Goal: Task Accomplishment & Management: Use online tool/utility

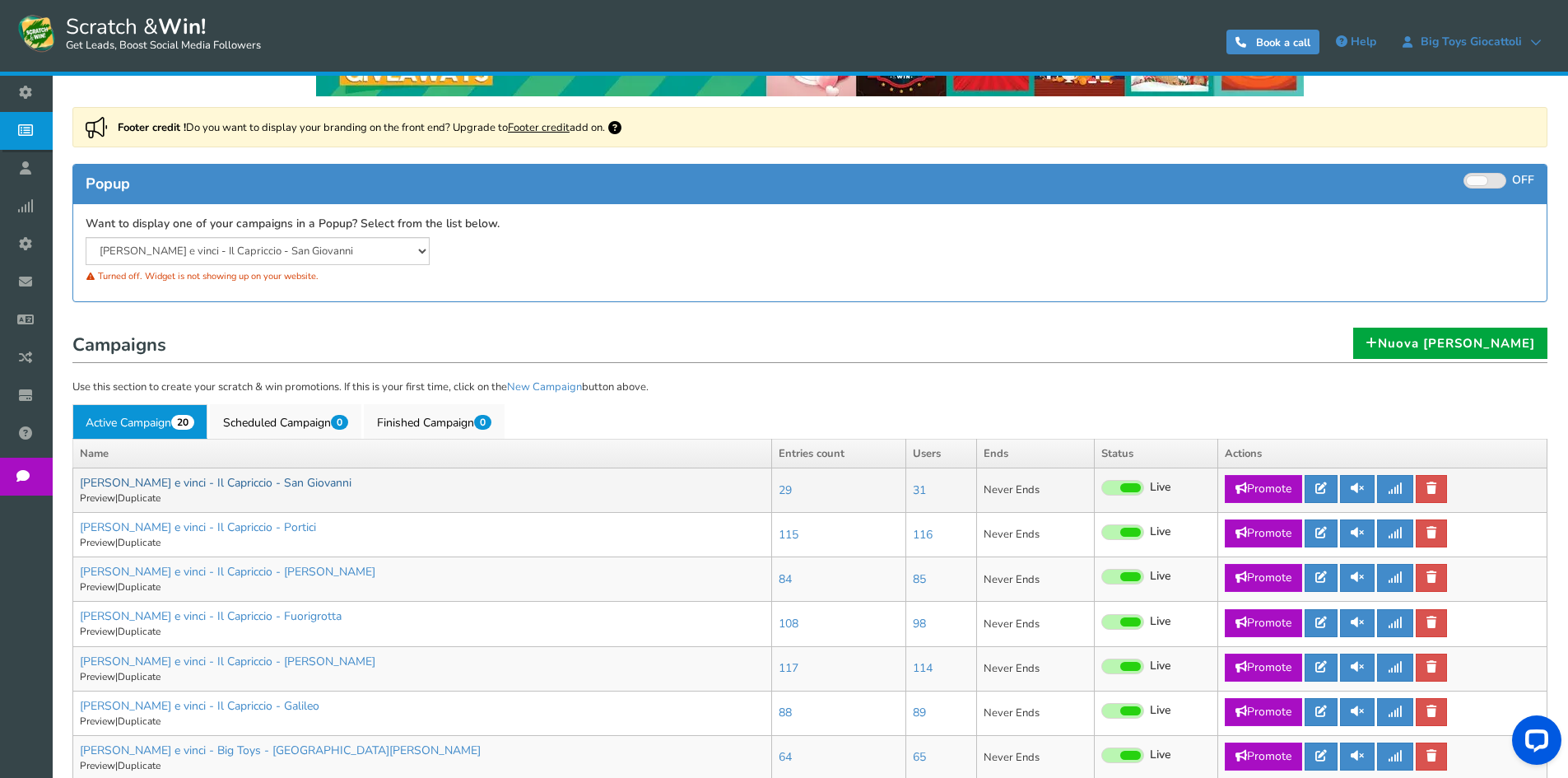
scroll to position [247, 0]
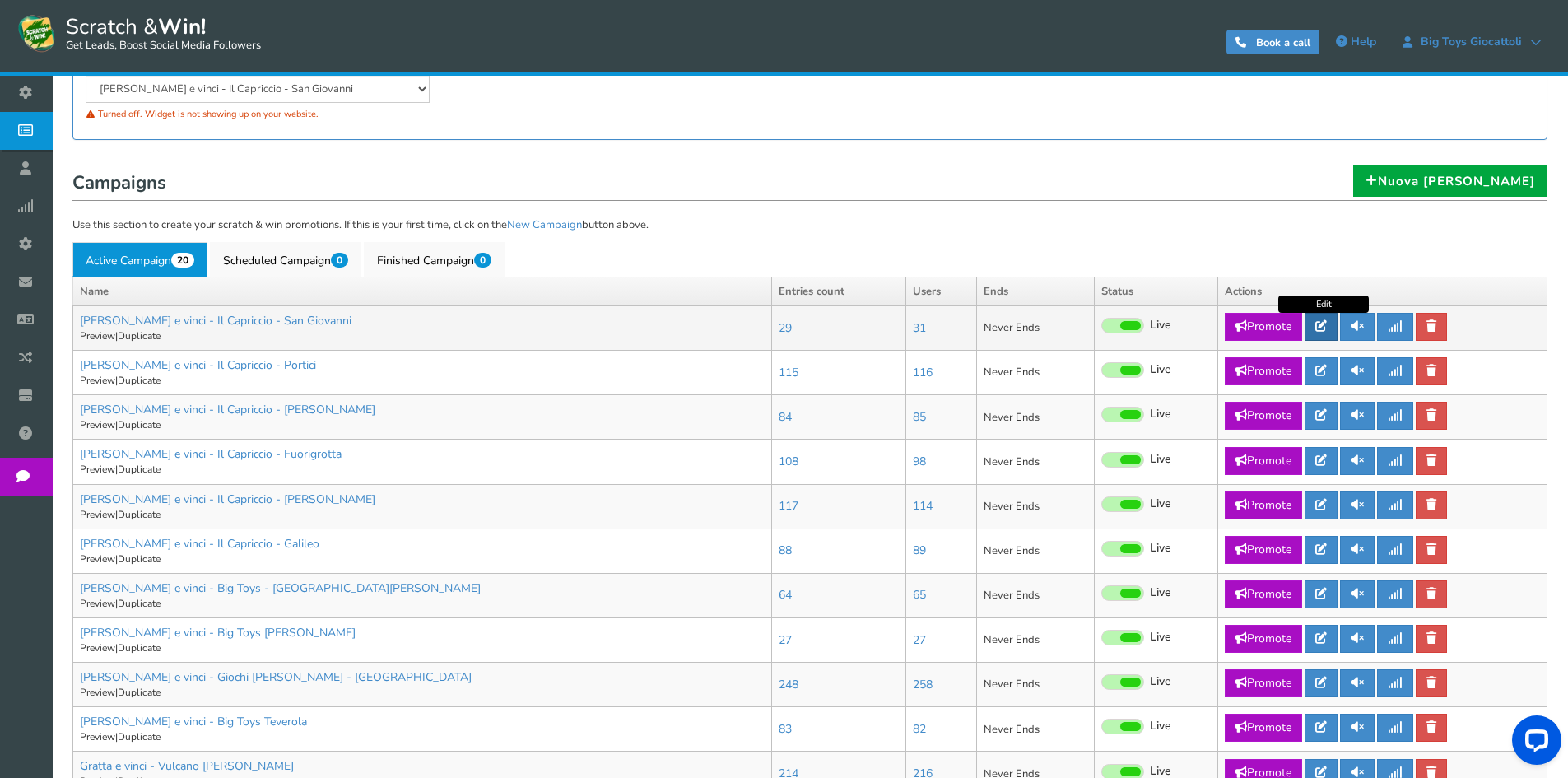
click at [1325, 328] on icon at bounding box center [1321, 326] width 12 height 12
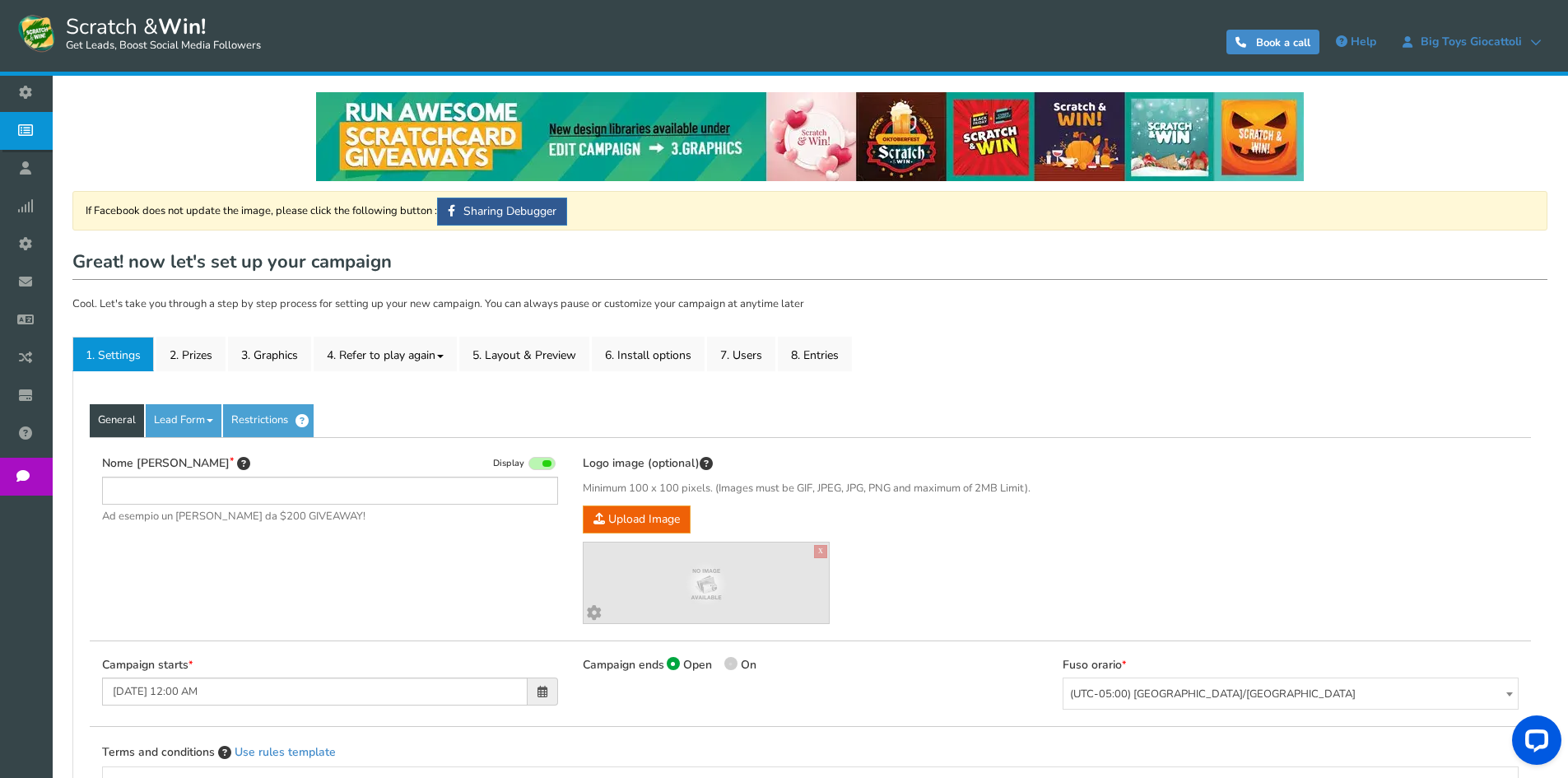
type input "[PERSON_NAME] e vinci - Il Capriccio - San Giovanni"
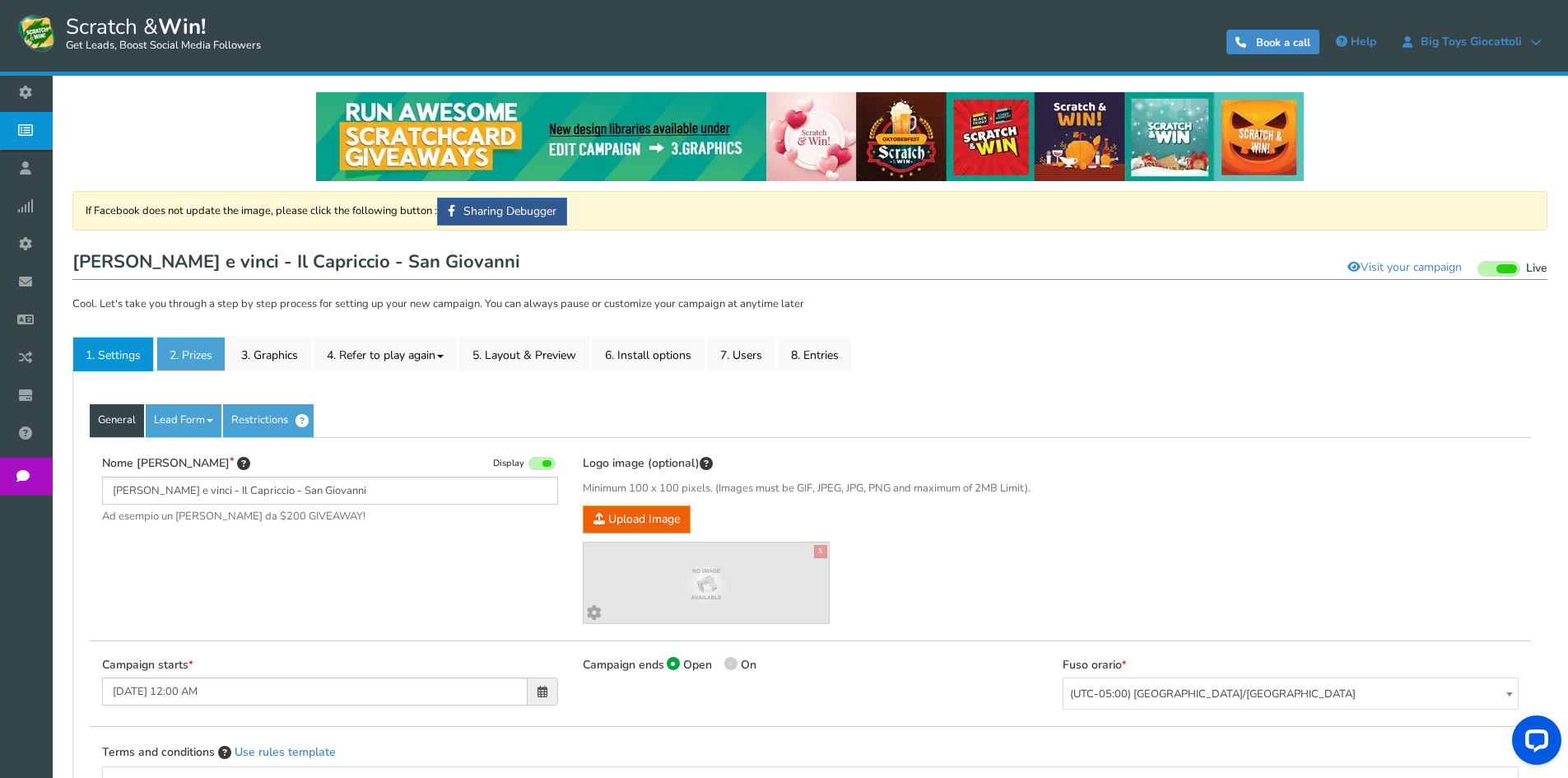
click at [209, 353] on link "2. Prizes" at bounding box center [191, 354] width 69 height 35
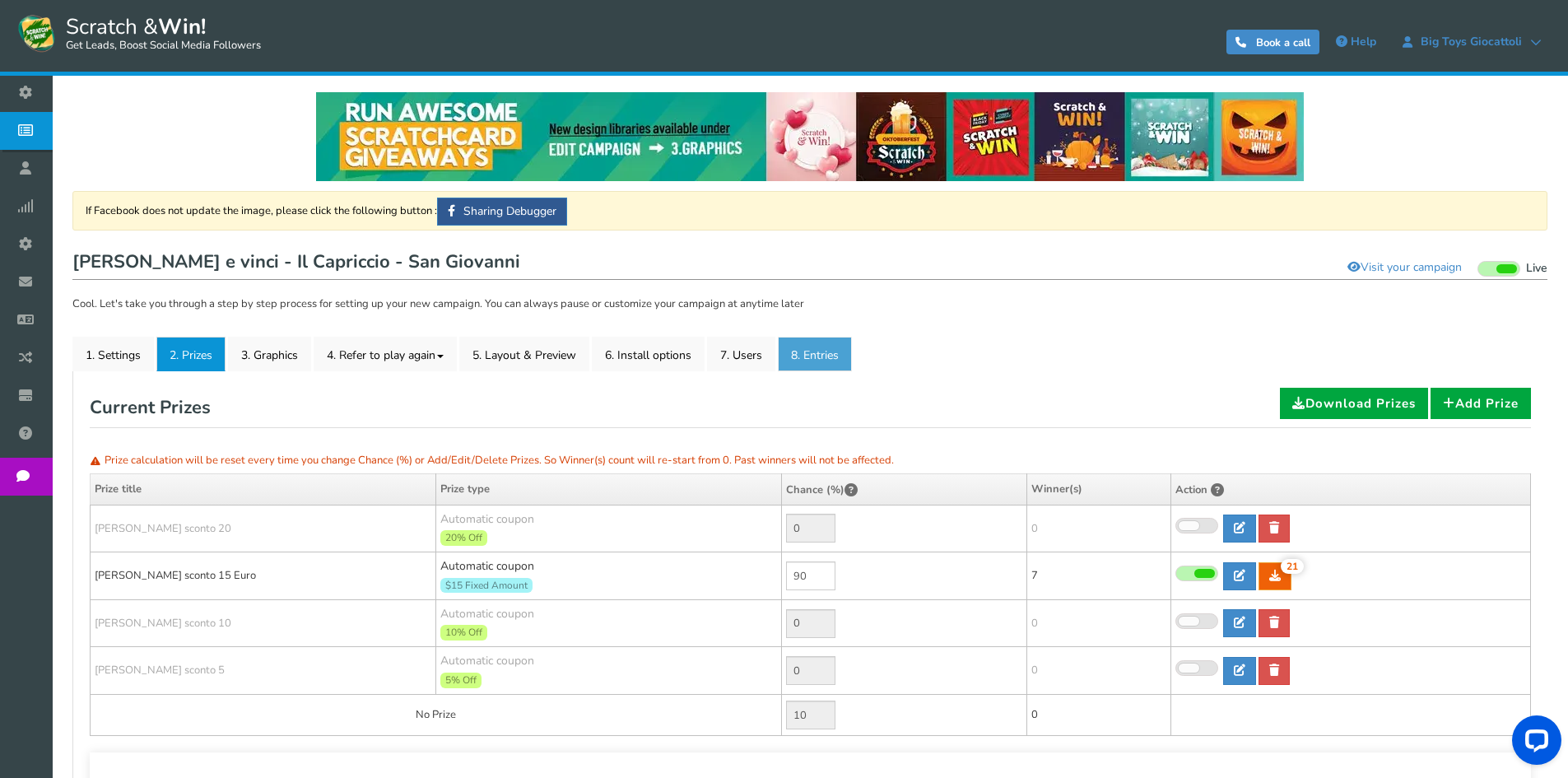
click at [807, 357] on link "8. Entries" at bounding box center [814, 354] width 74 height 35
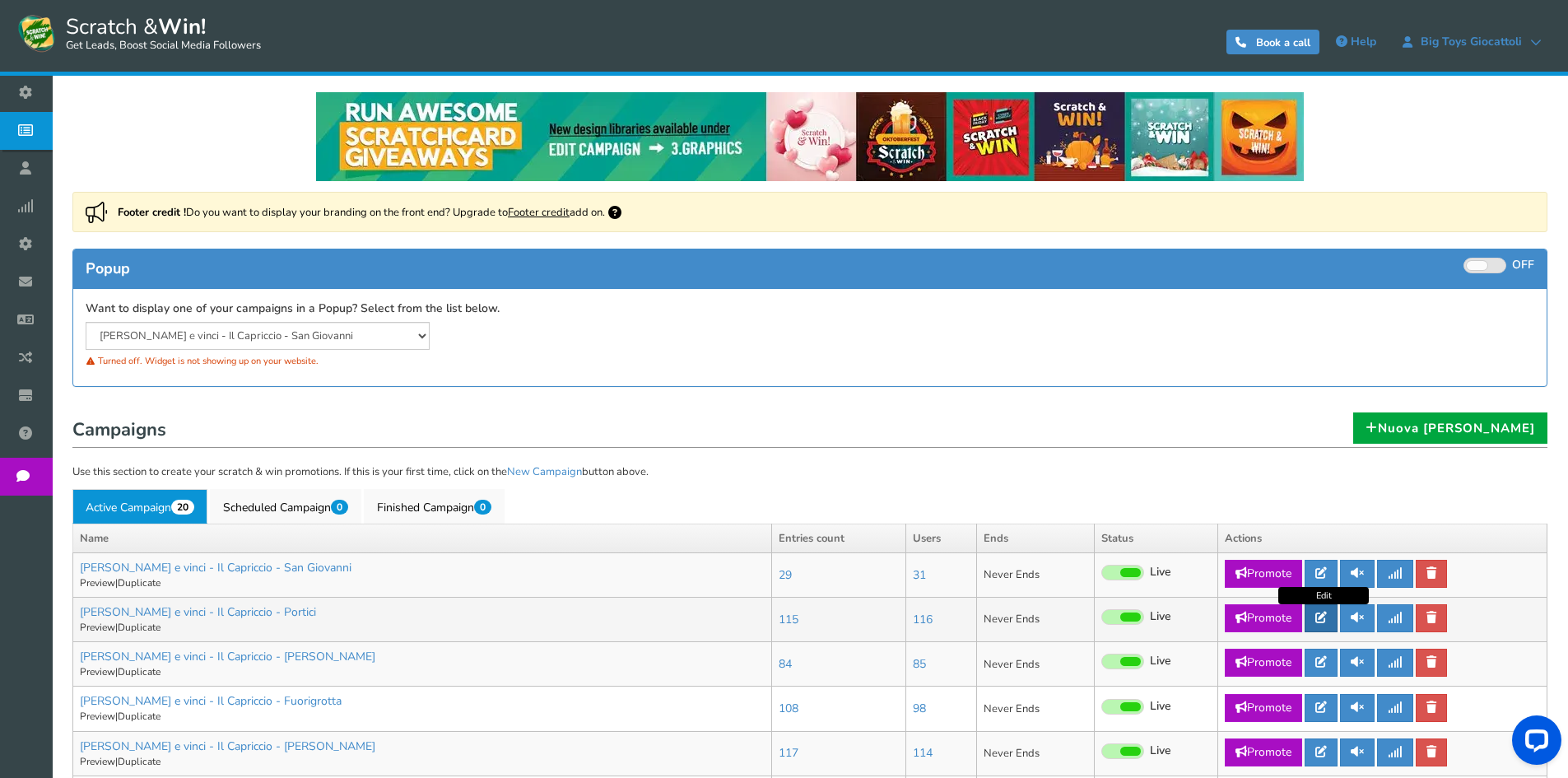
click at [1327, 620] on icon at bounding box center [1321, 617] width 12 height 12
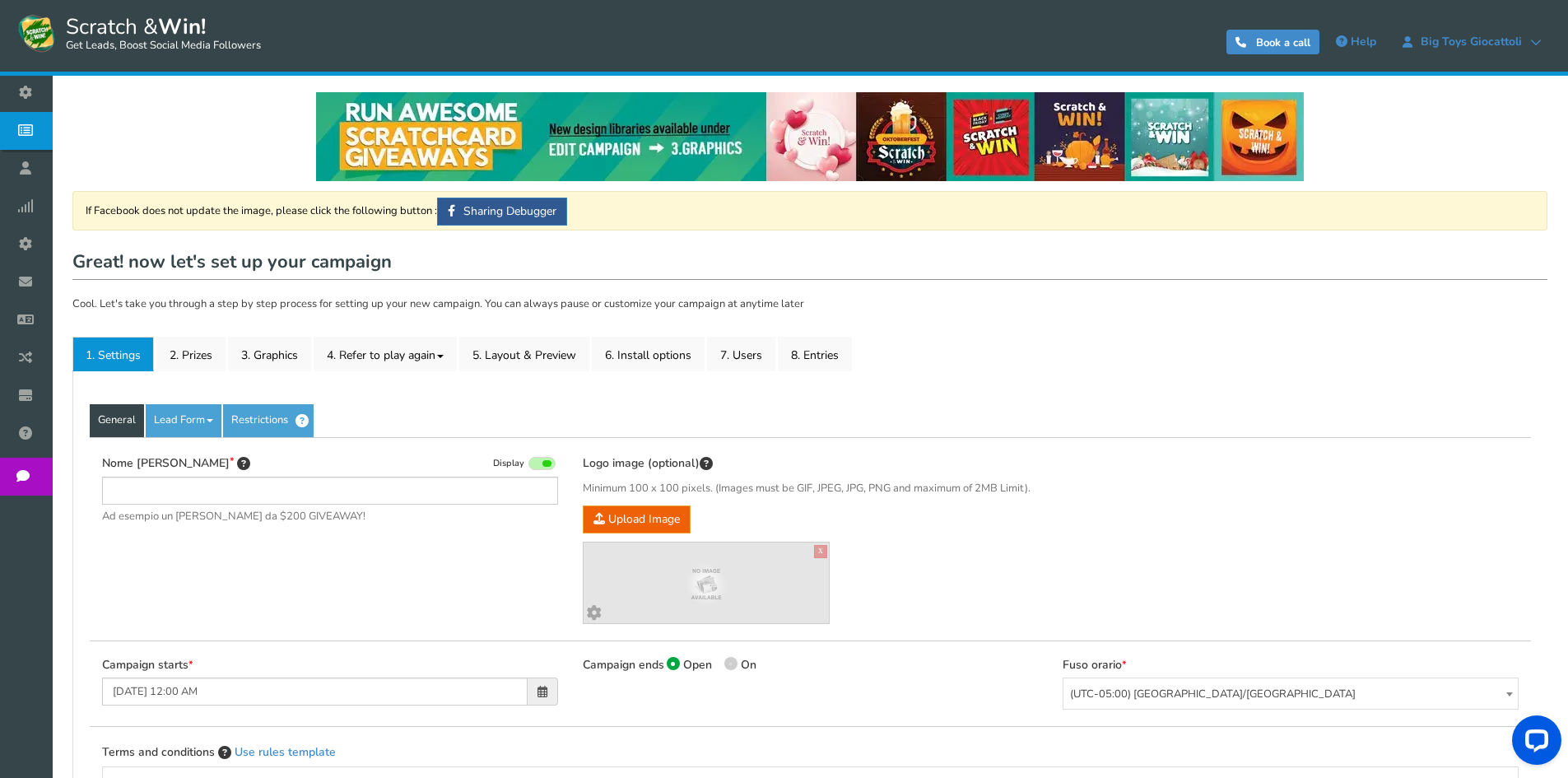
type input "[PERSON_NAME] e vinci - Il Capriccio - Portici"
click at [199, 351] on link "2. Prizes" at bounding box center [191, 354] width 69 height 35
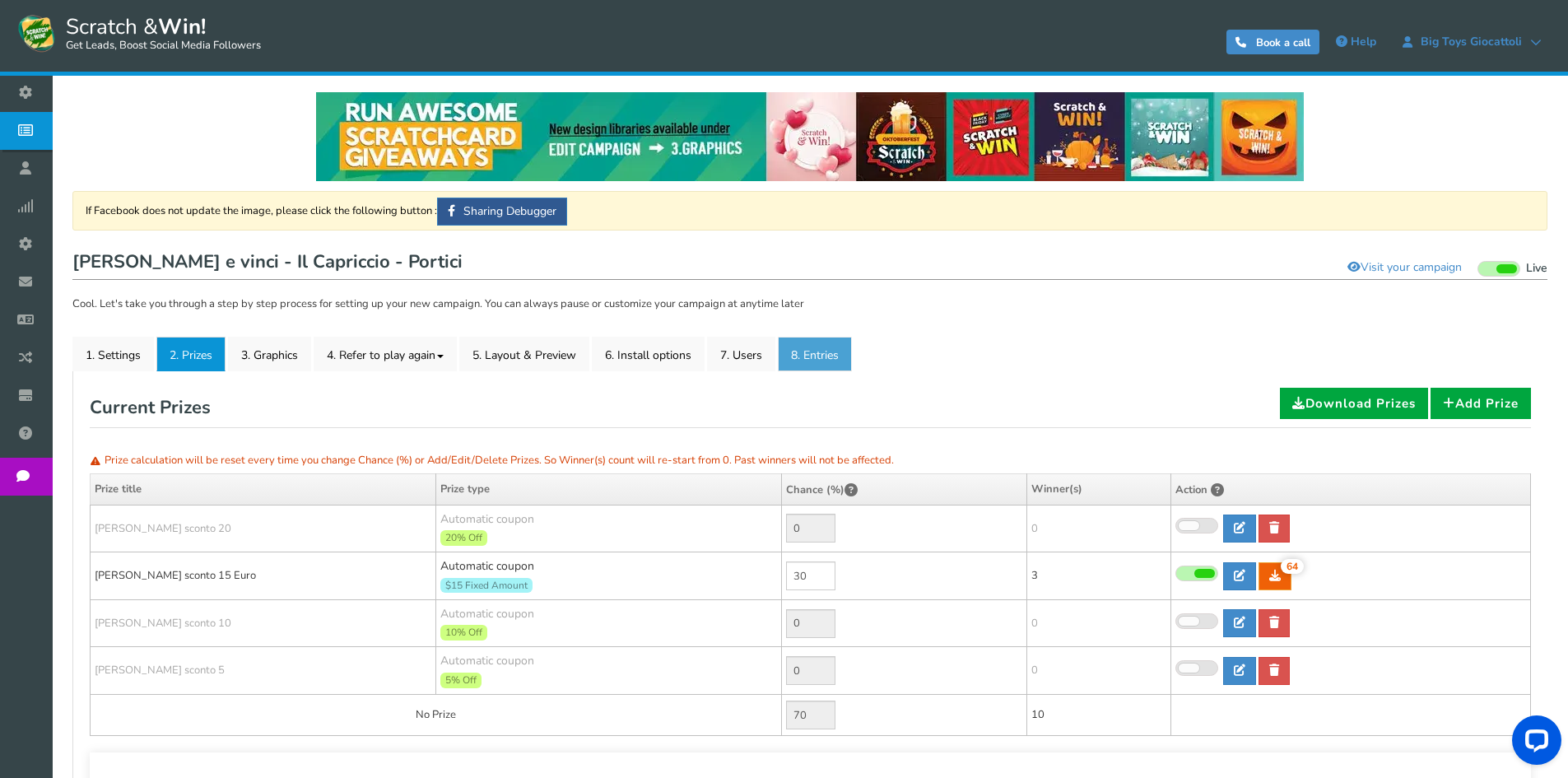
click at [834, 349] on link "8. Entries" at bounding box center [814, 354] width 74 height 35
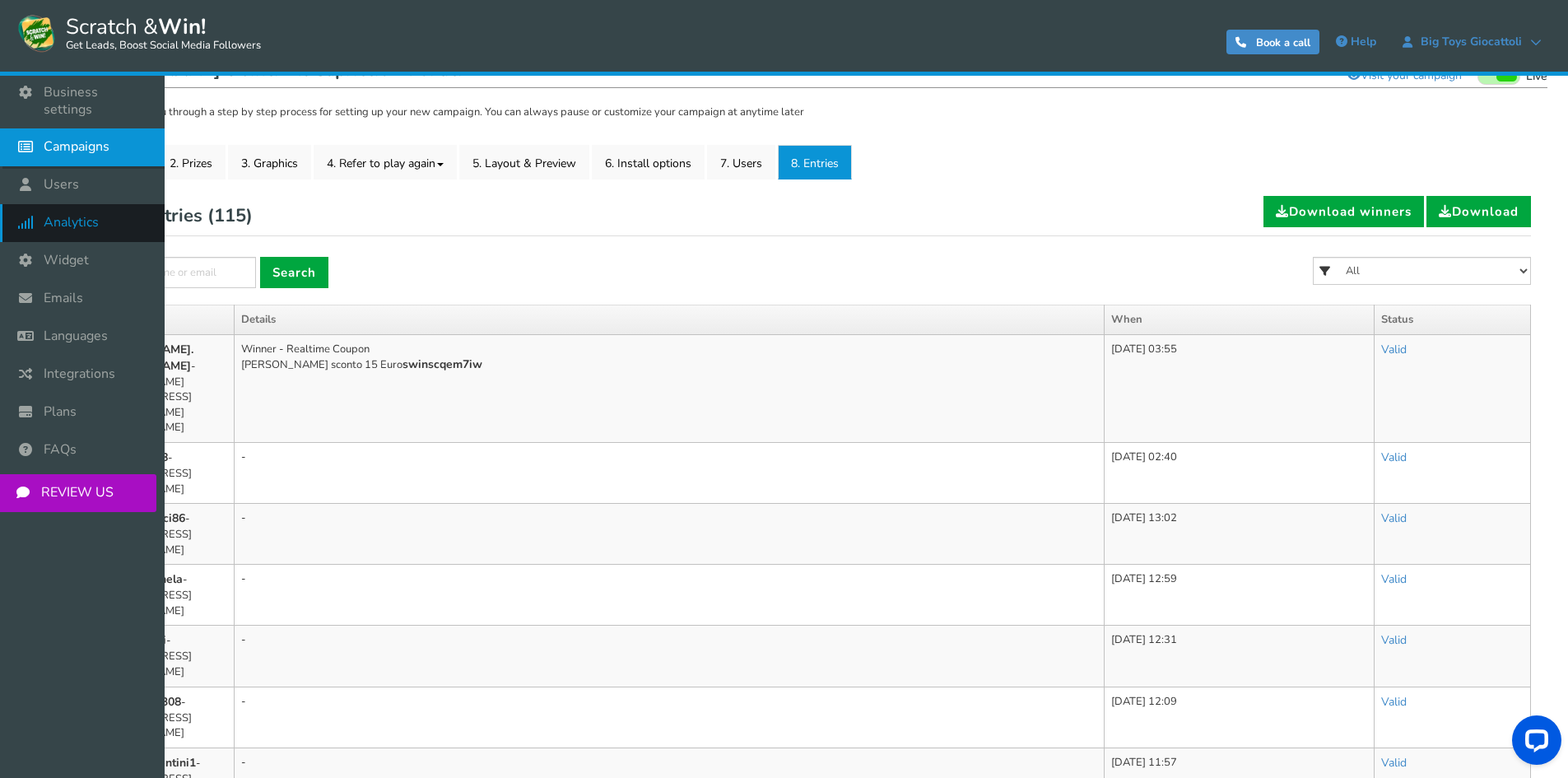
scroll to position [165, 0]
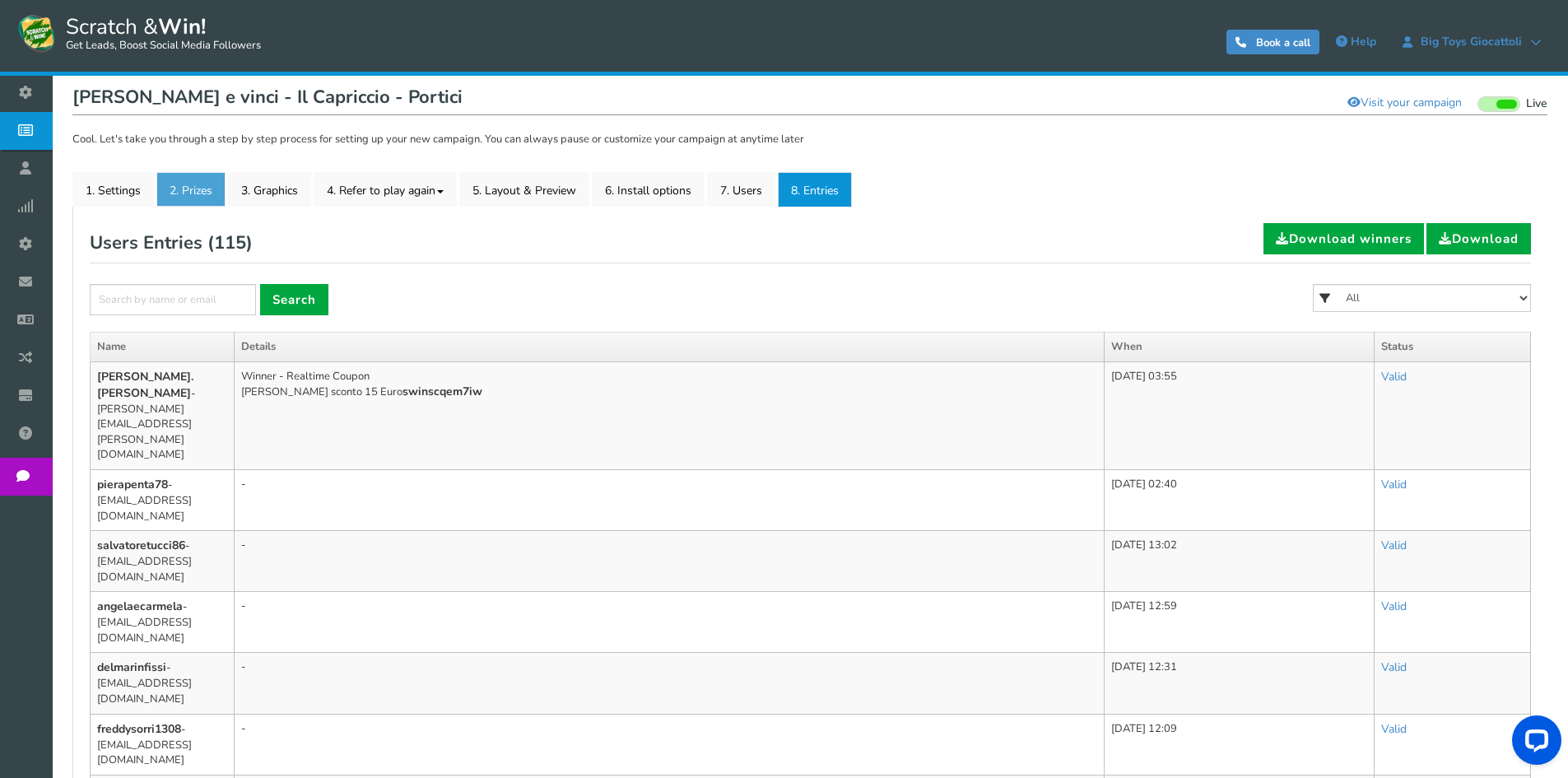
click at [189, 188] on link "2. Prizes" at bounding box center [191, 190] width 69 height 35
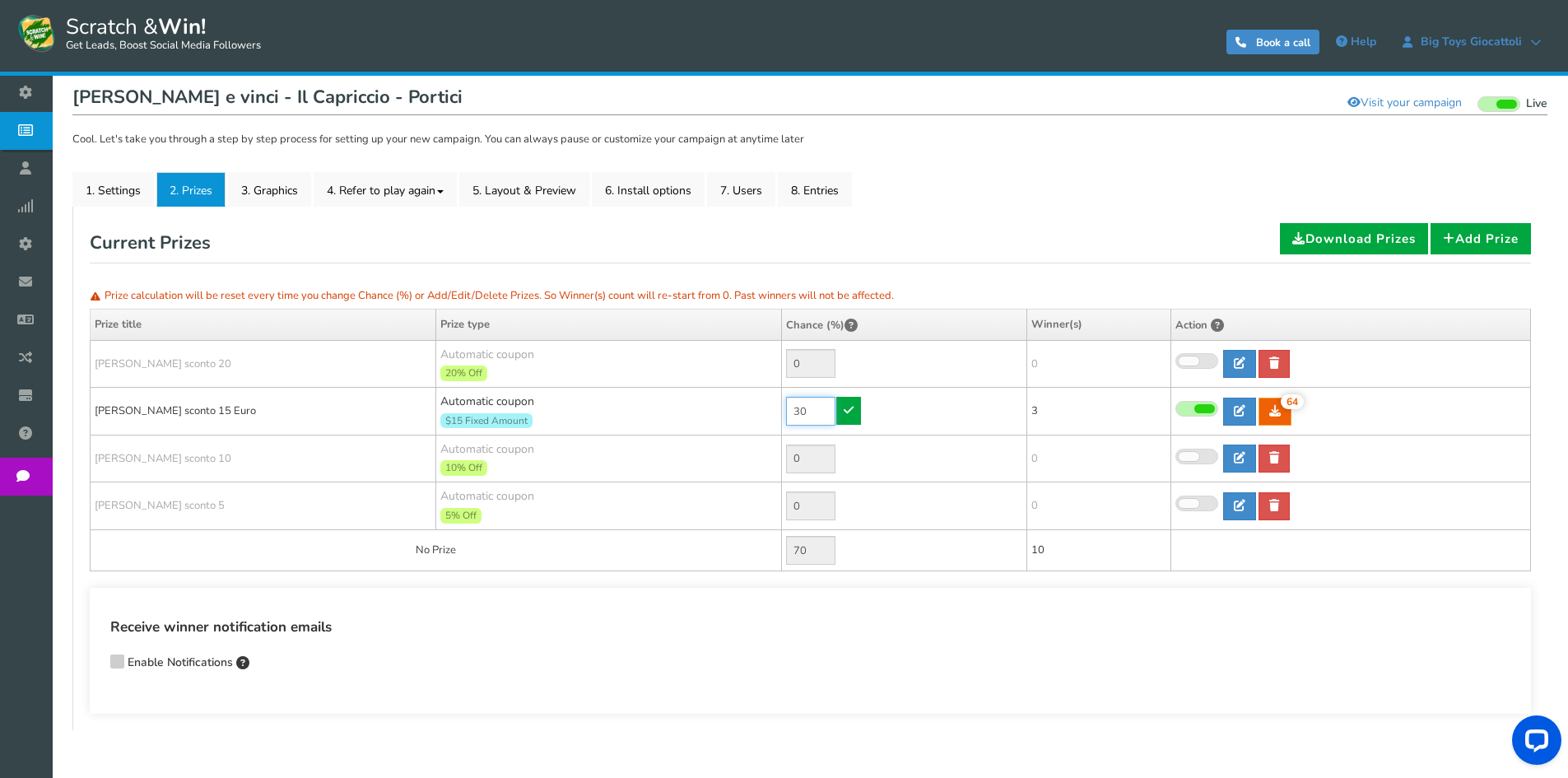
drag, startPoint x: 811, startPoint y: 409, endPoint x: 753, endPoint y: 408, distance: 58.0
click at [753, 408] on tr "[PERSON_NAME] sconto 15 Euro Automatic coupon $15 Fixed Amount Min.order value:…" at bounding box center [811, 411] width 1441 height 47
type input "90"
click at [850, 416] on link at bounding box center [849, 411] width 25 height 28
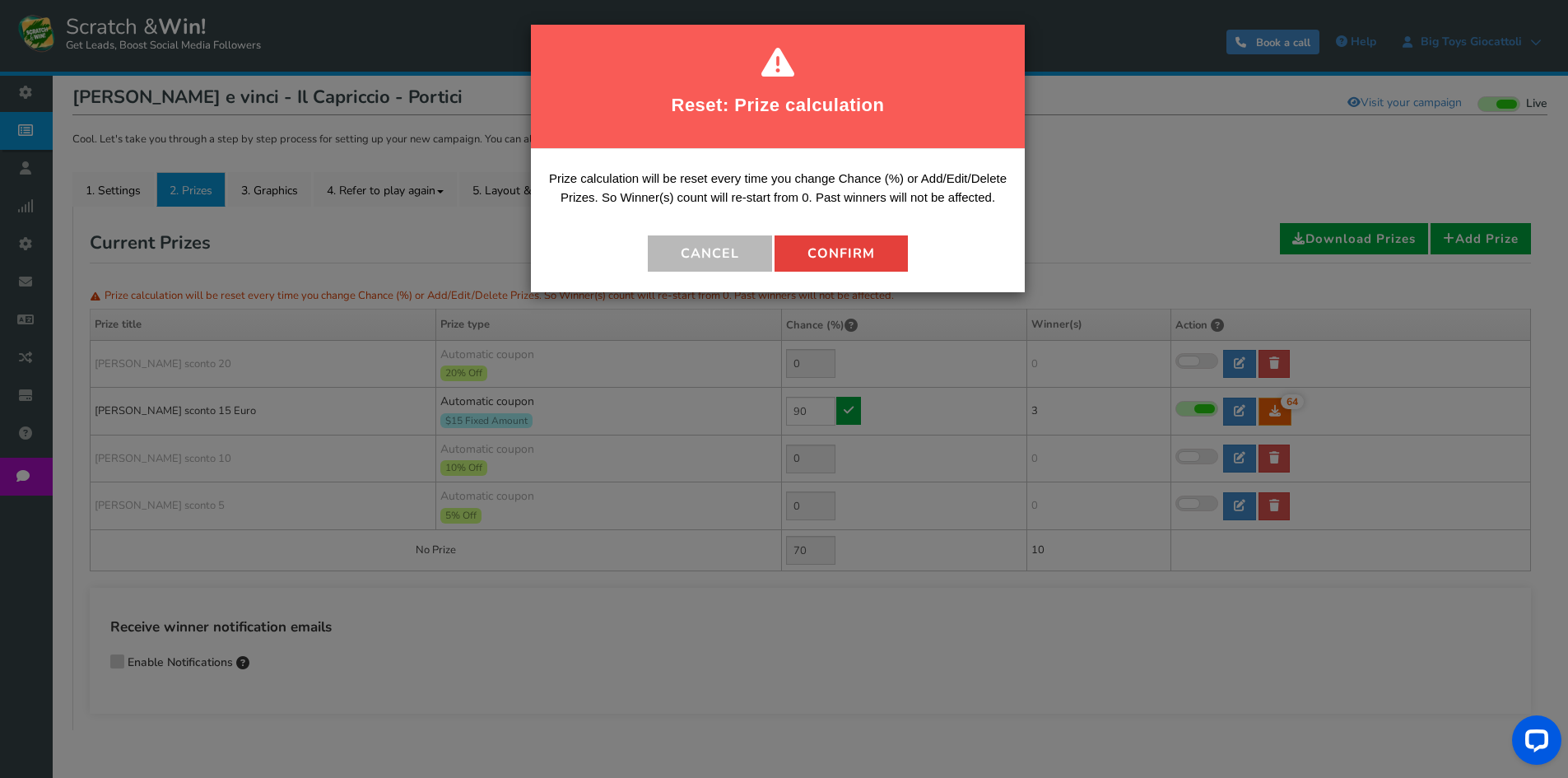
click at [843, 265] on button "Confirm" at bounding box center [841, 253] width 133 height 36
type input "10"
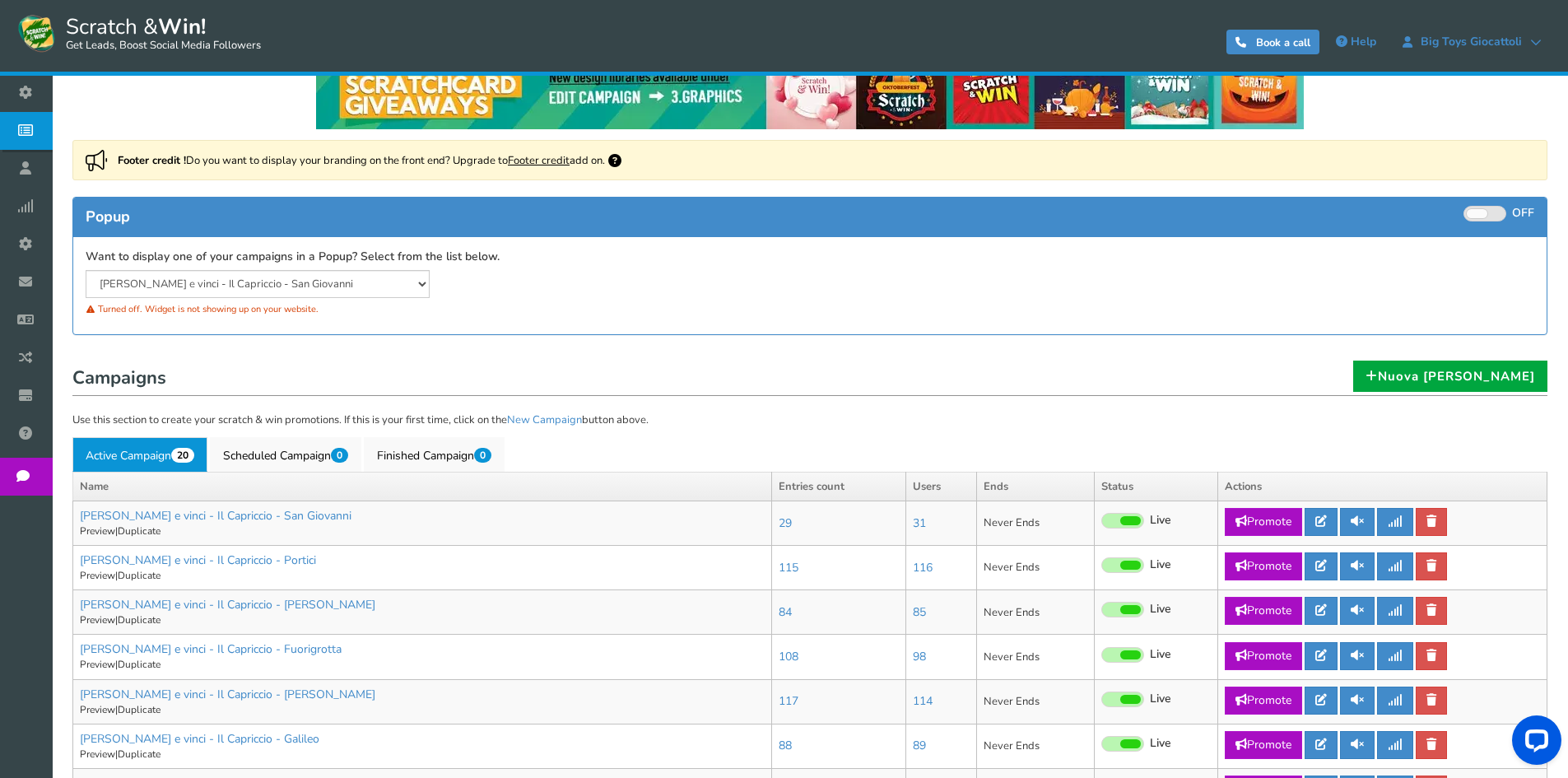
scroll to position [165, 0]
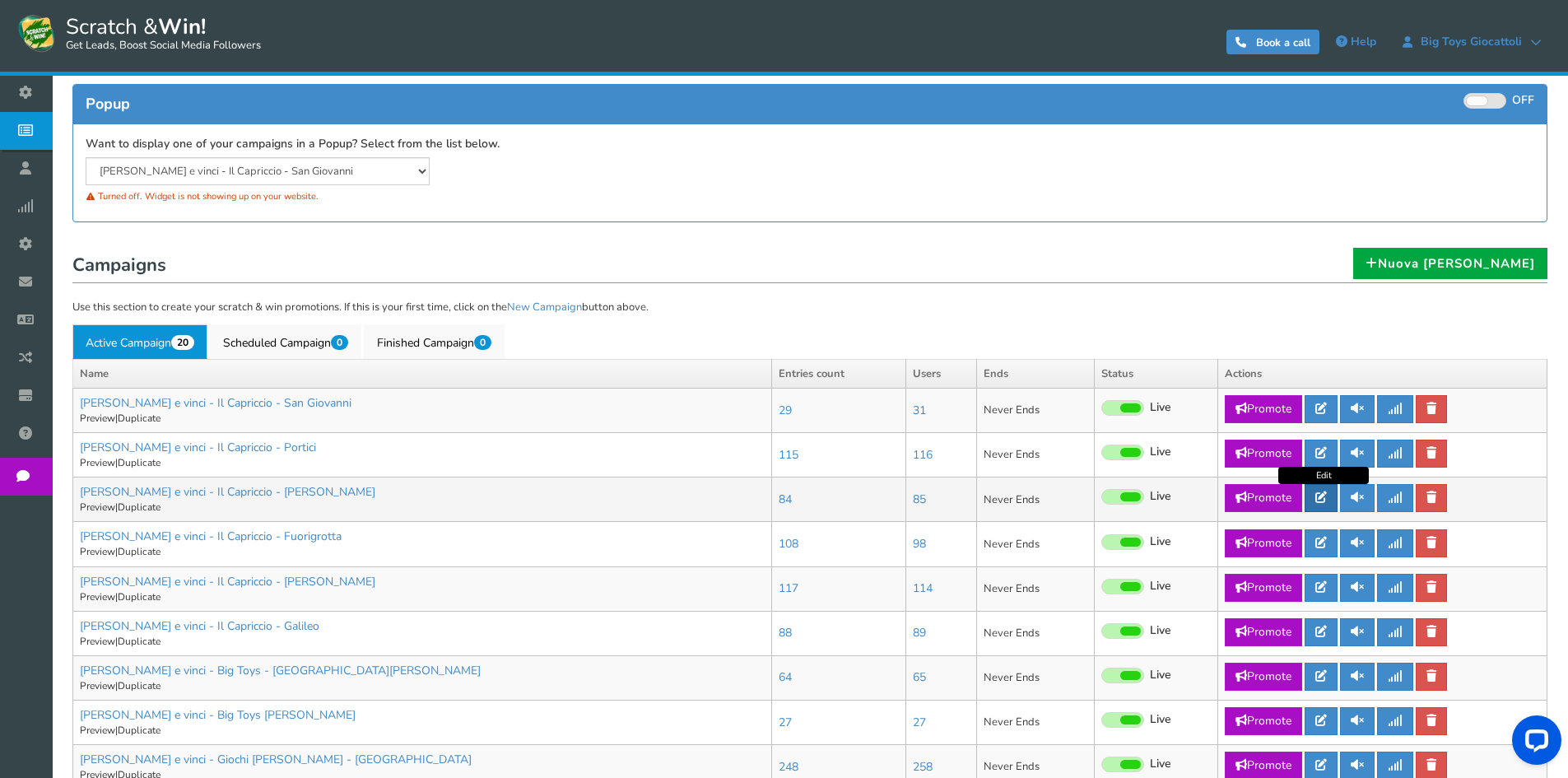
click at [1335, 495] on link at bounding box center [1322, 498] width 33 height 28
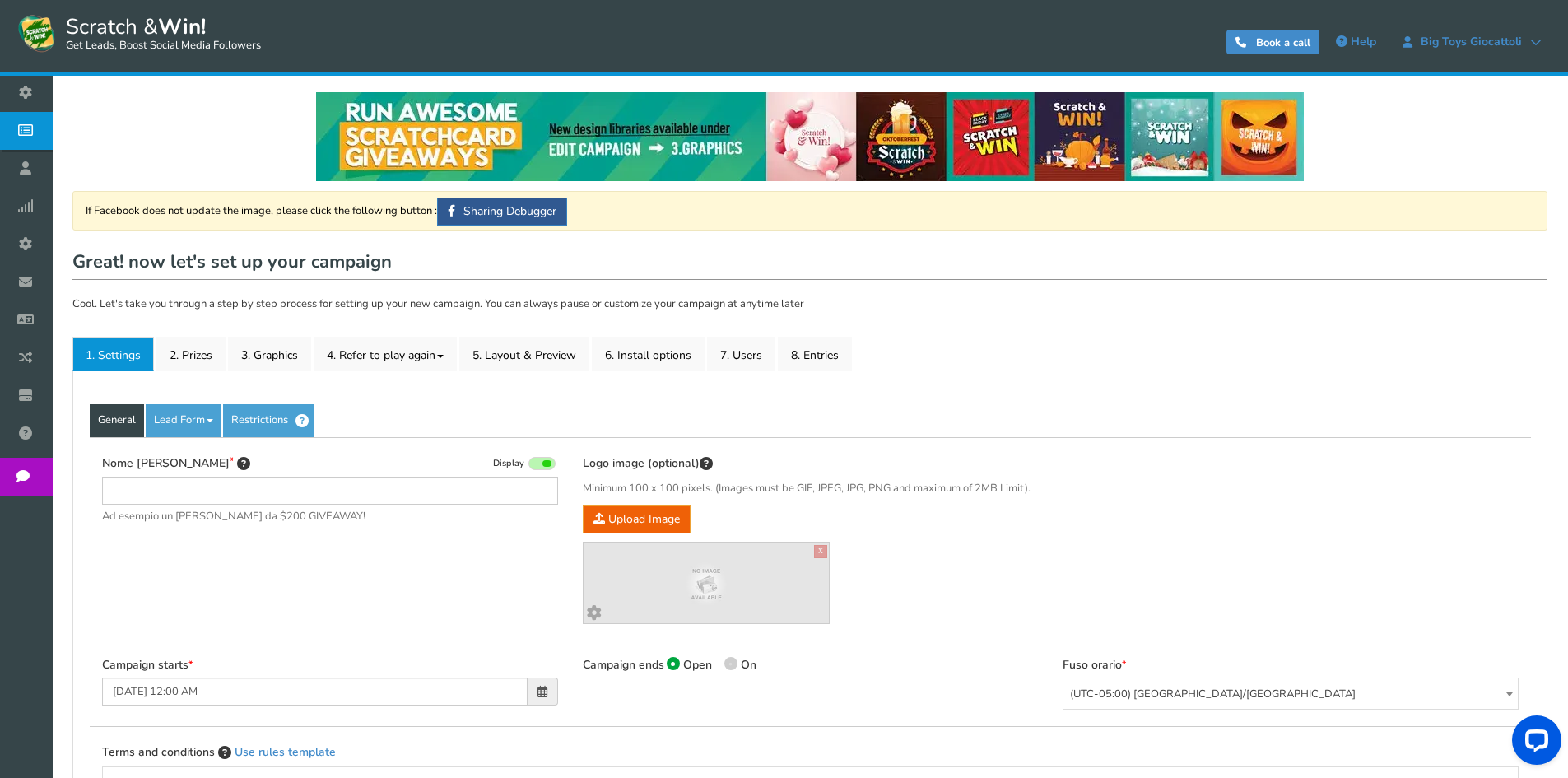
type input "[PERSON_NAME] e vinci - Il Capriccio - [PERSON_NAME]"
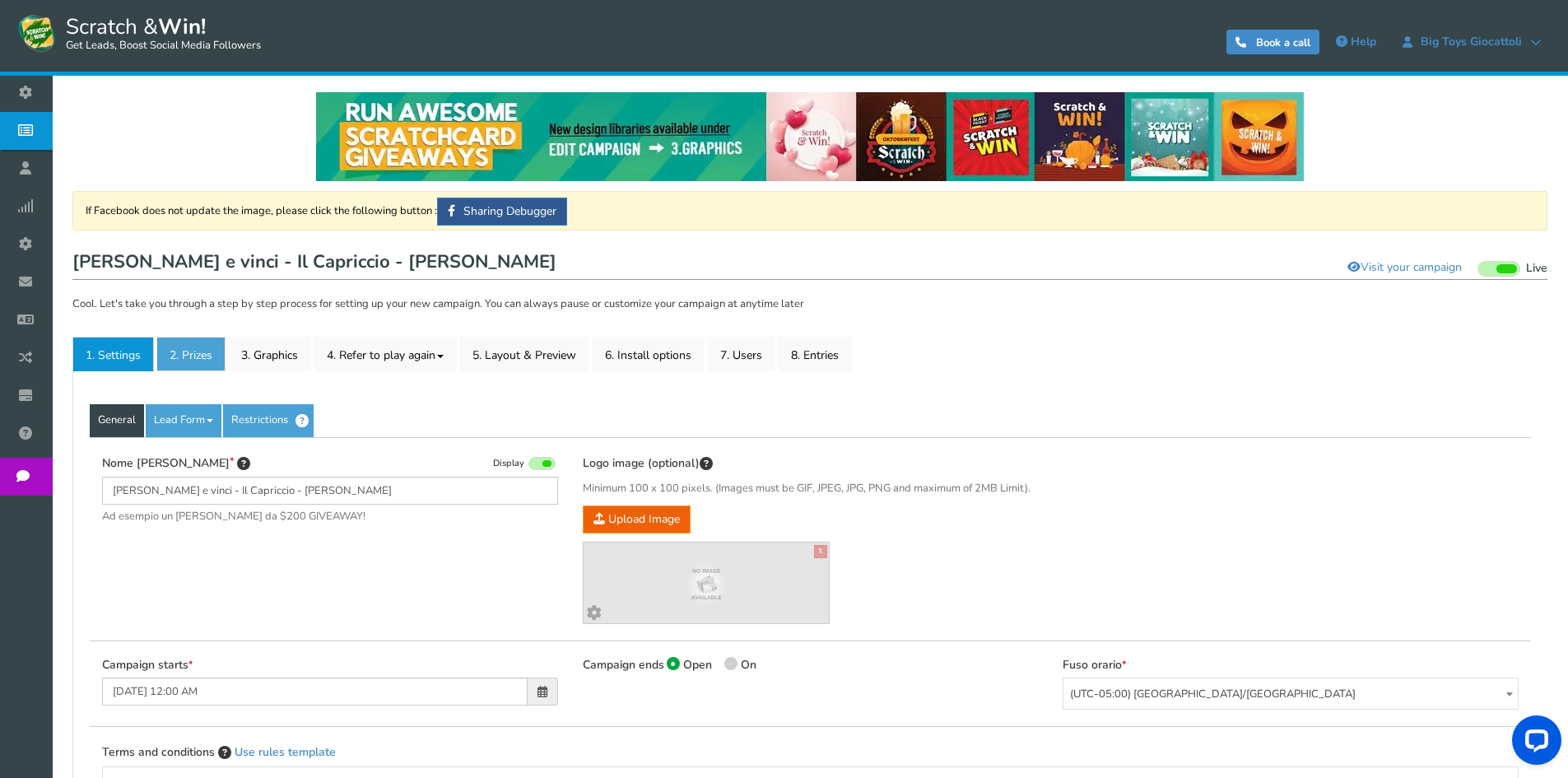
click at [206, 348] on link "2. Prizes" at bounding box center [191, 354] width 69 height 35
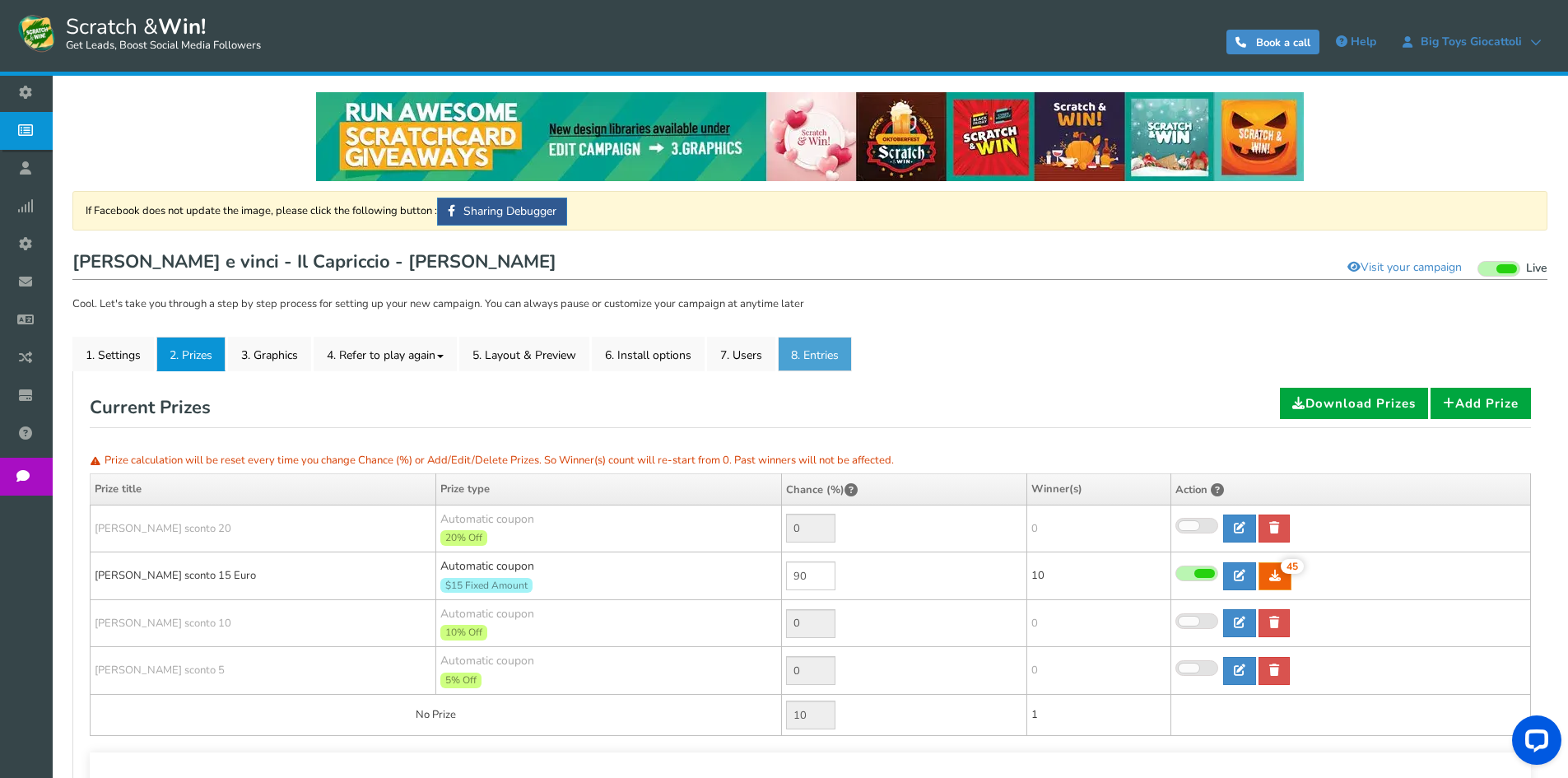
click at [823, 352] on link "8. Entries" at bounding box center [814, 354] width 74 height 35
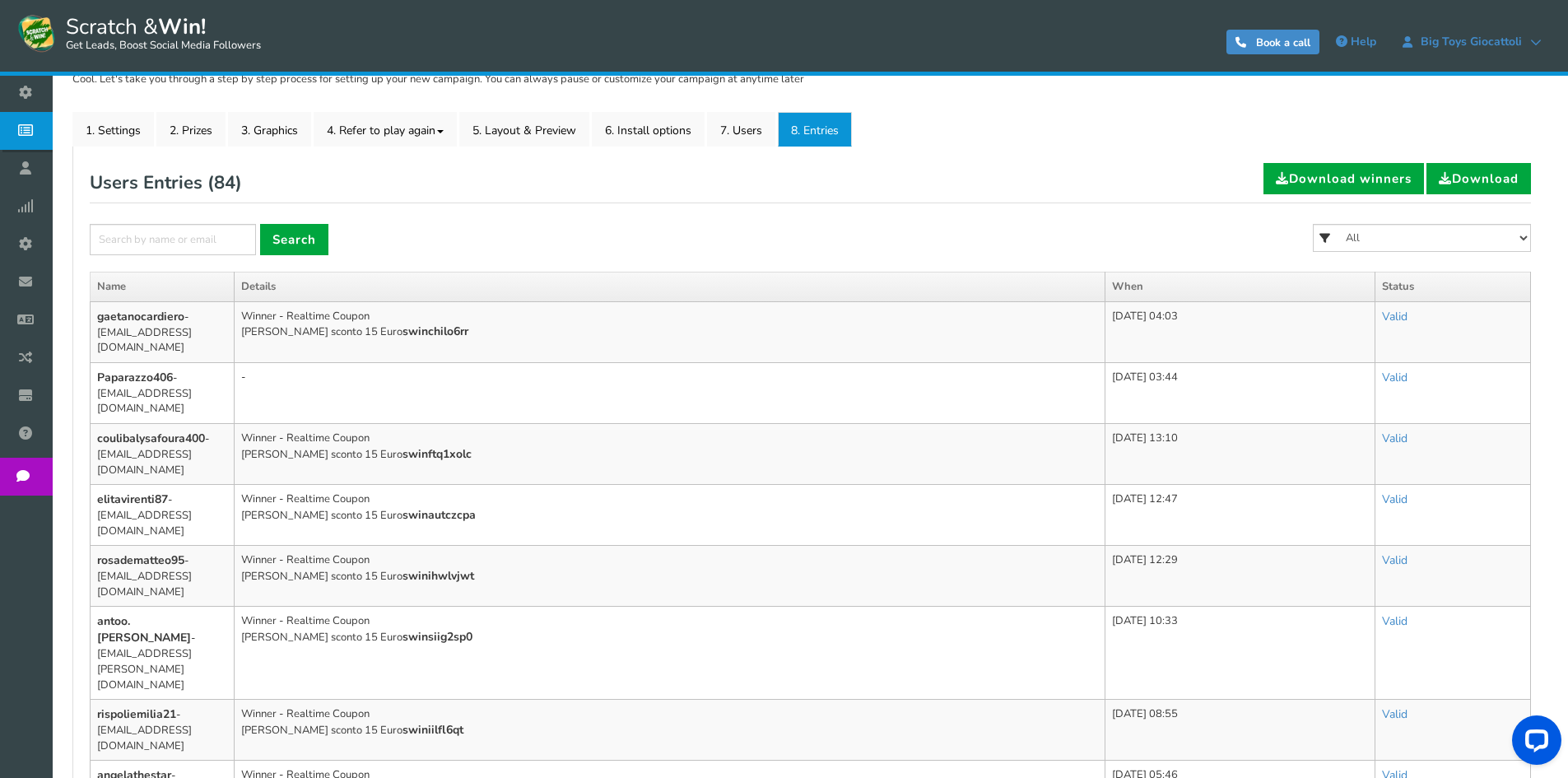
scroll to position [165, 0]
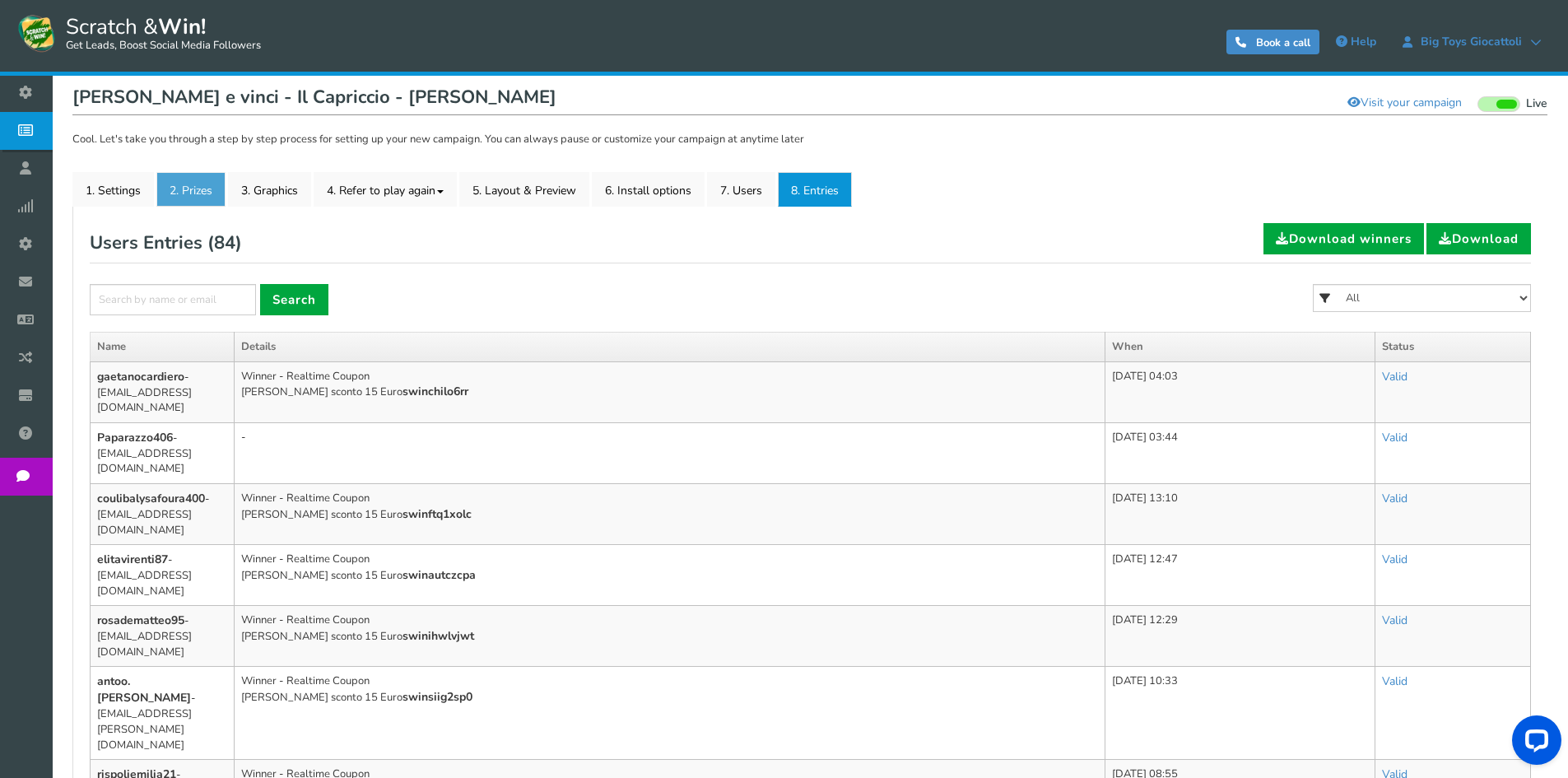
click at [182, 185] on link "2. Prizes" at bounding box center [191, 190] width 69 height 35
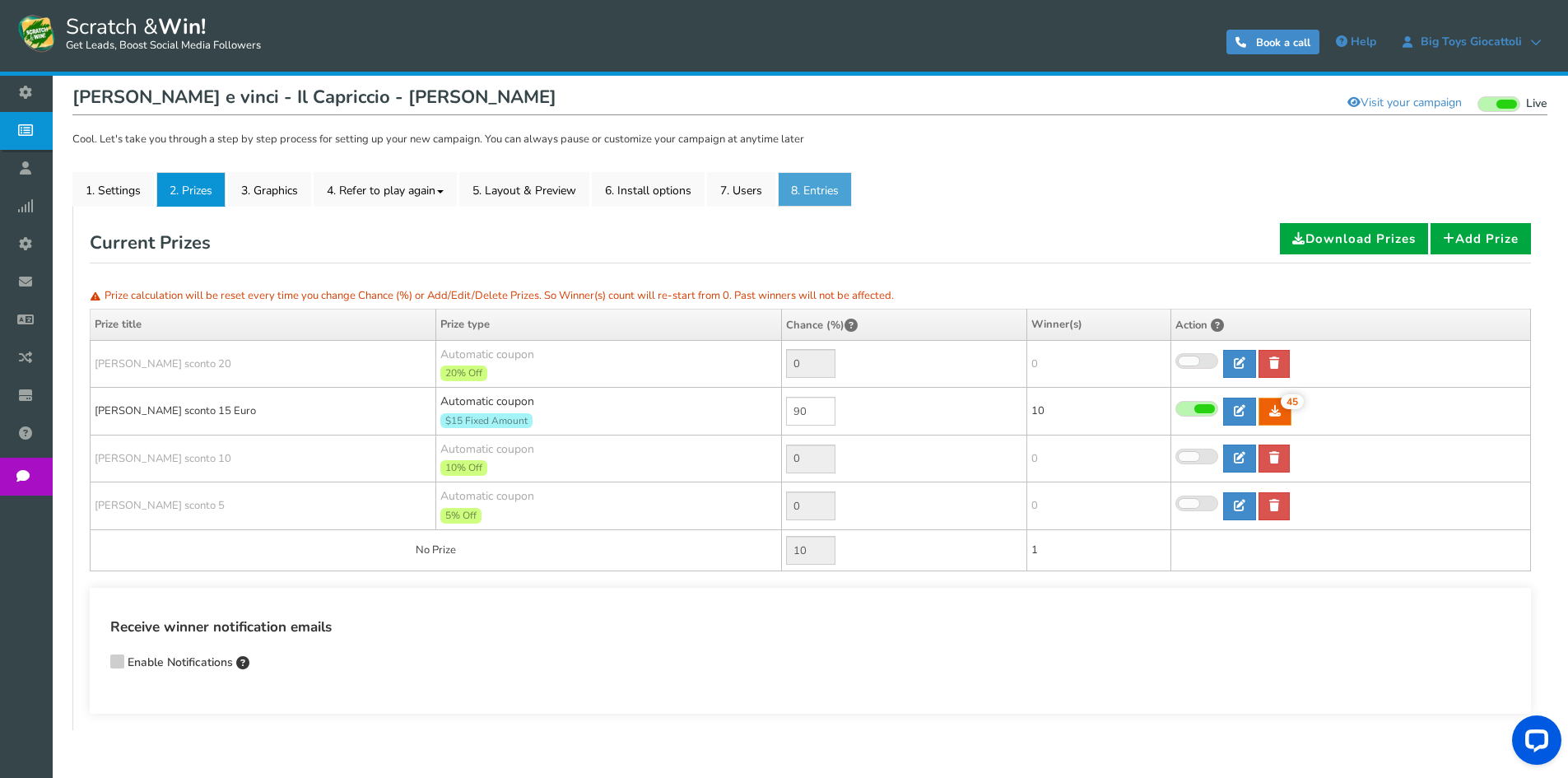
click at [826, 182] on link "8. Entries" at bounding box center [814, 190] width 74 height 35
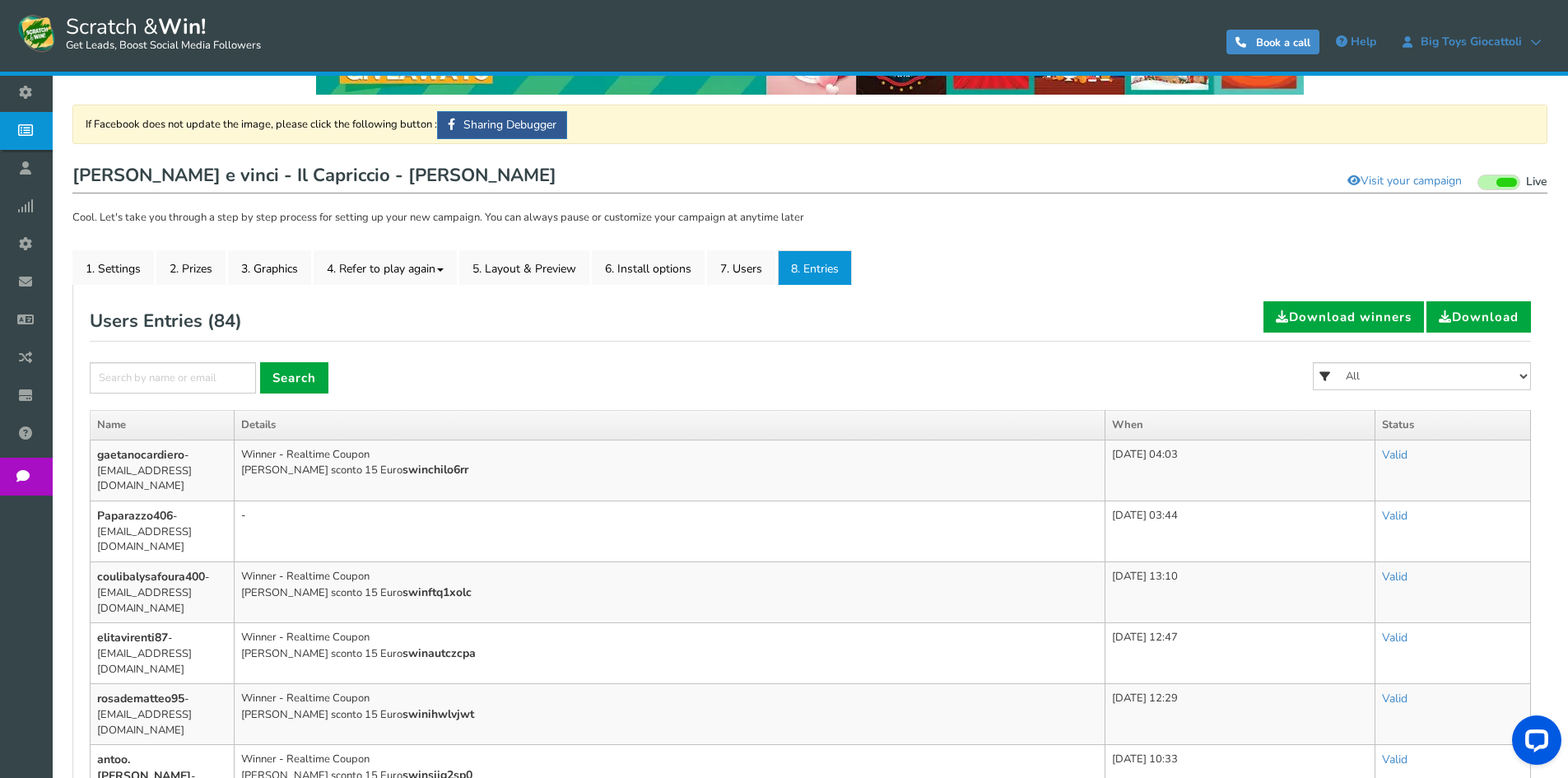
scroll to position [82, 0]
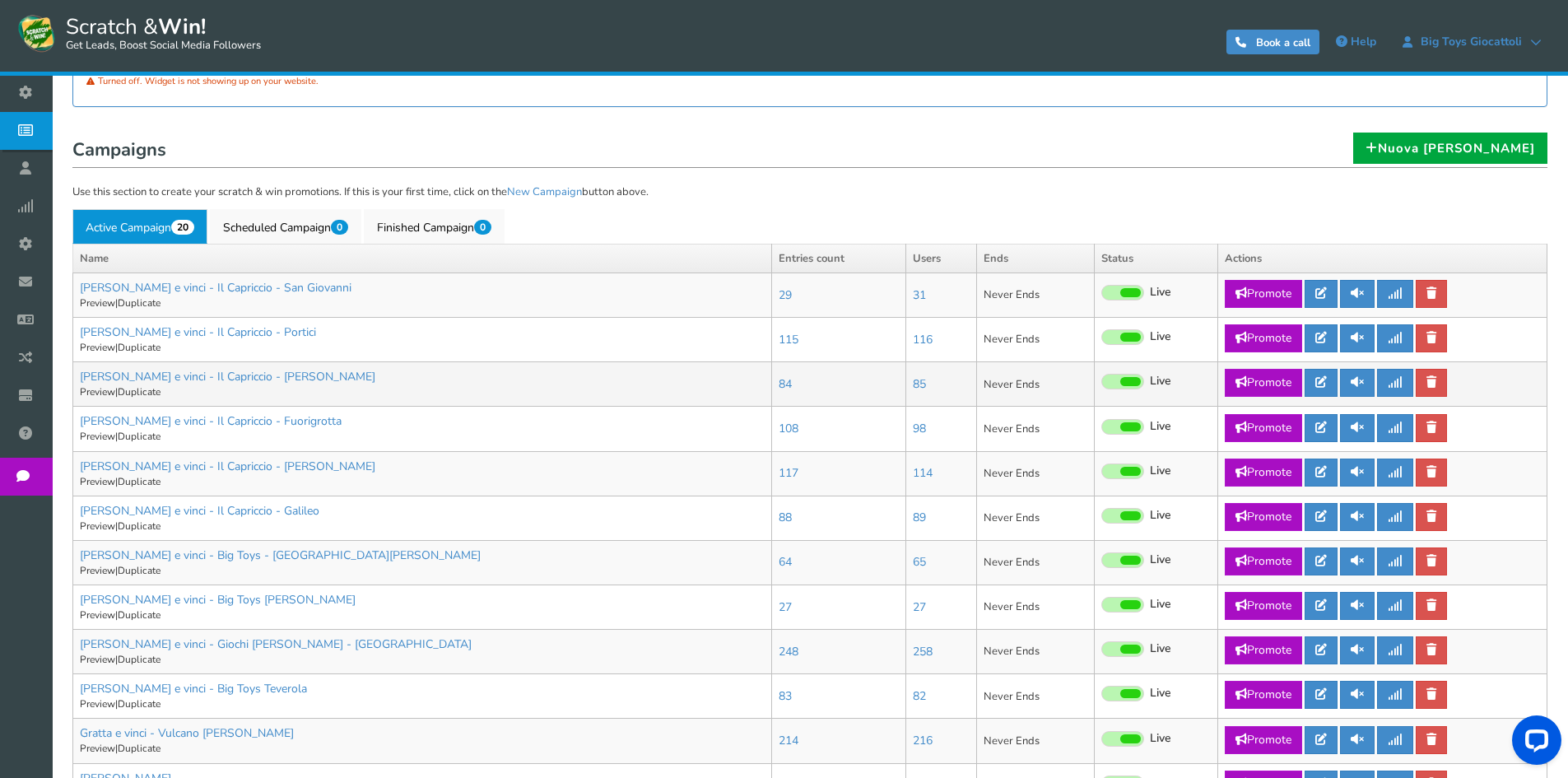
scroll to position [329, 0]
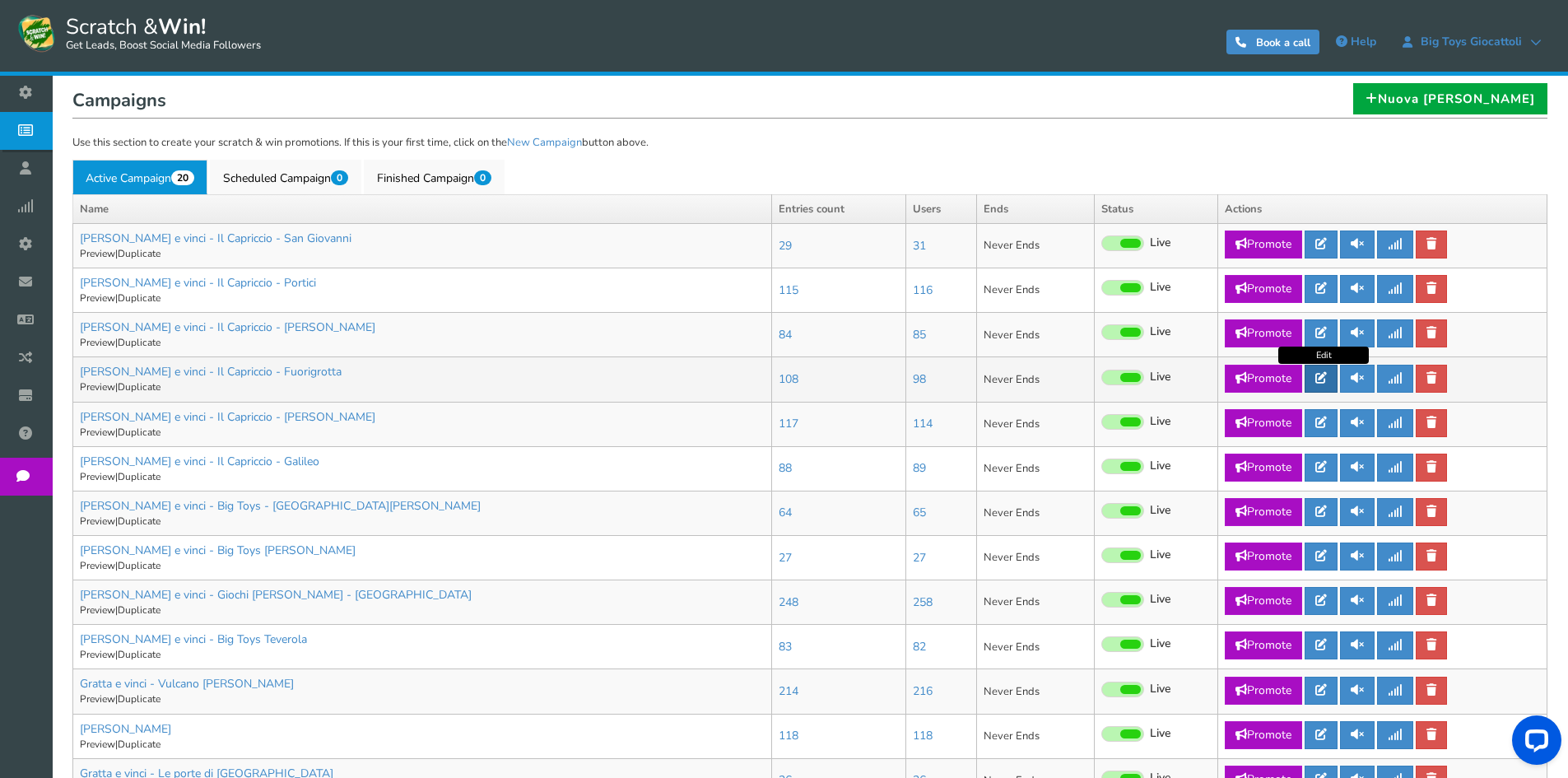
click at [1327, 377] on icon at bounding box center [1321, 378] width 12 height 12
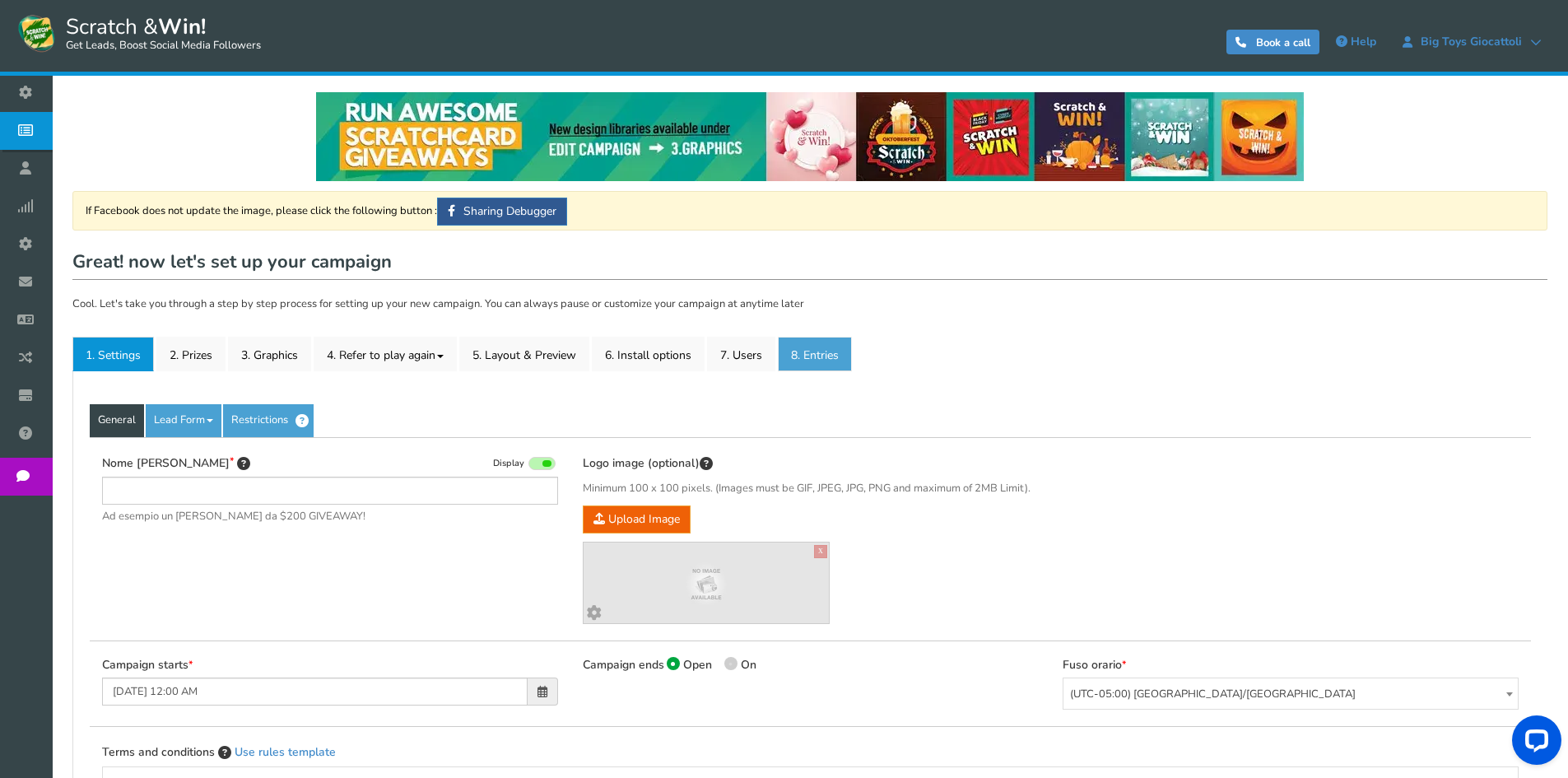
type input "[PERSON_NAME] e vinci - Il Capriccio - Fuorigrotta"
click at [809, 349] on link "8. Entries" at bounding box center [814, 354] width 74 height 35
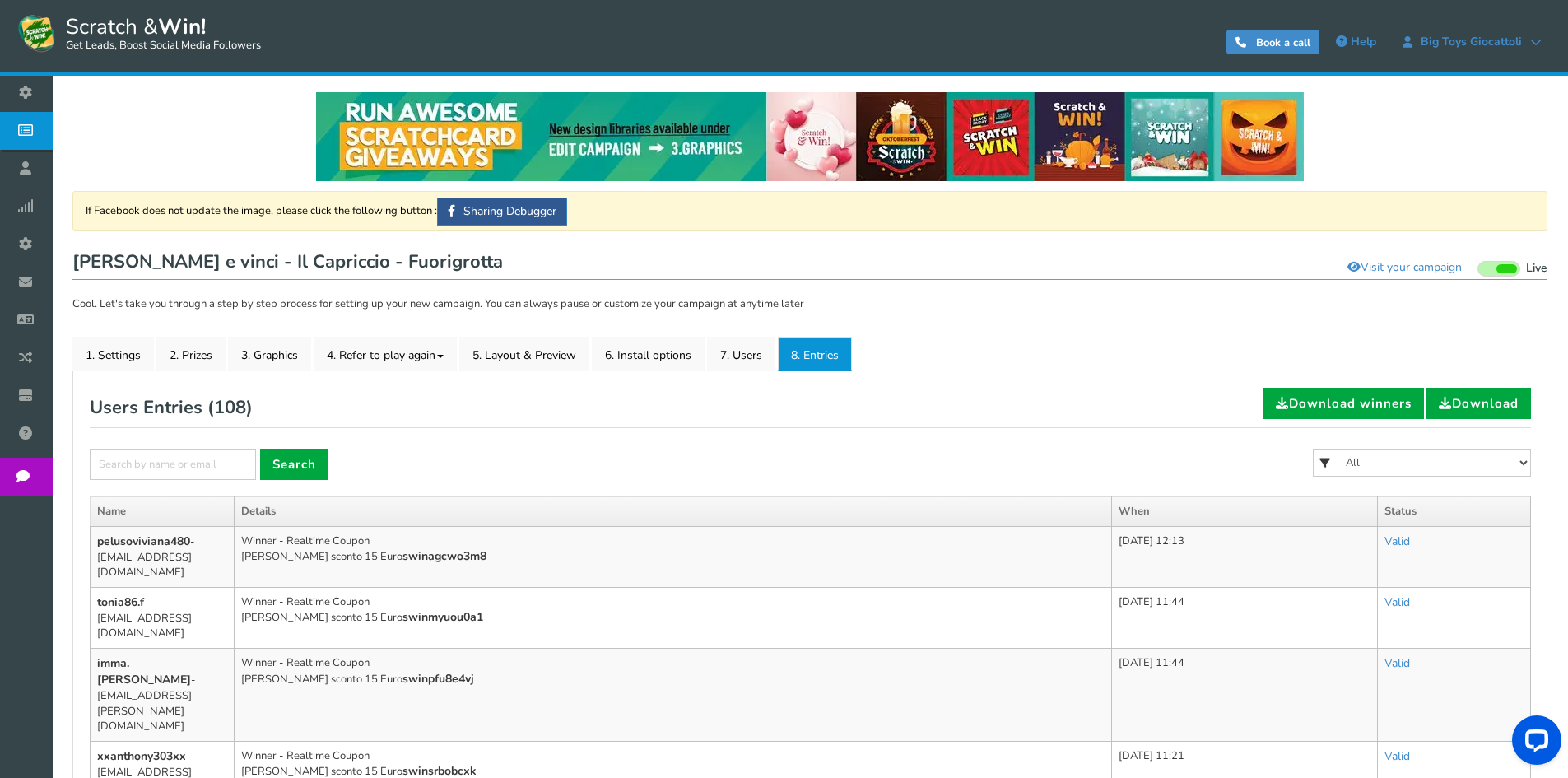
click at [211, 353] on link "2. Prizes" at bounding box center [191, 354] width 69 height 35
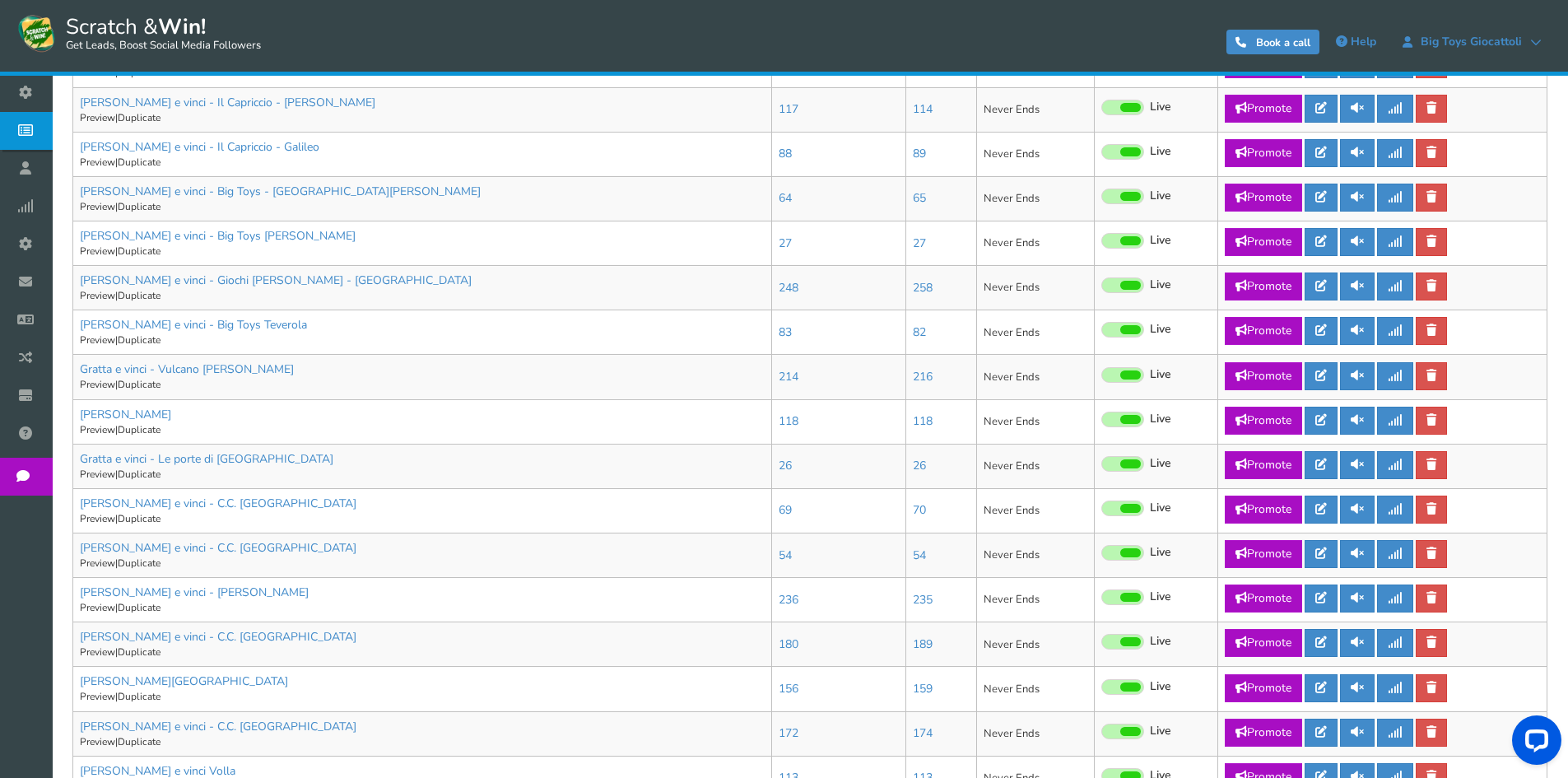
scroll to position [680, 0]
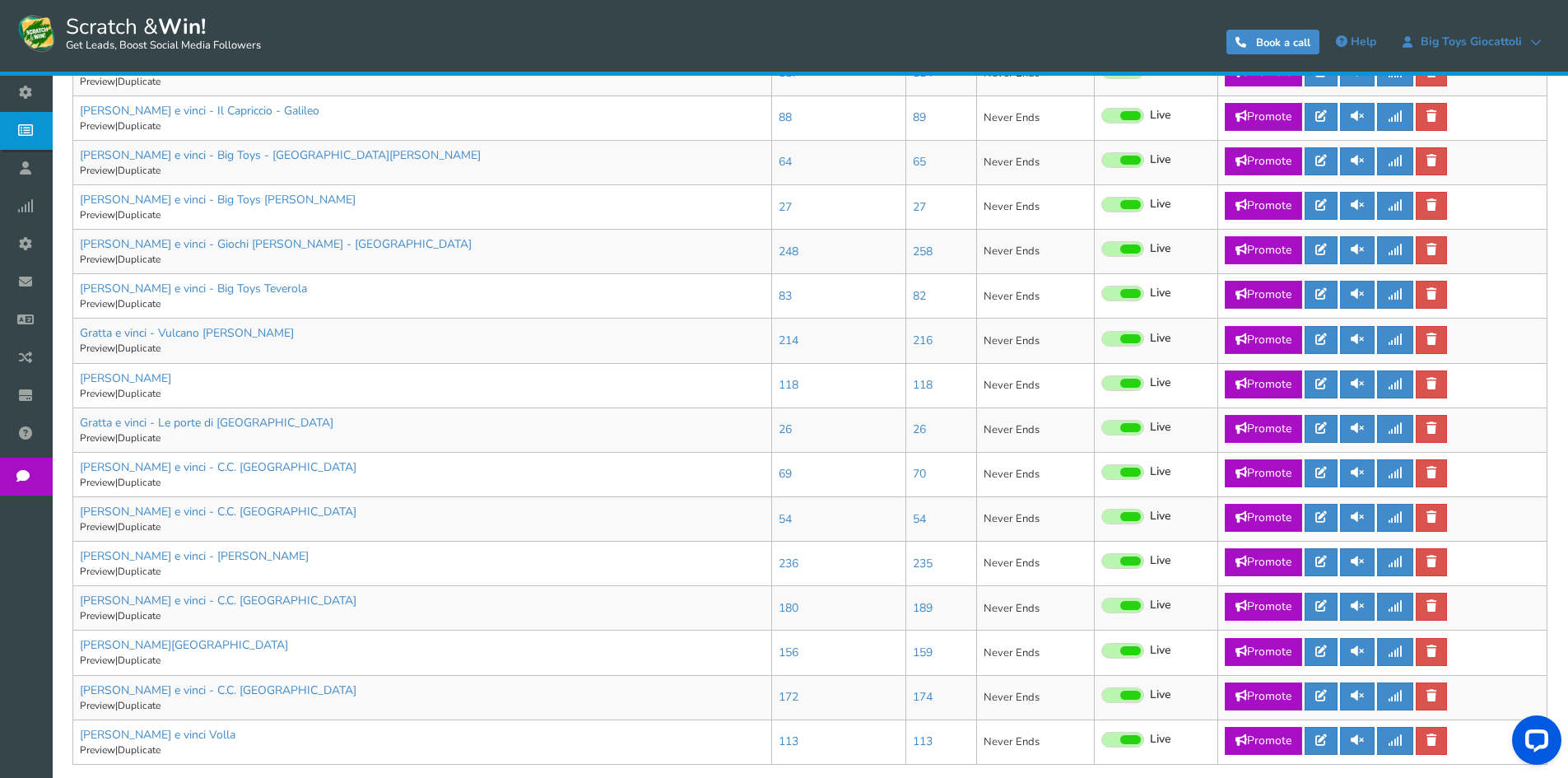
click at [15, 5] on header "Scratch & Win! Get Leads, Boost Social Media Followers 0 WARNING Book a call He…" at bounding box center [784, 37] width 1568 height 76
click at [1320, 245] on icon at bounding box center [1321, 250] width 12 height 12
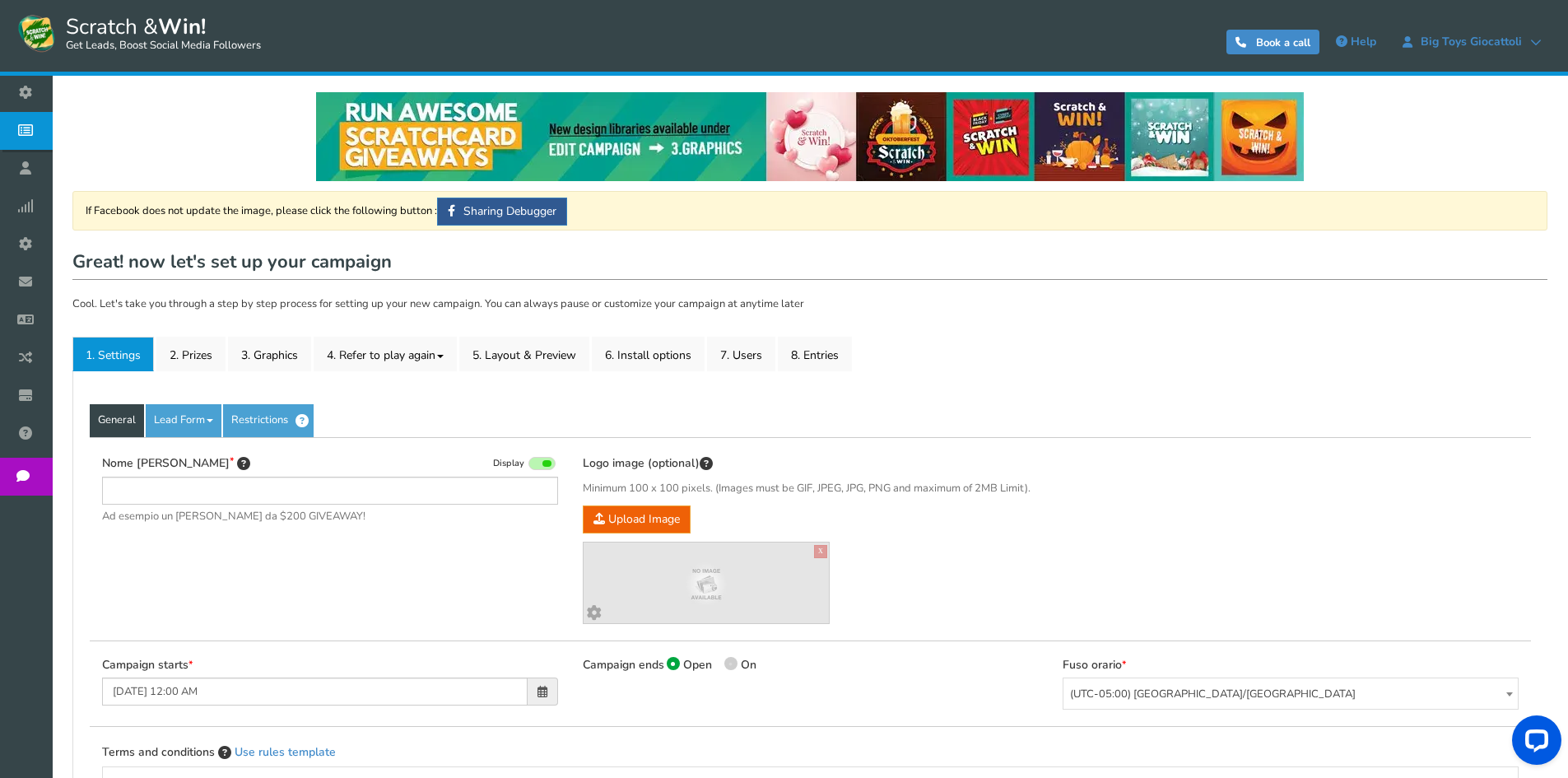
type input "[PERSON_NAME] e vinci - Giochi [PERSON_NAME] - [GEOGRAPHIC_DATA]"
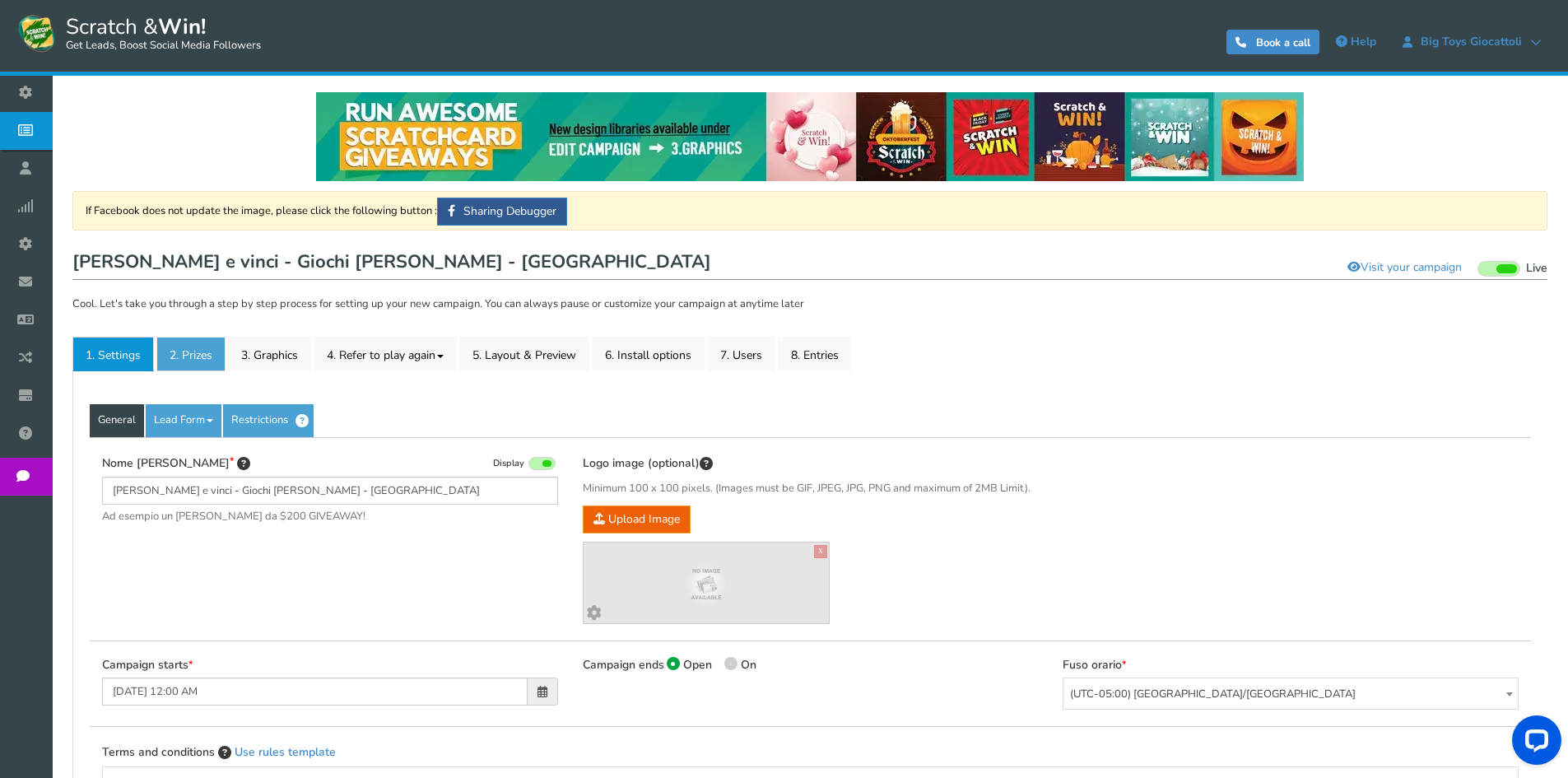
click at [205, 355] on link "2. Prizes" at bounding box center [191, 354] width 69 height 35
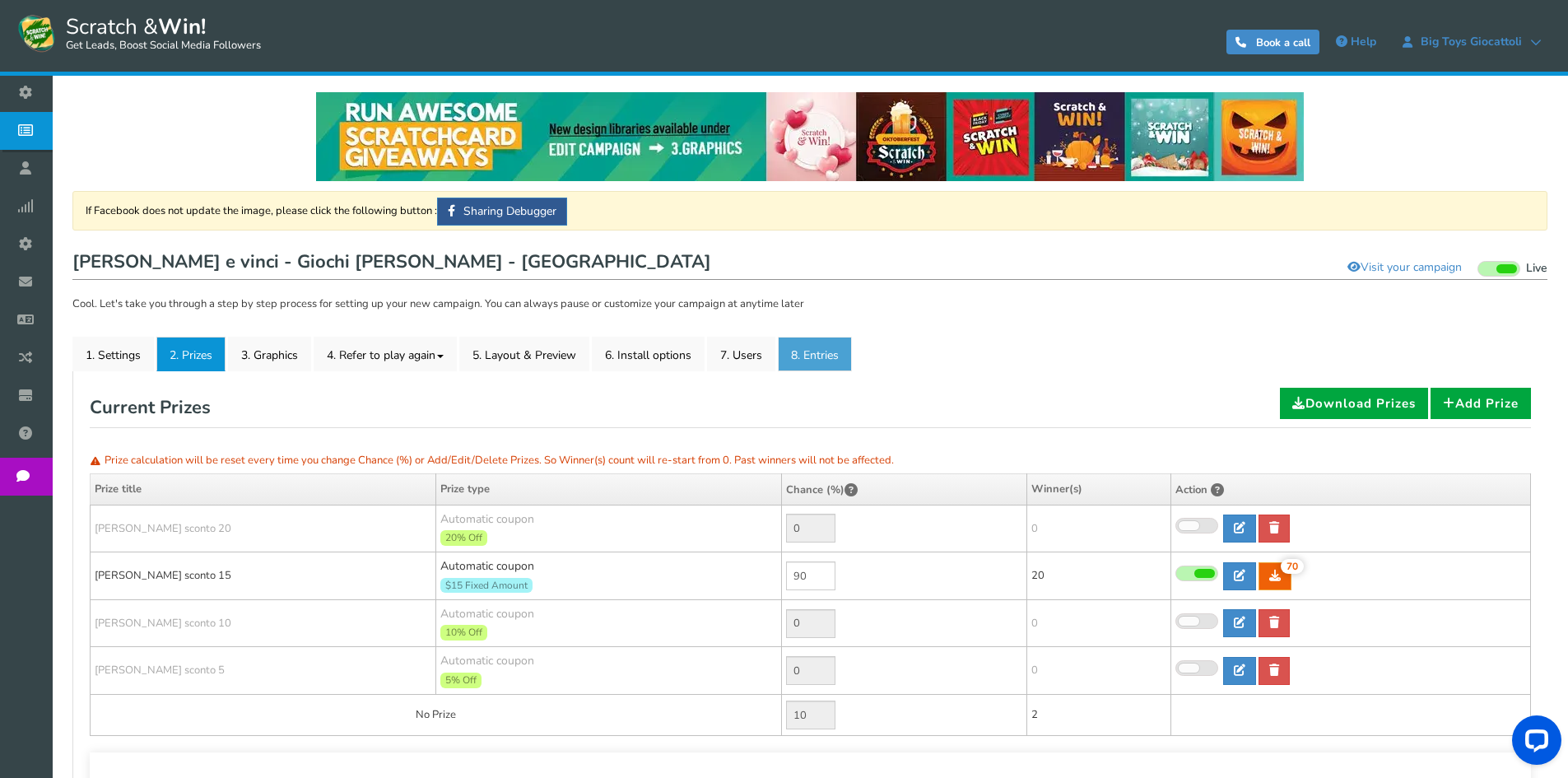
click at [808, 352] on link "8. Entries" at bounding box center [814, 354] width 74 height 35
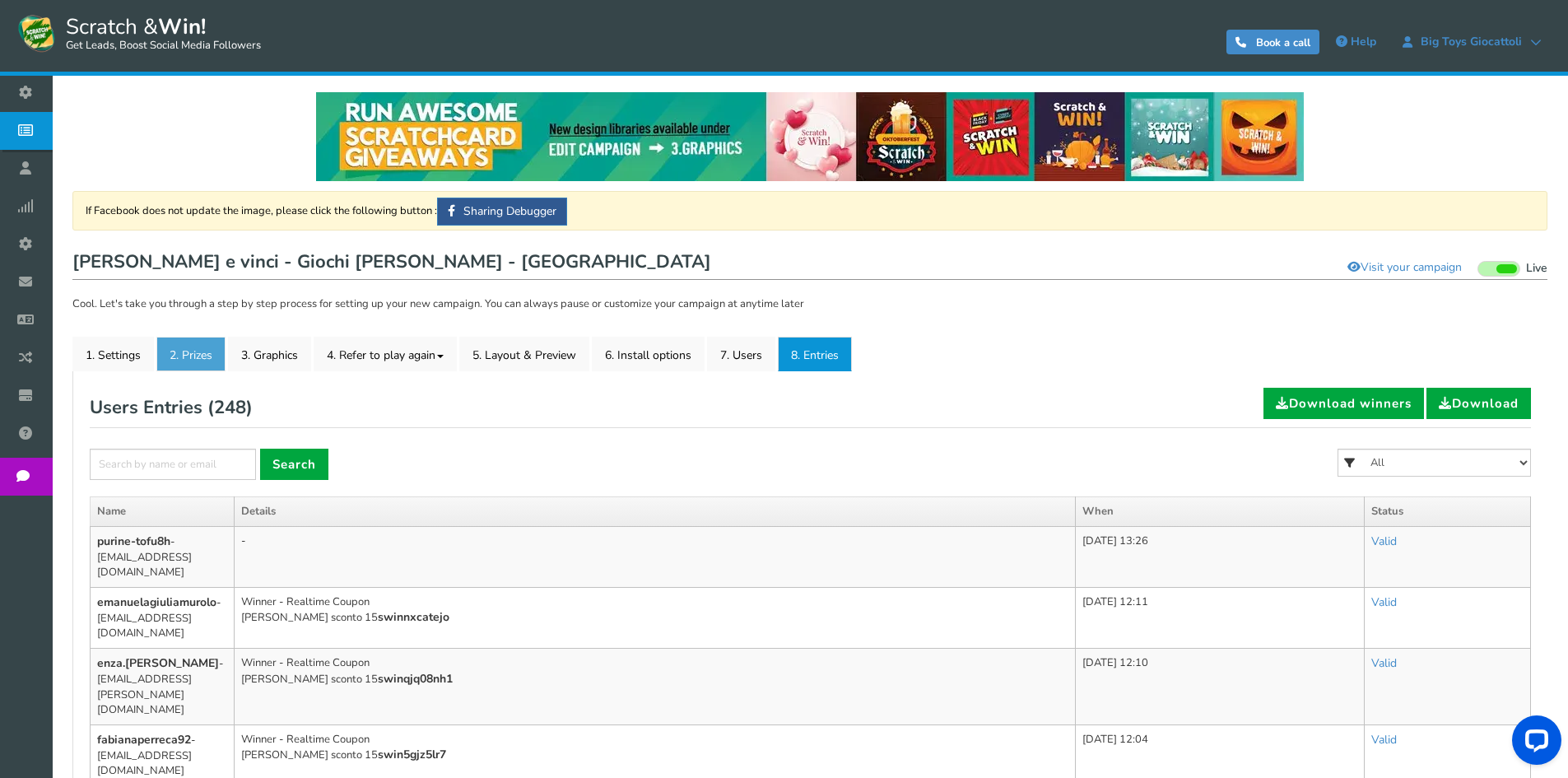
click at [212, 350] on link "2. Prizes" at bounding box center [191, 354] width 69 height 35
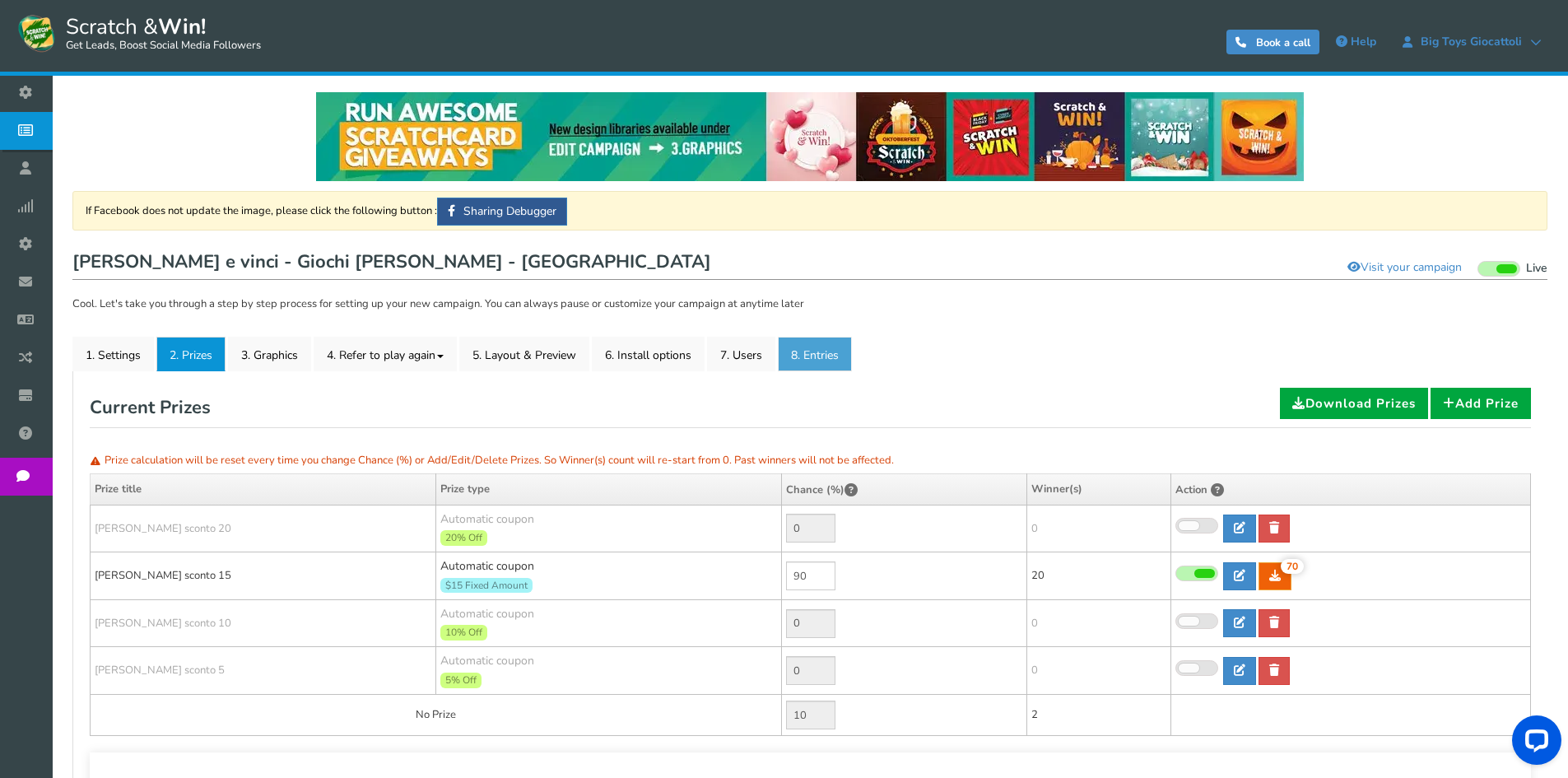
click at [838, 357] on link "8. Entries" at bounding box center [814, 354] width 74 height 35
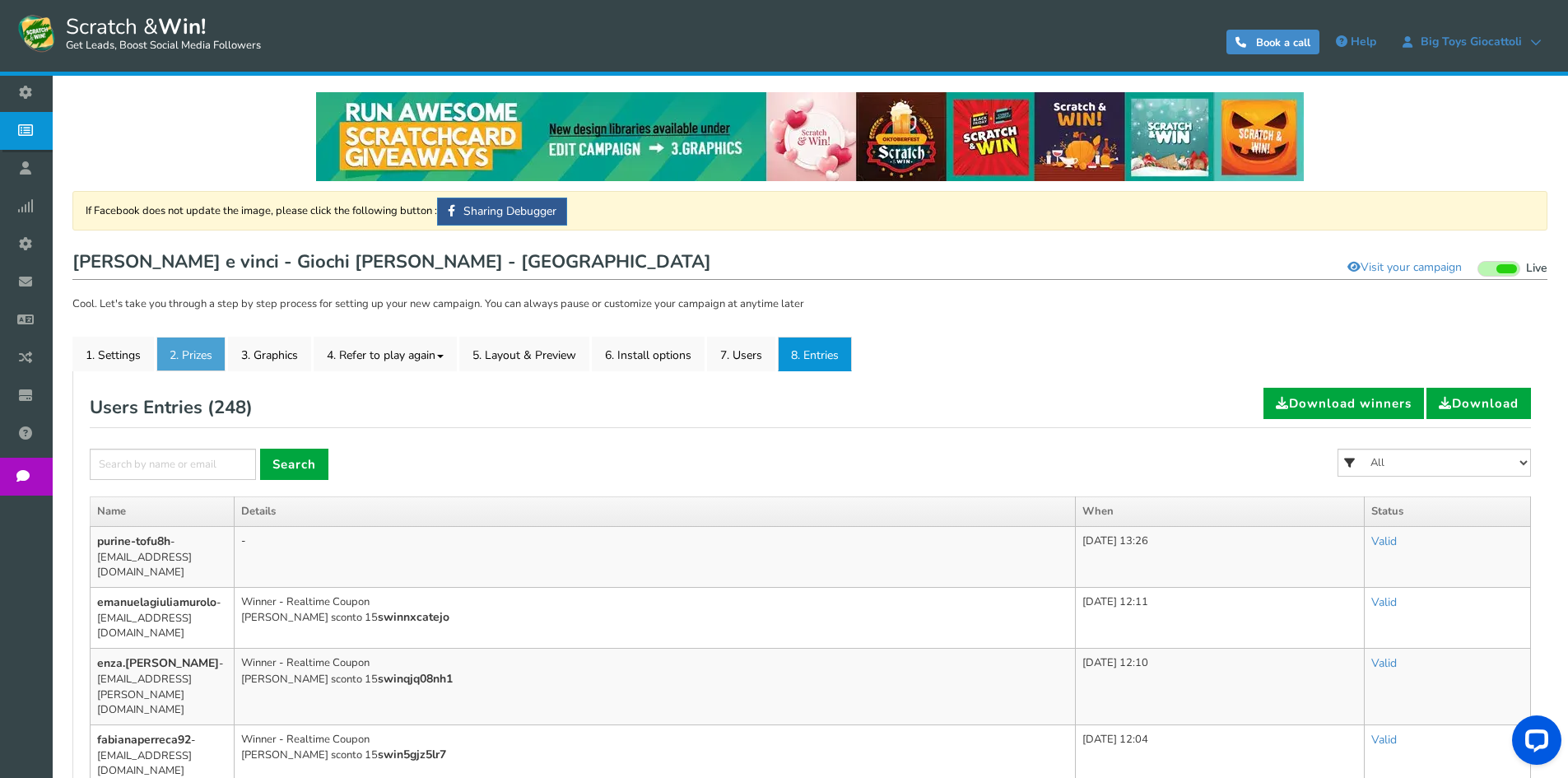
click at [215, 357] on link "2. Prizes" at bounding box center [191, 354] width 69 height 35
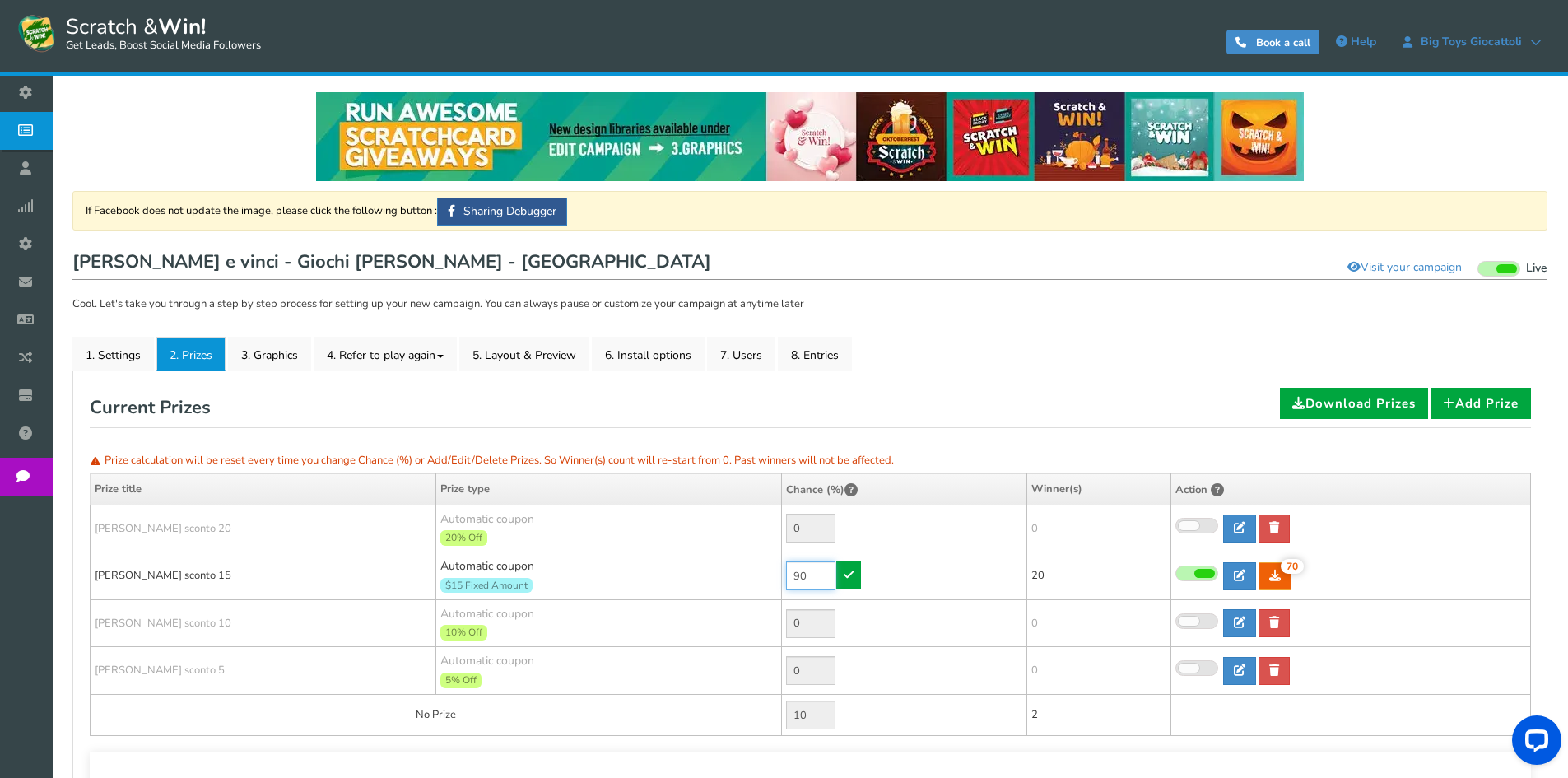
drag, startPoint x: 804, startPoint y: 576, endPoint x: 769, endPoint y: 566, distance: 36.4
click at [769, 566] on tr "[PERSON_NAME] sconto 15 Automatic coupon $15 Fixed Amount Min.order value: 0 90…" at bounding box center [811, 576] width 1441 height 47
drag, startPoint x: 804, startPoint y: 576, endPoint x: 780, endPoint y: 574, distance: 24.1
click at [780, 574] on tr "[PERSON_NAME] sconto 15 Automatic coupon $15 Fixed Amount Min.order value: 0 70…" at bounding box center [811, 576] width 1441 height 47
type input "30"
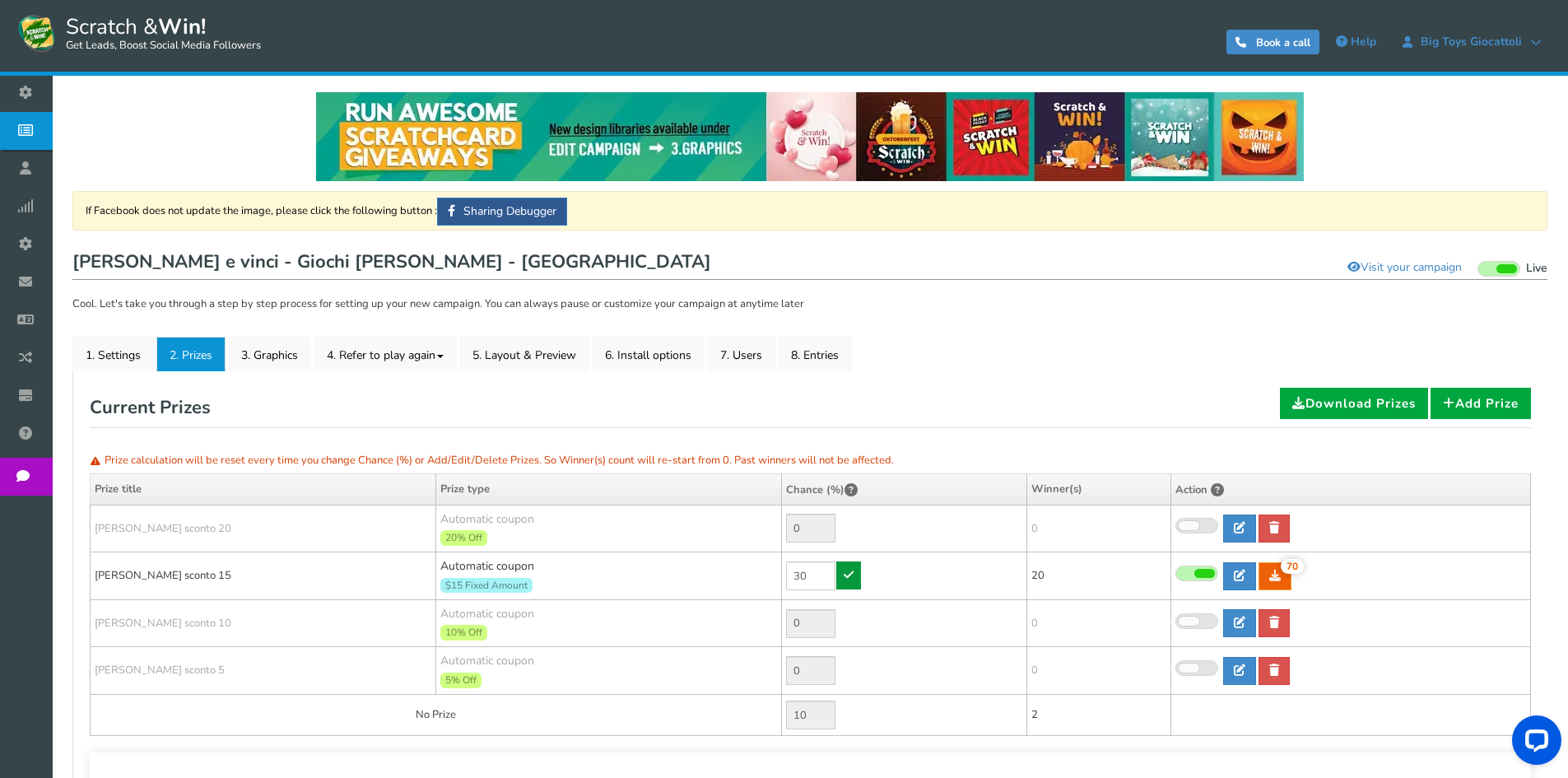
click at [854, 579] on icon at bounding box center [849, 575] width 10 height 12
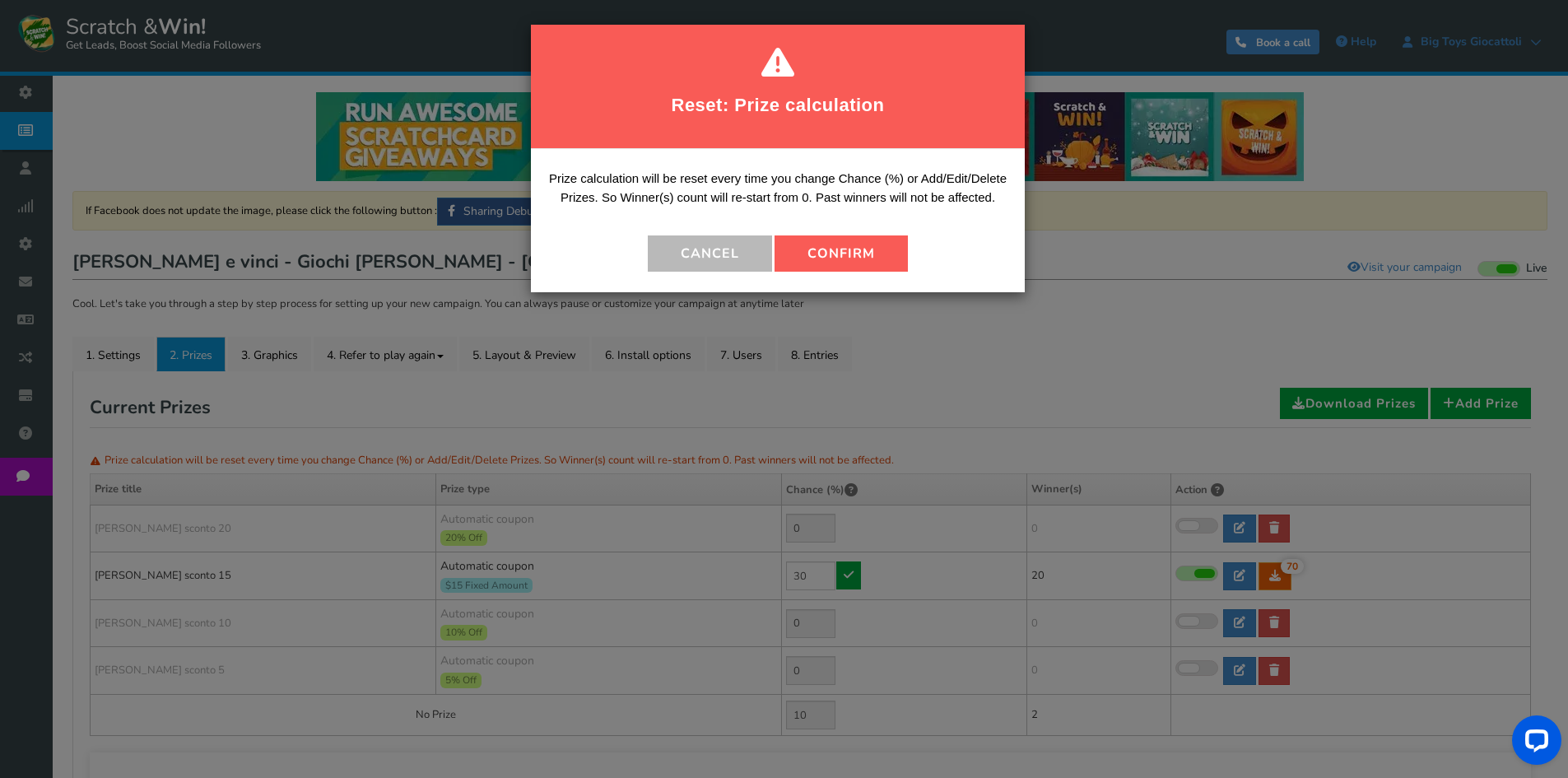
click at [874, 250] on button "Confirm" at bounding box center [841, 253] width 133 height 36
type input "70"
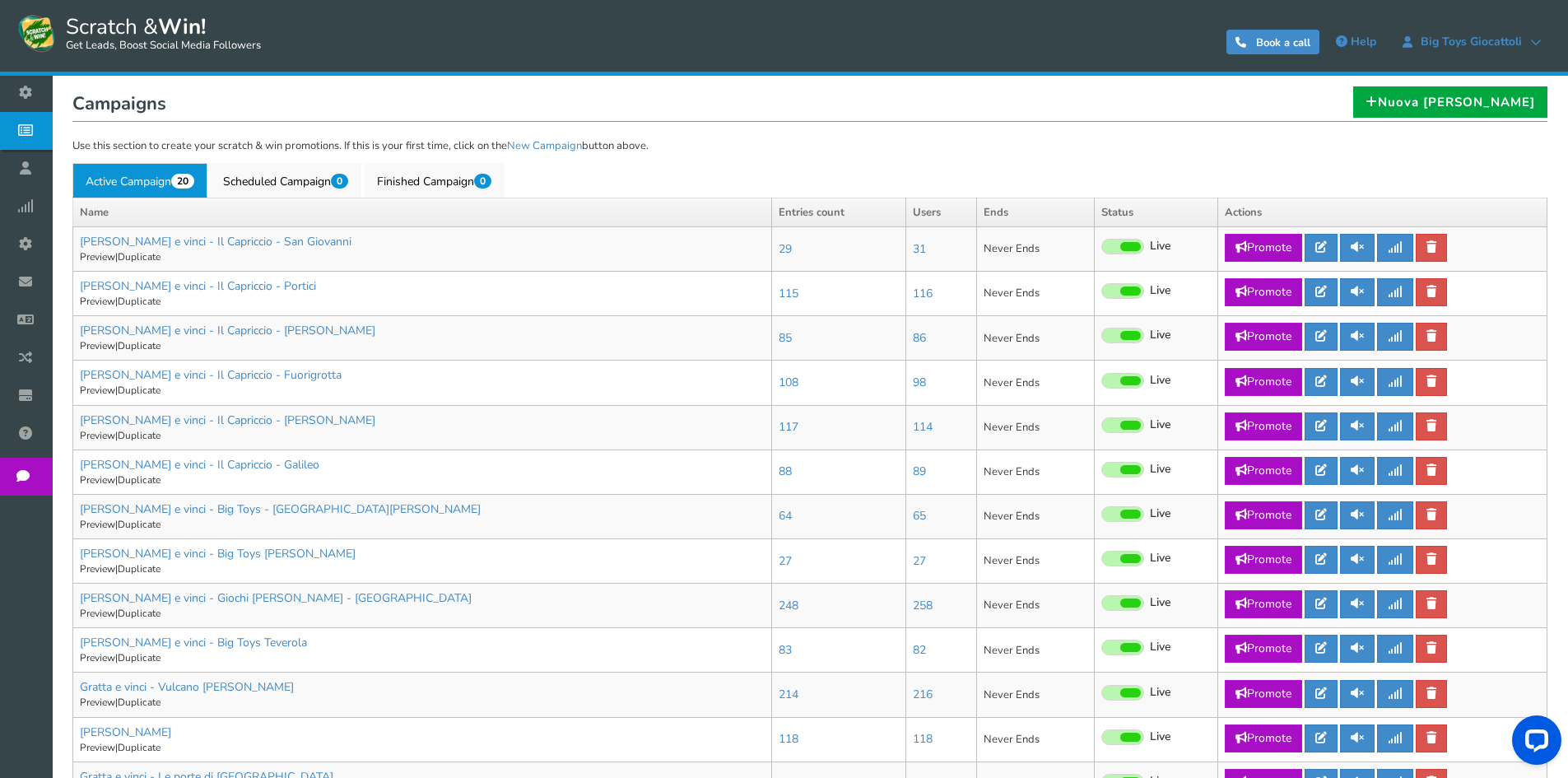
scroll to position [329, 0]
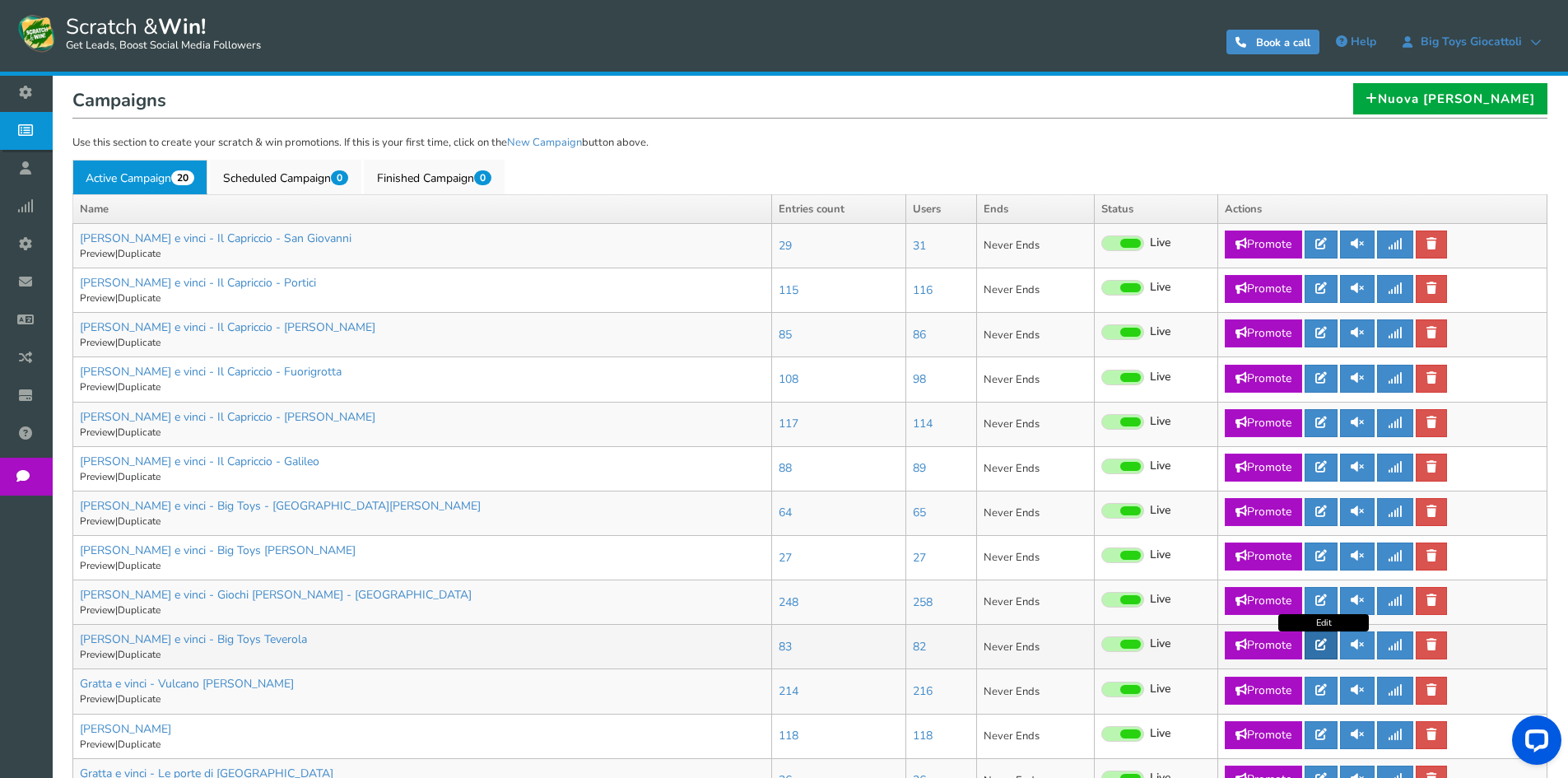
click at [1334, 646] on link at bounding box center [1322, 646] width 33 height 28
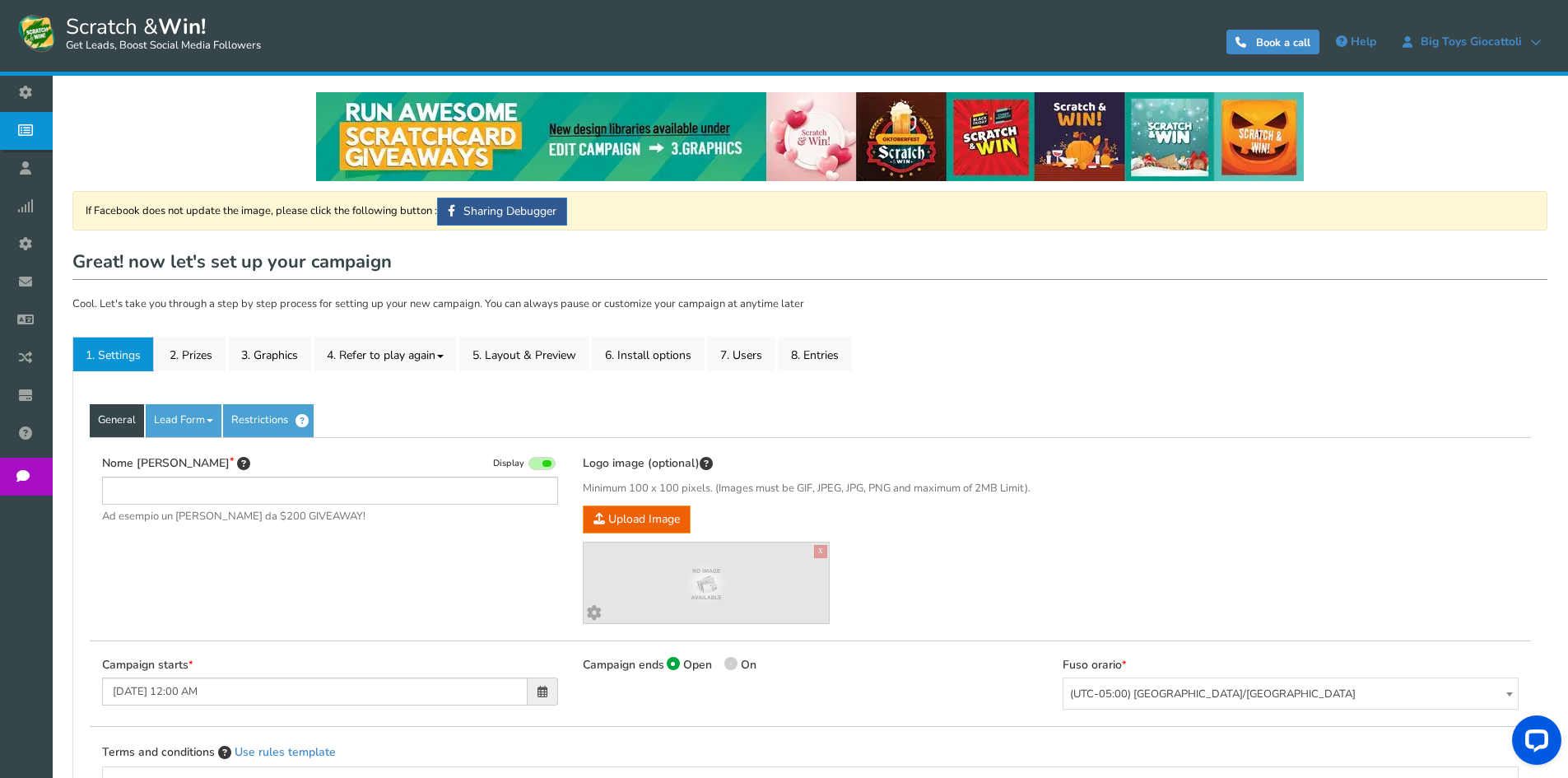
type input "[PERSON_NAME] e vinci - Big Toys Teverola"
click at [172, 354] on link "2. Prizes" at bounding box center [191, 354] width 69 height 35
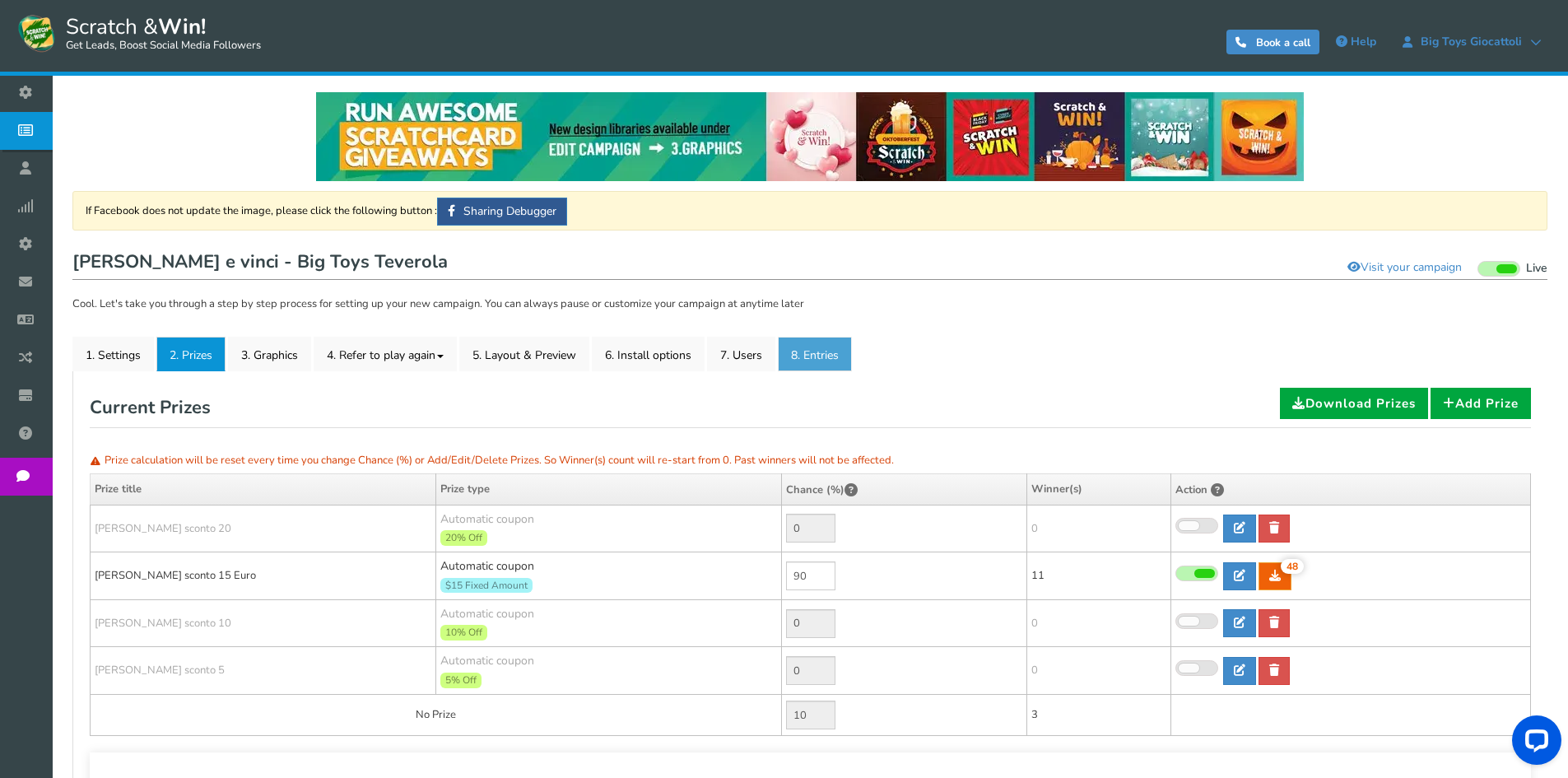
click at [820, 358] on link "8. Entries" at bounding box center [814, 354] width 74 height 35
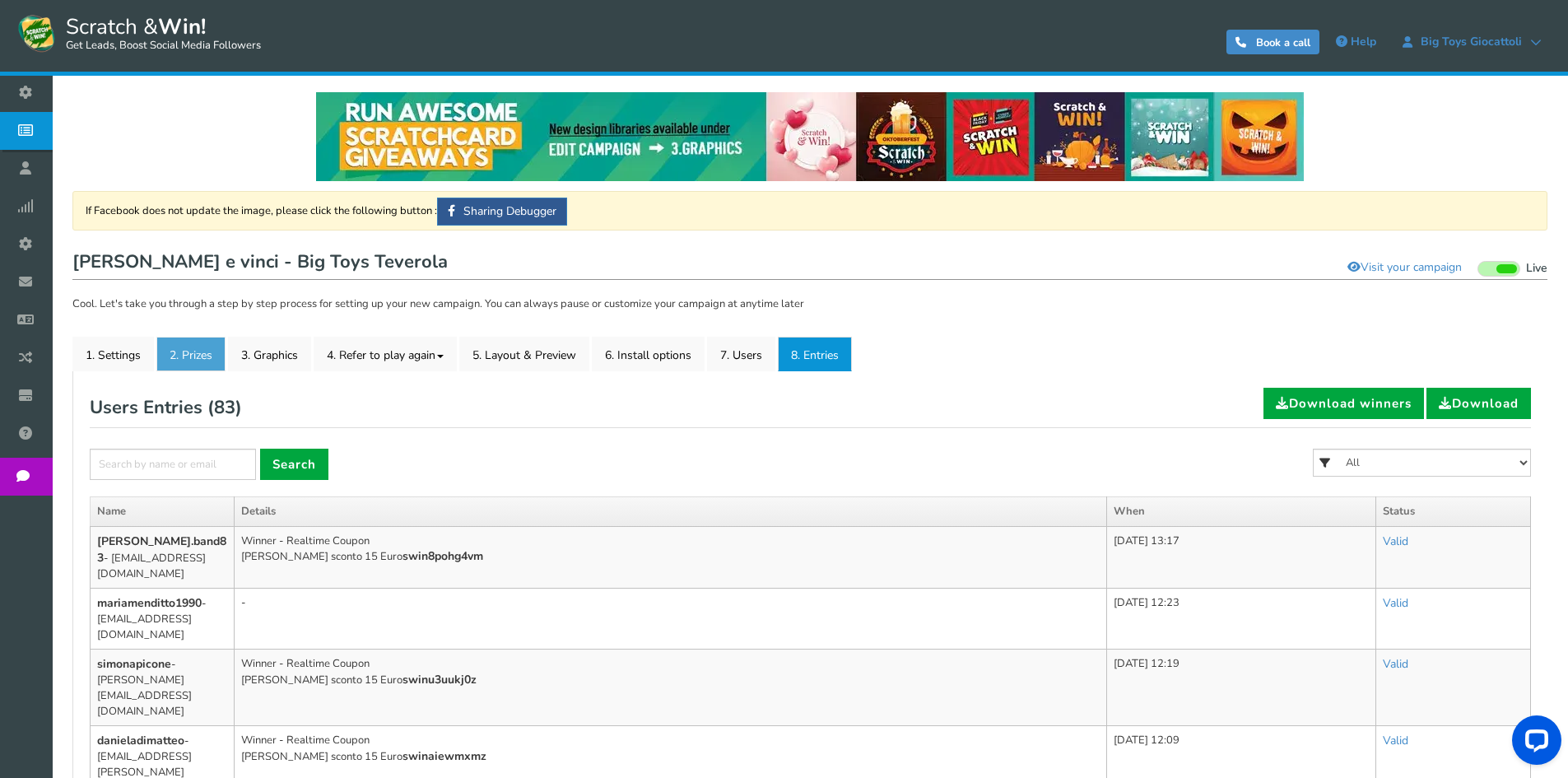
click at [169, 360] on link "2. Prizes" at bounding box center [191, 354] width 69 height 35
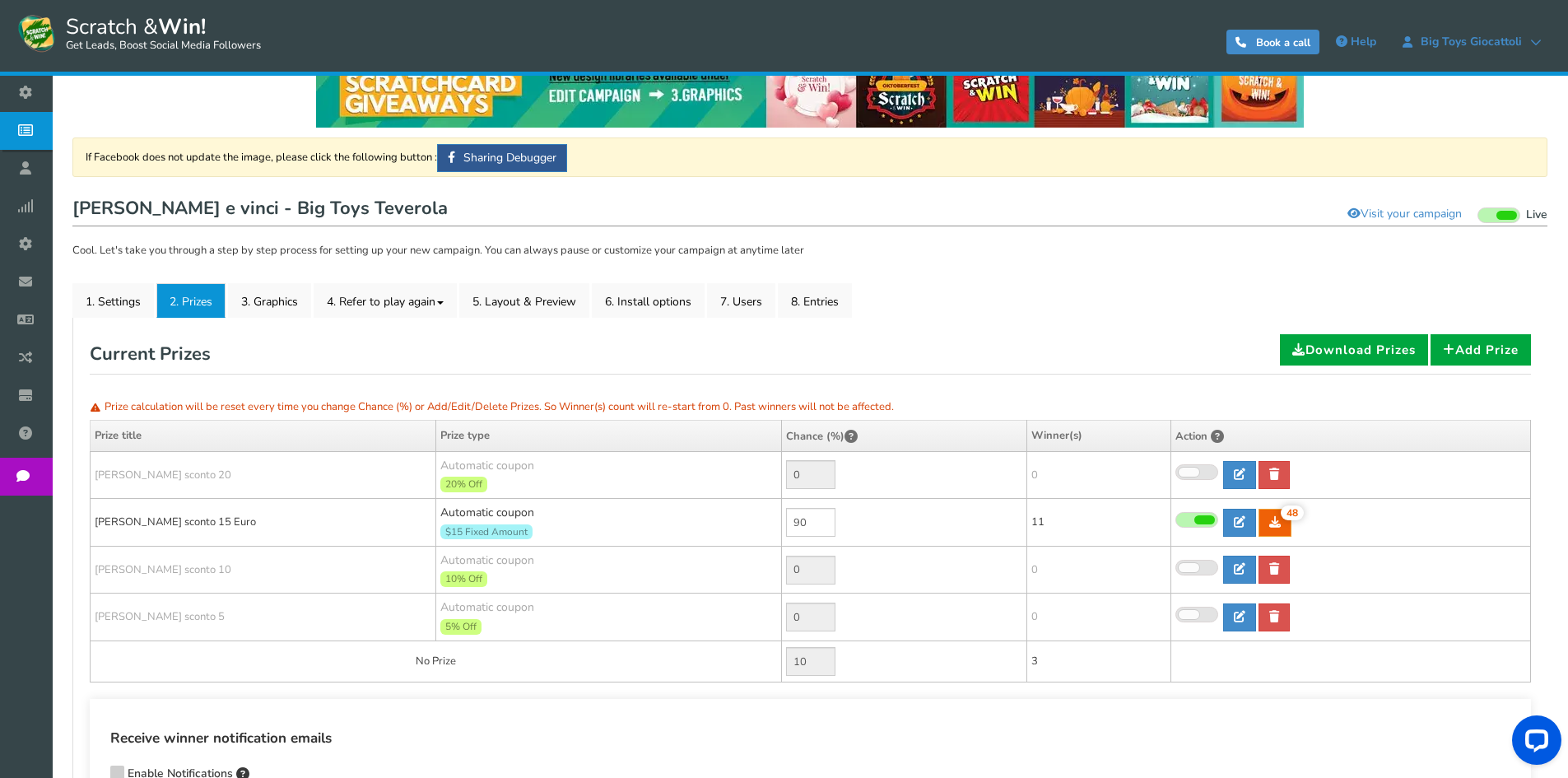
scroll to position [82, 0]
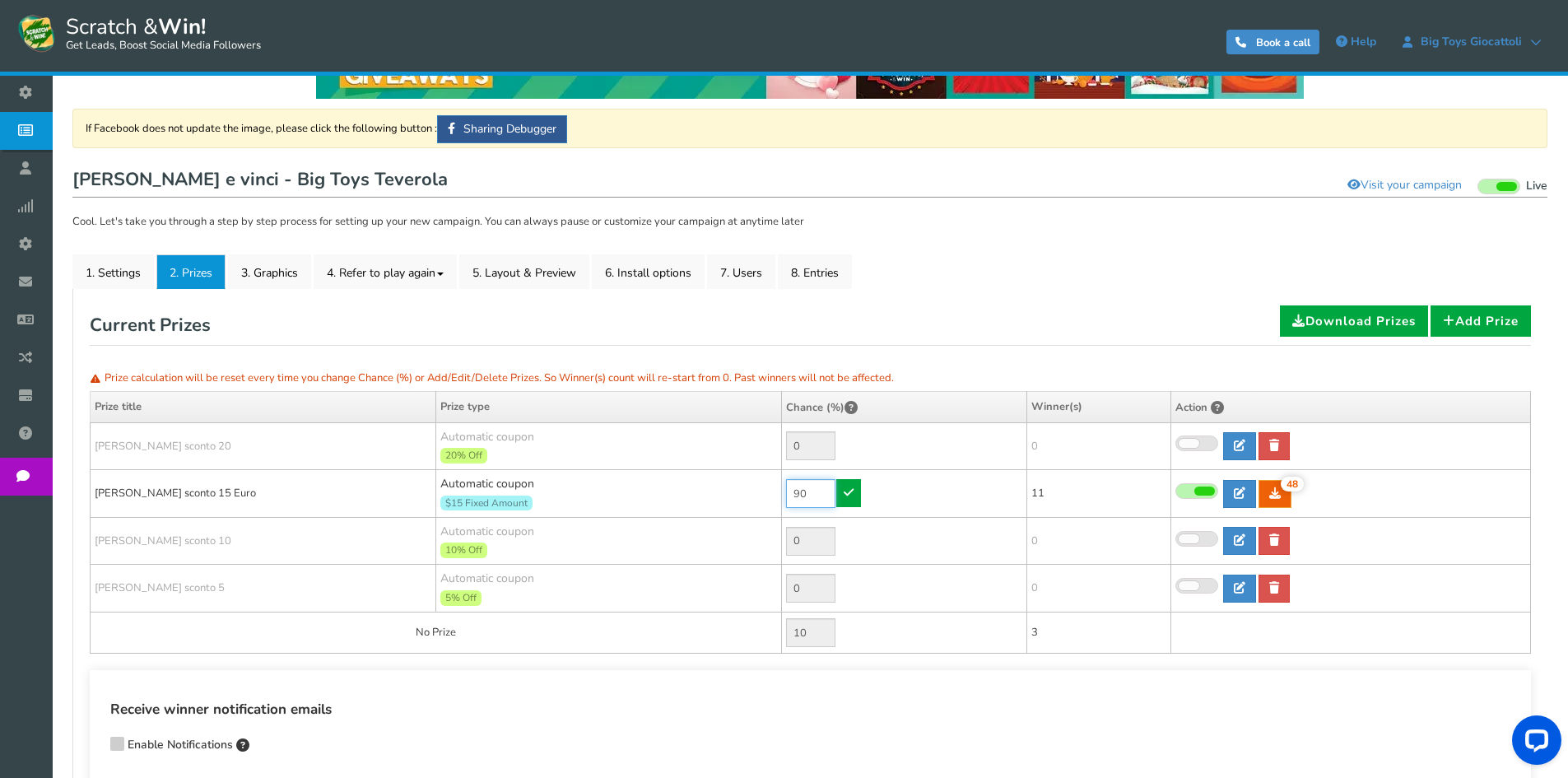
drag, startPoint x: 807, startPoint y: 491, endPoint x: 744, endPoint y: 486, distance: 63.2
click at [764, 486] on tr "[PERSON_NAME] sconto 15 Euro Automatic coupon $15 Fixed Amount Min.order value:…" at bounding box center [811, 493] width 1441 height 47
type input "30"
click at [851, 486] on icon at bounding box center [849, 492] width 10 height 12
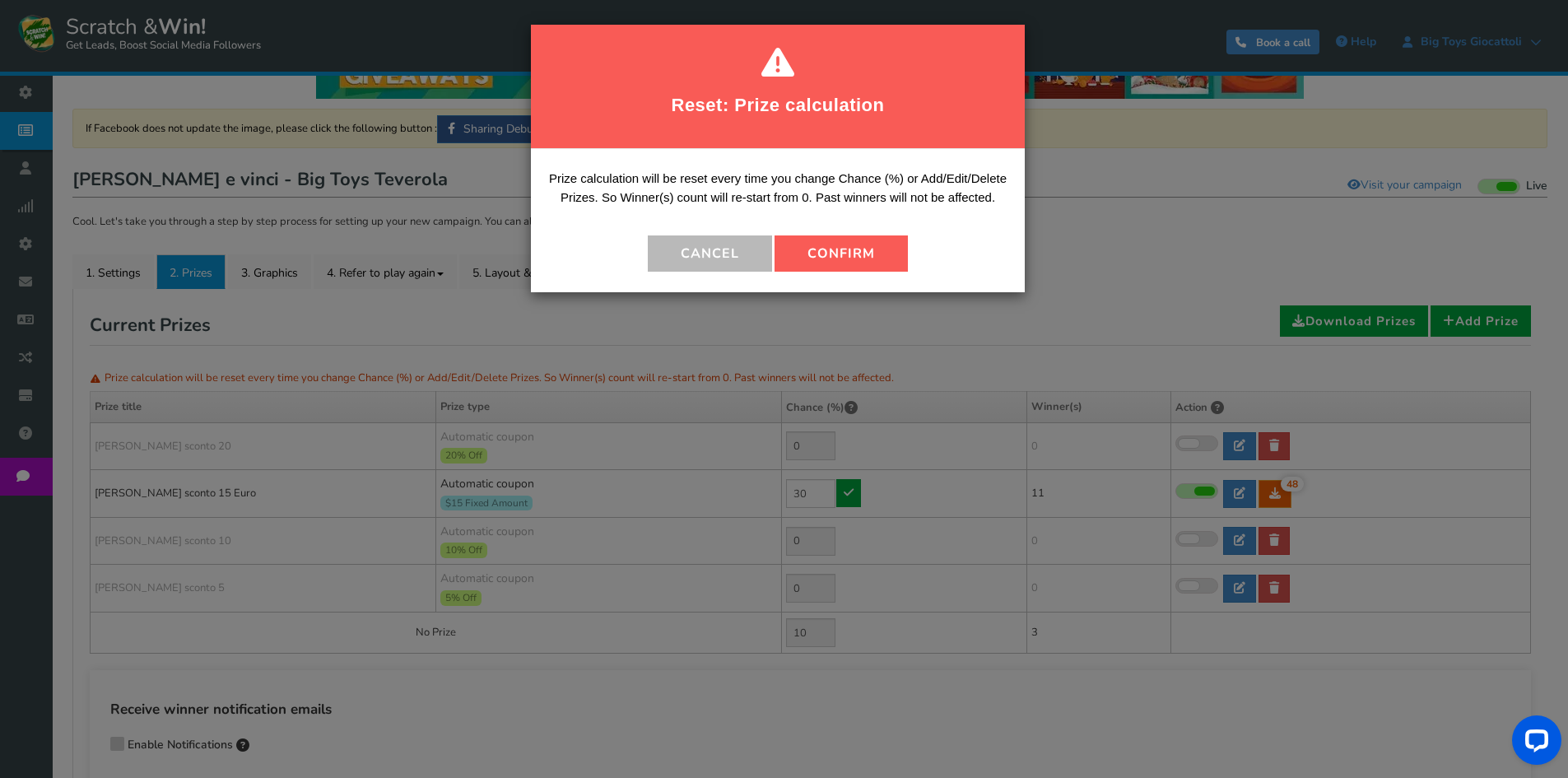
click at [834, 247] on button "Confirm" at bounding box center [841, 253] width 133 height 36
type input "70"
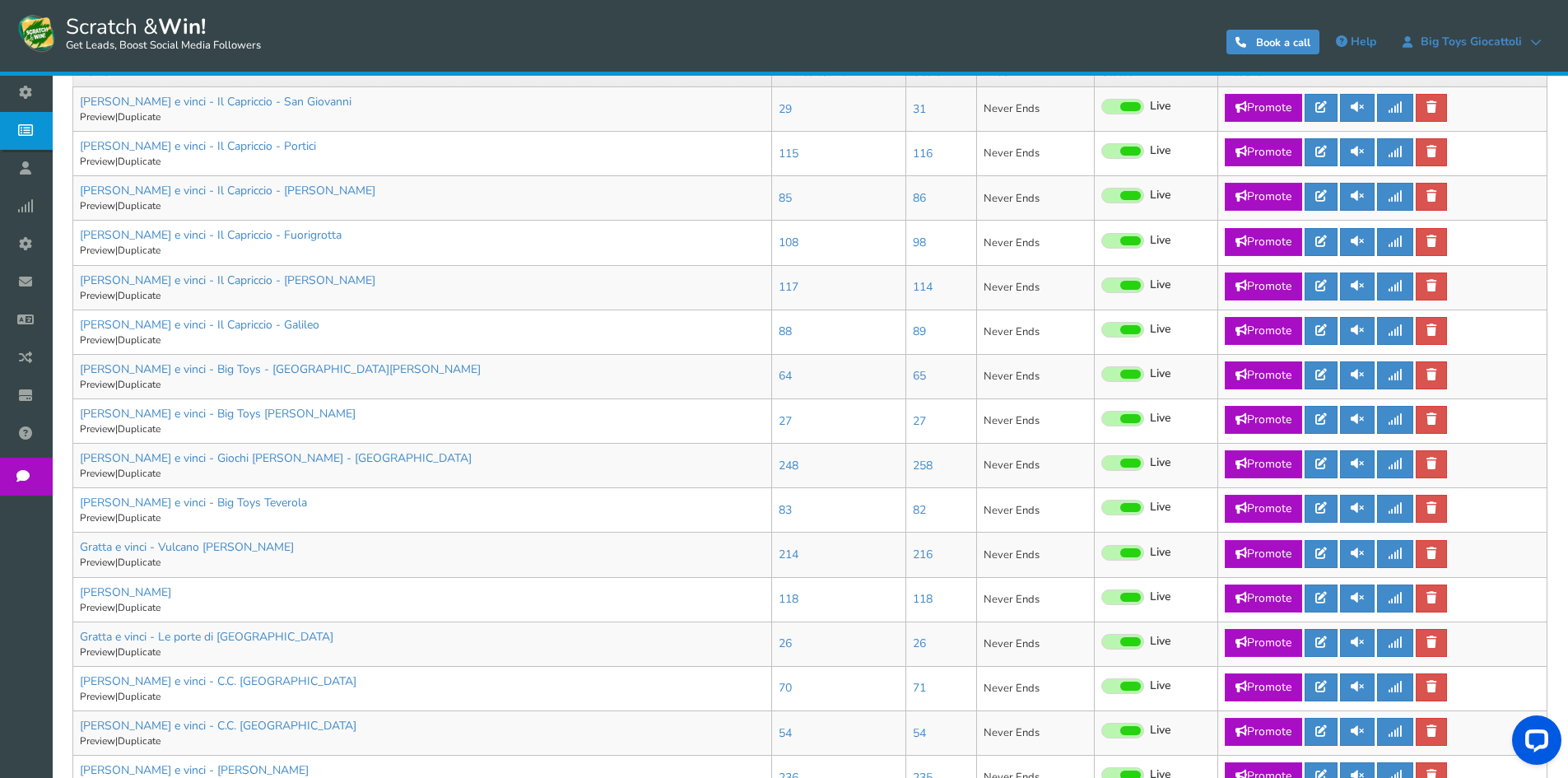
scroll to position [494, 0]
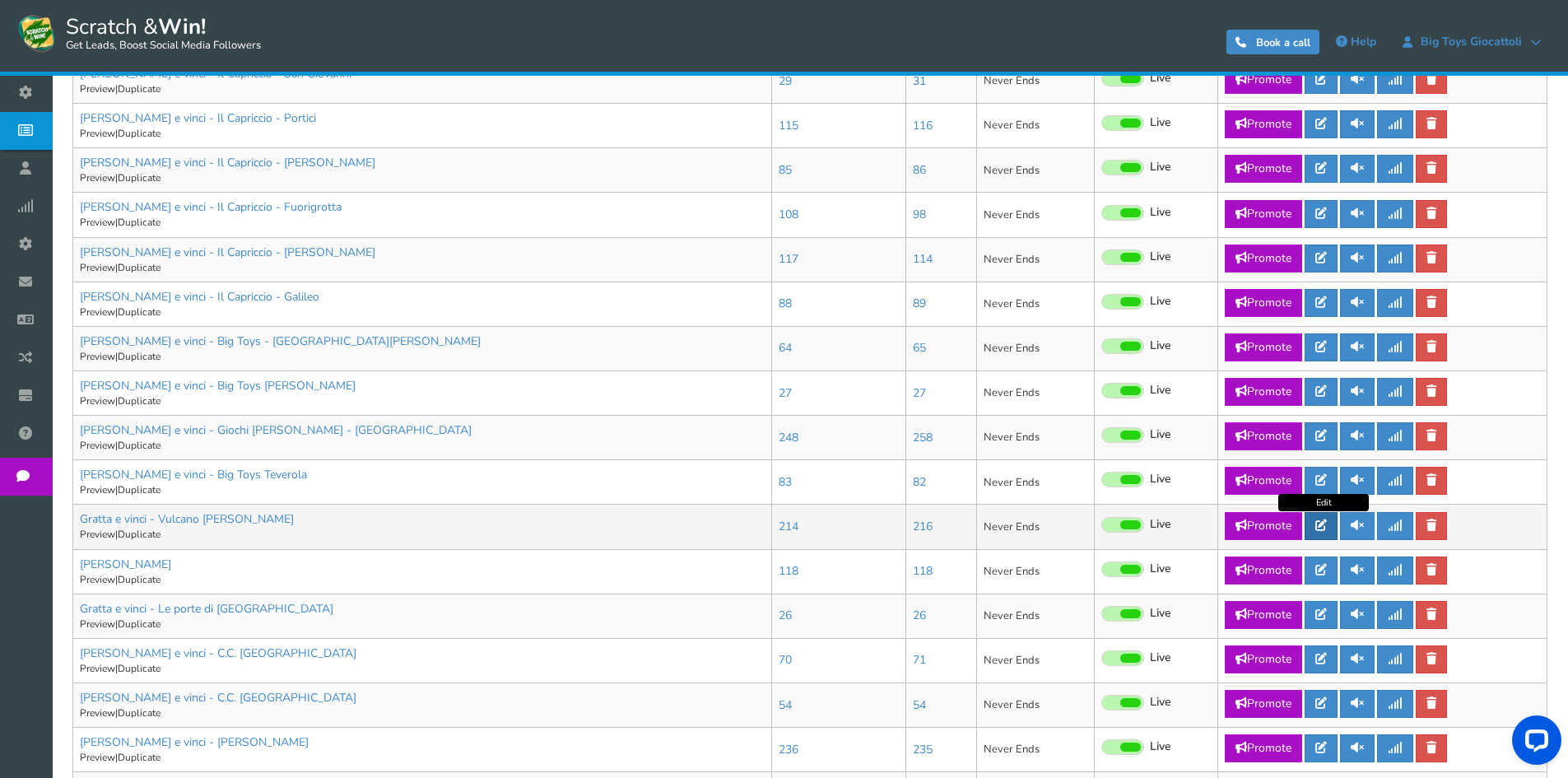
click at [1322, 531] on link at bounding box center [1322, 526] width 33 height 28
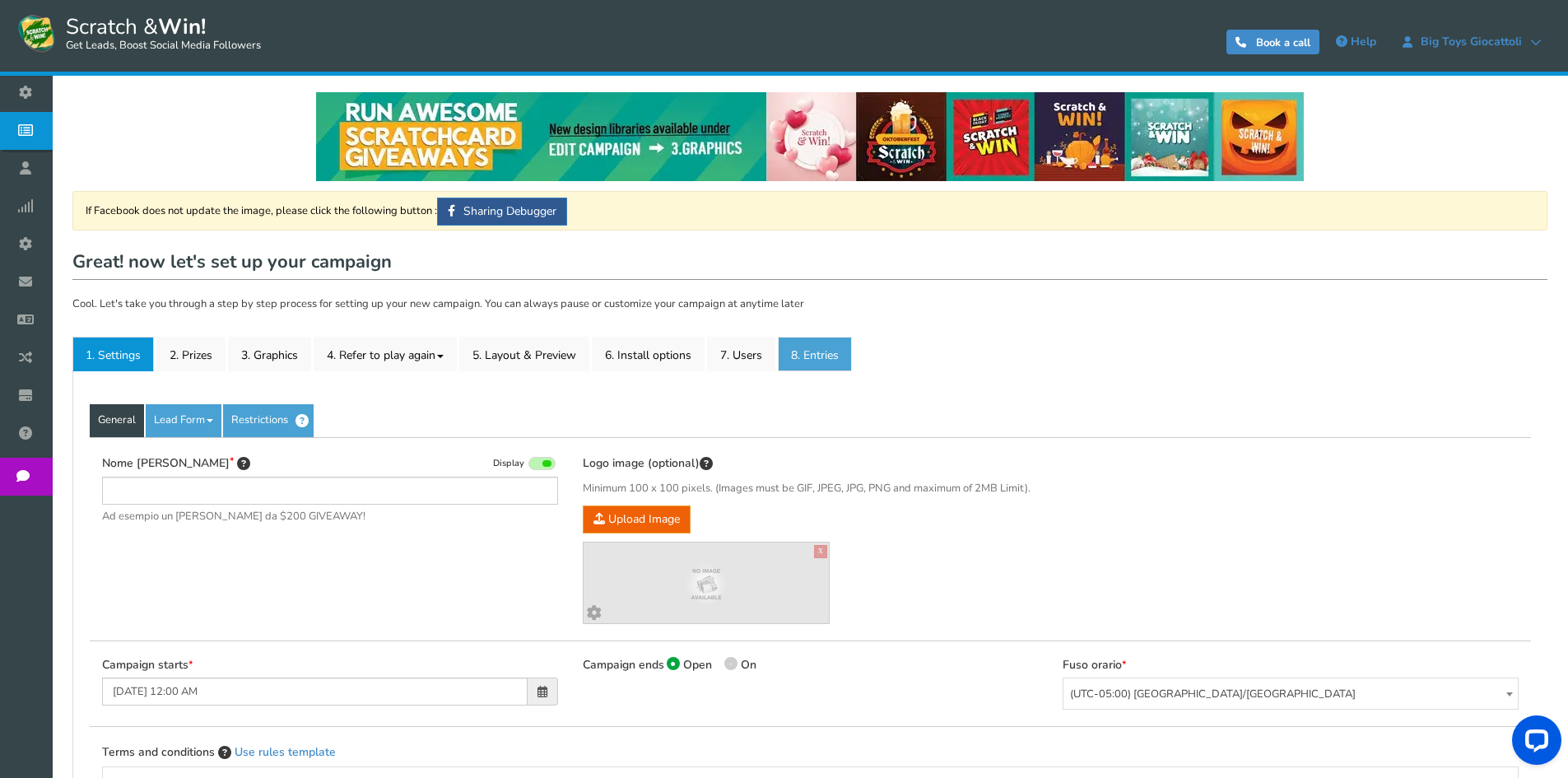
type input "Gratta e vinci - Vulcano [PERSON_NAME]"
click at [813, 355] on link "8. Entries" at bounding box center [814, 354] width 74 height 35
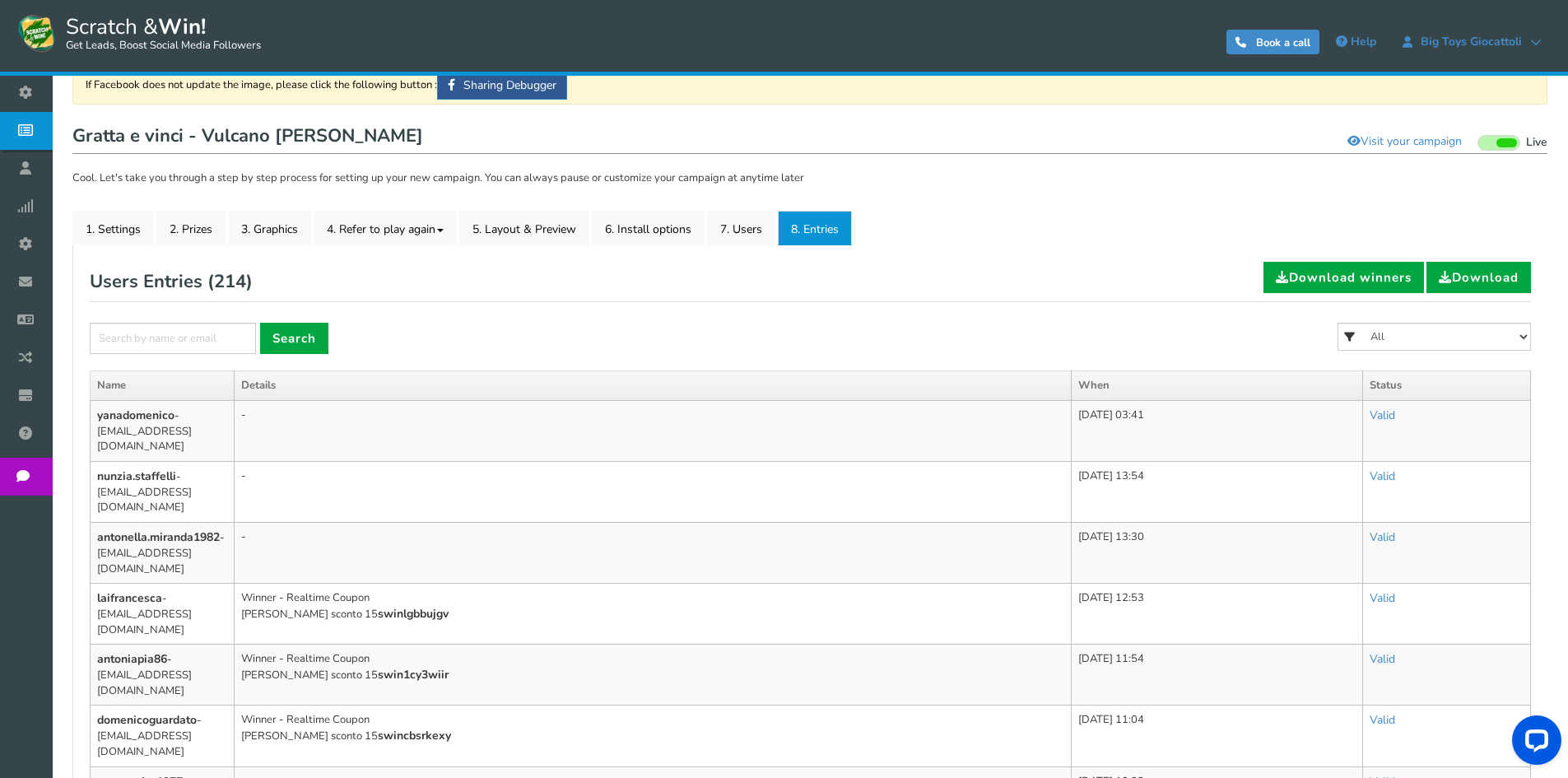
scroll to position [165, 0]
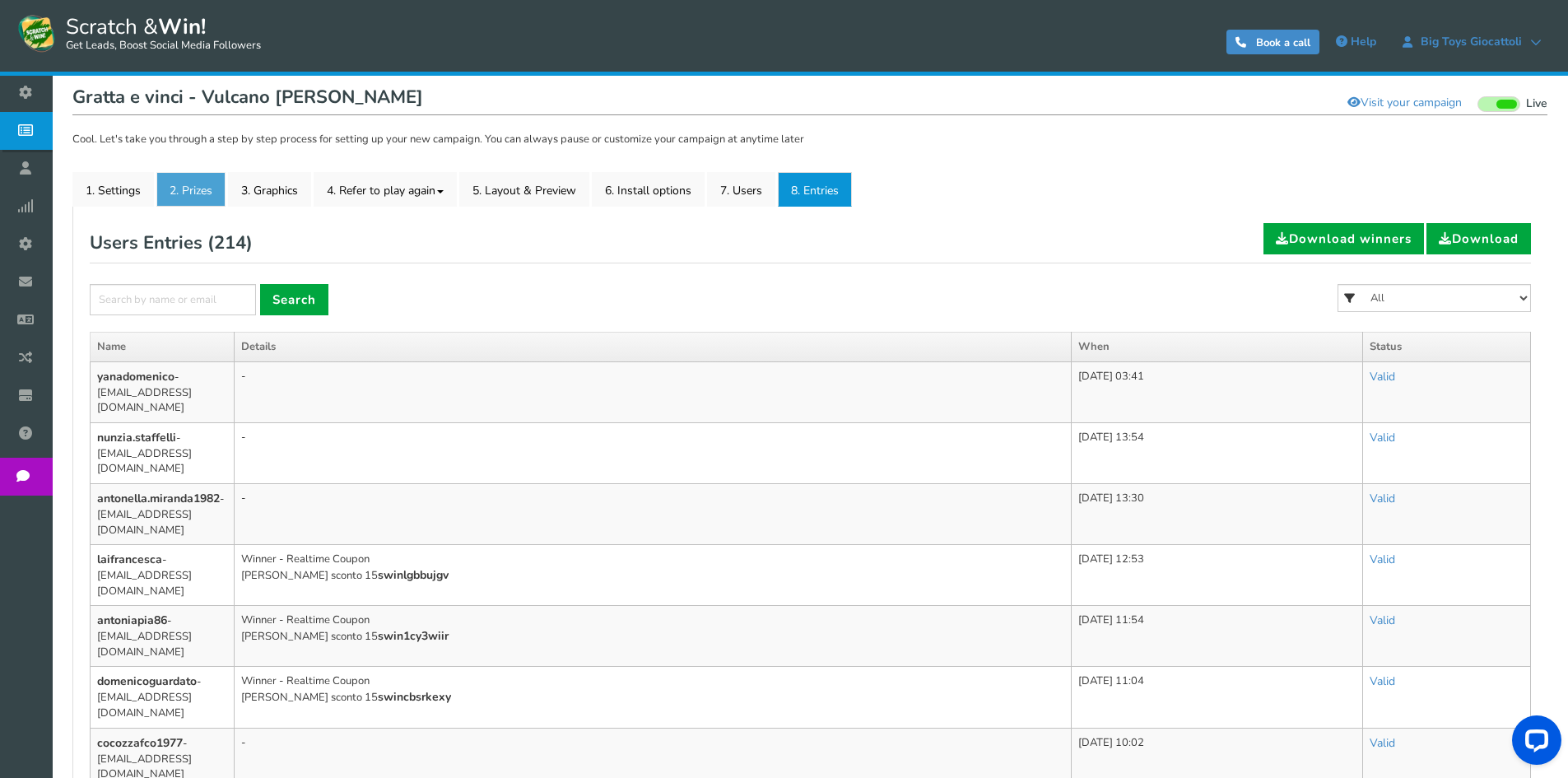
click at [193, 202] on link "2. Prizes" at bounding box center [191, 190] width 69 height 35
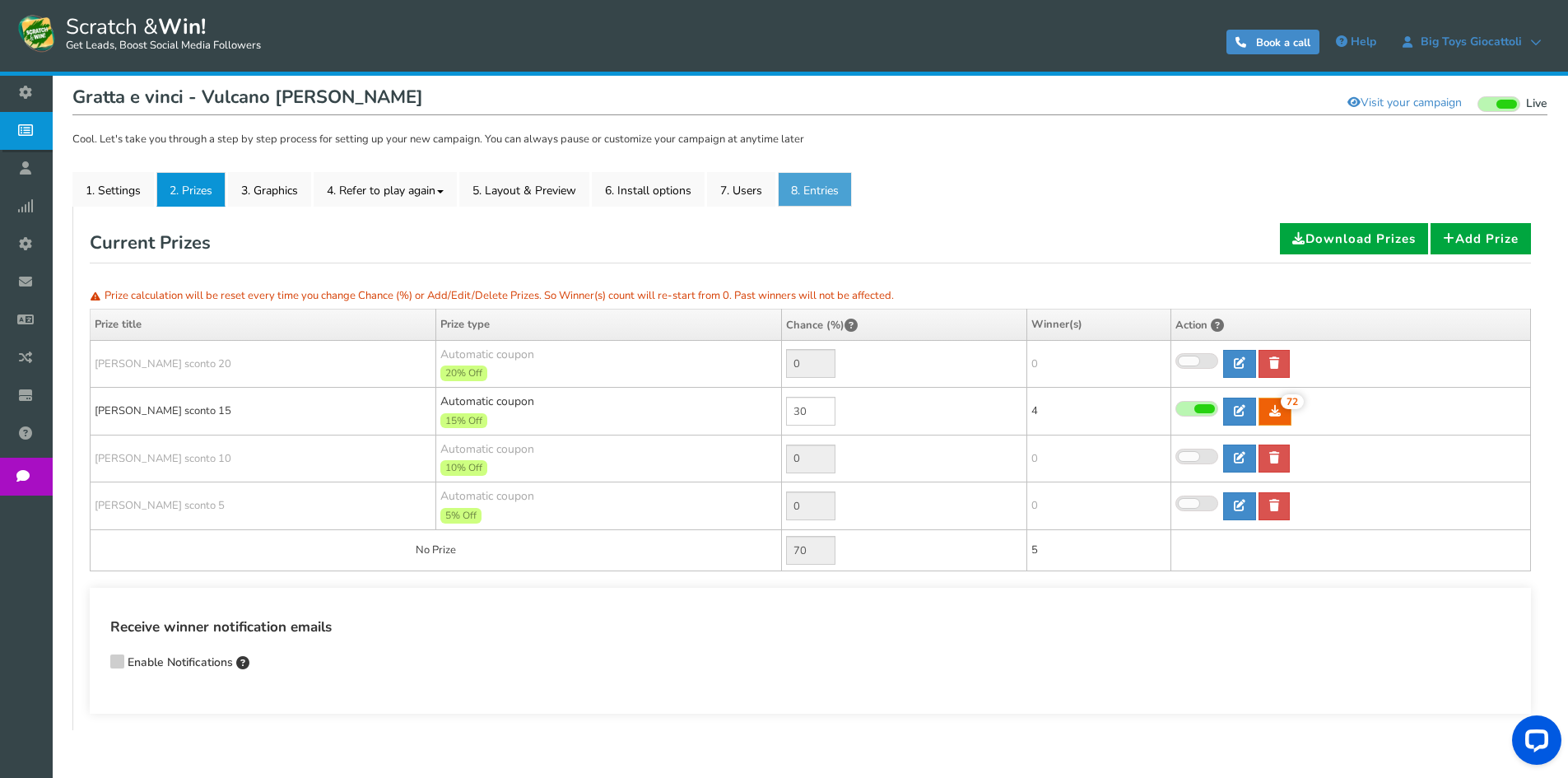
click at [832, 197] on link "8. Entries" at bounding box center [814, 190] width 74 height 35
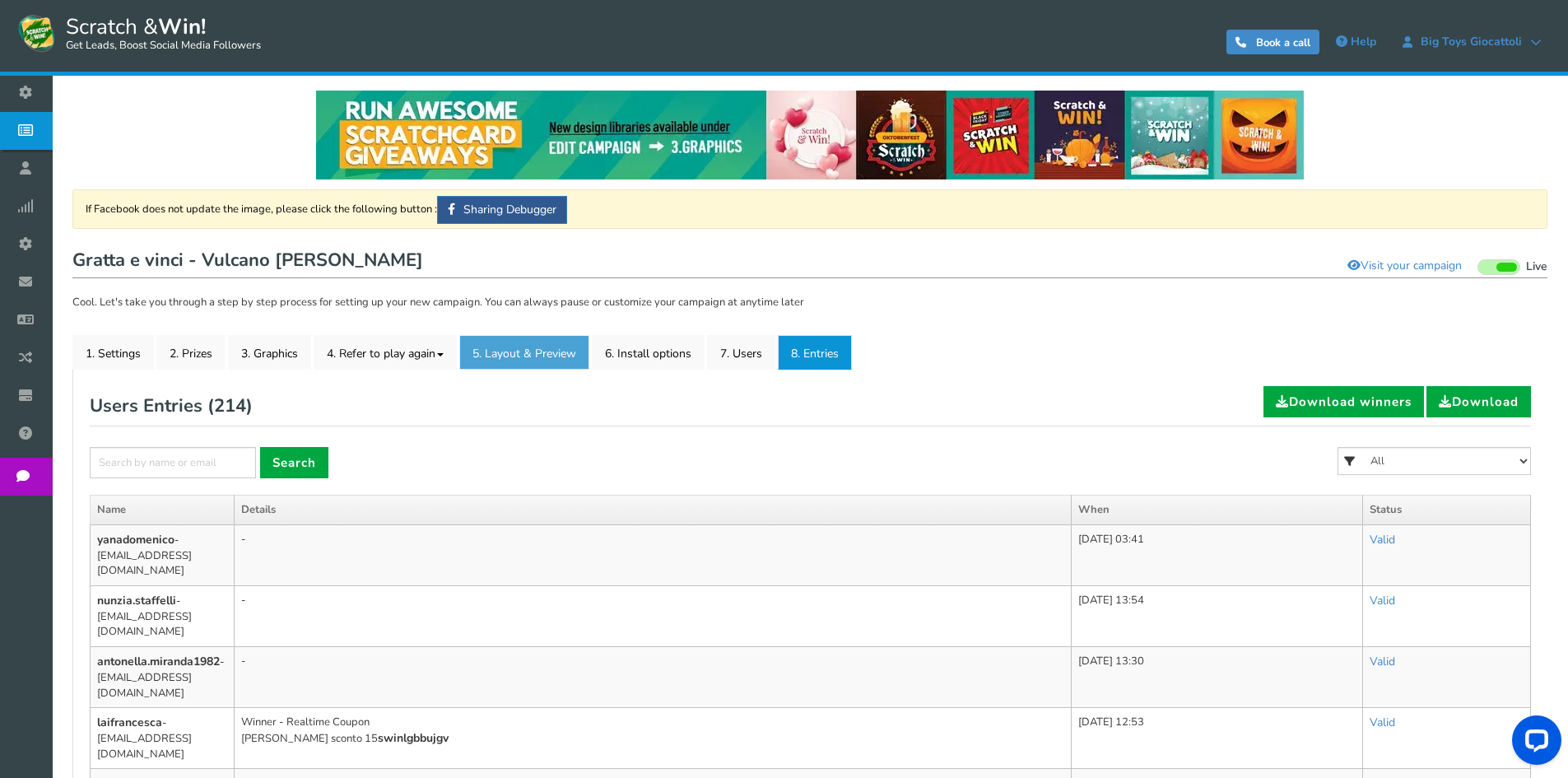
scroll to position [0, 0]
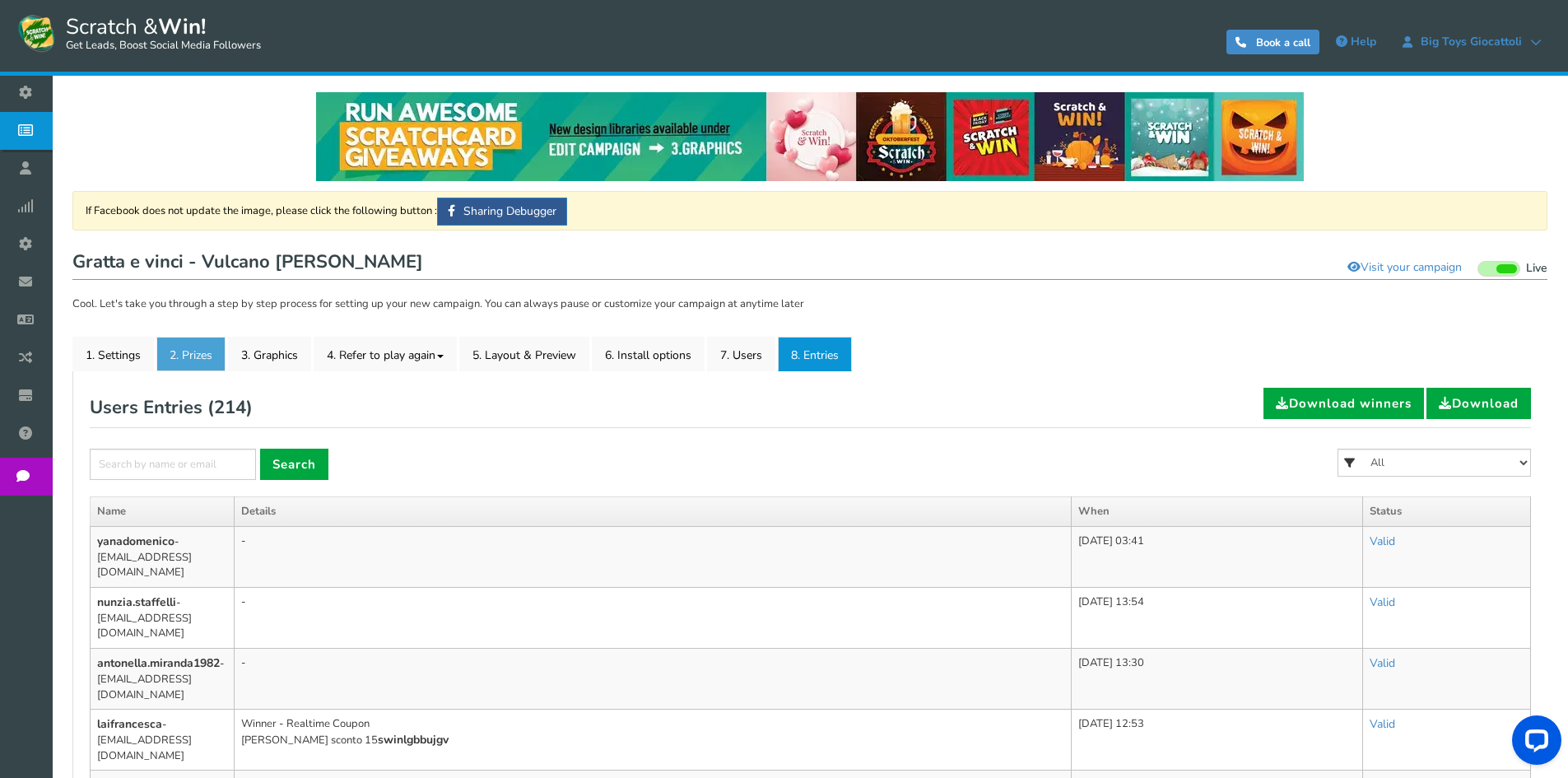
click at [212, 347] on link "2. Prizes" at bounding box center [191, 354] width 69 height 35
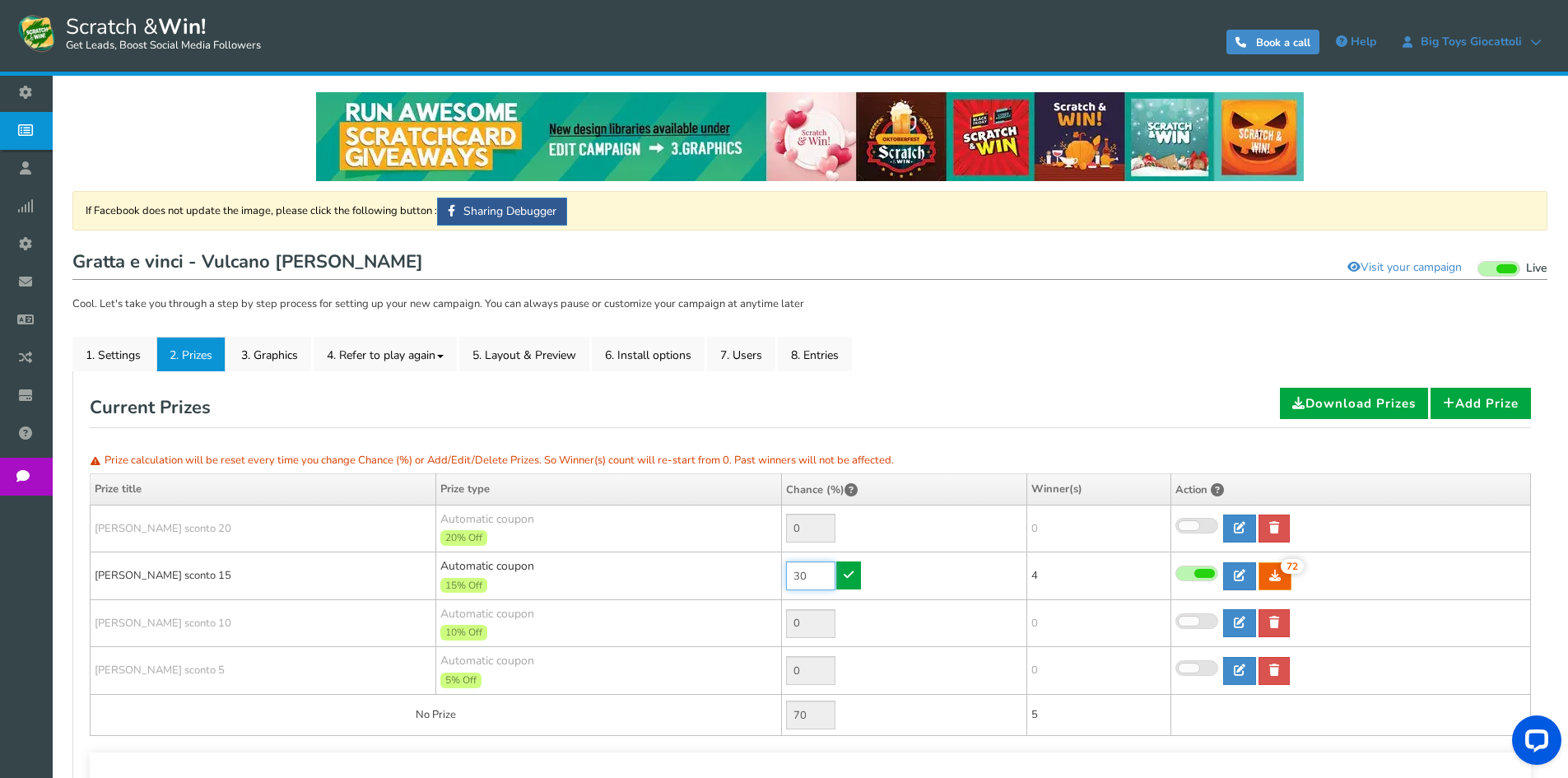
drag, startPoint x: 786, startPoint y: 571, endPoint x: 733, endPoint y: 566, distance: 53.2
click at [734, 568] on tr "[PERSON_NAME] sconto 15 Automatic coupon 15% Off Min.order value: 0 30 72 72 4" at bounding box center [811, 576] width 1441 height 47
type input "90"
click at [859, 570] on link at bounding box center [849, 576] width 25 height 28
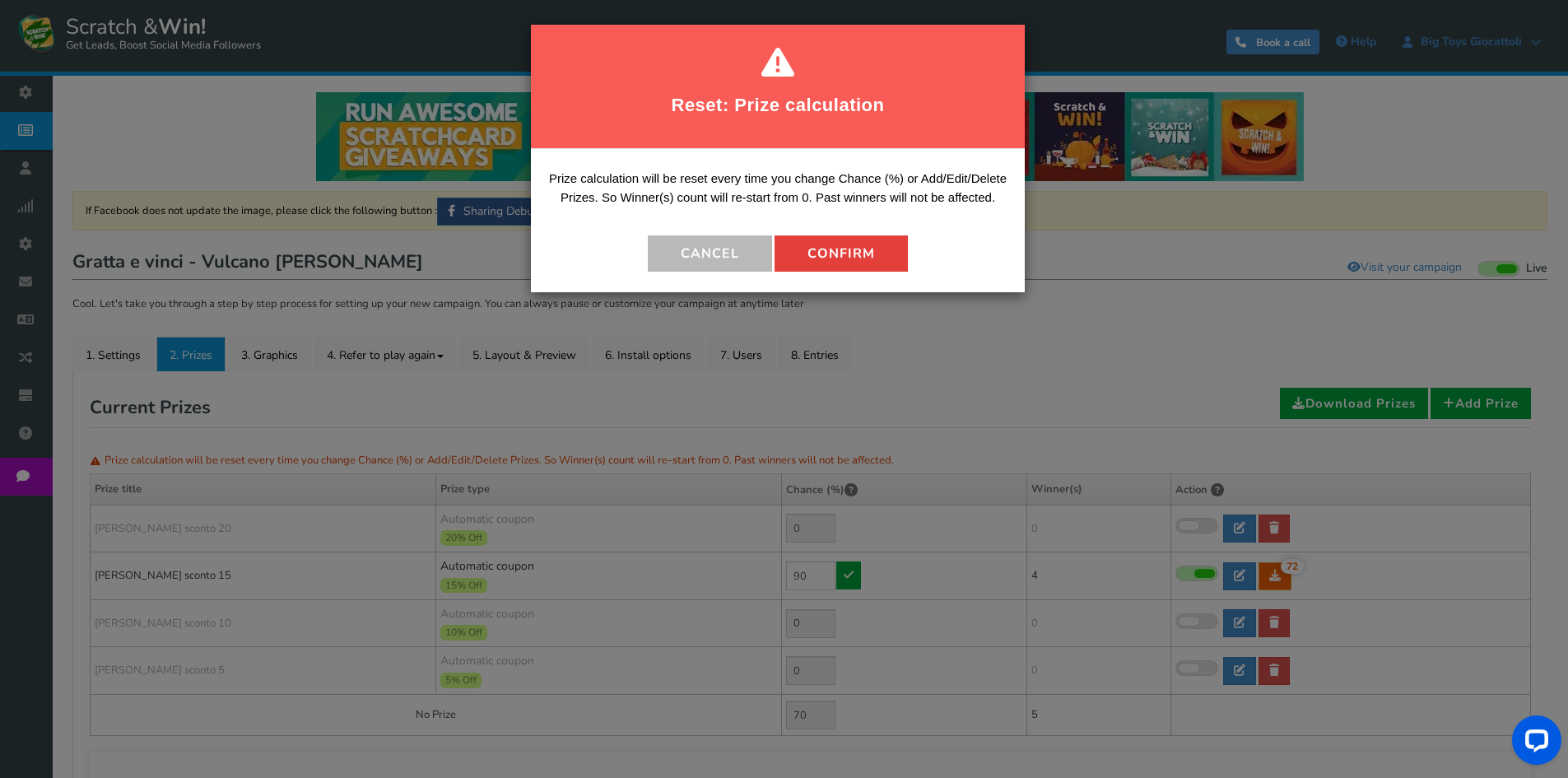
click at [889, 262] on button "Confirm" at bounding box center [841, 253] width 133 height 36
type input "10"
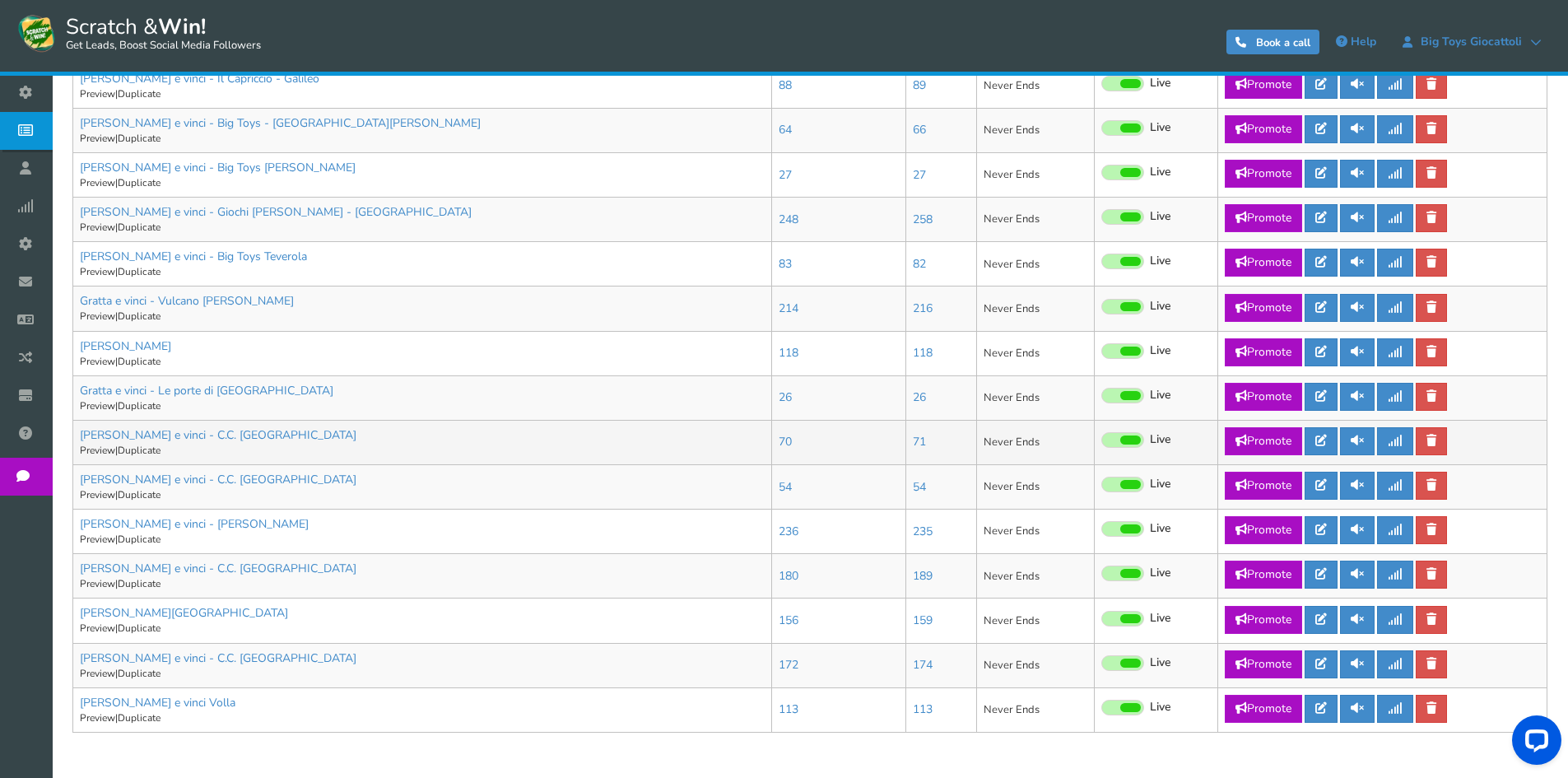
scroll to position [741, 0]
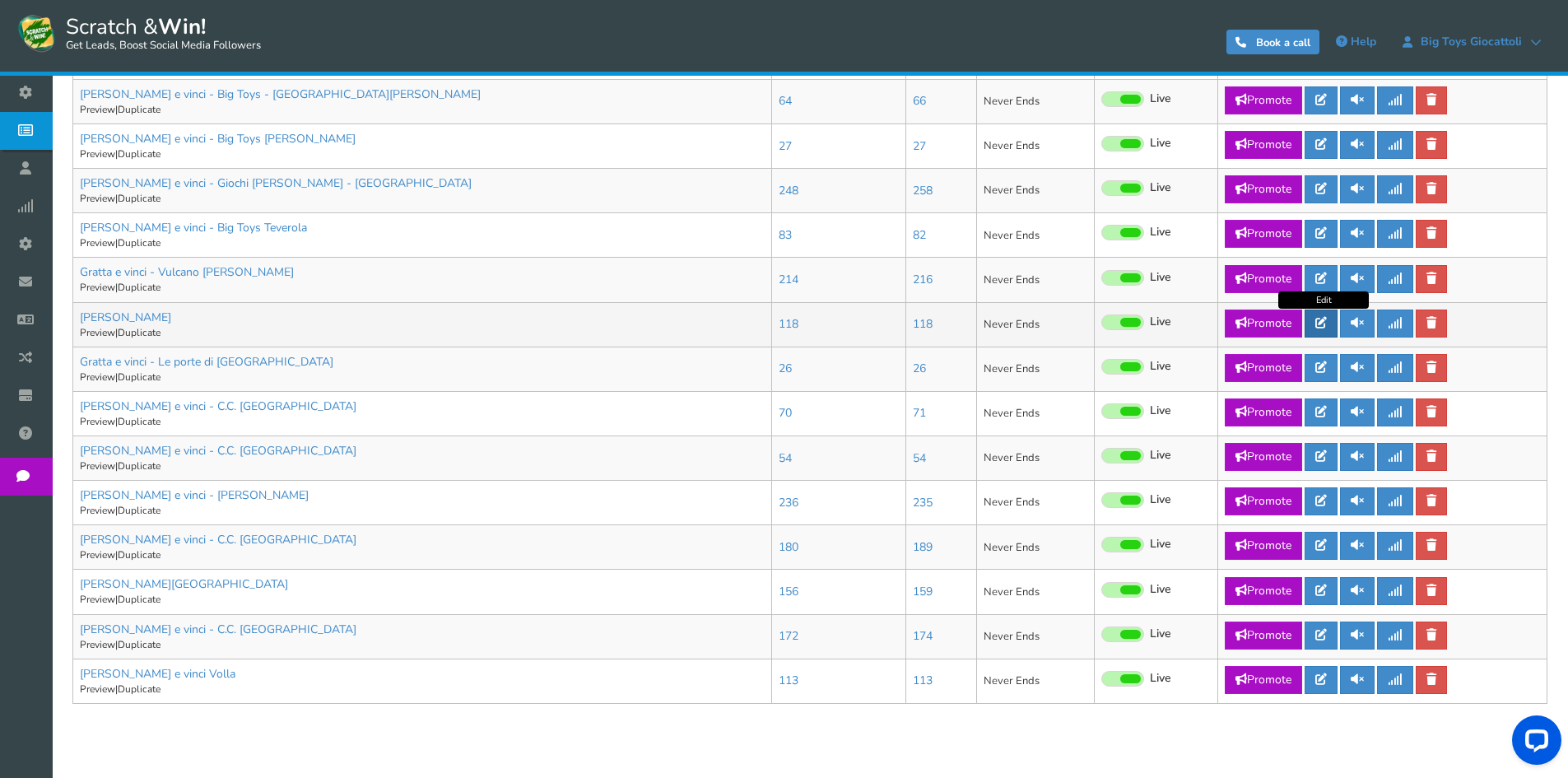
click at [1332, 324] on link at bounding box center [1322, 324] width 33 height 28
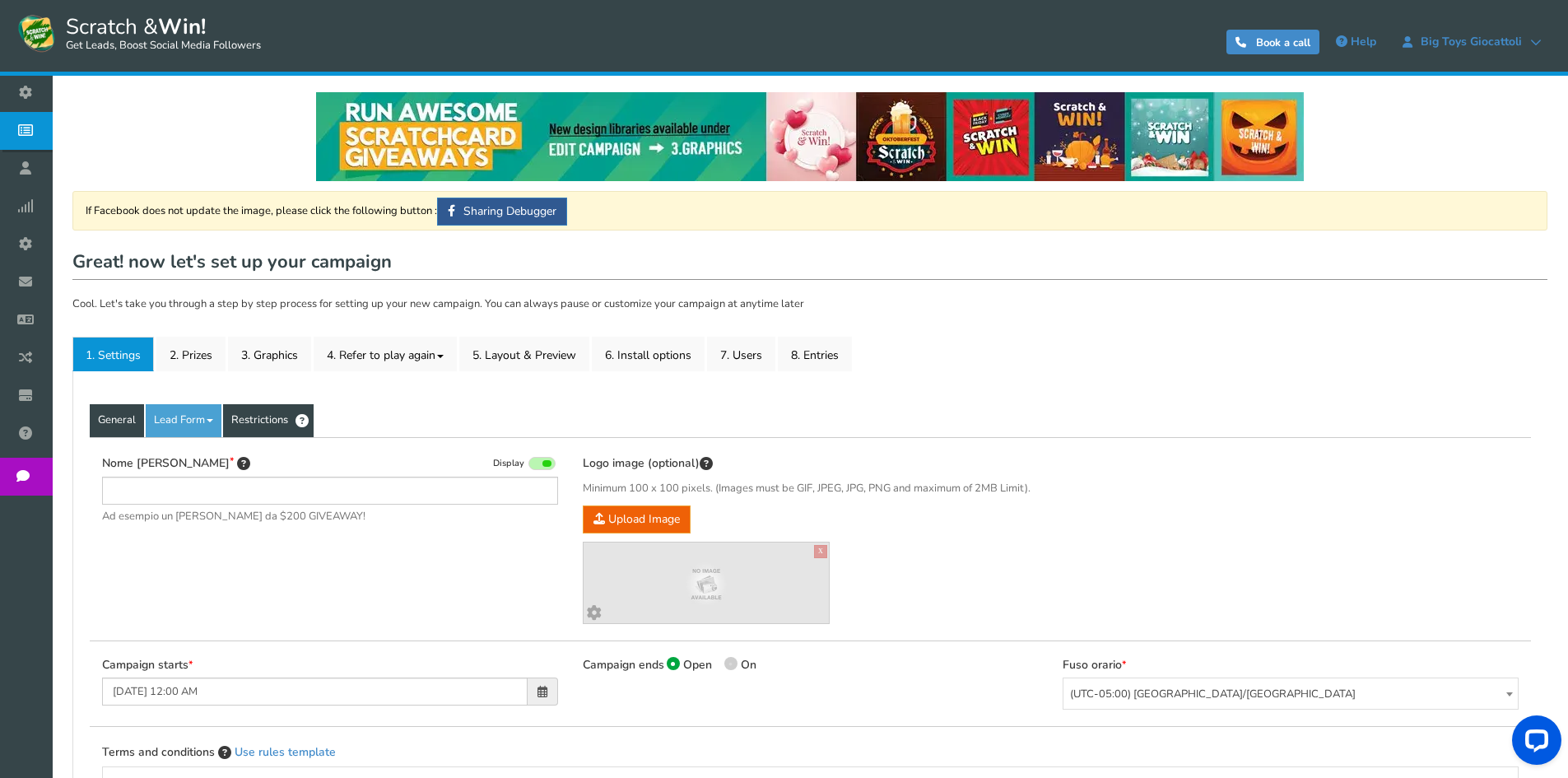
type input "[PERSON_NAME]"
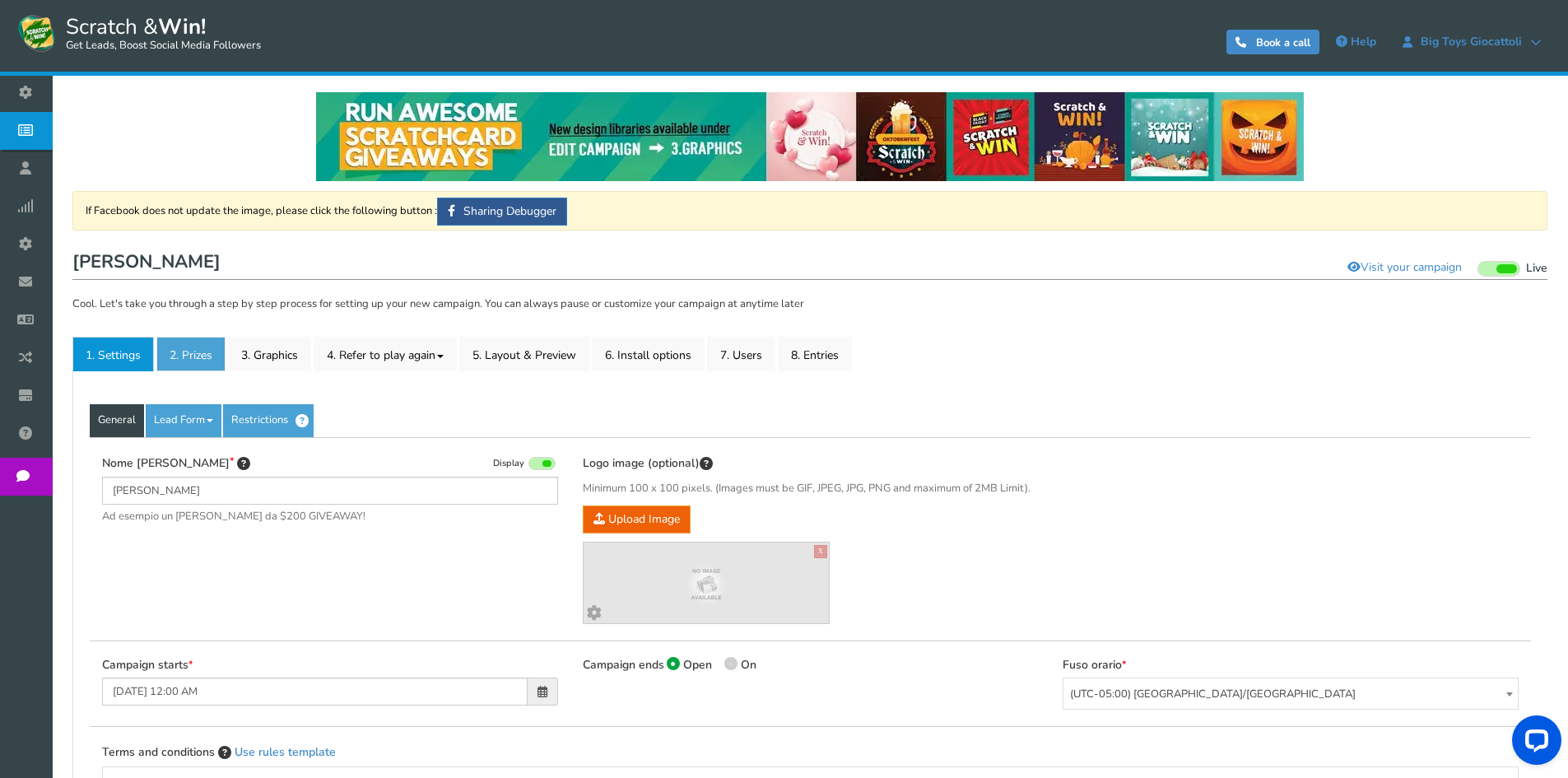
click at [183, 347] on link "2. Prizes" at bounding box center [191, 354] width 69 height 35
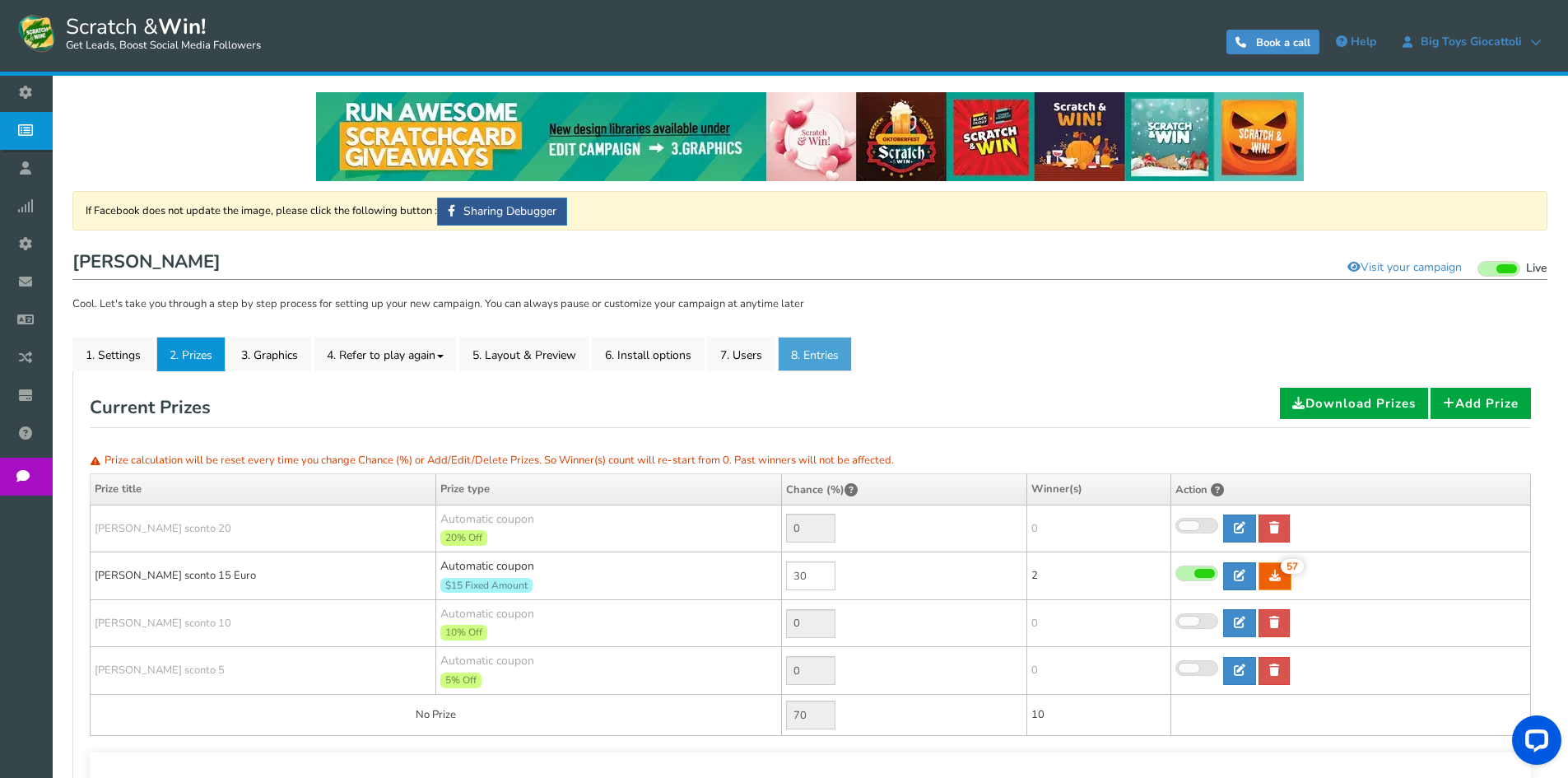
click at [812, 347] on link "8. Entries" at bounding box center [814, 354] width 74 height 35
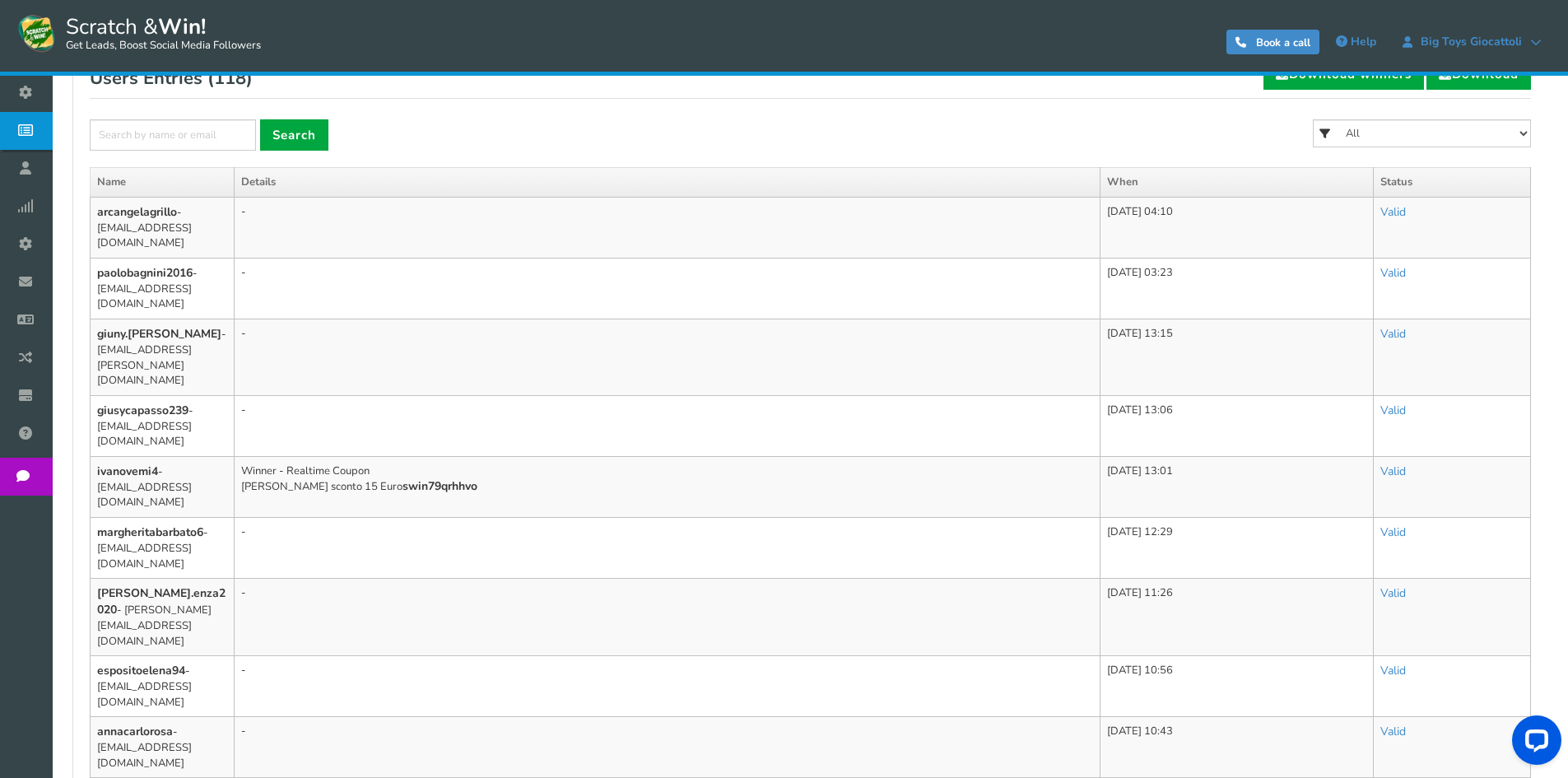
scroll to position [165, 0]
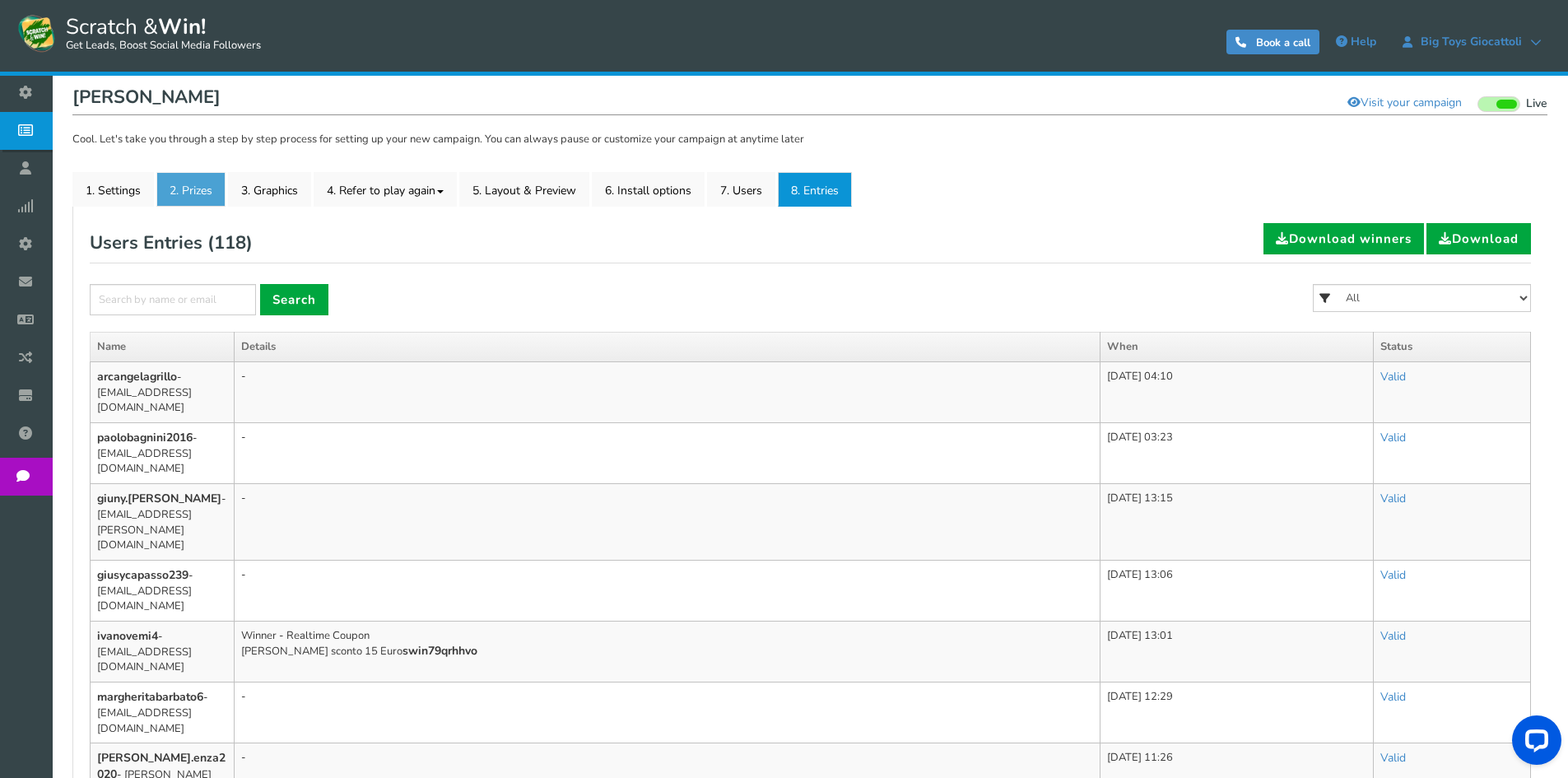
click at [219, 205] on link "2. Prizes" at bounding box center [191, 190] width 69 height 35
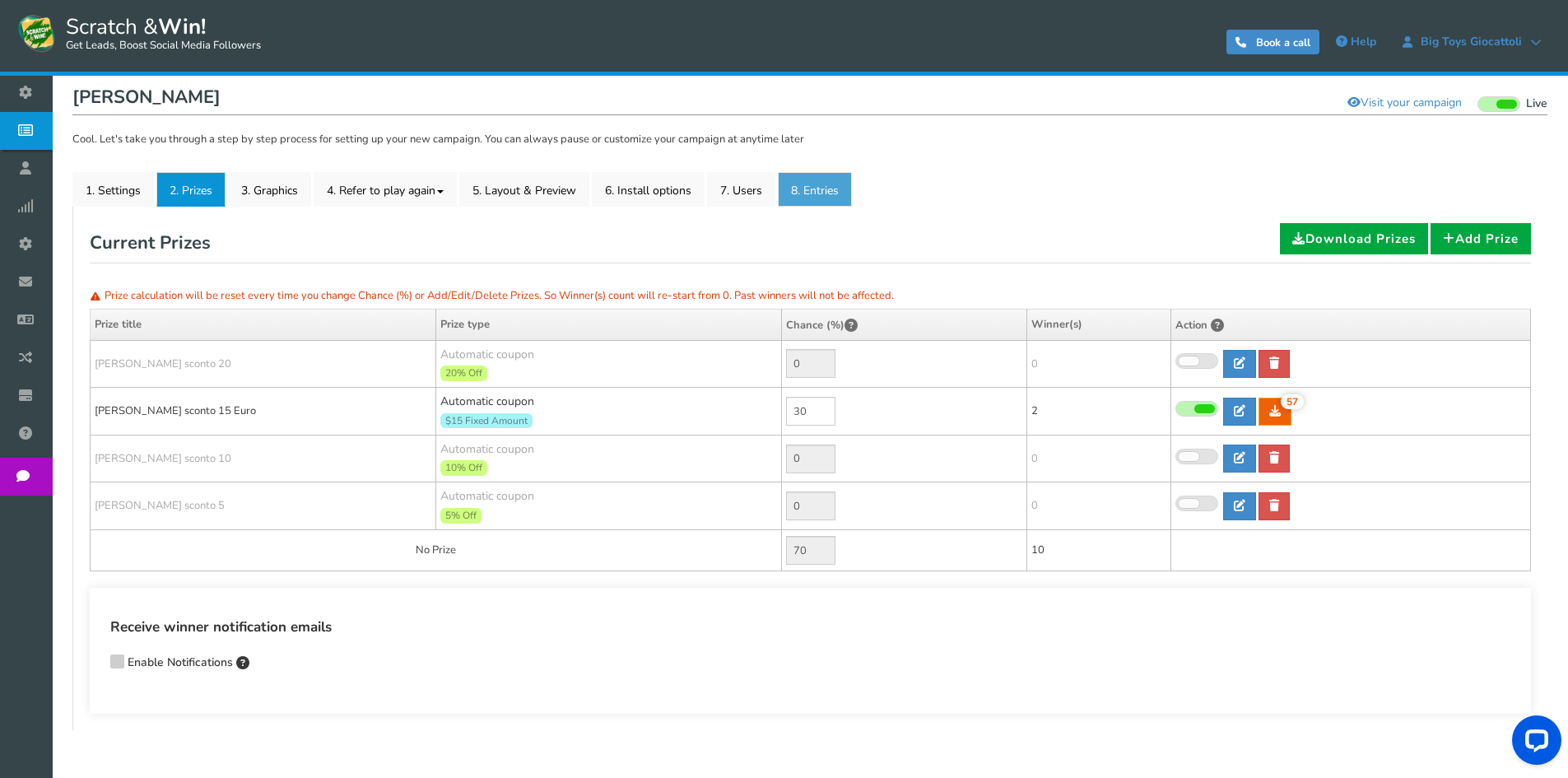
click at [790, 194] on link "8. Entries" at bounding box center [814, 190] width 74 height 35
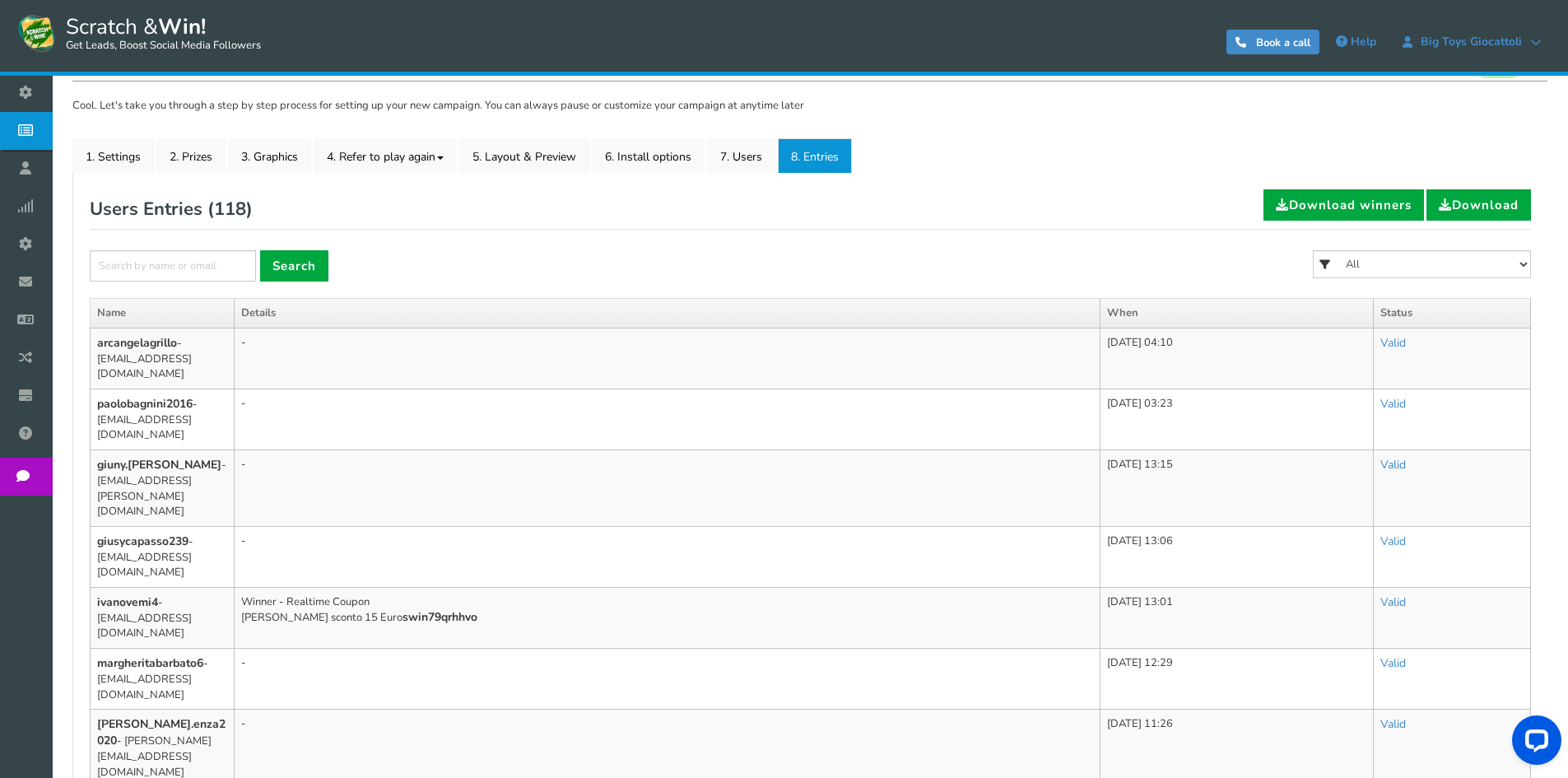
scroll to position [197, 0]
click at [170, 158] on link "2. Prizes" at bounding box center [191, 157] width 69 height 35
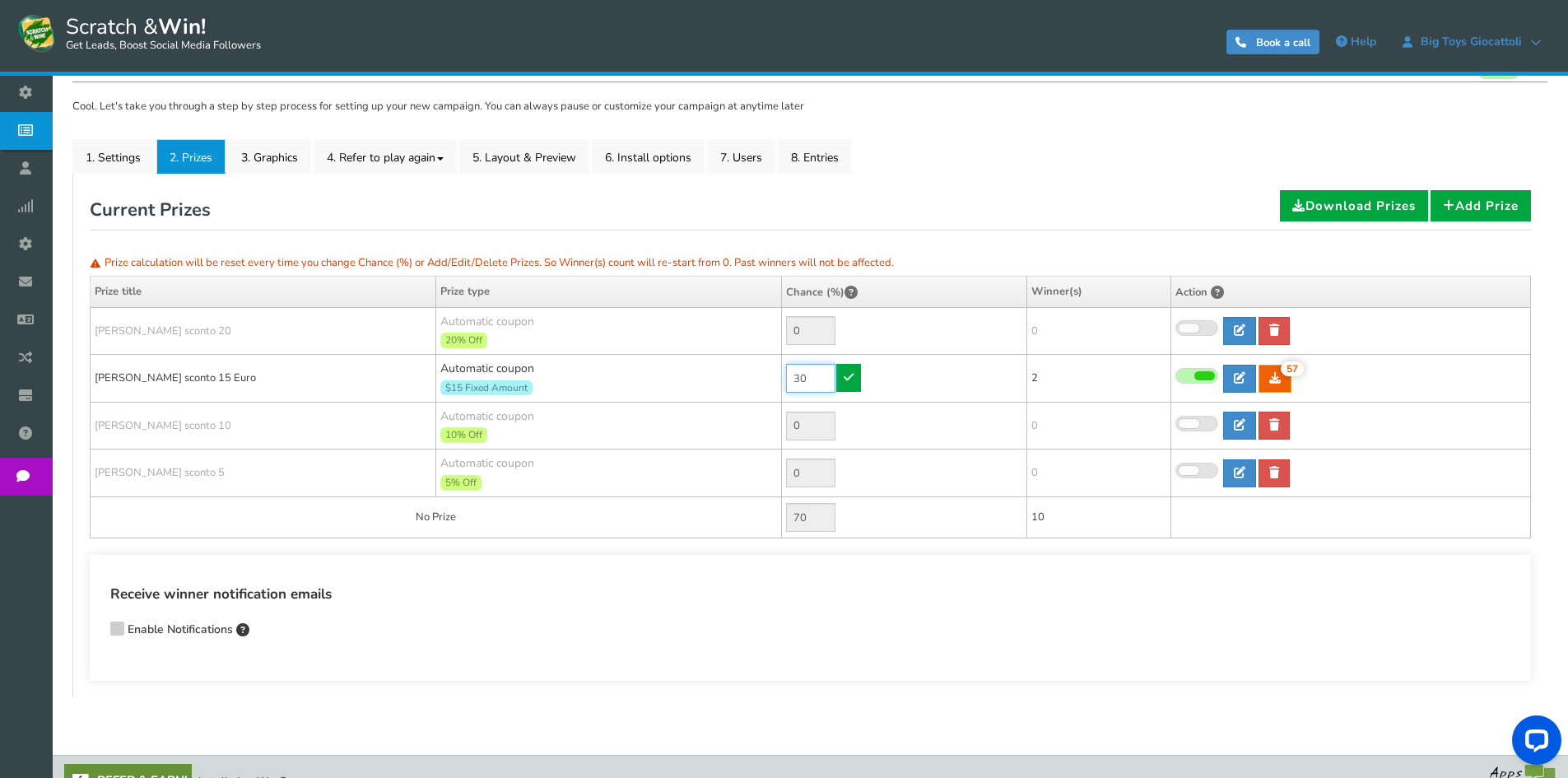
drag, startPoint x: 806, startPoint y: 377, endPoint x: 763, endPoint y: 373, distance: 43.2
click at [763, 373] on tr "[PERSON_NAME] sconto 15 Euro Automatic coupon $15 Fixed Amount Min.order value:…" at bounding box center [811, 378] width 1441 height 47
drag, startPoint x: 811, startPoint y: 377, endPoint x: 786, endPoint y: 364, distance: 28.2
click at [776, 377] on tr "[PERSON_NAME] sconto 15 Euro Automatic coupon $15 Fixed Amount Min.order value:…" at bounding box center [811, 378] width 1441 height 47
type input "70"
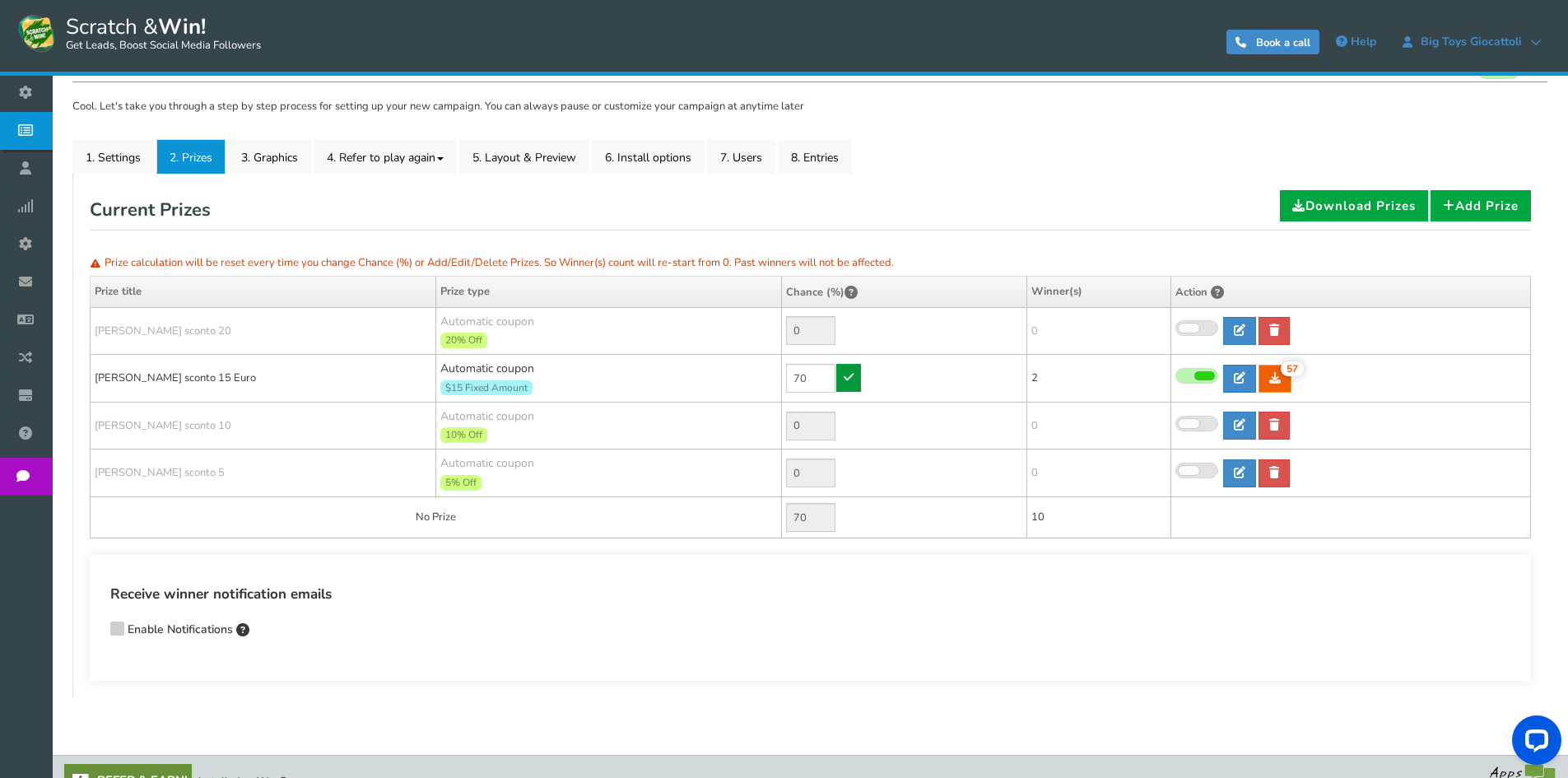
click at [842, 380] on link at bounding box center [849, 378] width 25 height 28
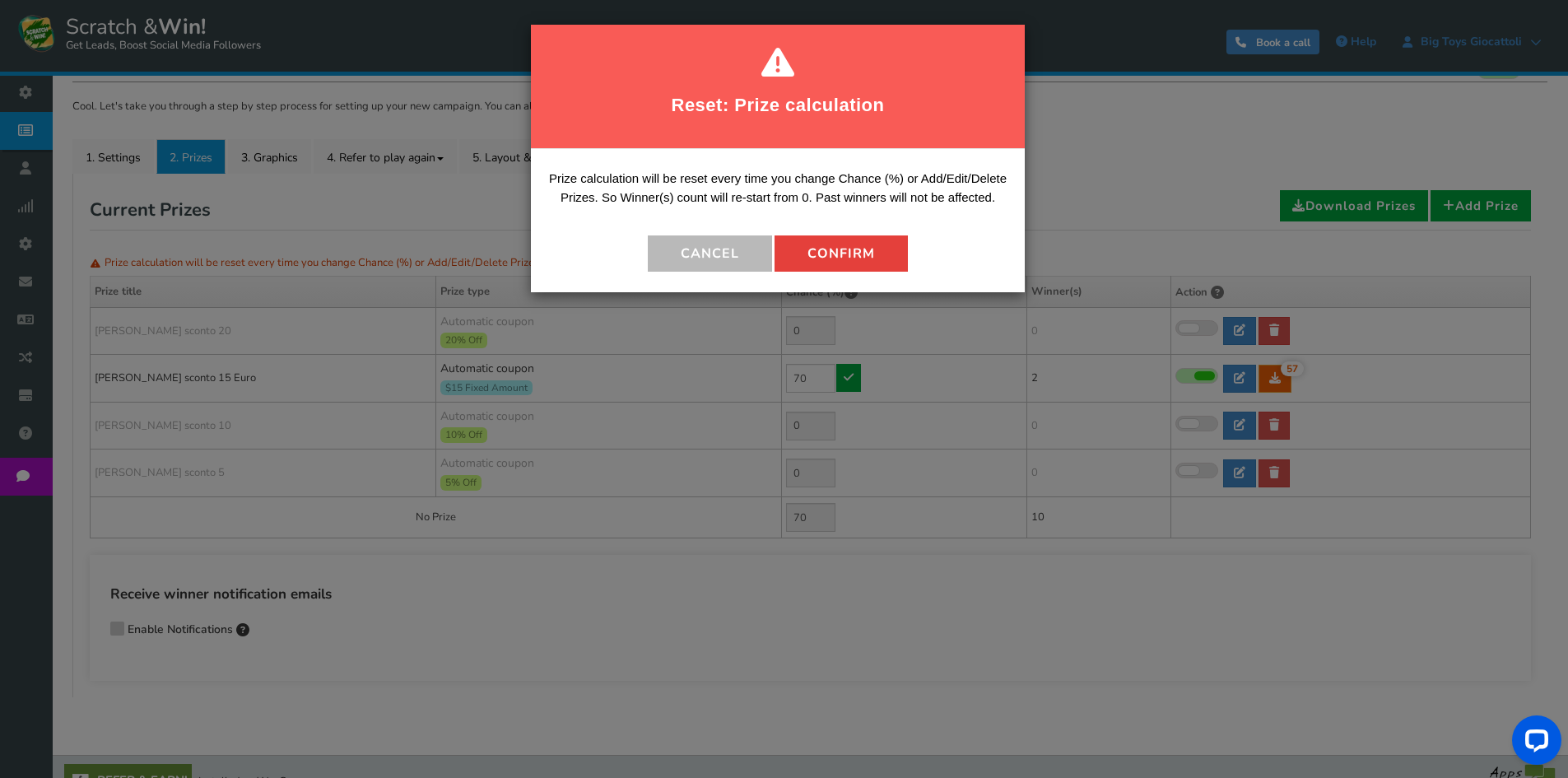
click at [836, 248] on button "Confirm" at bounding box center [841, 253] width 133 height 36
type input "30"
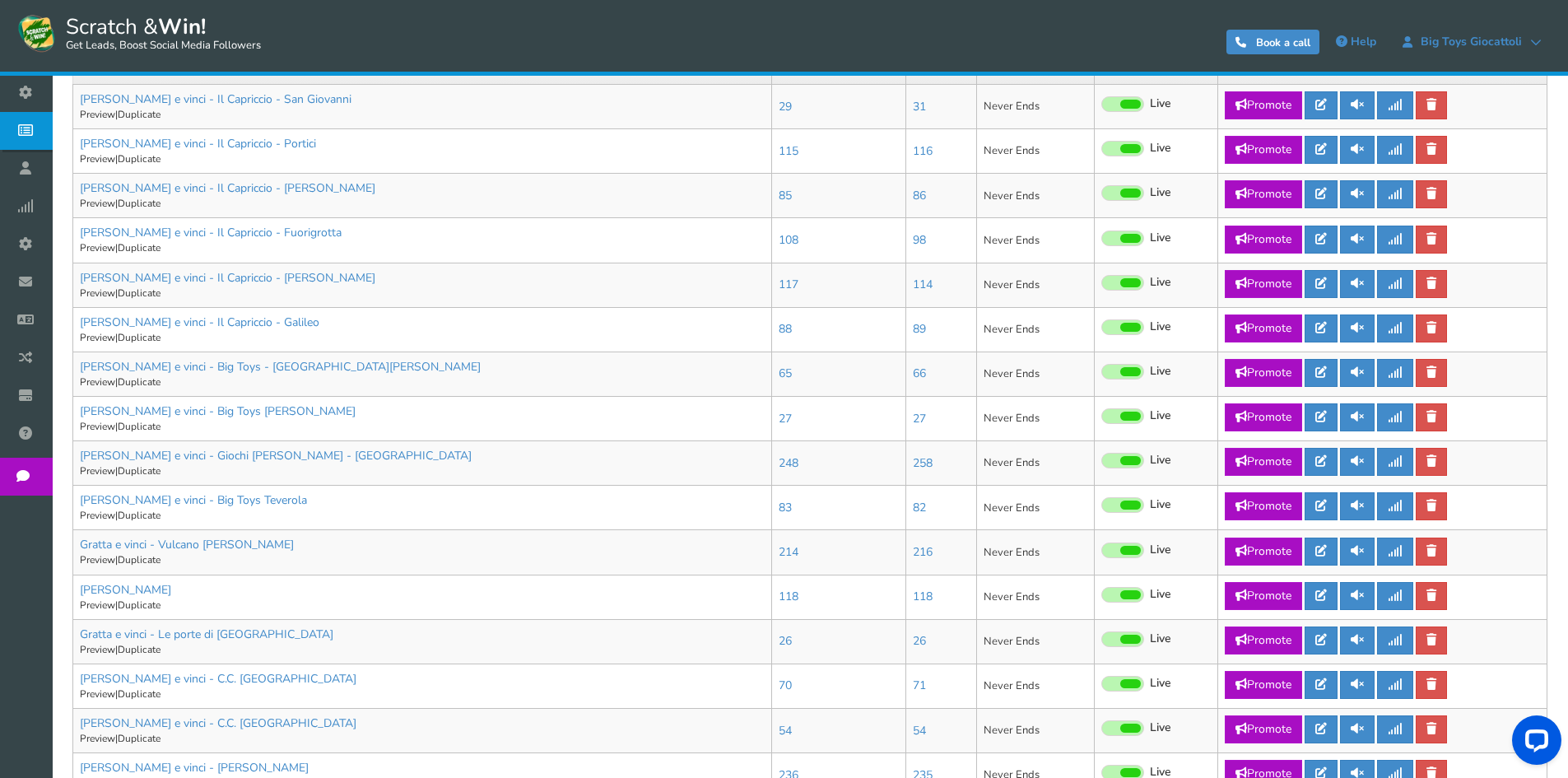
scroll to position [576, 0]
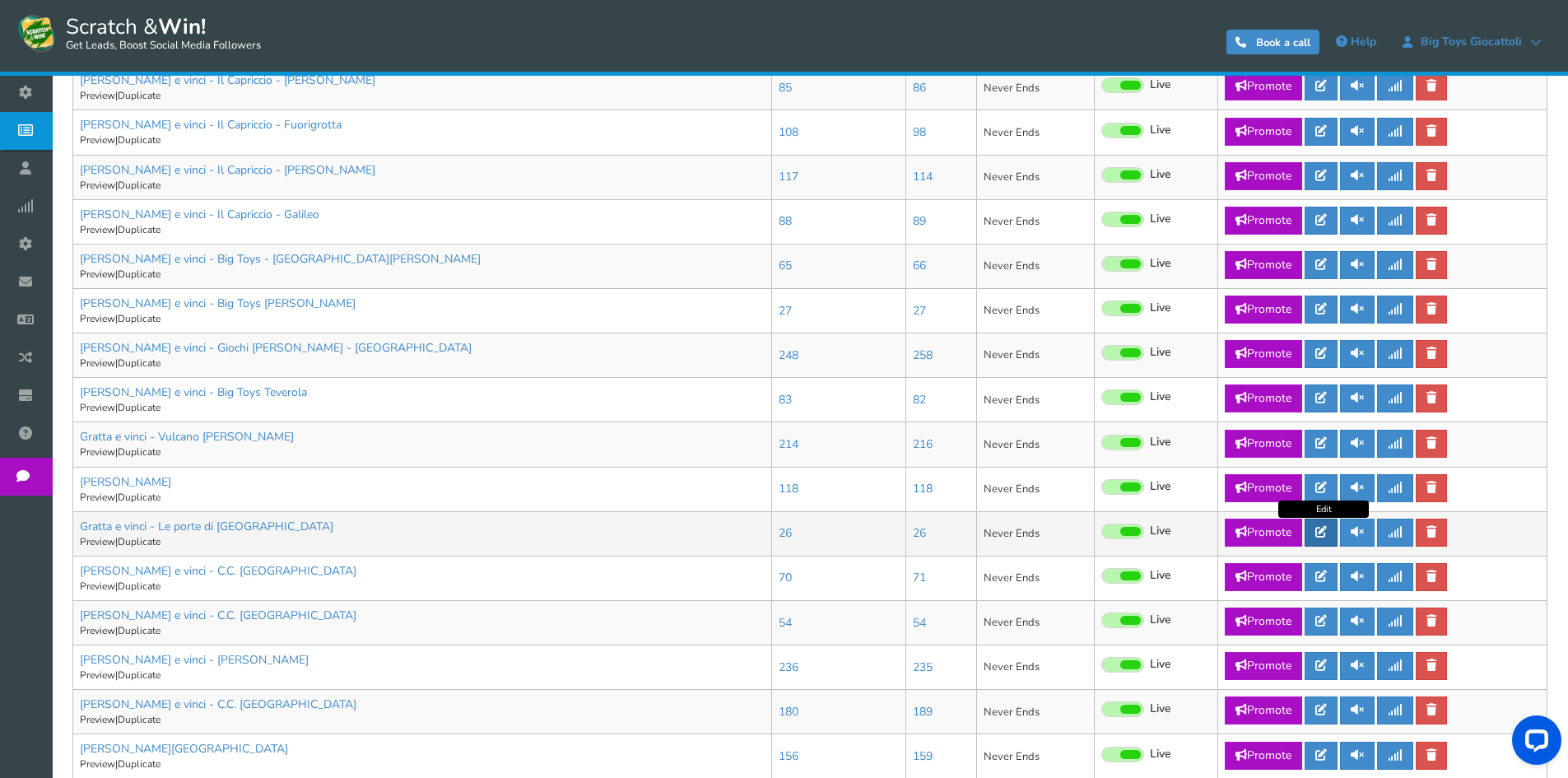
click at [1329, 538] on link at bounding box center [1322, 533] width 33 height 28
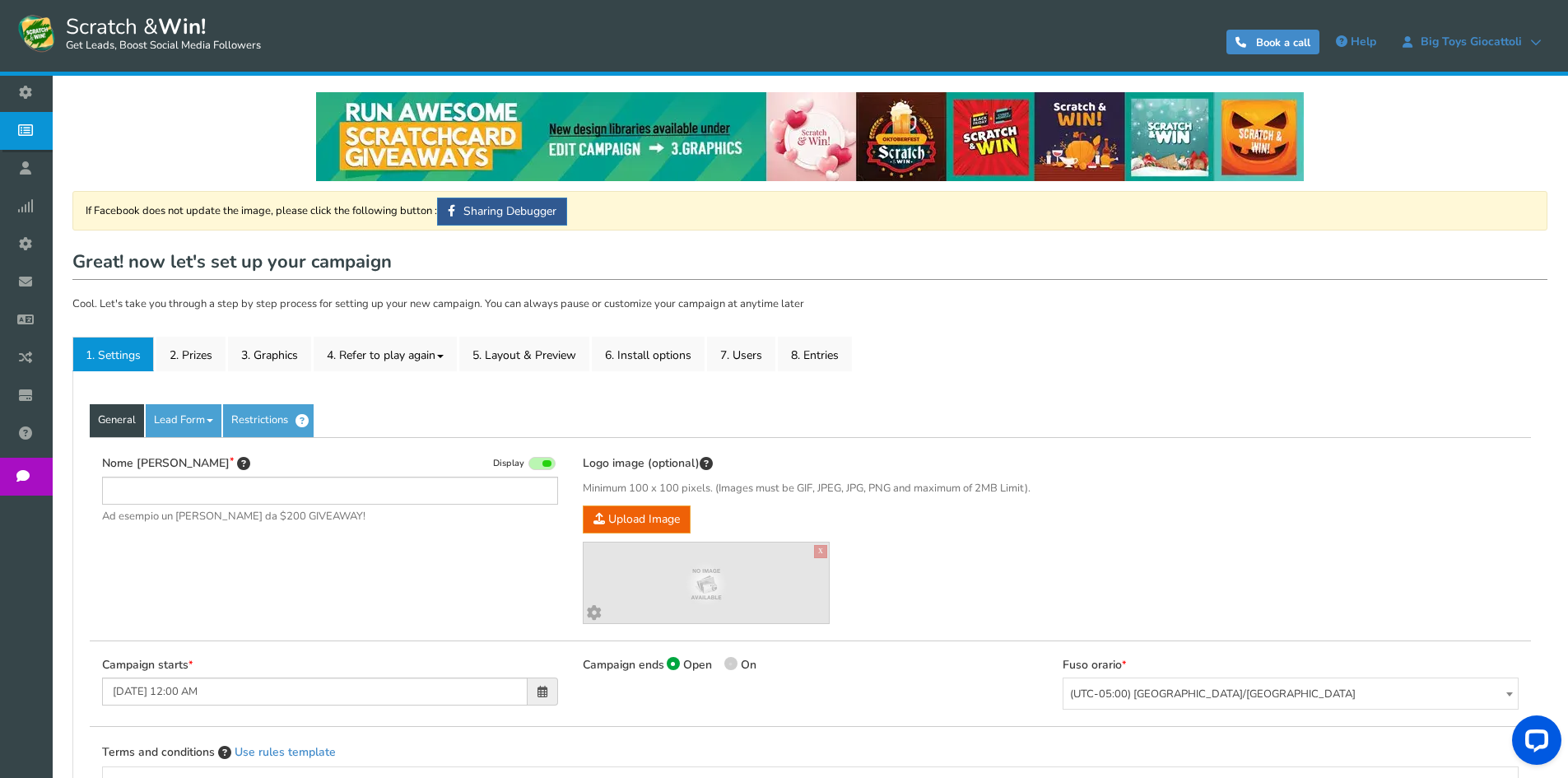
type input "Gratta e vinci - Le porte di [GEOGRAPHIC_DATA]"
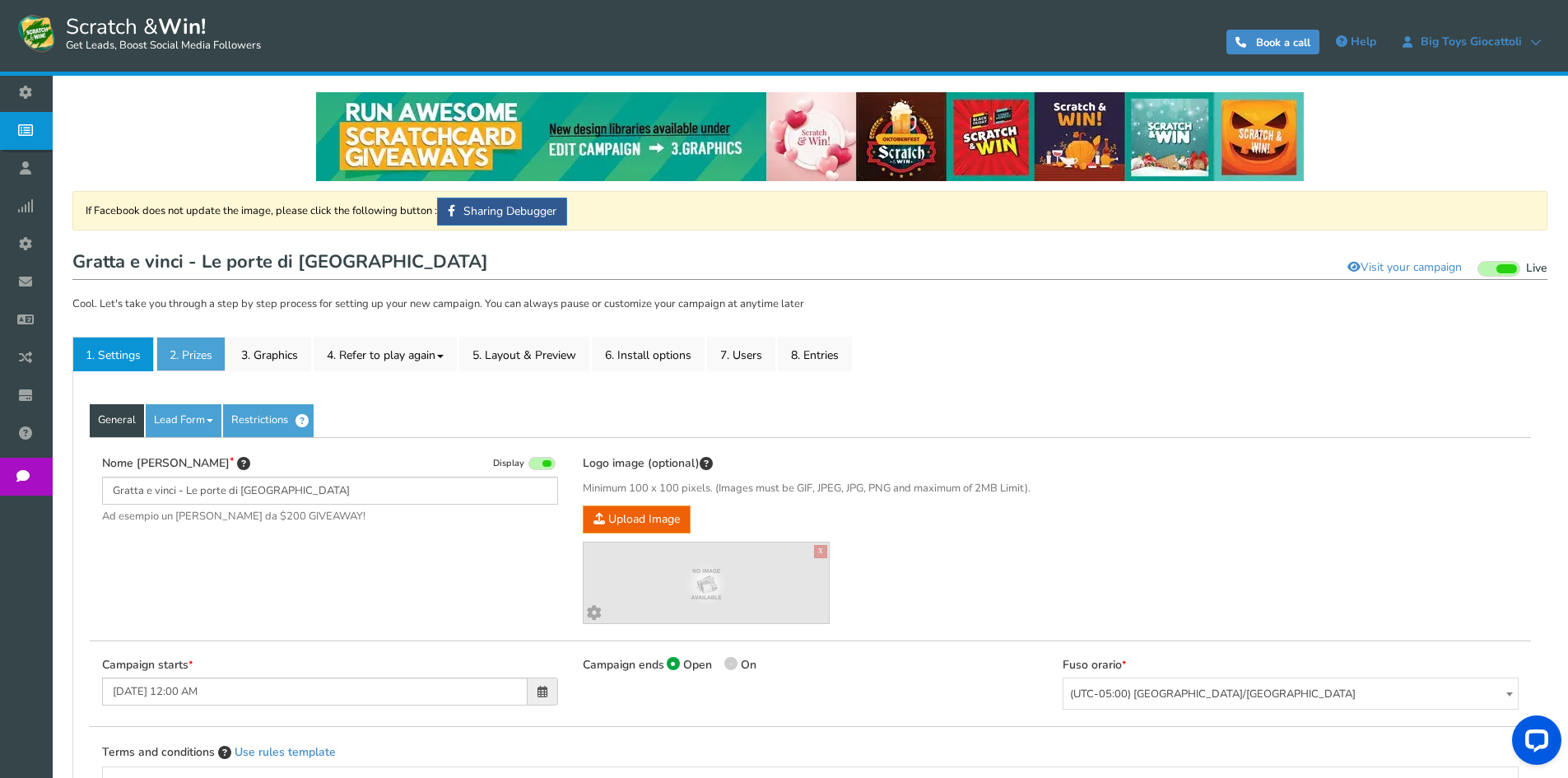
click at [188, 357] on link "2. Prizes" at bounding box center [191, 354] width 69 height 35
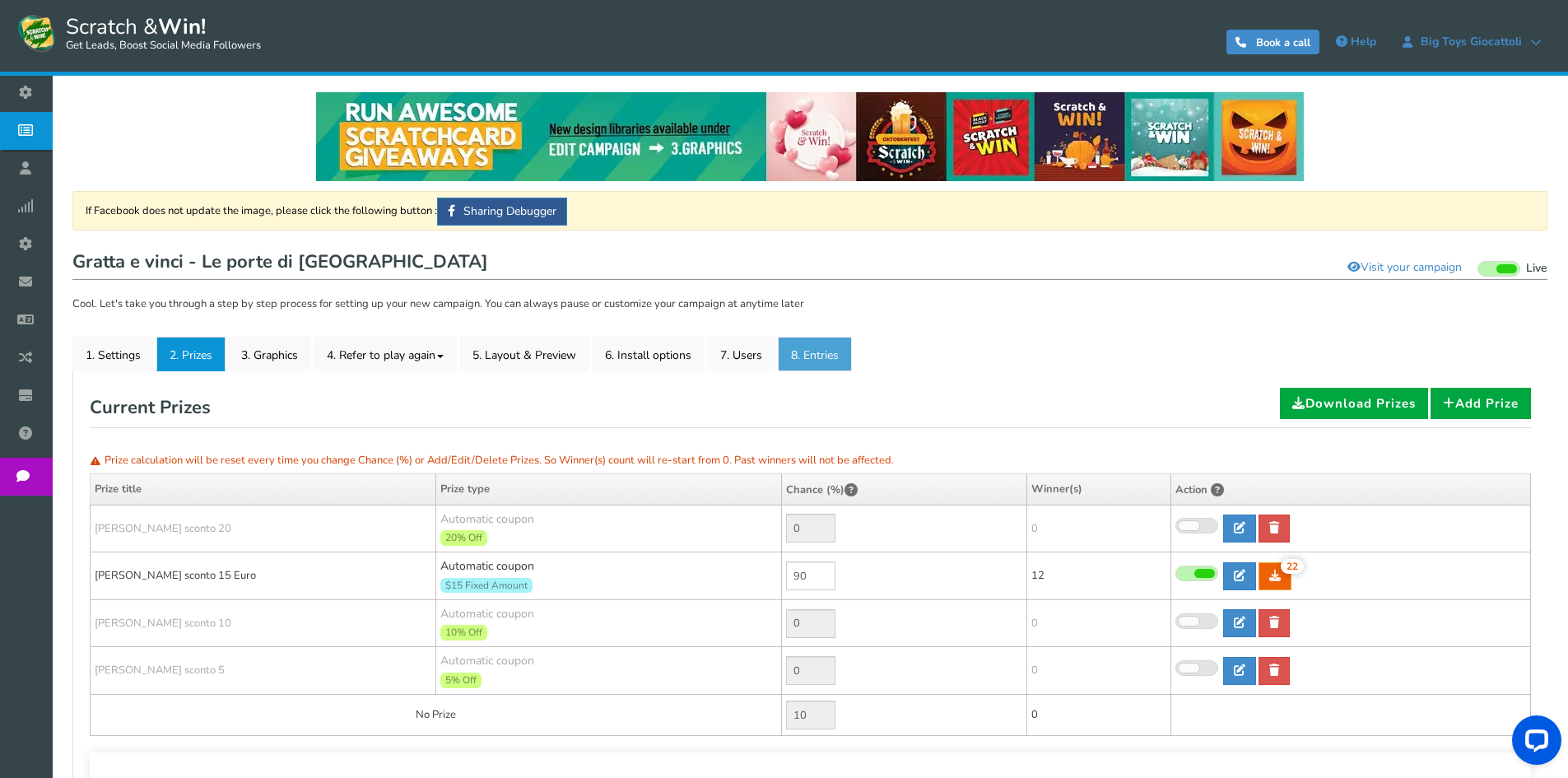
click at [845, 362] on link "8. Entries" at bounding box center [814, 354] width 74 height 35
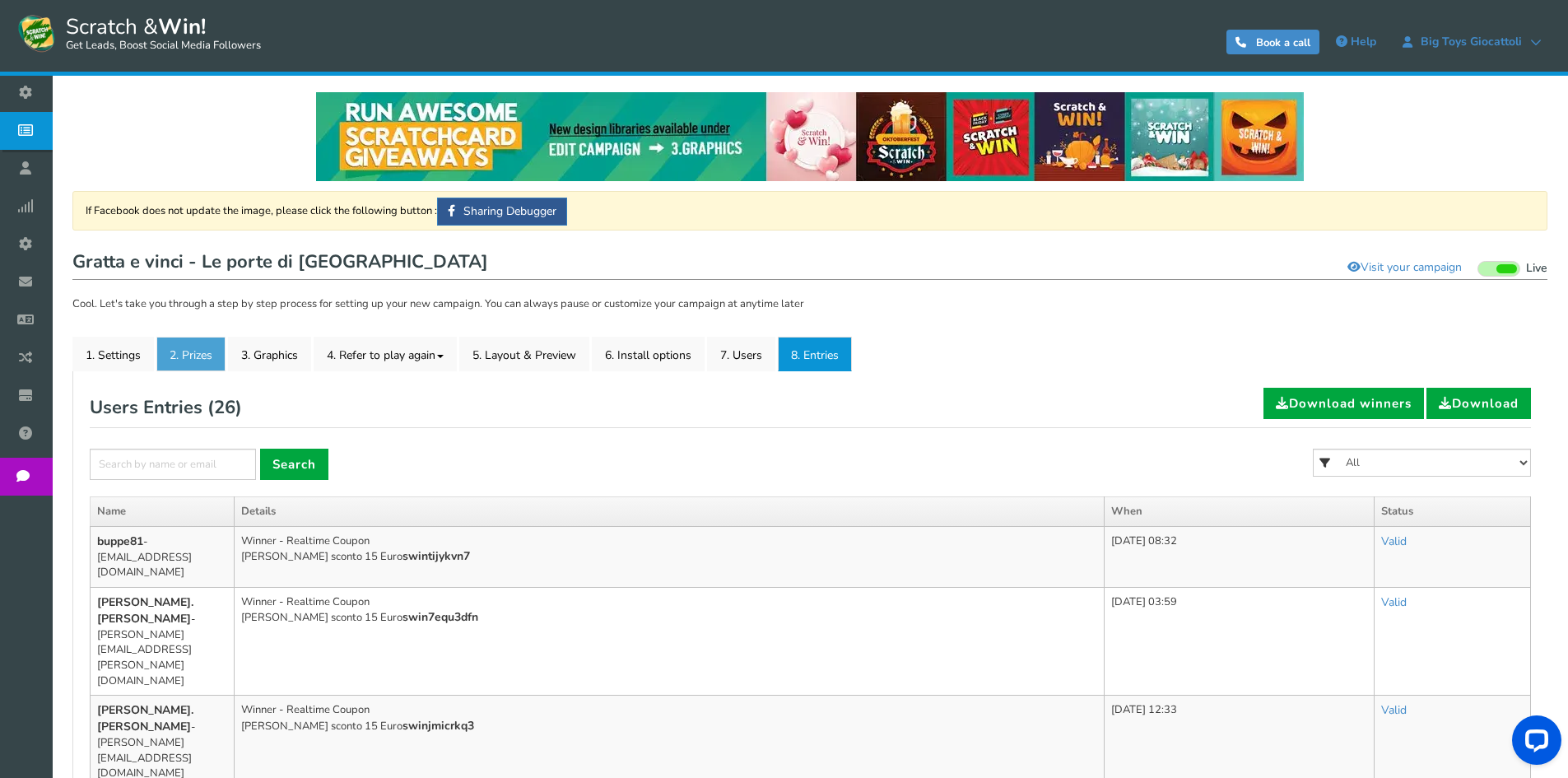
click at [186, 365] on link "2. Prizes" at bounding box center [191, 354] width 69 height 35
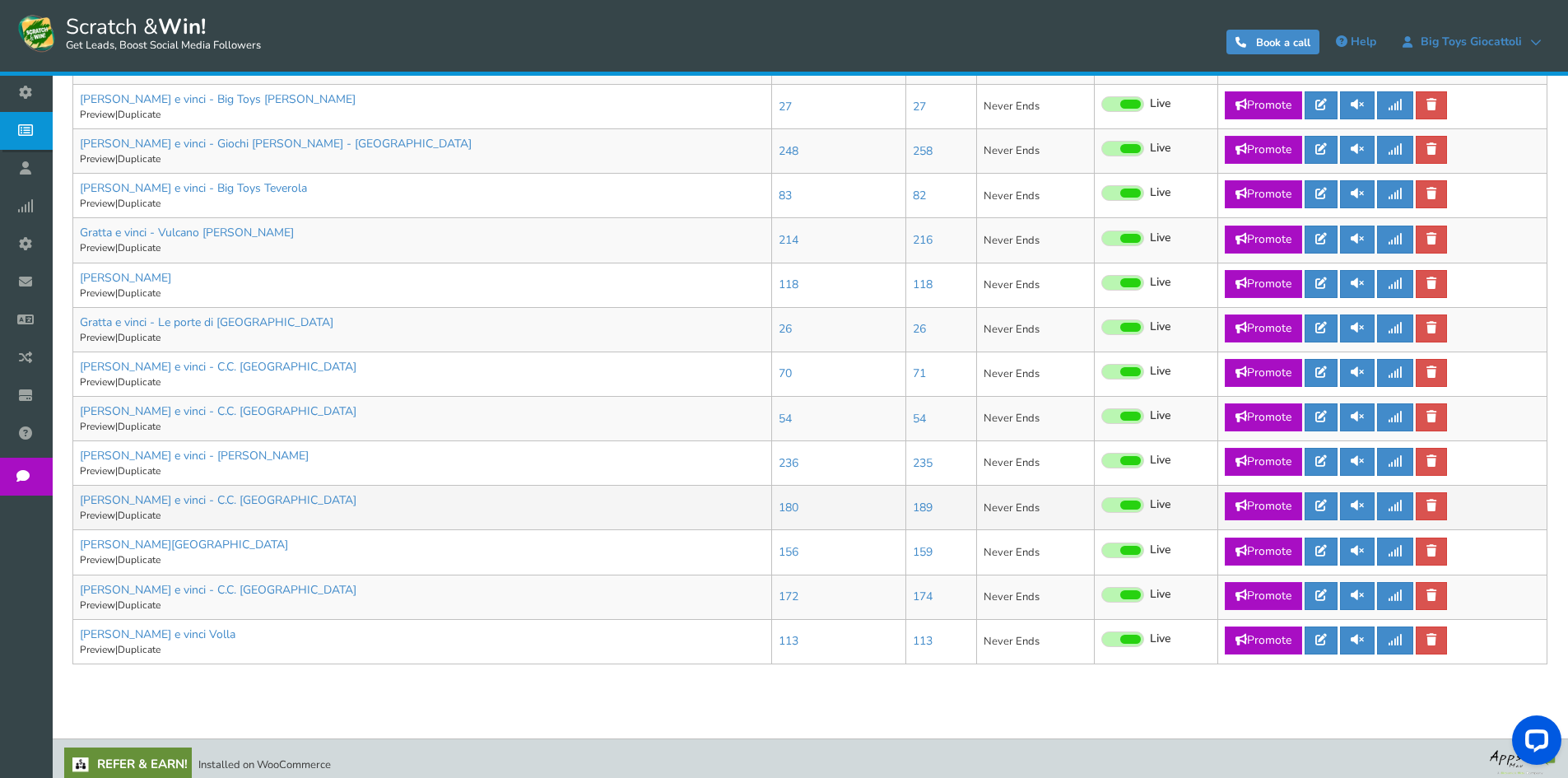
scroll to position [792, 0]
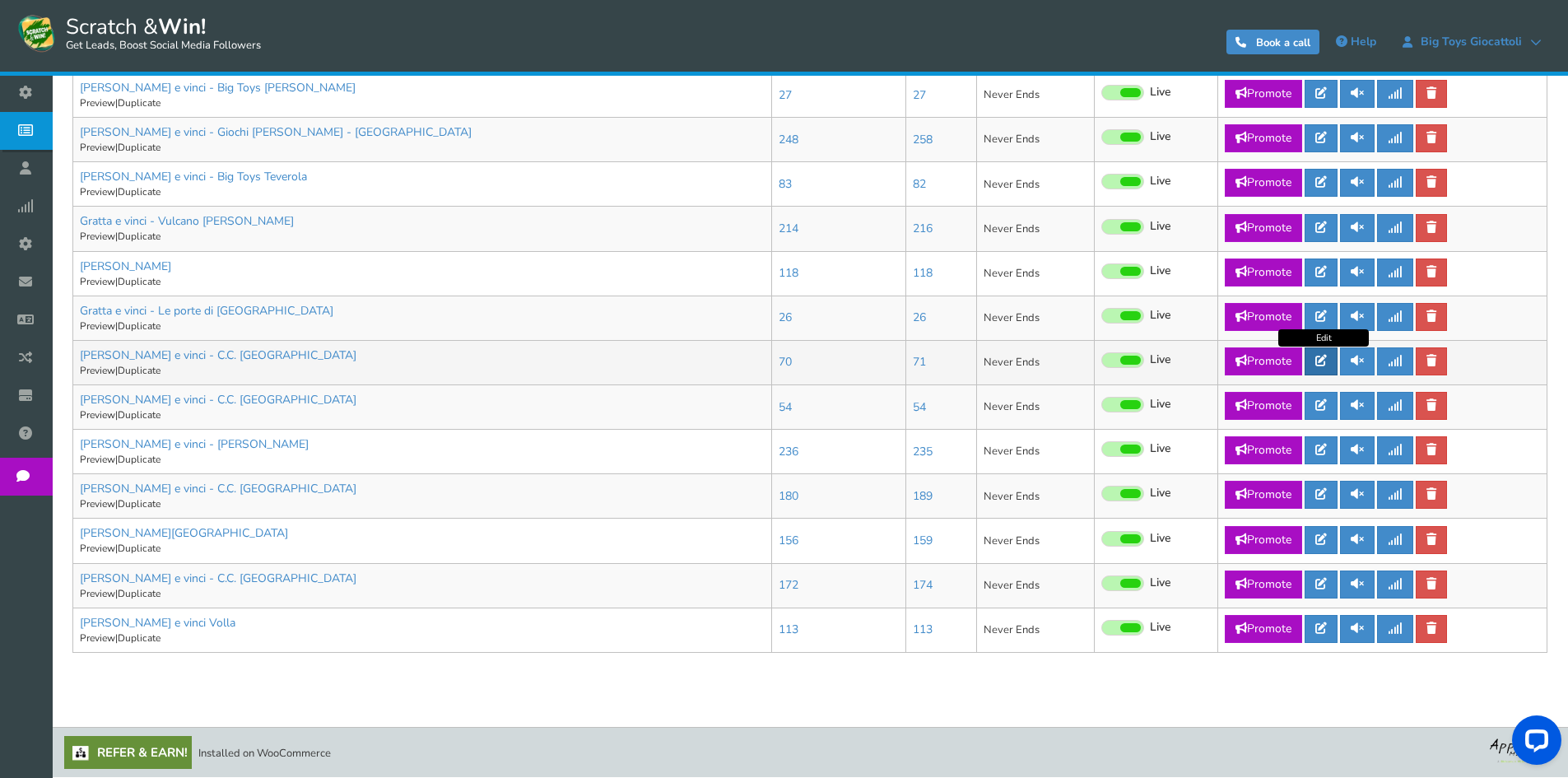
click at [1321, 357] on icon at bounding box center [1321, 361] width 12 height 12
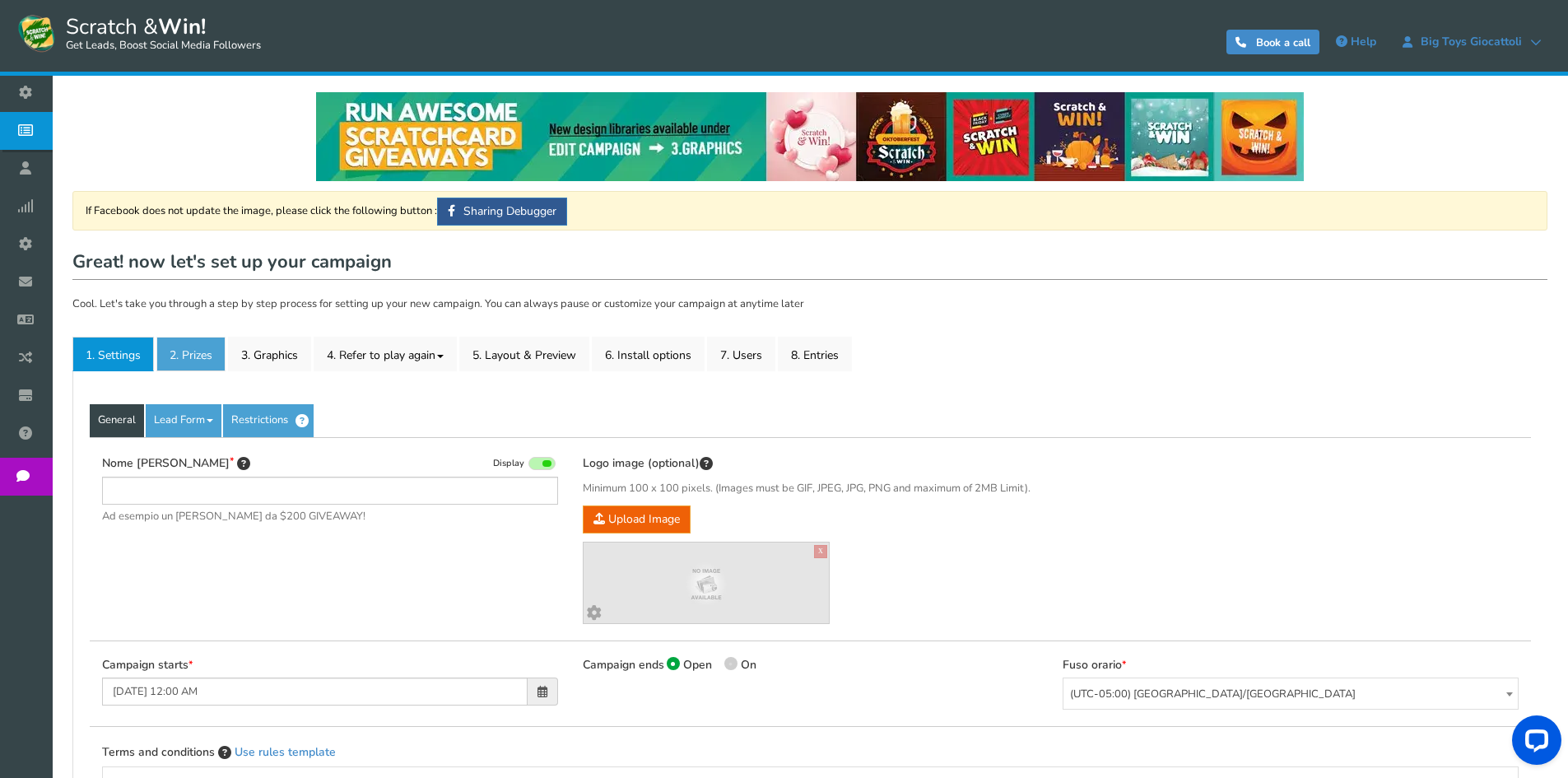
type input "[PERSON_NAME] e vinci - C.C. [GEOGRAPHIC_DATA]"
click at [189, 354] on link "2. Prizes" at bounding box center [191, 354] width 69 height 35
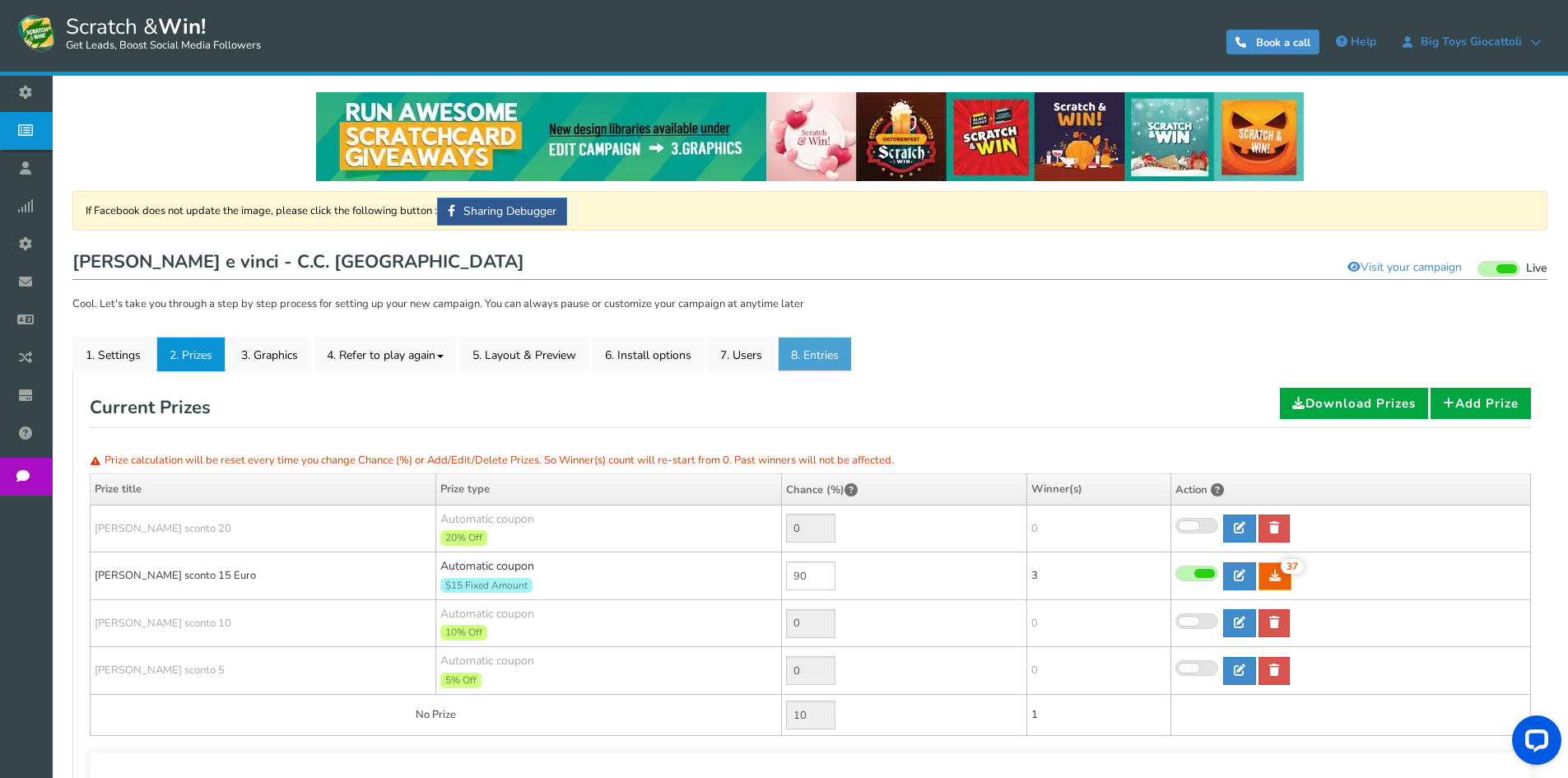
click at [831, 362] on link "8. Entries" at bounding box center [814, 354] width 74 height 35
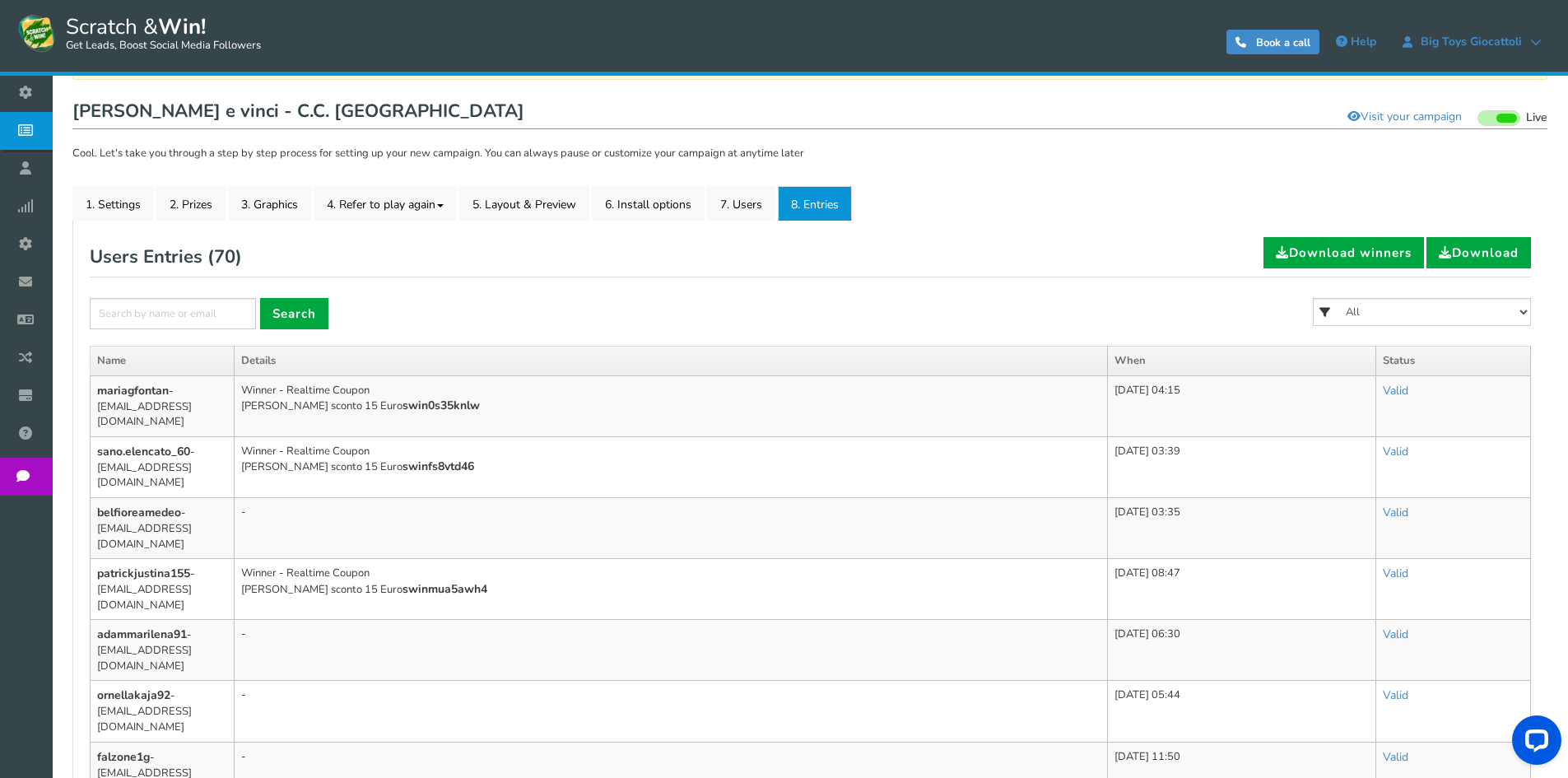
scroll to position [165, 0]
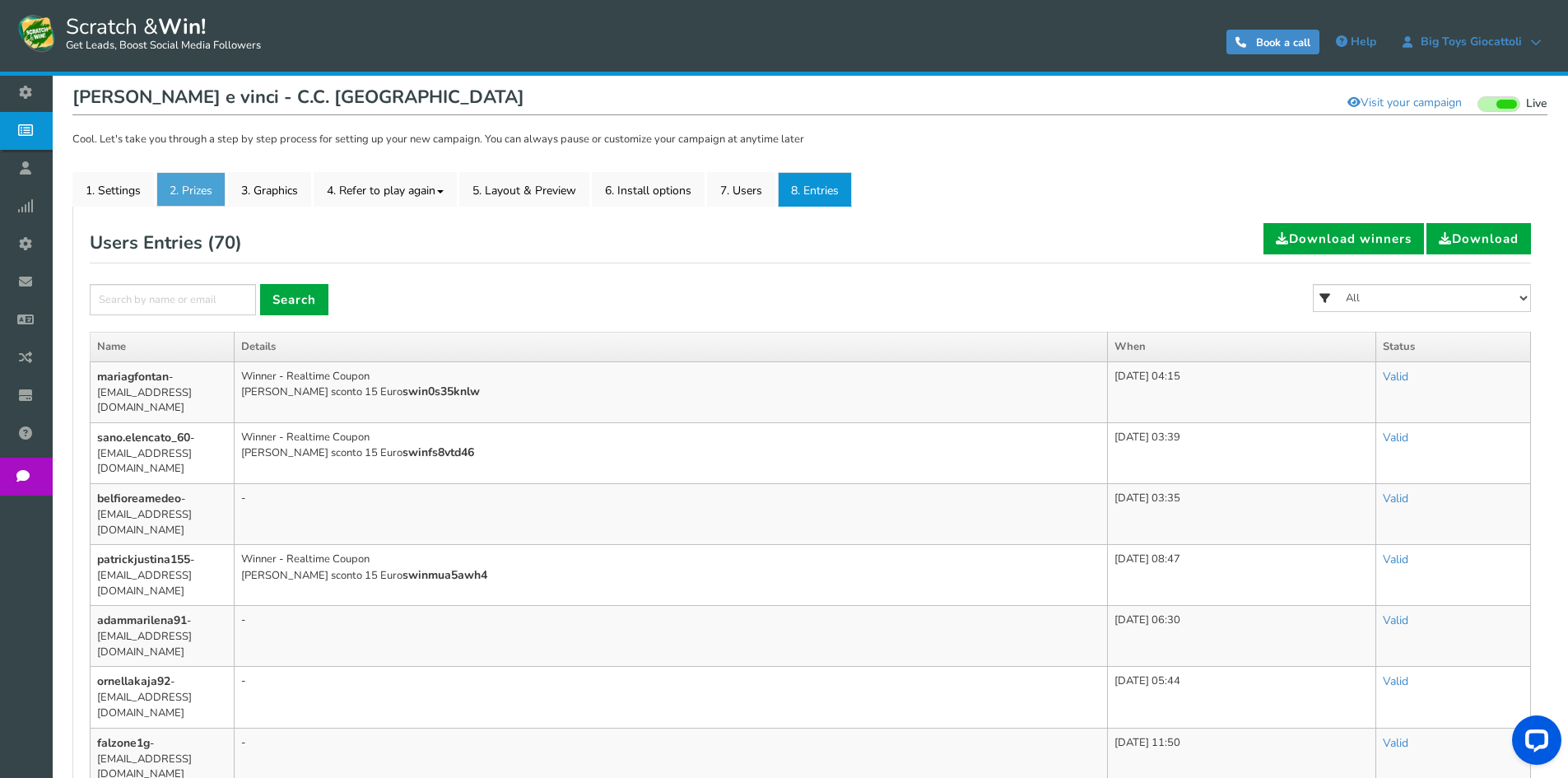
click at [189, 194] on link "2. Prizes" at bounding box center [191, 190] width 69 height 35
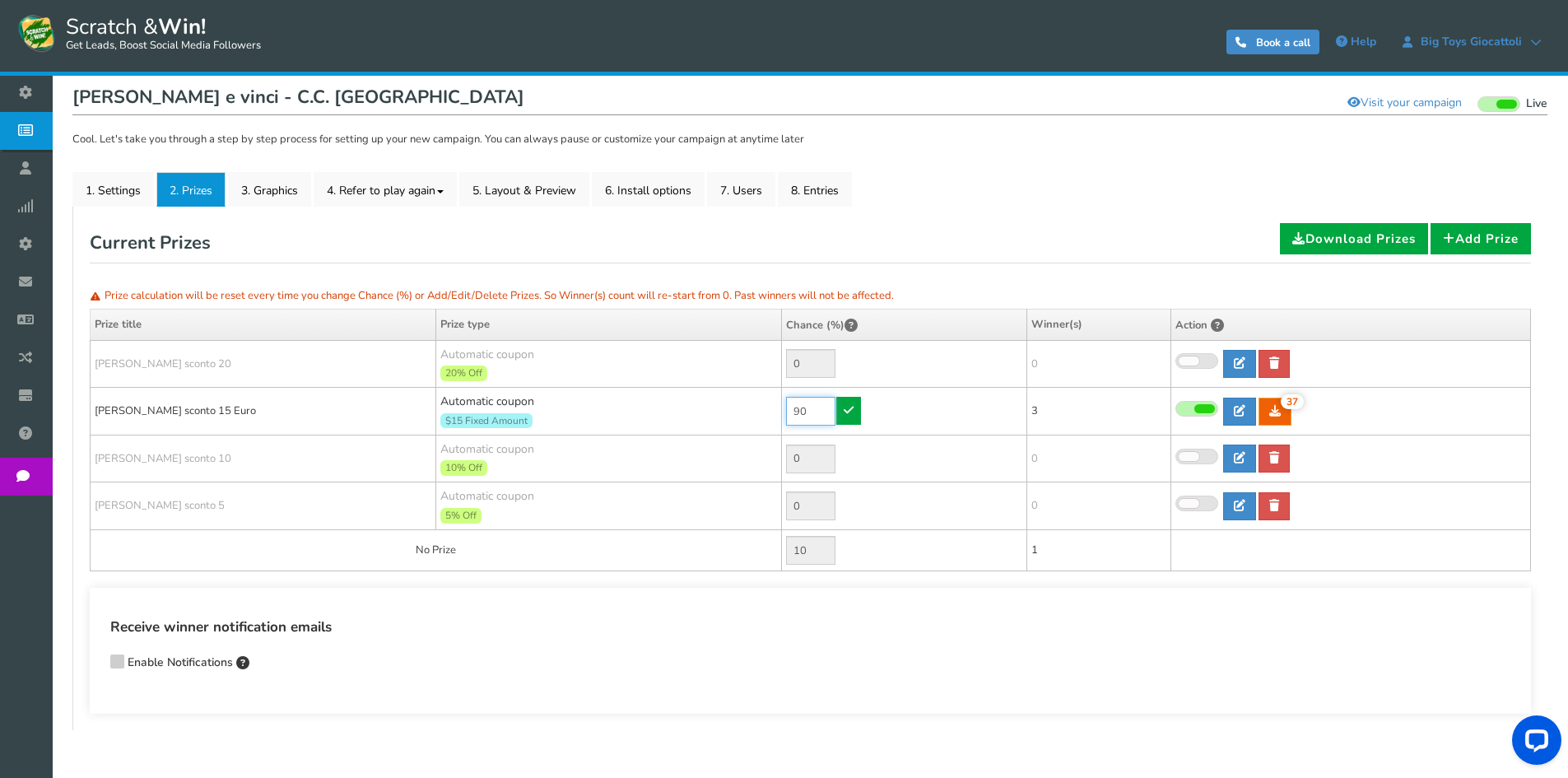
drag, startPoint x: 824, startPoint y: 419, endPoint x: 714, endPoint y: 401, distance: 111.5
click at [715, 401] on tr "[PERSON_NAME] sconto 15 Euro Automatic coupon $15 Fixed Amount Min.order value:…" at bounding box center [811, 411] width 1441 height 47
type input "60"
click at [846, 416] on link at bounding box center [849, 411] width 25 height 28
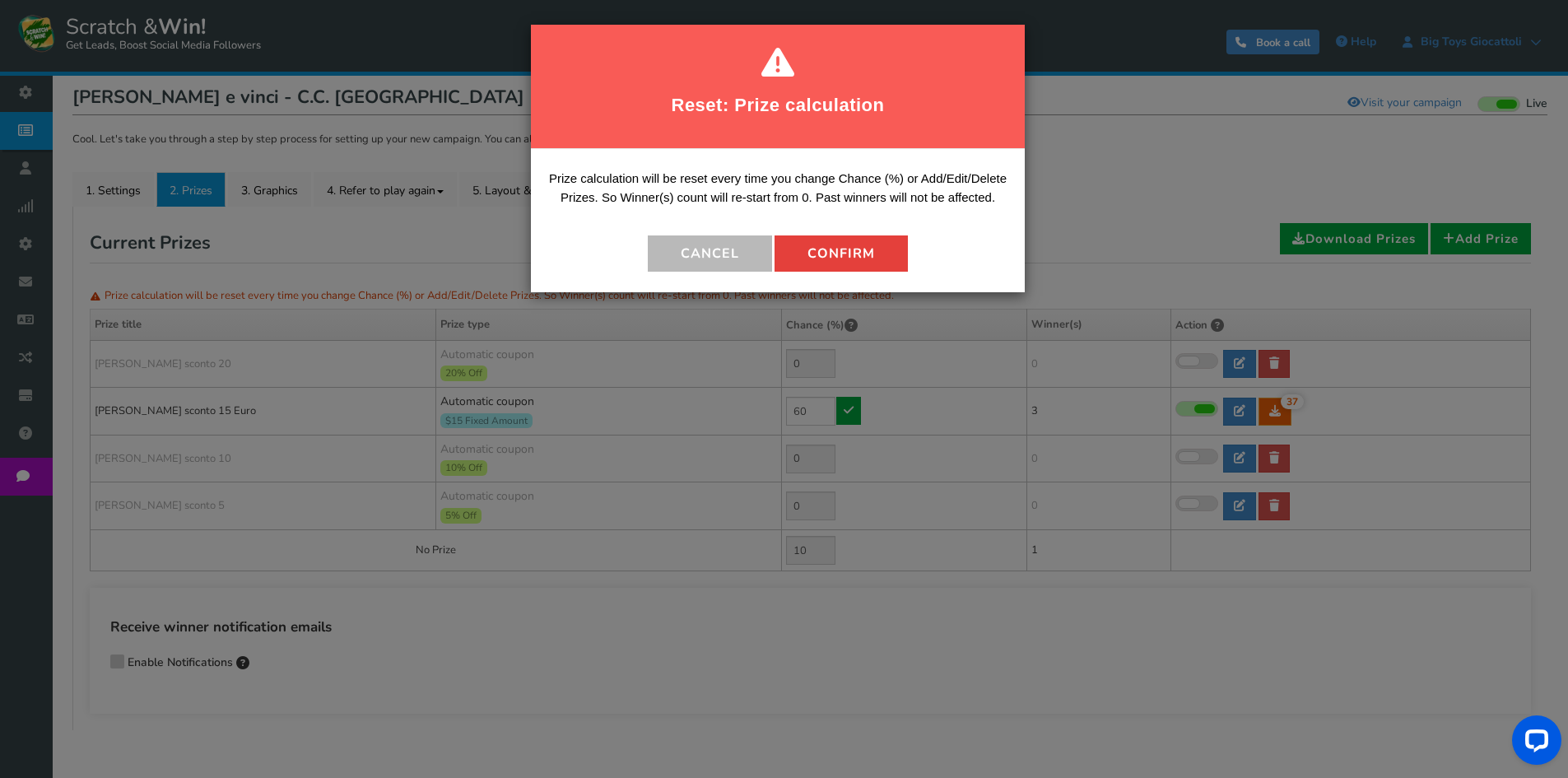
click at [844, 263] on button "Confirm" at bounding box center [841, 253] width 133 height 36
type input "40"
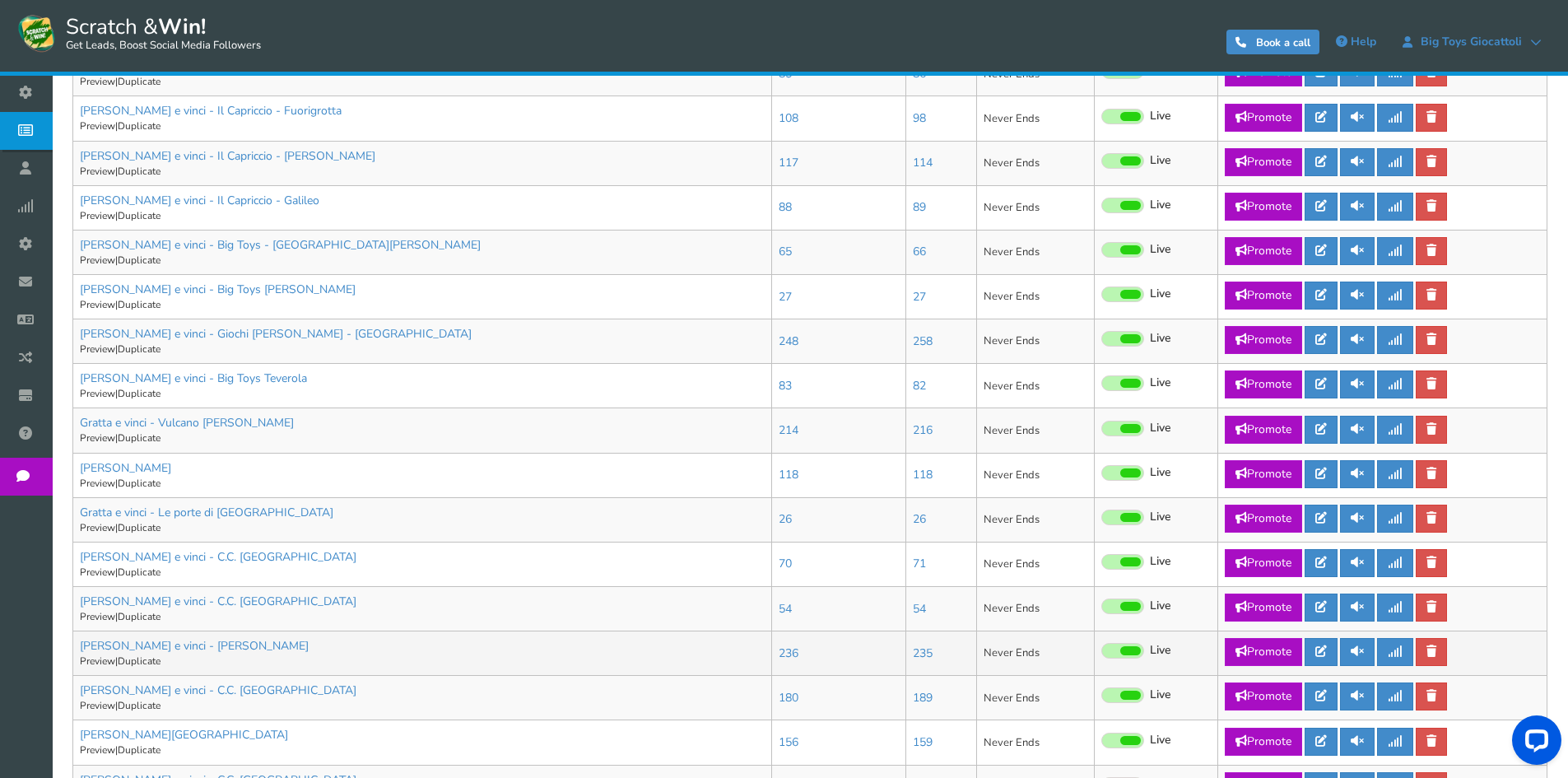
scroll to position [741, 0]
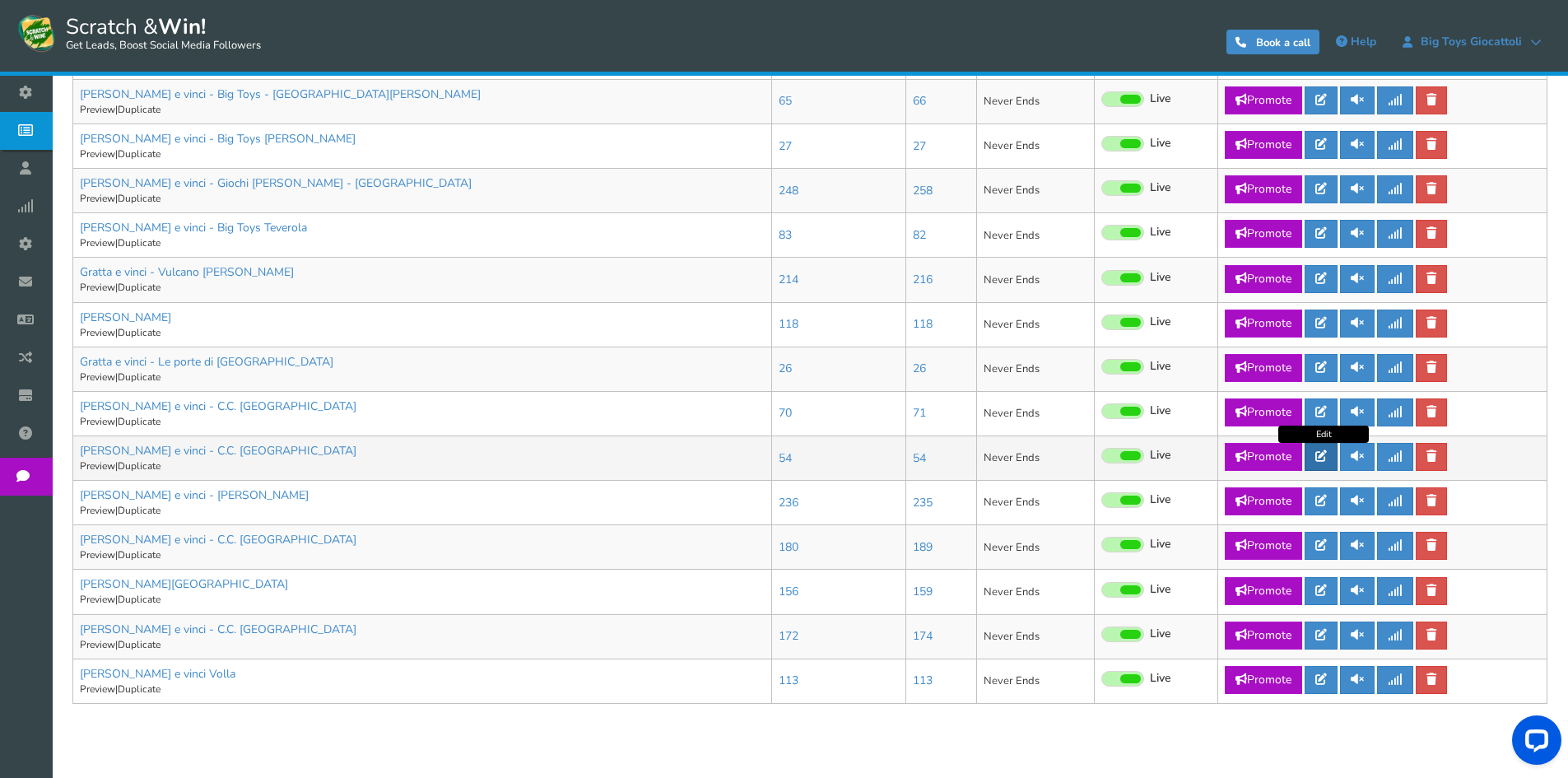
click at [1327, 457] on icon at bounding box center [1321, 456] width 12 height 12
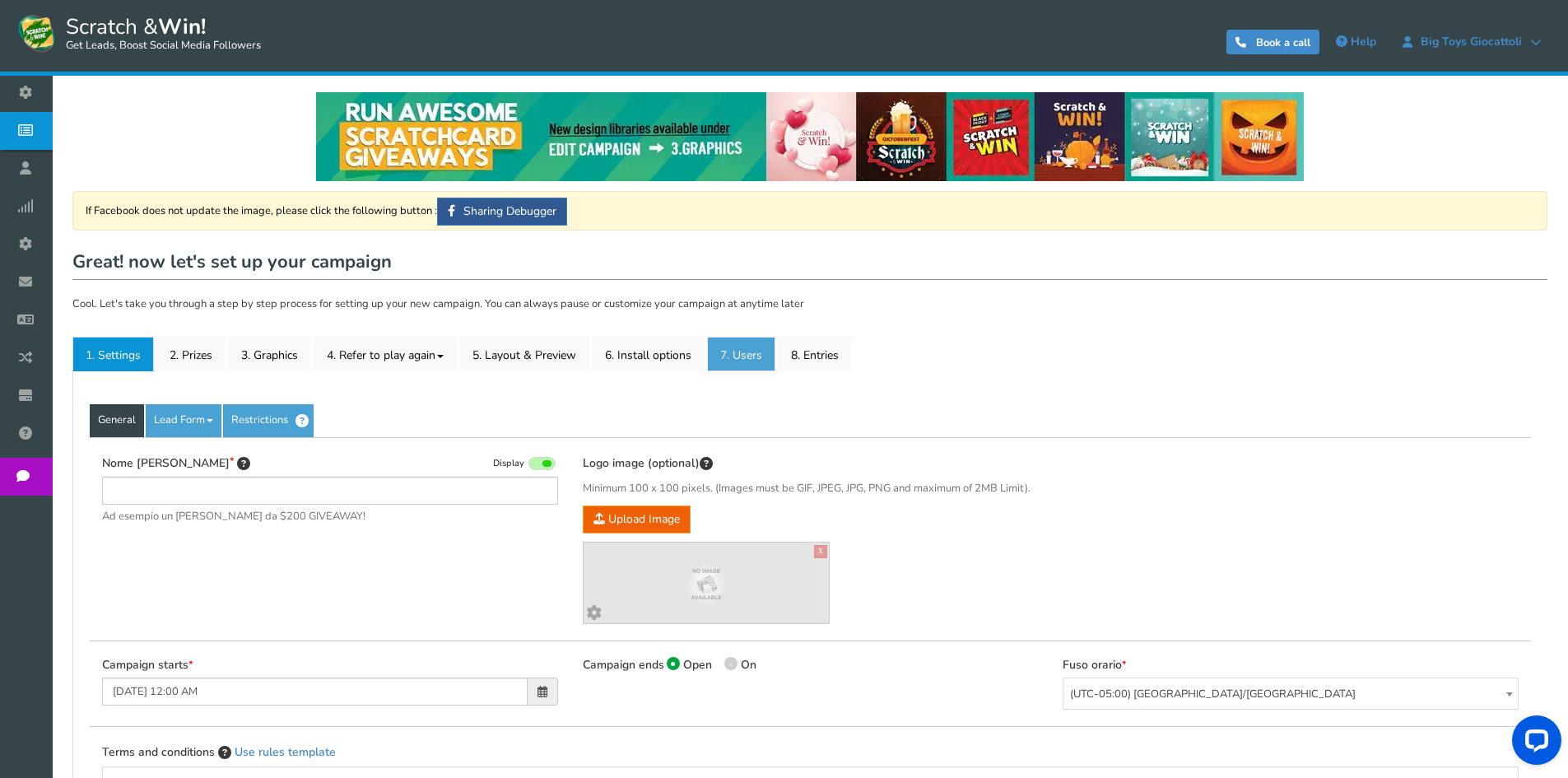
type input "[PERSON_NAME] e vinci - C.C. [GEOGRAPHIC_DATA]"
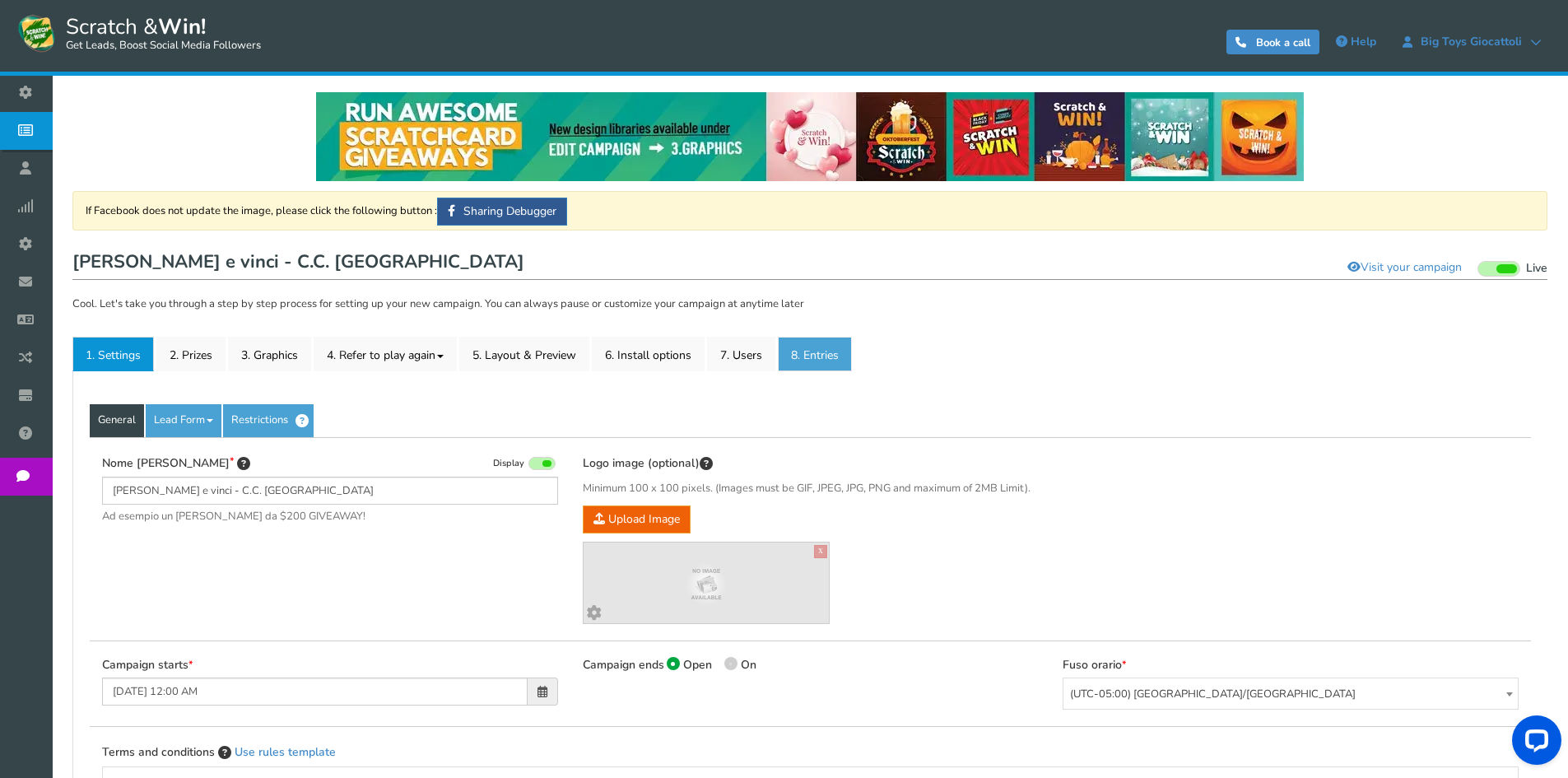
click at [812, 355] on link "8. Entries" at bounding box center [814, 354] width 74 height 35
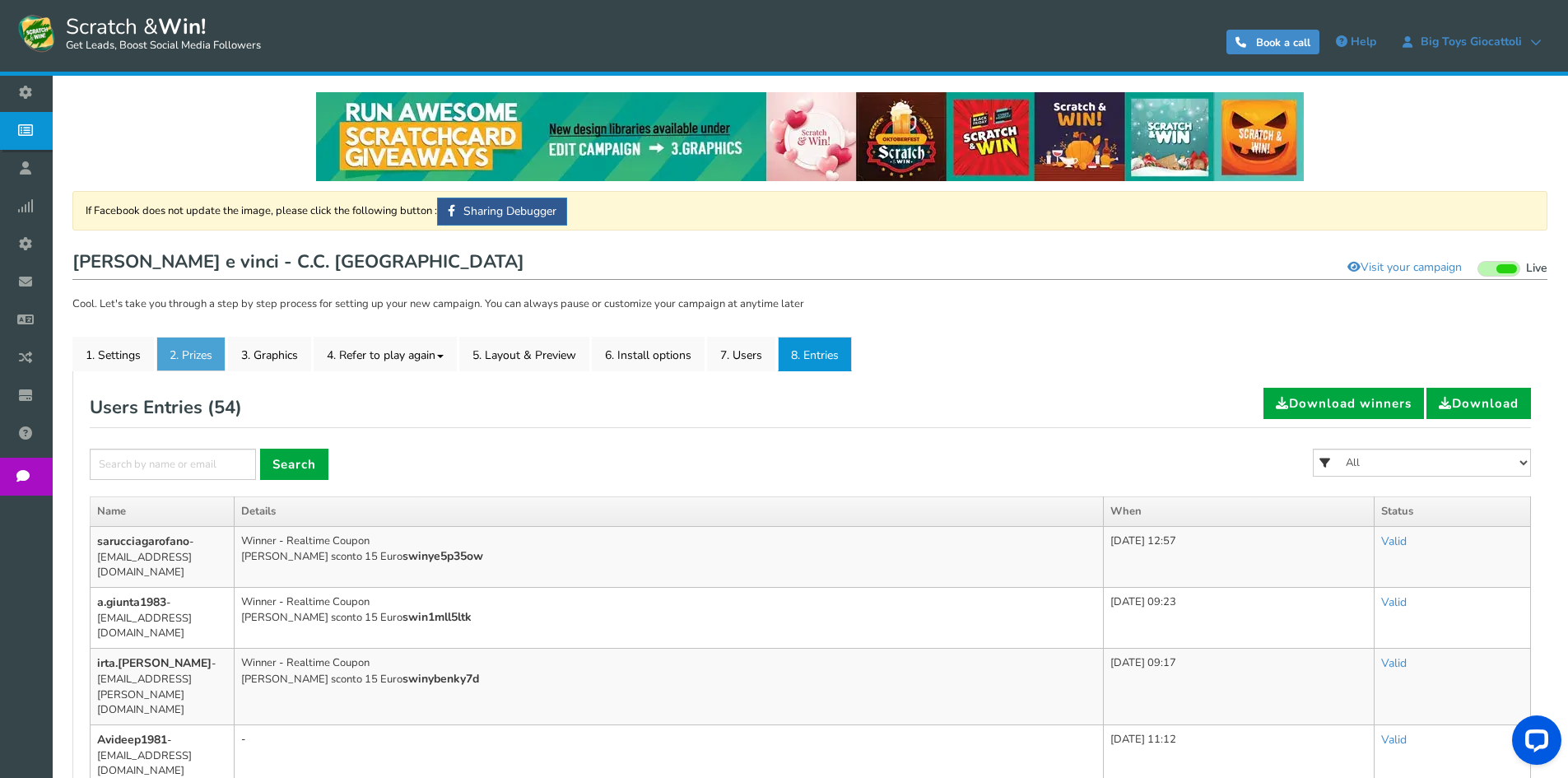
click at [192, 360] on link "2. Prizes" at bounding box center [191, 354] width 69 height 35
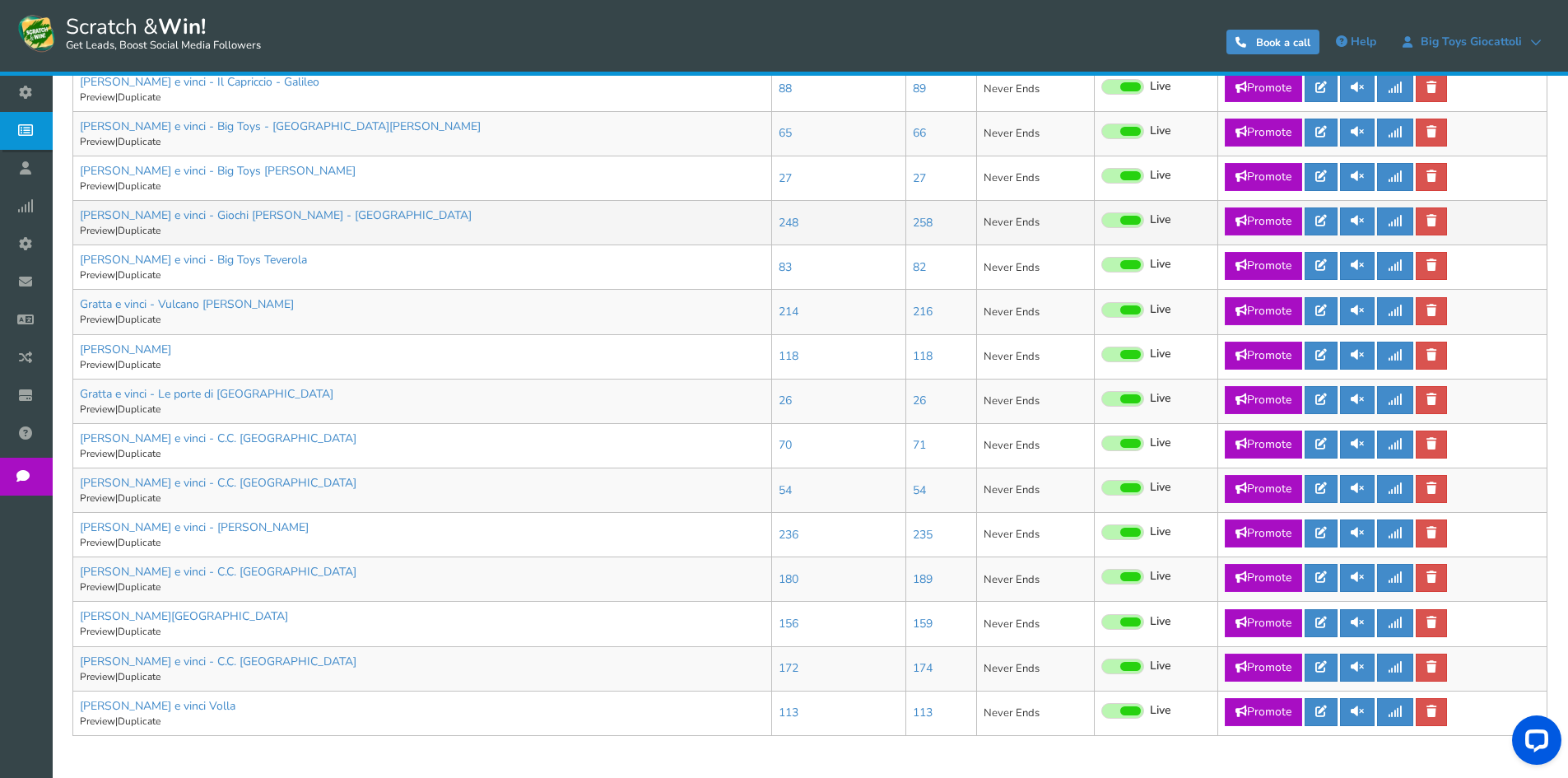
scroll to position [792, 0]
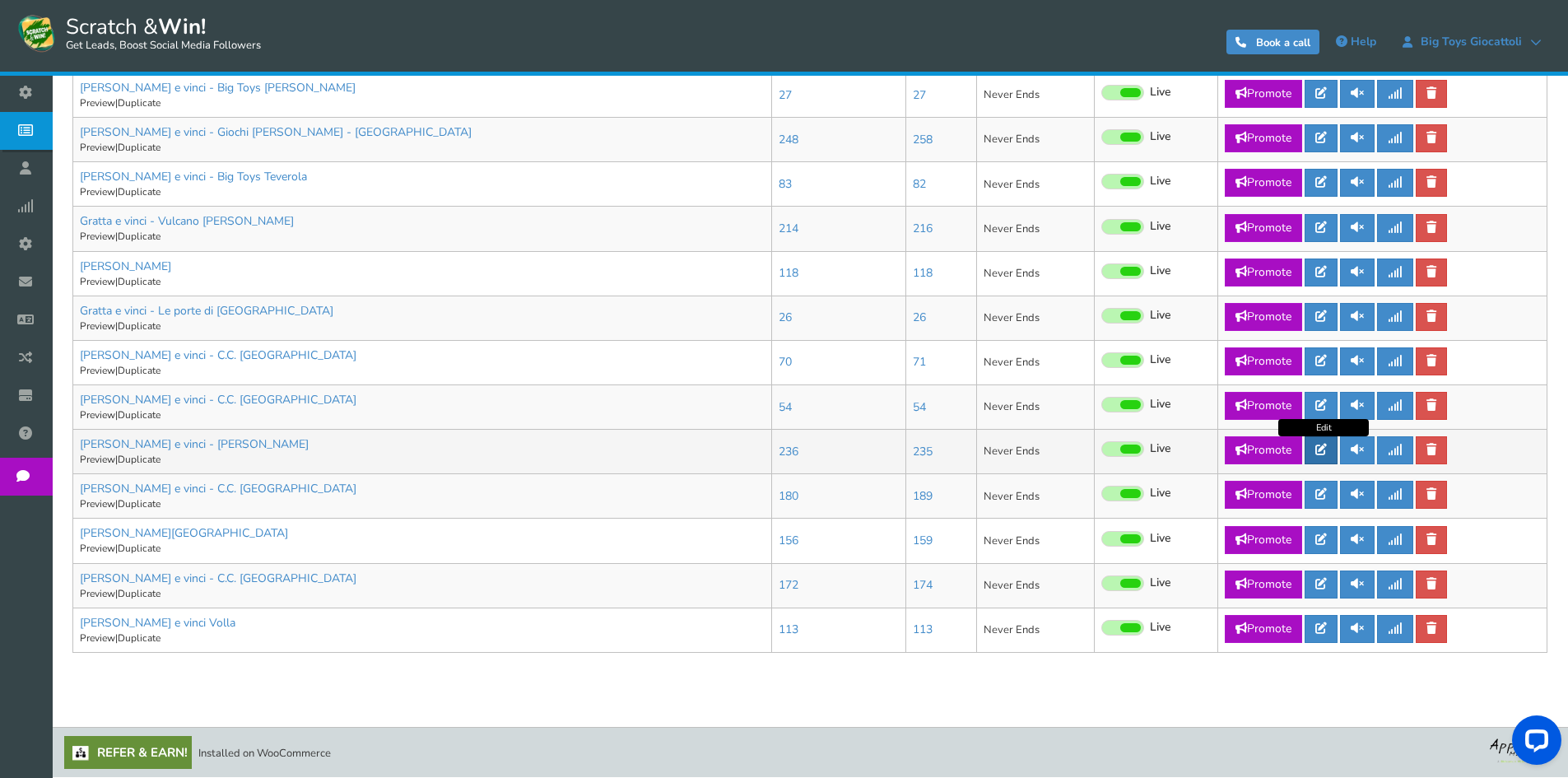
click at [1323, 457] on link at bounding box center [1322, 451] width 33 height 28
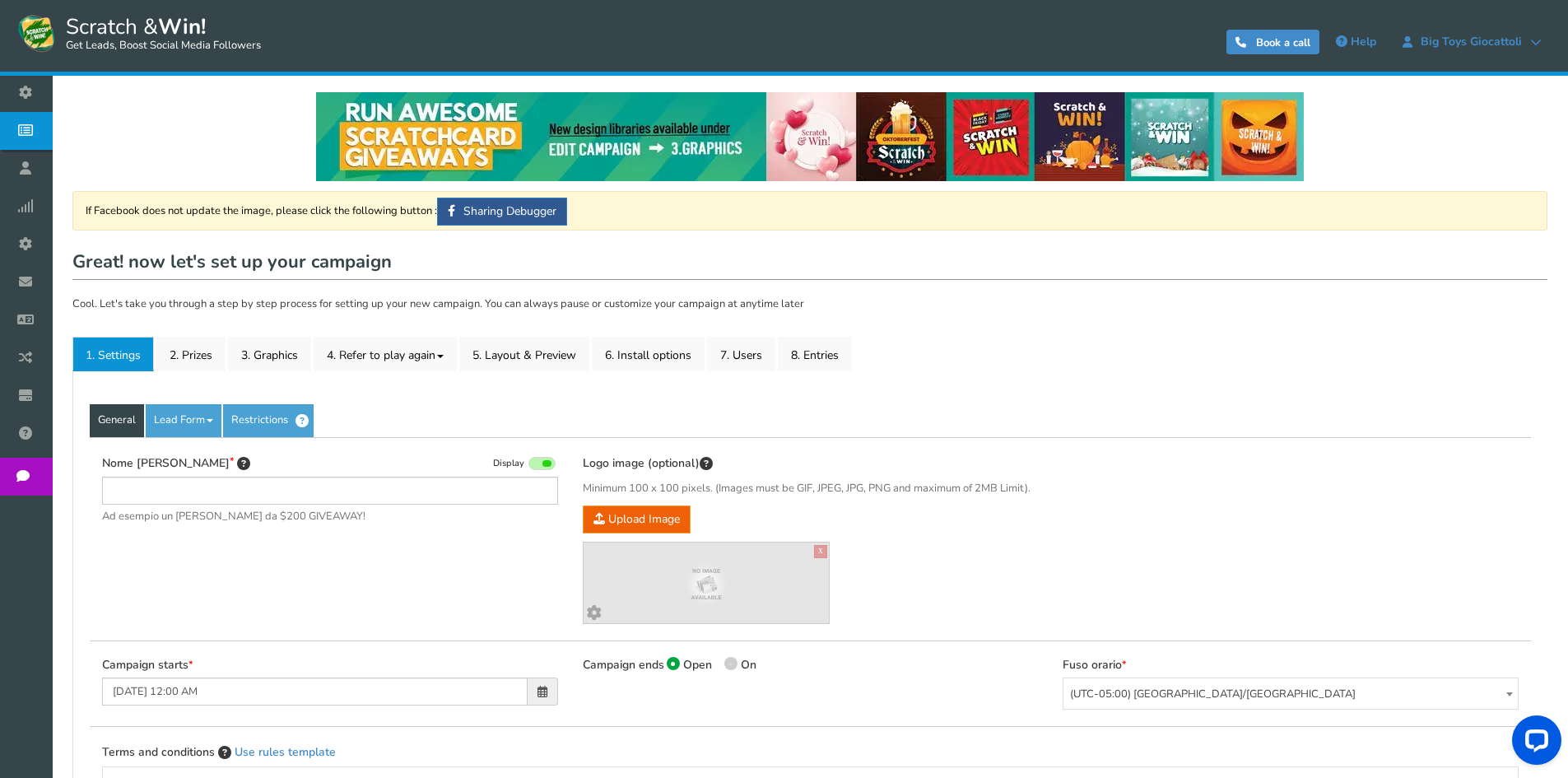
type input "[PERSON_NAME] e vinci - [PERSON_NAME]"
click at [204, 344] on link "2. Prizes" at bounding box center [191, 354] width 69 height 35
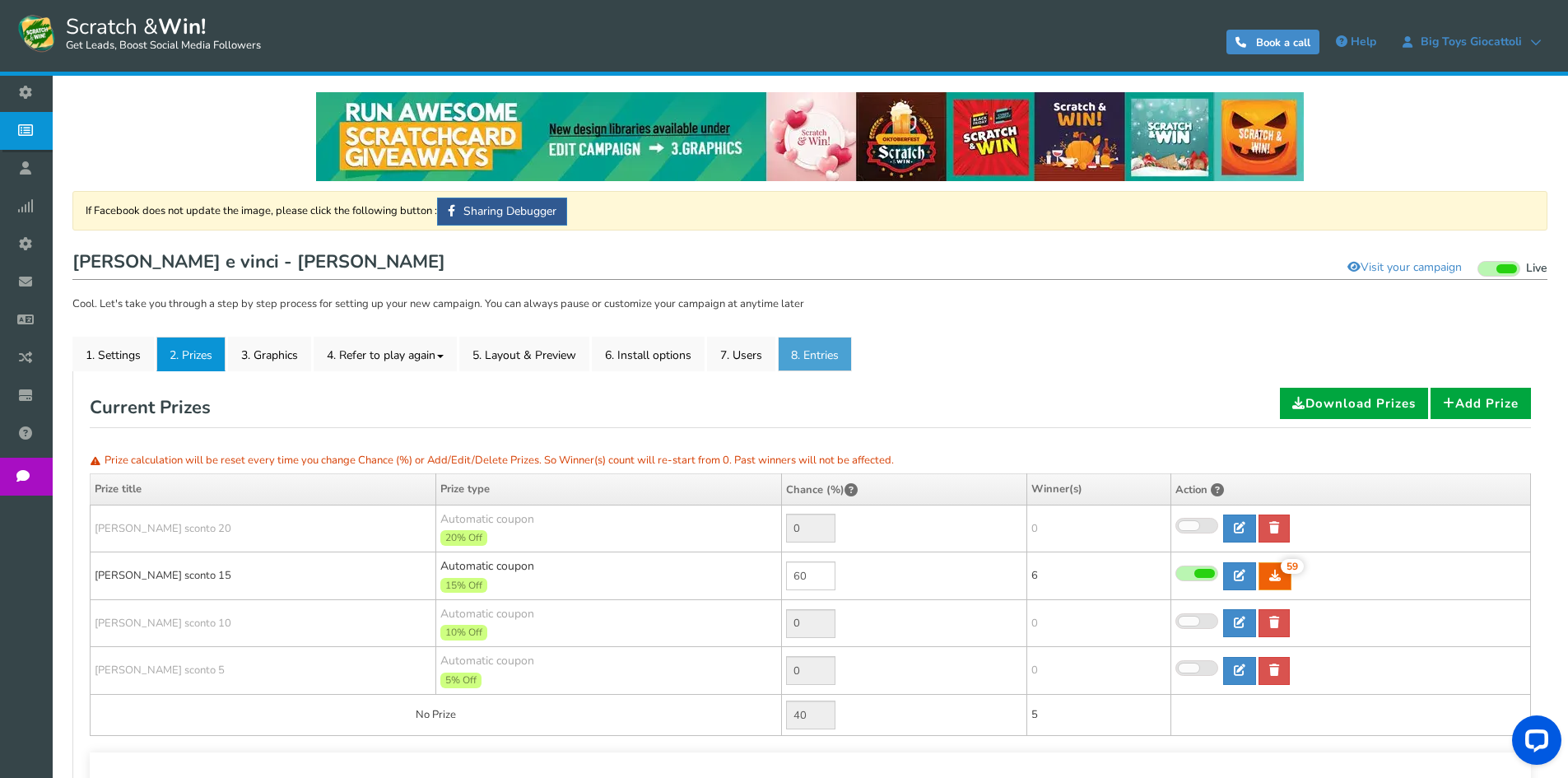
click at [839, 348] on link "8. Entries" at bounding box center [814, 354] width 74 height 35
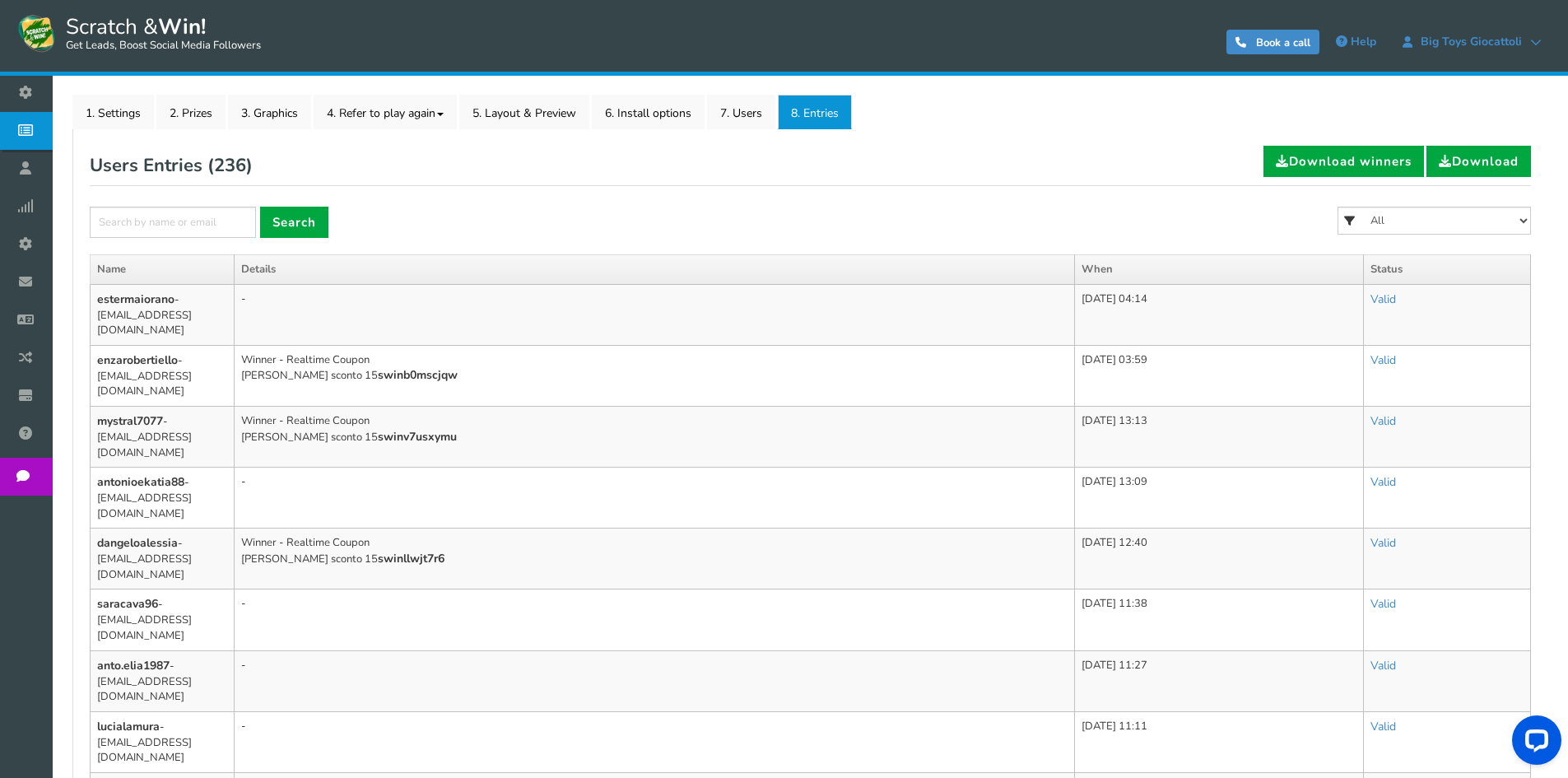
scroll to position [247, 0]
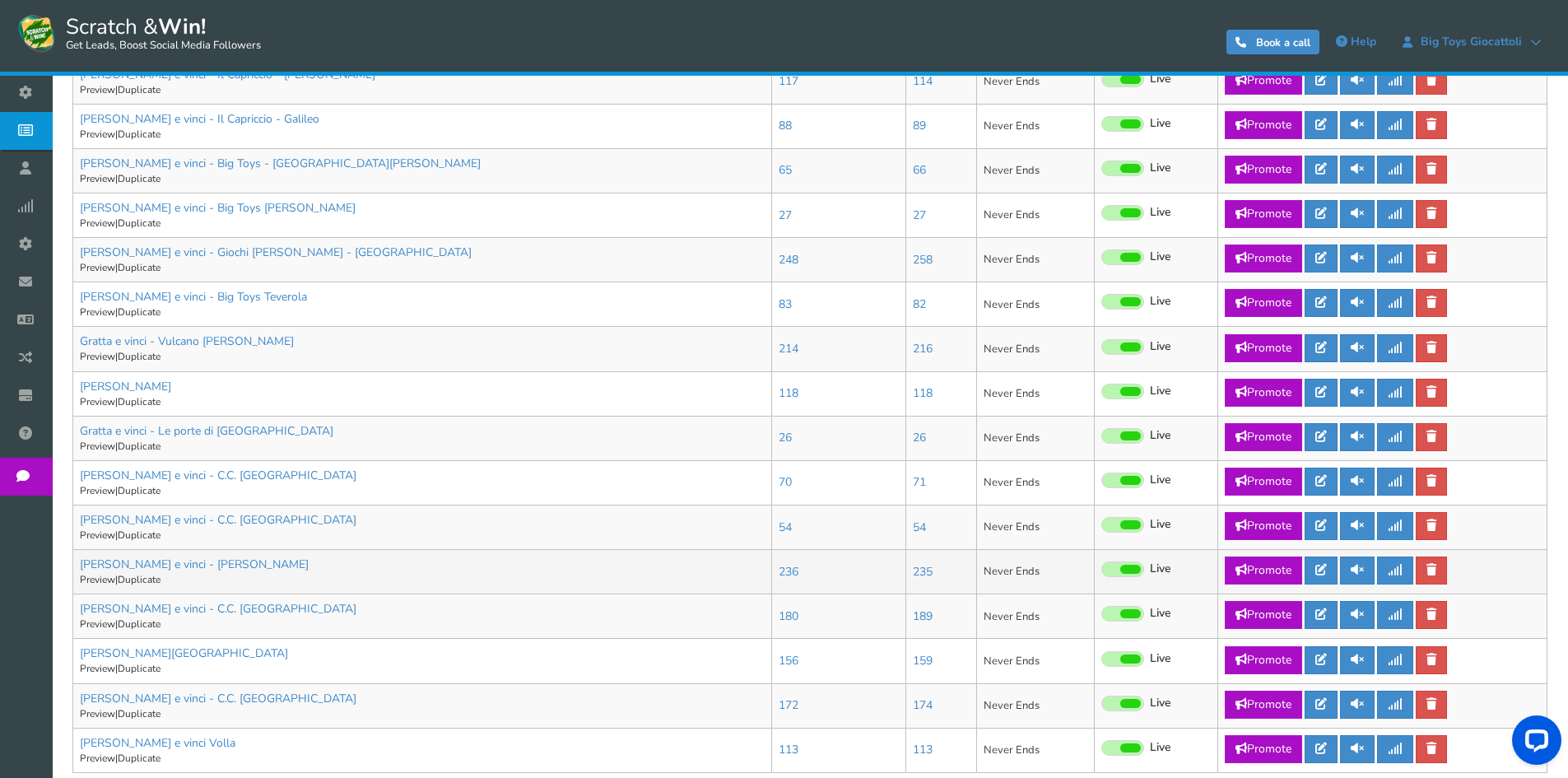
scroll to position [792, 0]
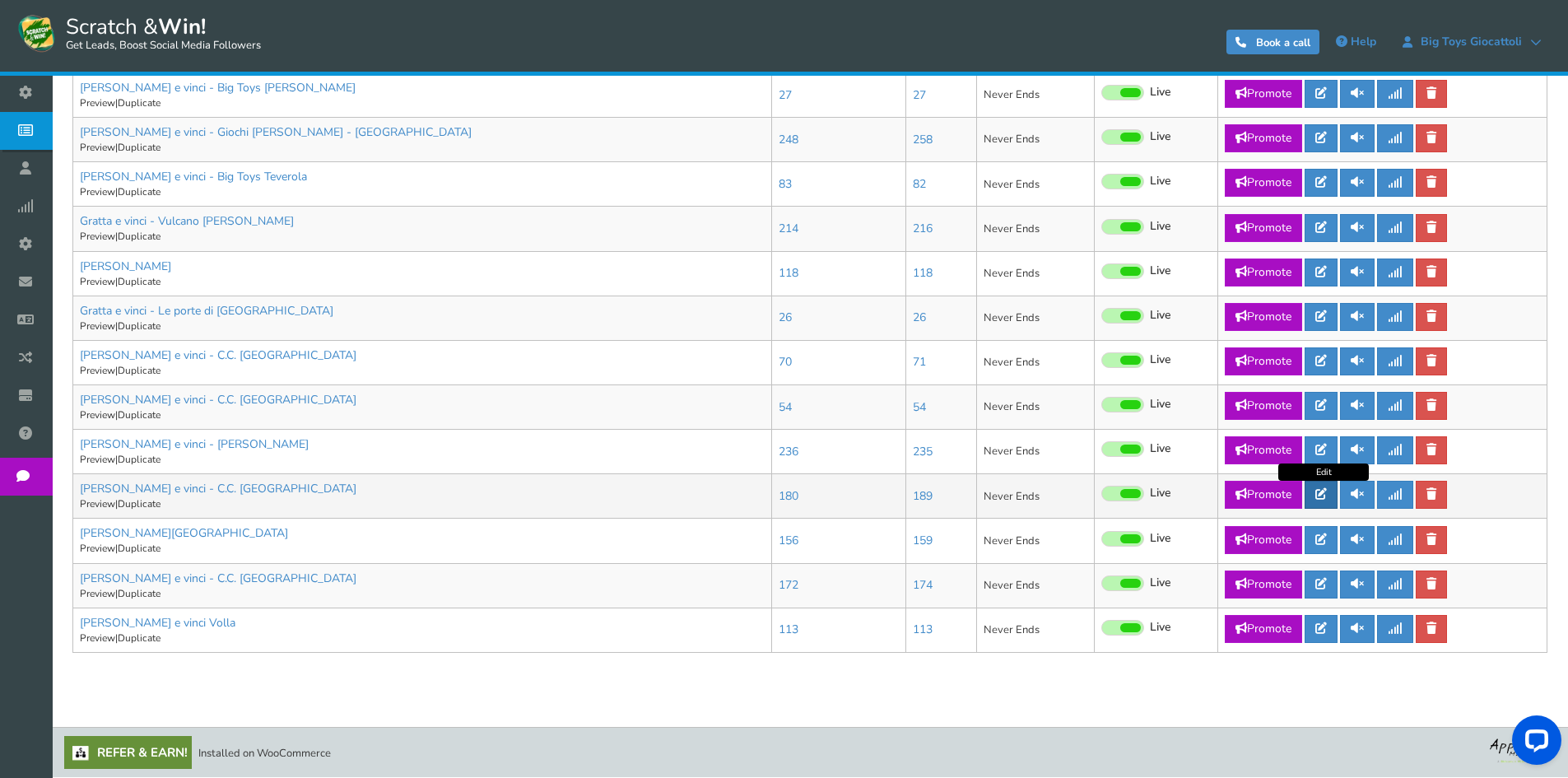
click at [1316, 497] on link at bounding box center [1322, 495] width 33 height 28
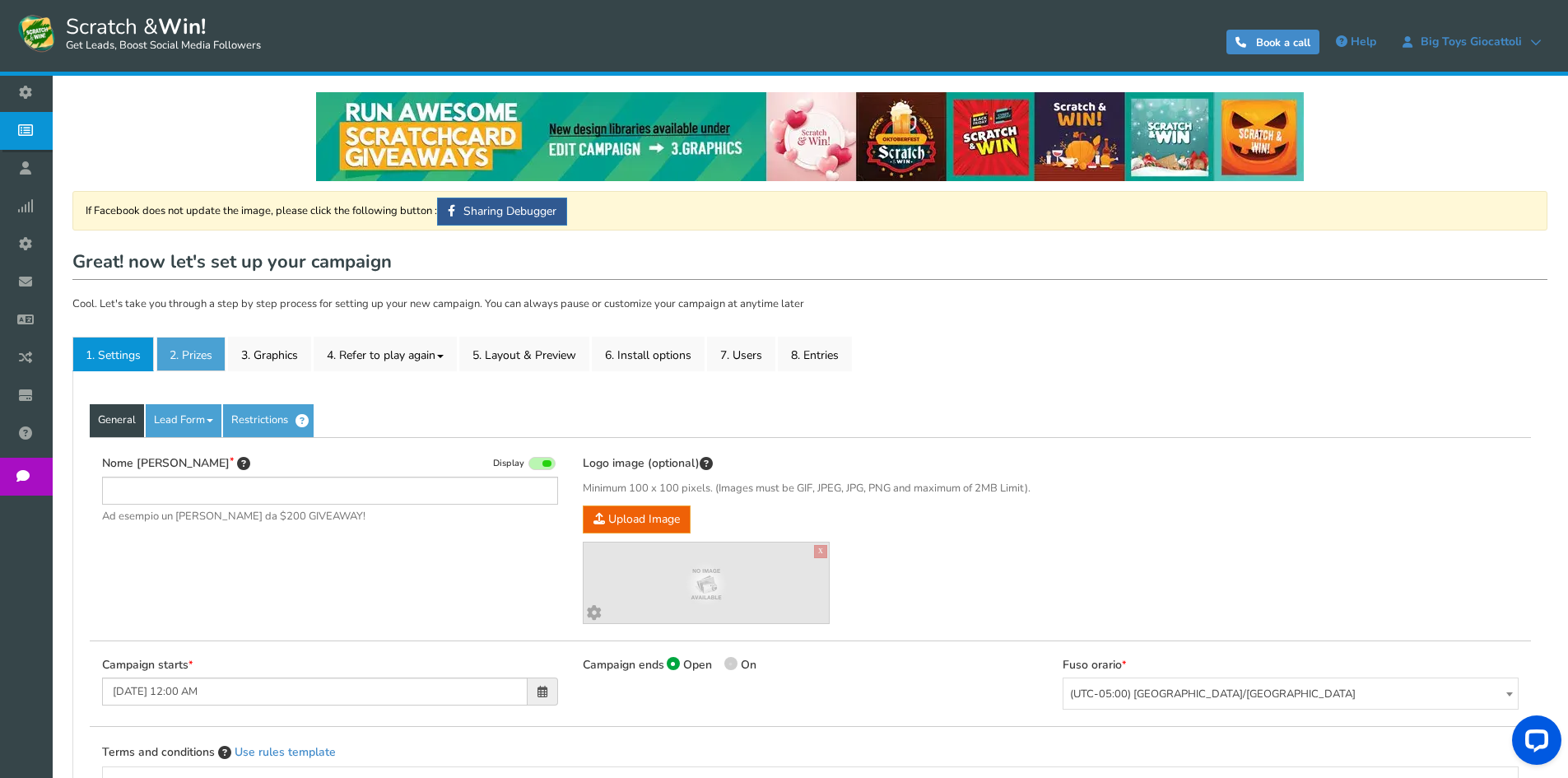
type input "[PERSON_NAME] e vinci - C.C. [GEOGRAPHIC_DATA]"
click at [198, 337] on link "2. Prizes" at bounding box center [191, 354] width 69 height 35
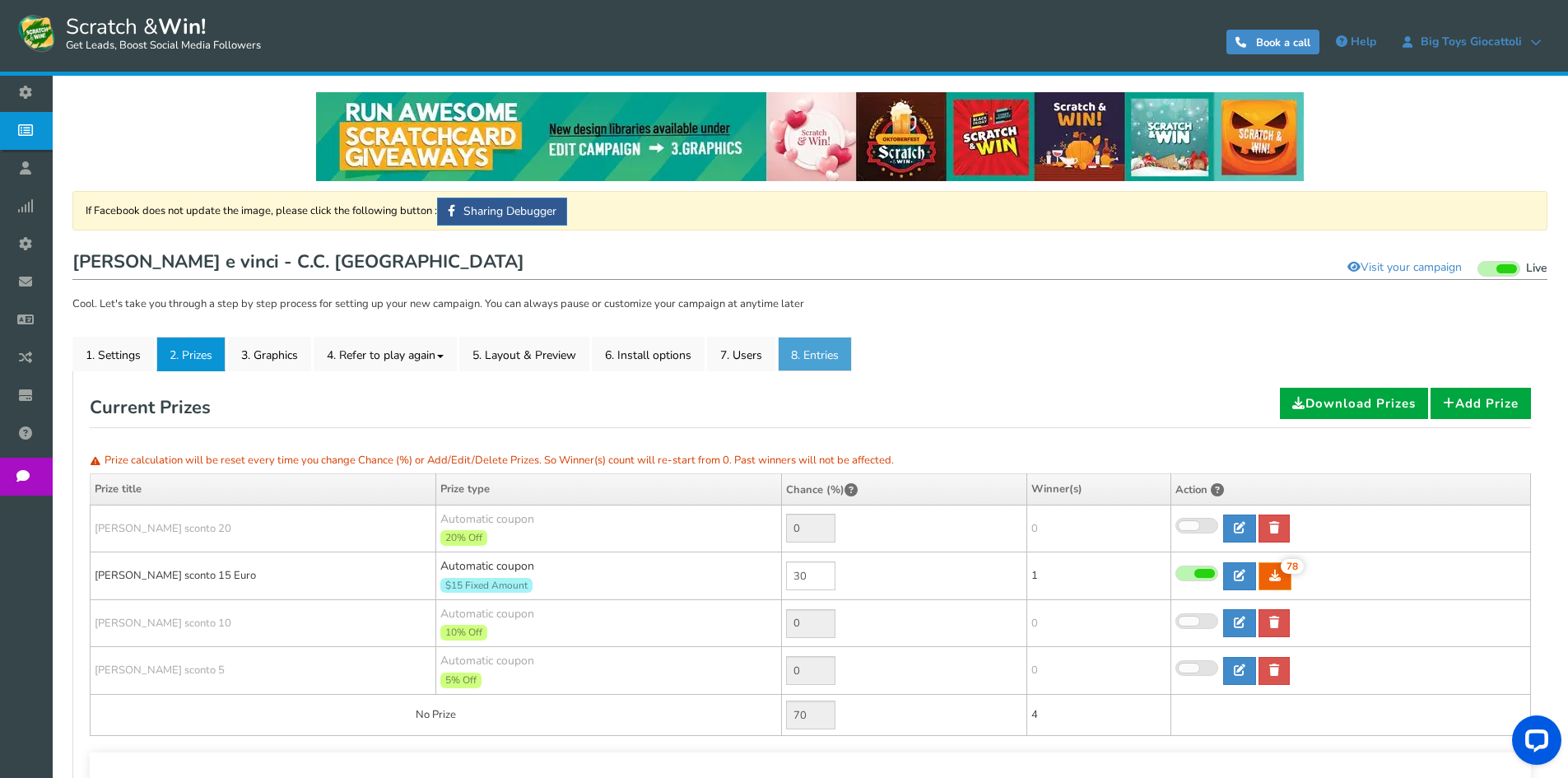
click at [818, 337] on link "8. Entries" at bounding box center [814, 354] width 74 height 35
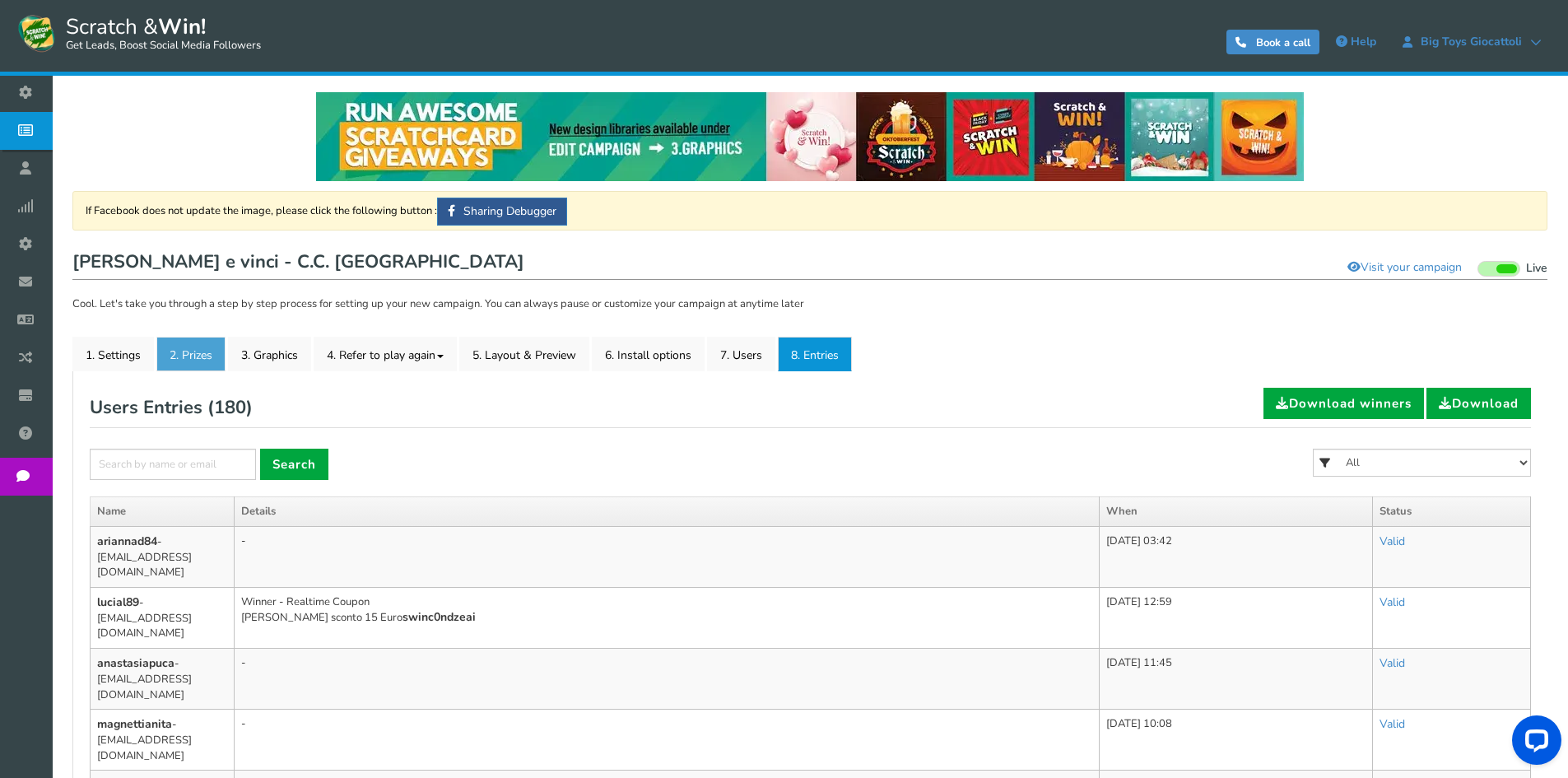
click at [209, 362] on link "2. Prizes" at bounding box center [191, 354] width 69 height 35
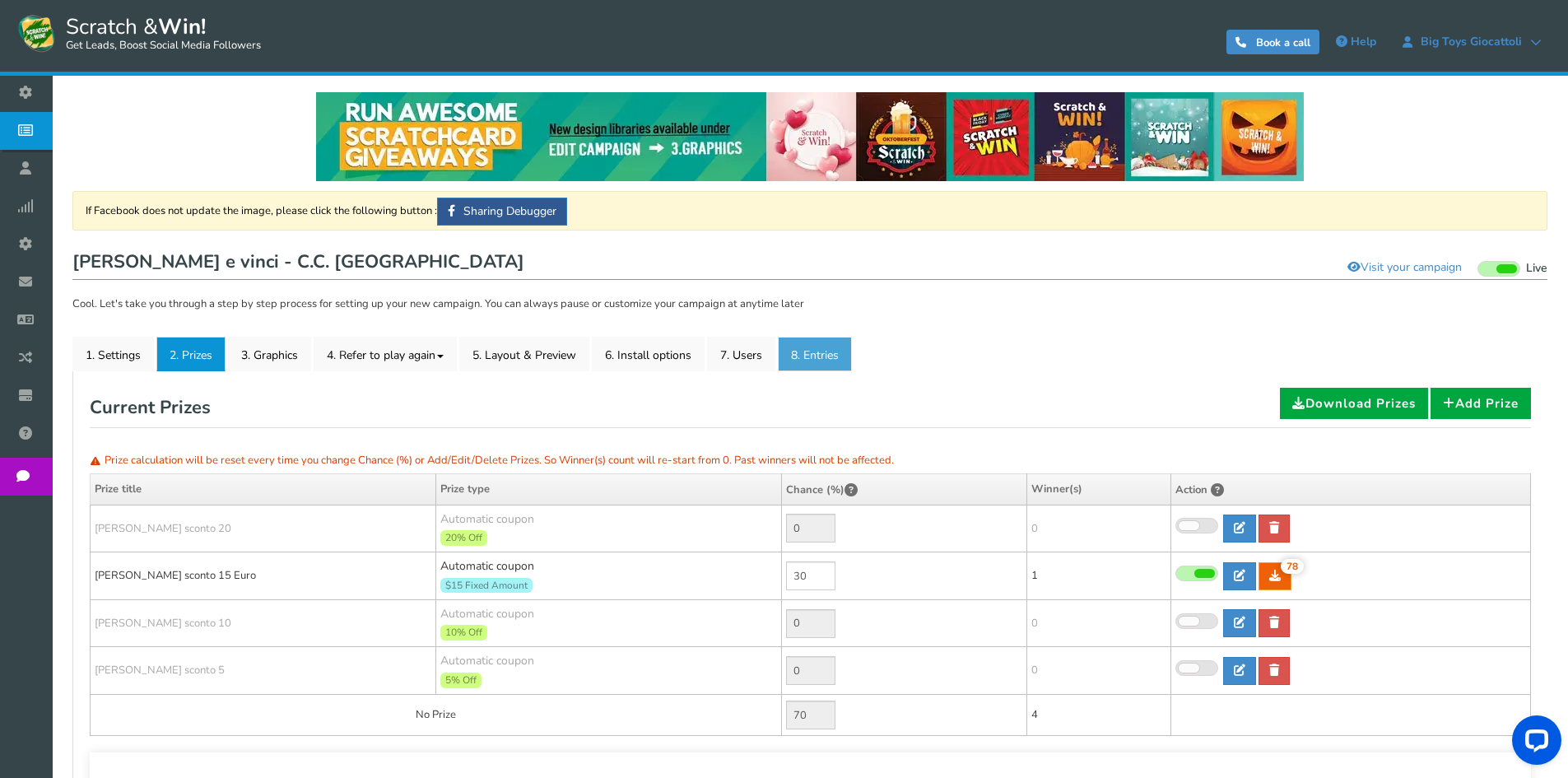
click at [829, 353] on link "8. Entries" at bounding box center [814, 354] width 74 height 35
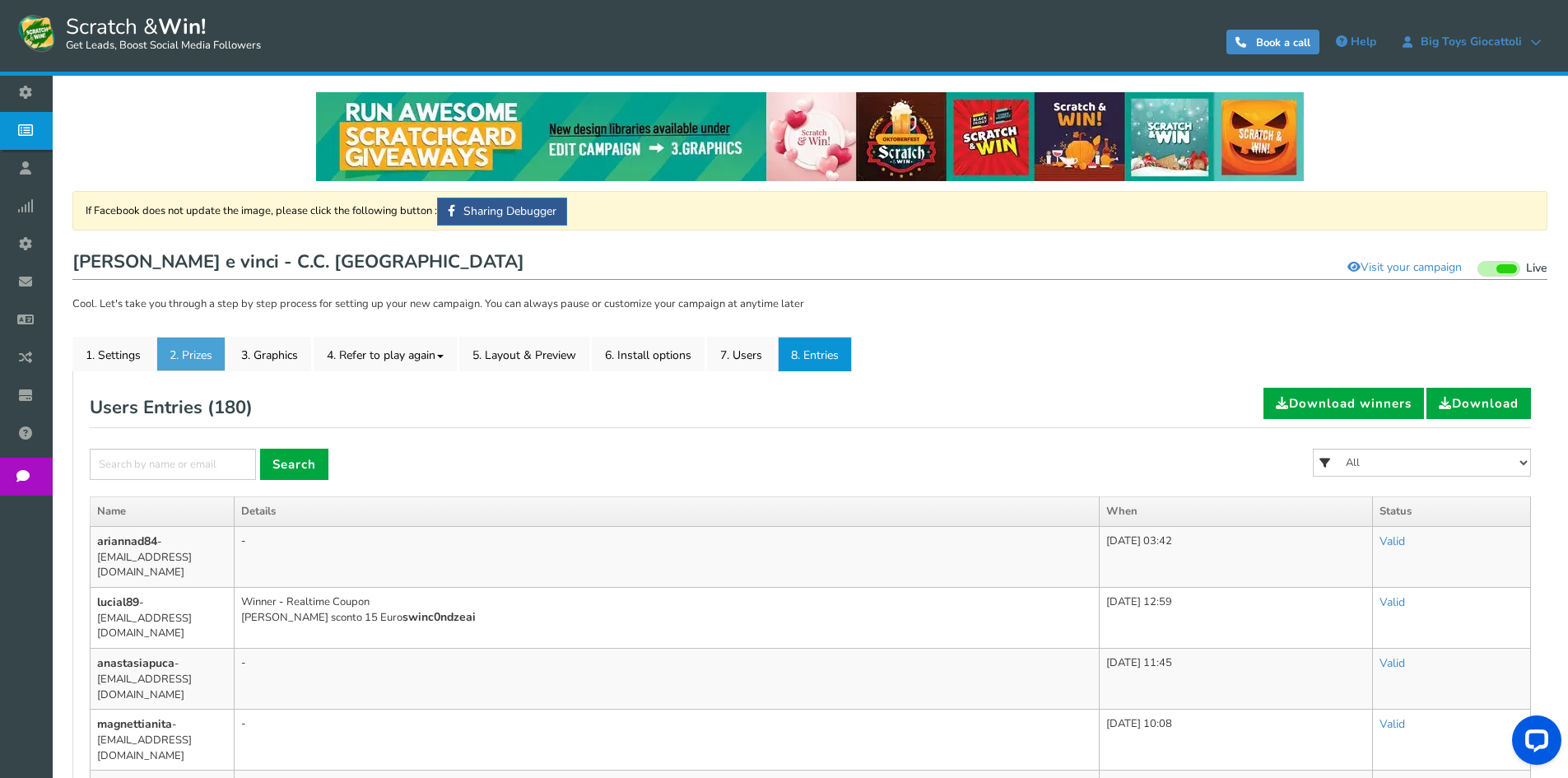
click at [184, 348] on link "2. Prizes" at bounding box center [191, 354] width 69 height 35
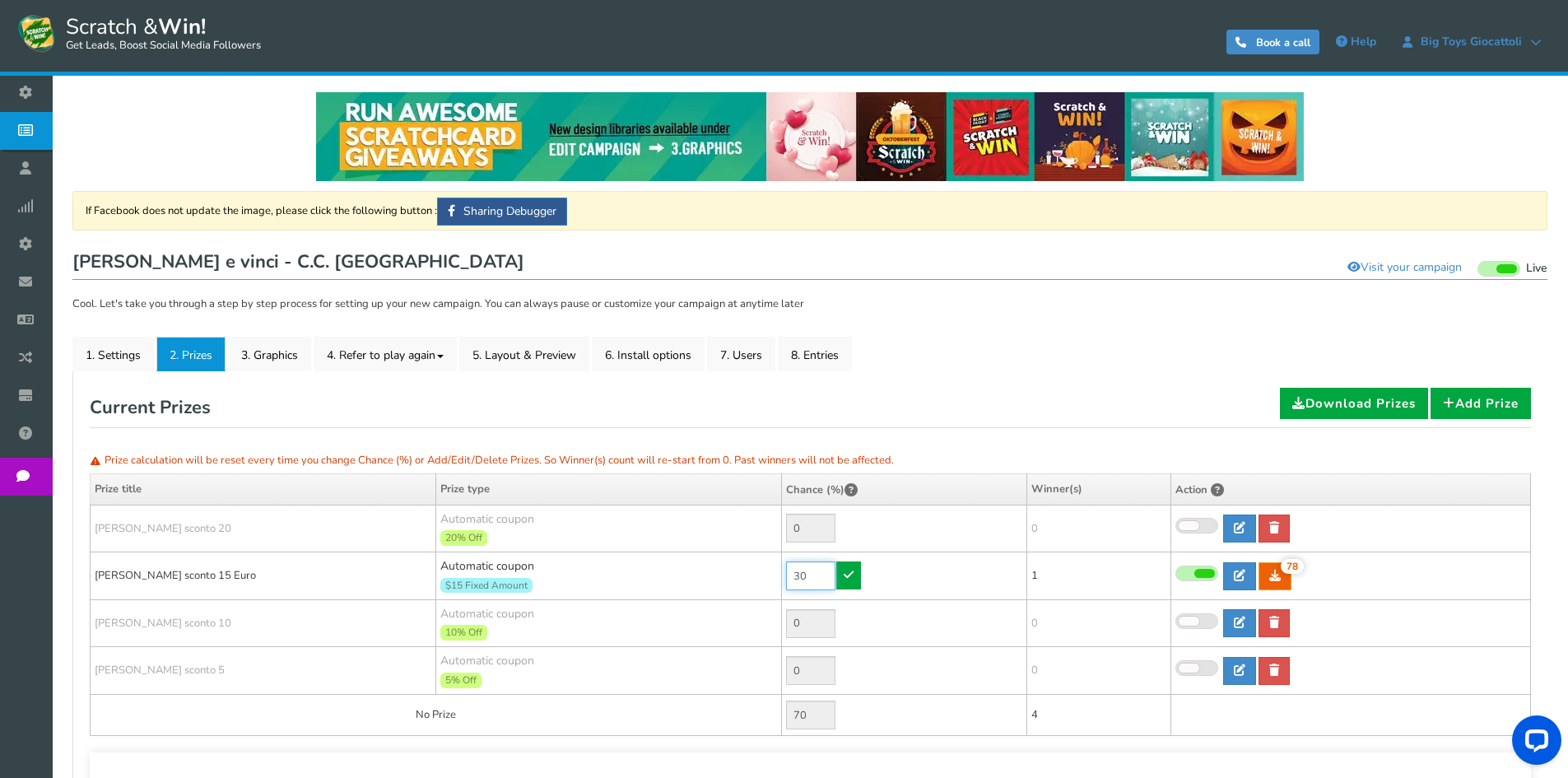
drag, startPoint x: 793, startPoint y: 577, endPoint x: 757, endPoint y: 571, distance: 36.5
click at [757, 571] on tr "[PERSON_NAME] sconto 15 Euro Automatic coupon $15 Fixed Amount Min.order value:…" at bounding box center [811, 576] width 1441 height 47
type input "60"
click at [849, 571] on icon at bounding box center [849, 575] width 10 height 12
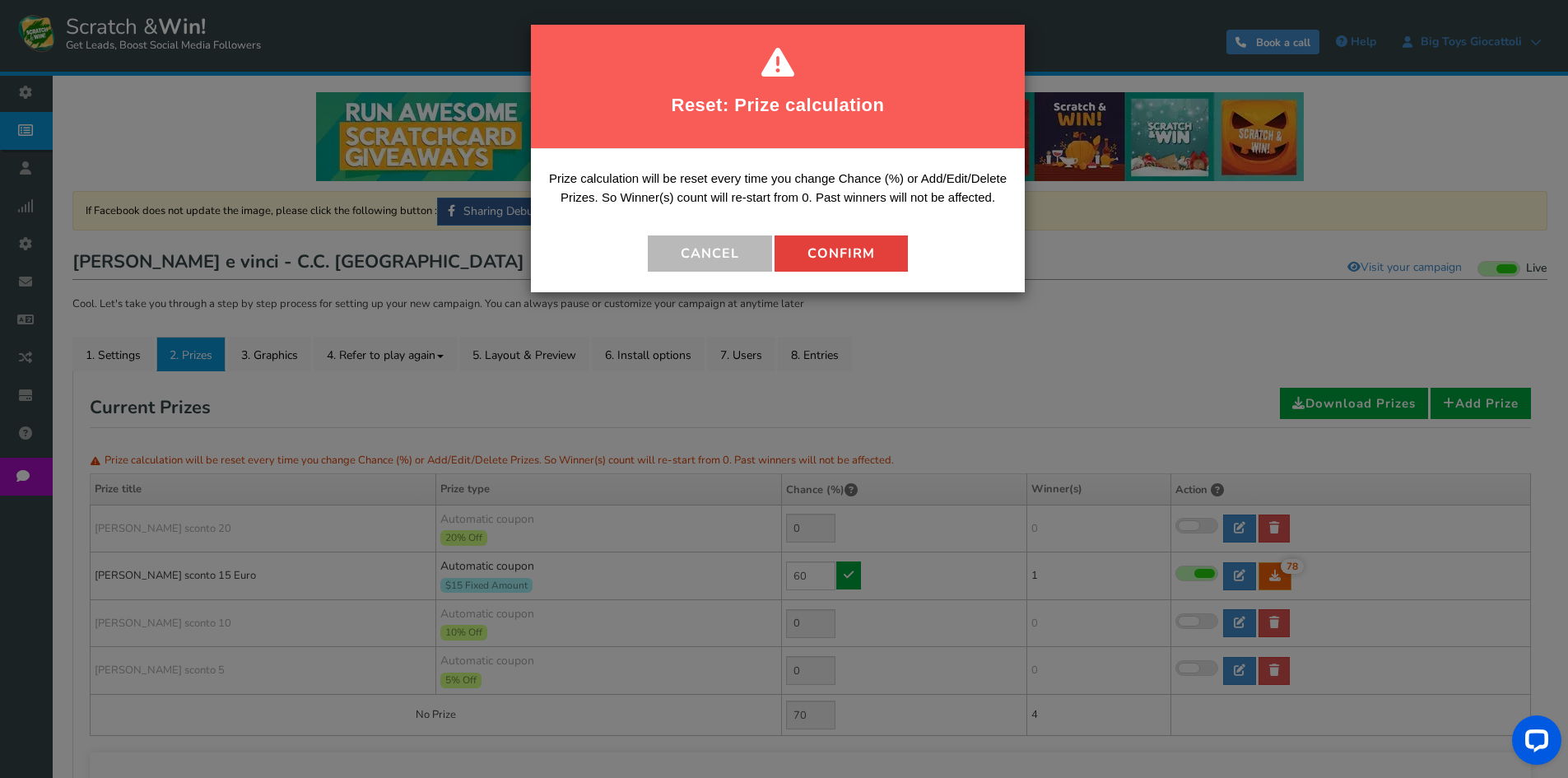
click at [864, 267] on button "Confirm" at bounding box center [841, 253] width 133 height 36
type input "40"
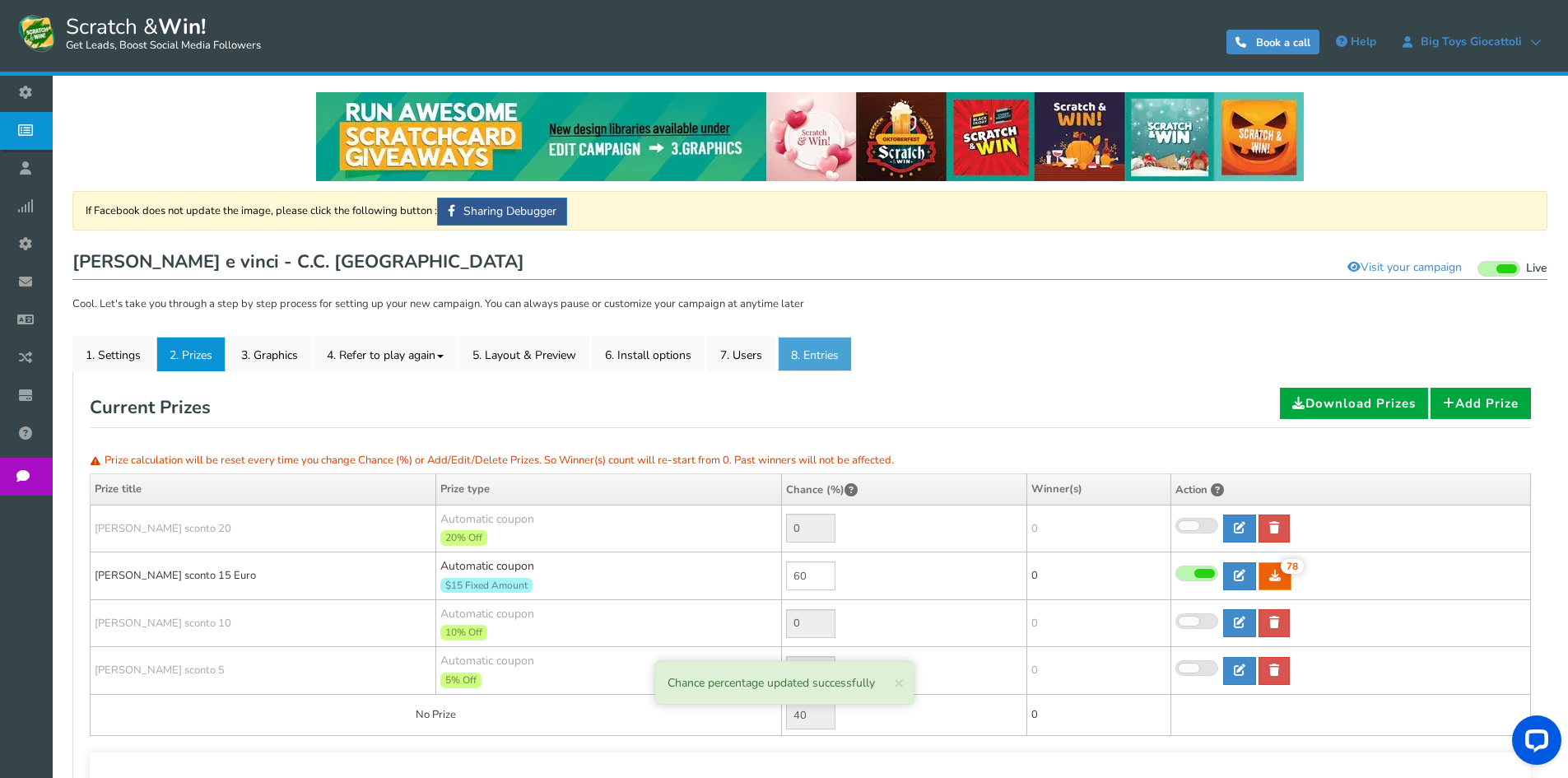
click at [818, 368] on link "8. Entries" at bounding box center [814, 354] width 74 height 35
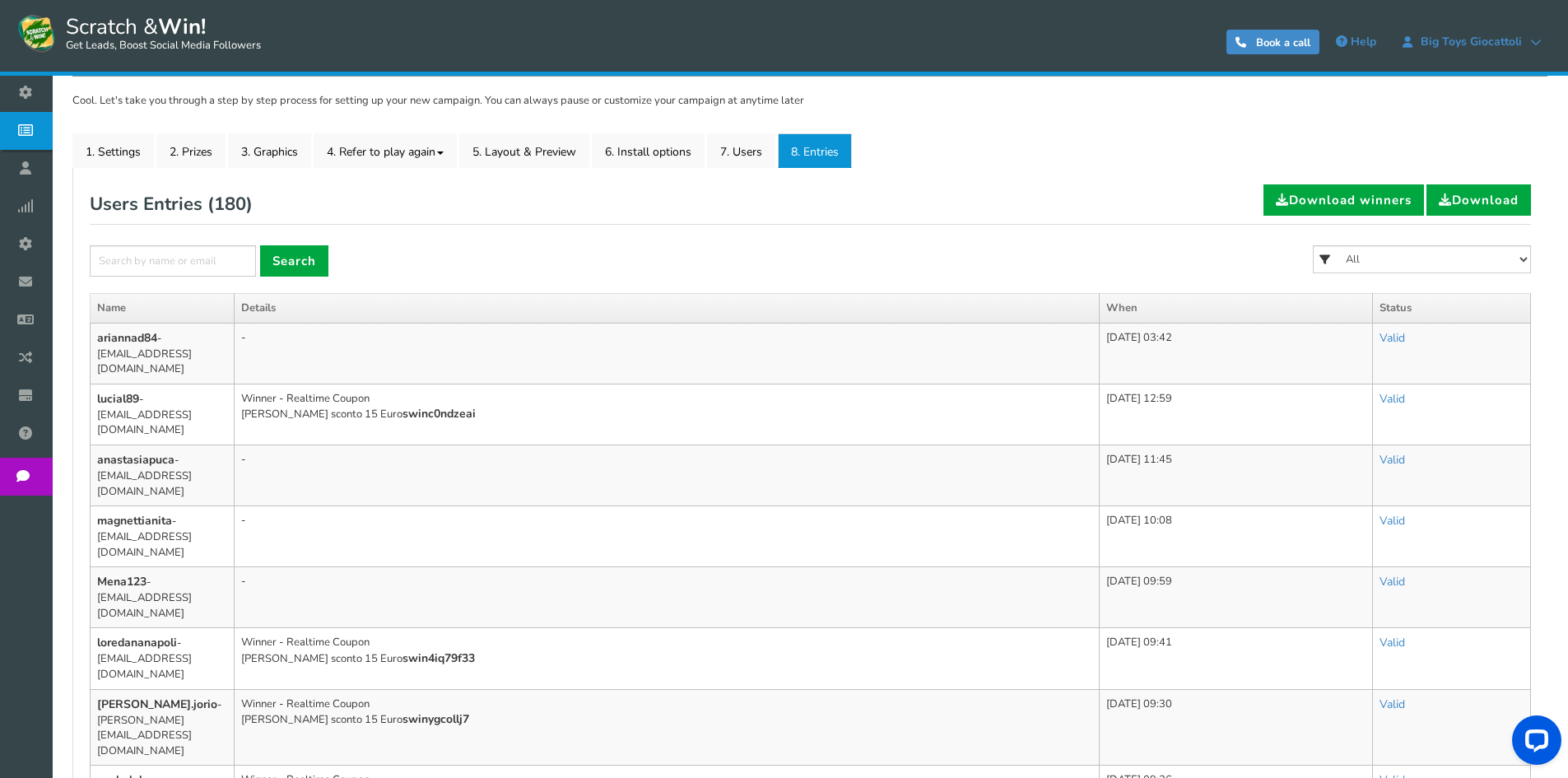
scroll to position [247, 0]
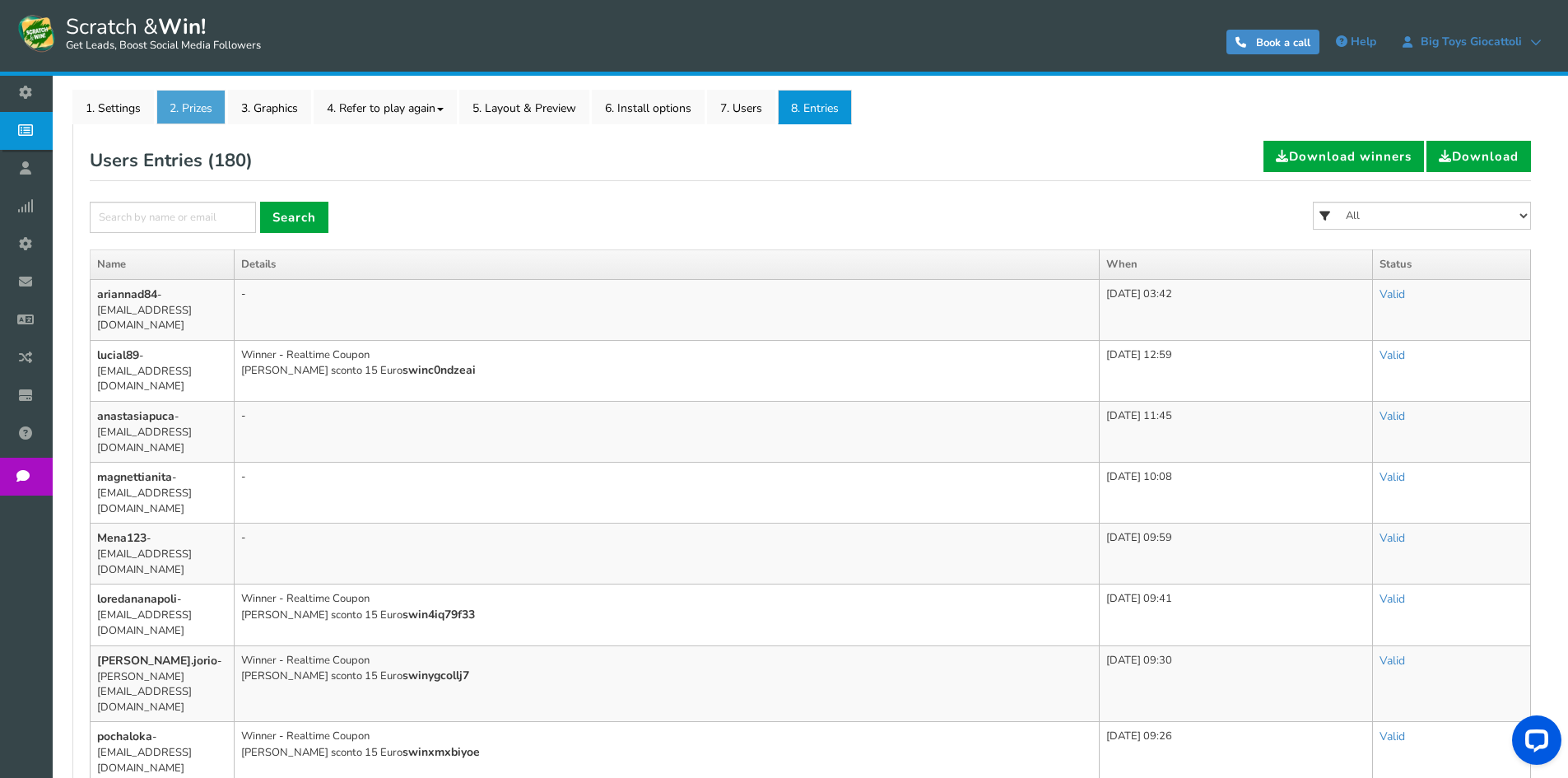
click at [179, 107] on link "2. Prizes" at bounding box center [191, 107] width 69 height 35
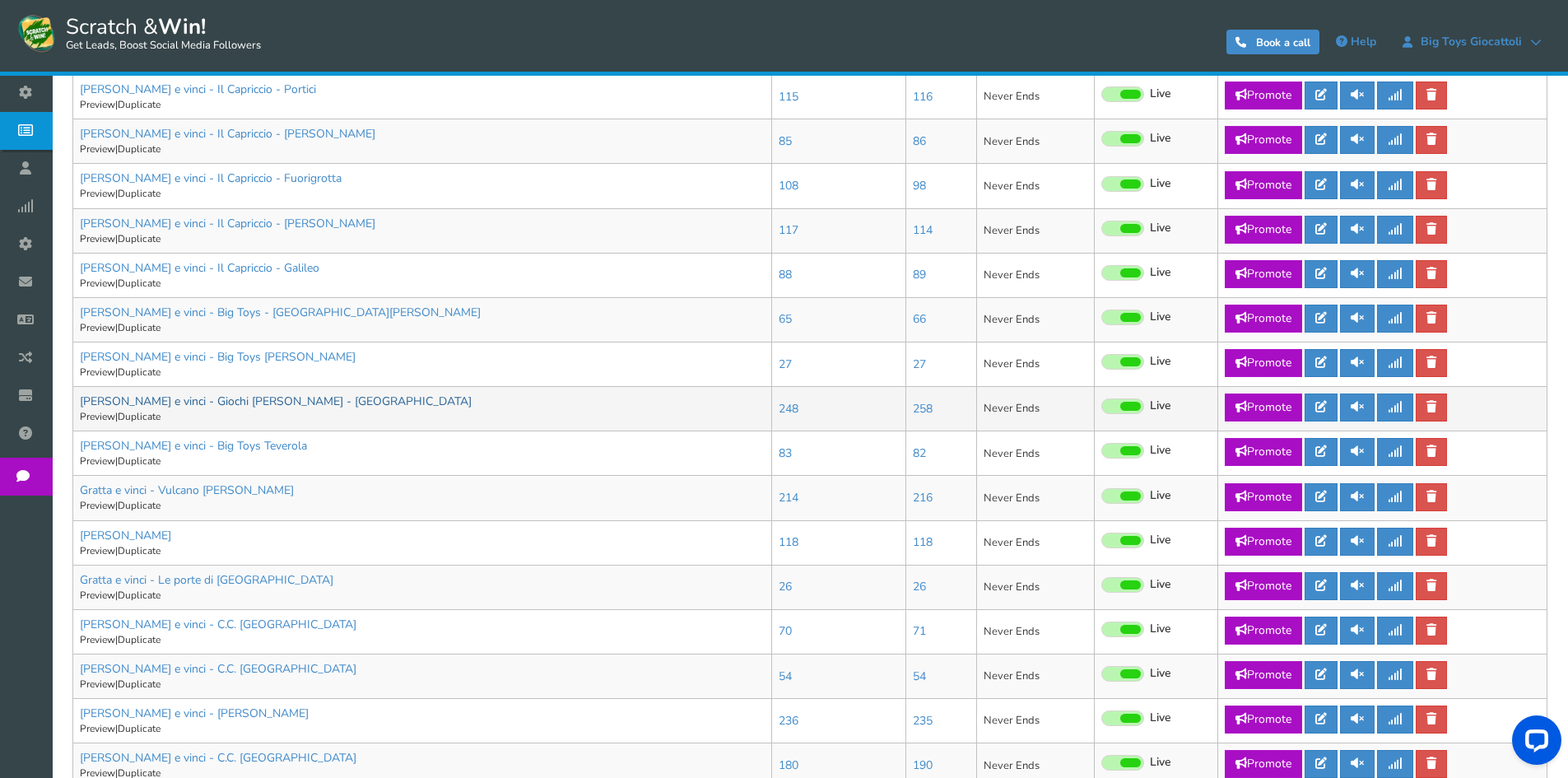
scroll to position [792, 0]
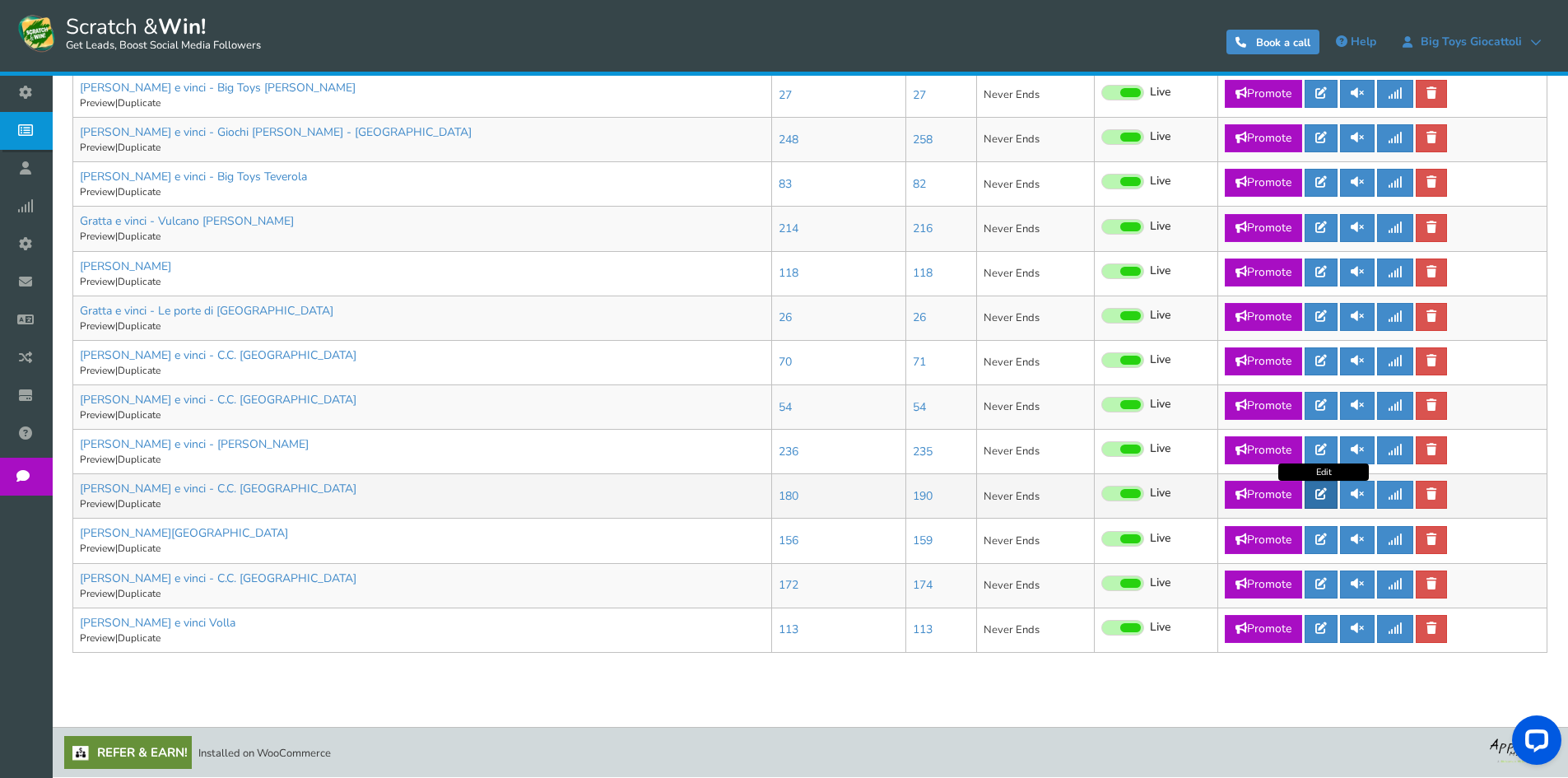
click at [1315, 495] on link at bounding box center [1322, 495] width 33 height 28
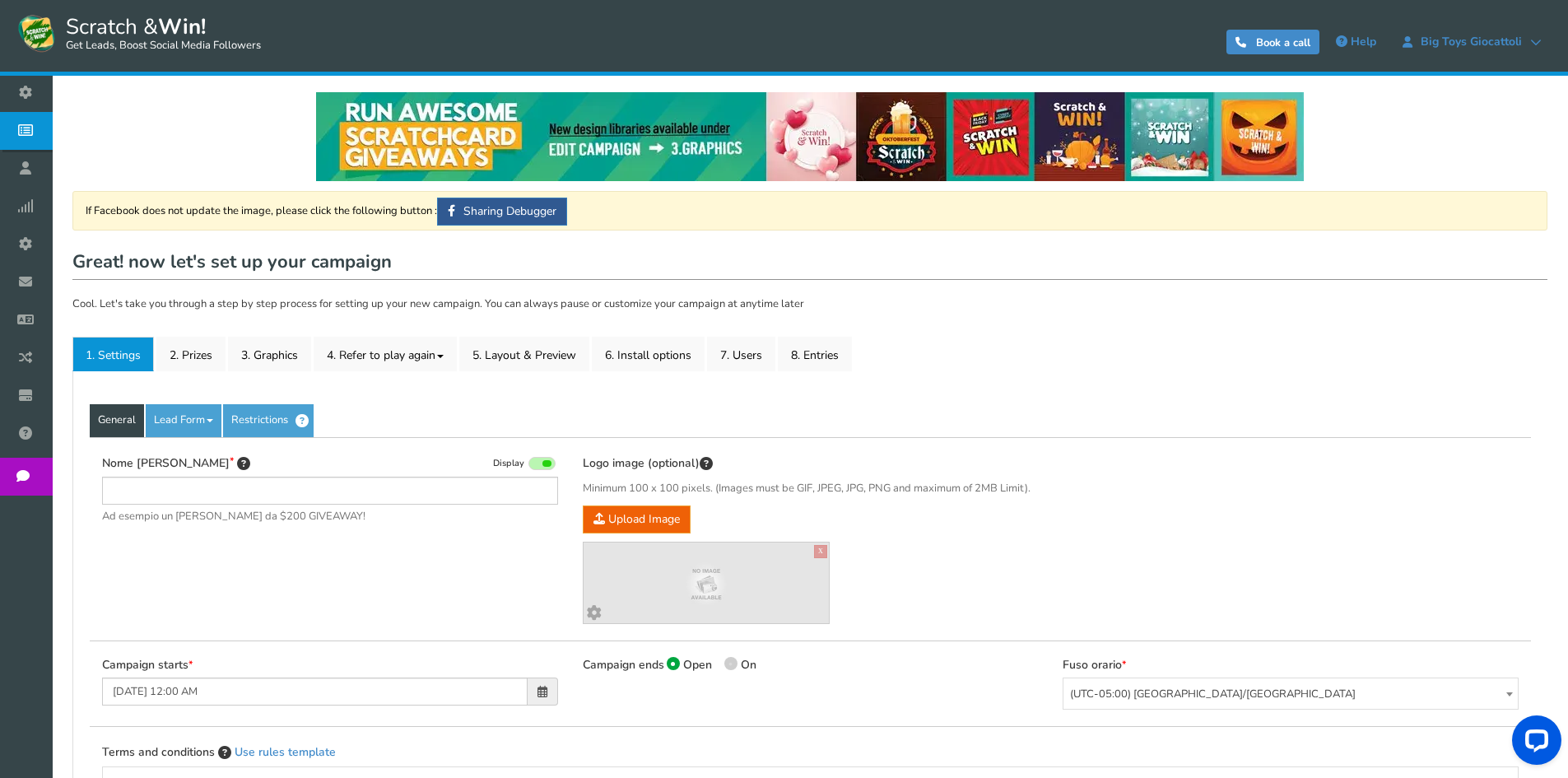
type input "[PERSON_NAME] e vinci - C.C. [GEOGRAPHIC_DATA]"
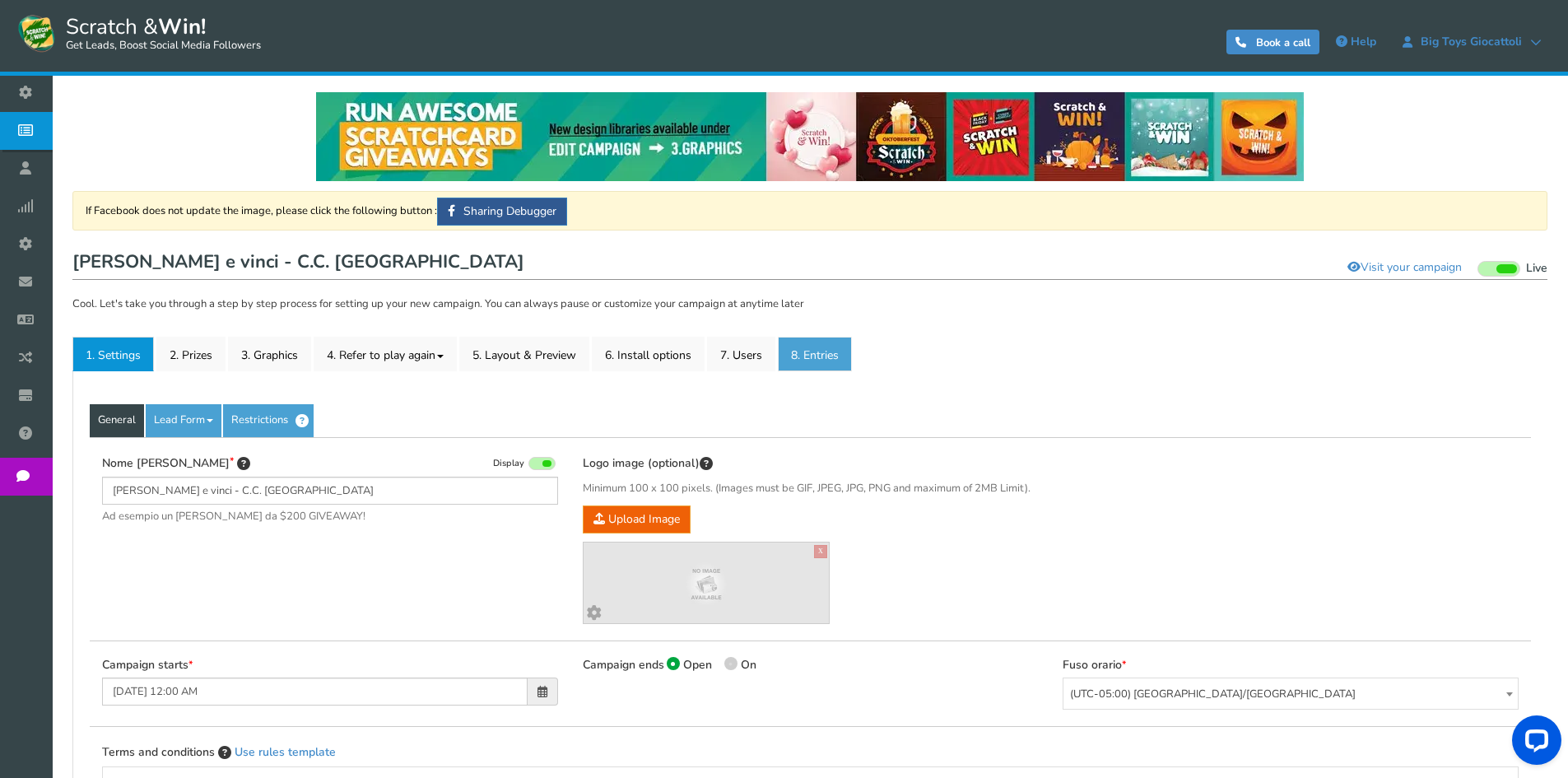
click at [814, 366] on link "8. Entries" at bounding box center [814, 354] width 74 height 35
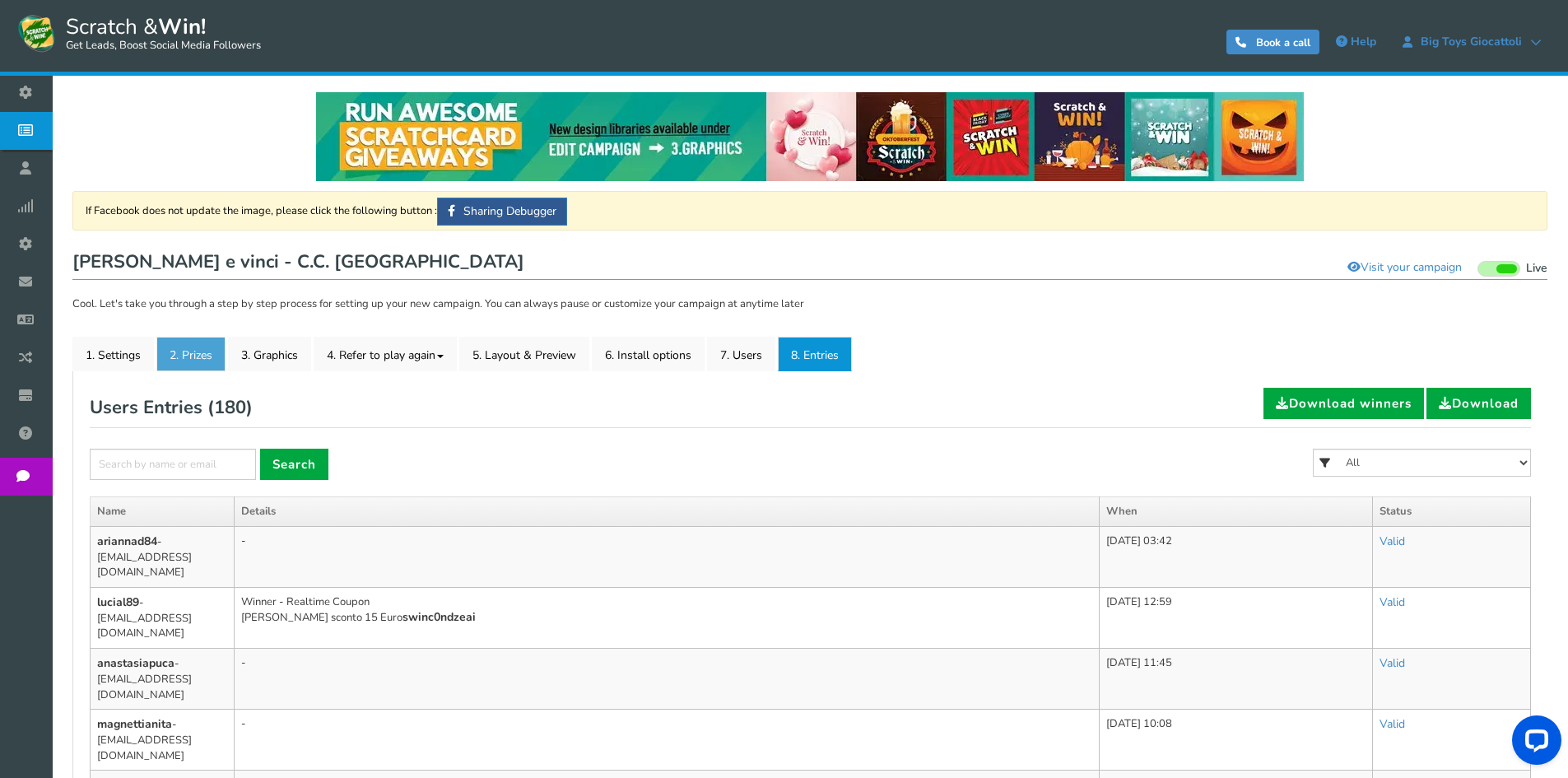
click at [177, 344] on link "2. Prizes" at bounding box center [191, 354] width 69 height 35
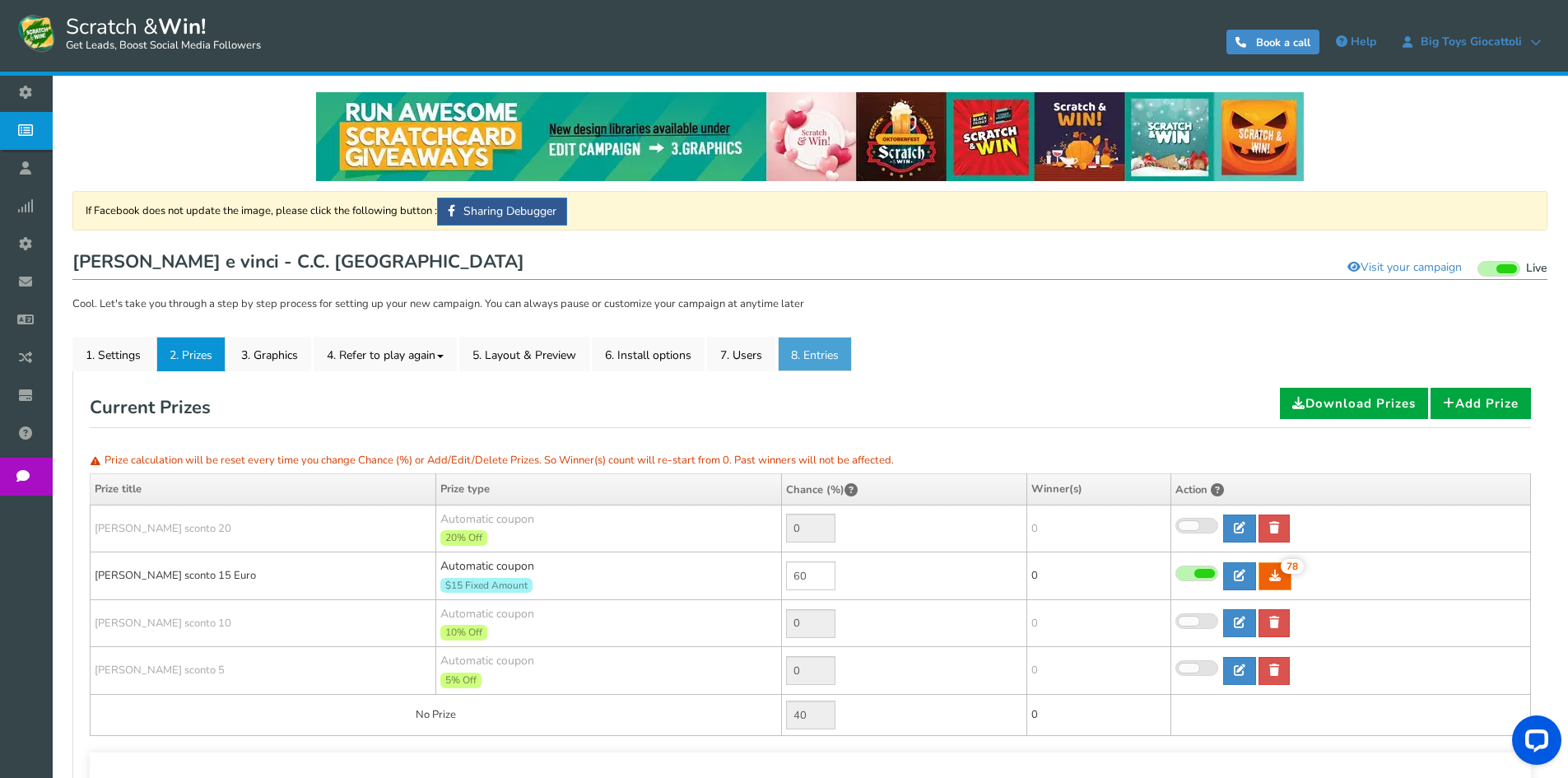
click at [838, 348] on link "8. Entries" at bounding box center [814, 354] width 74 height 35
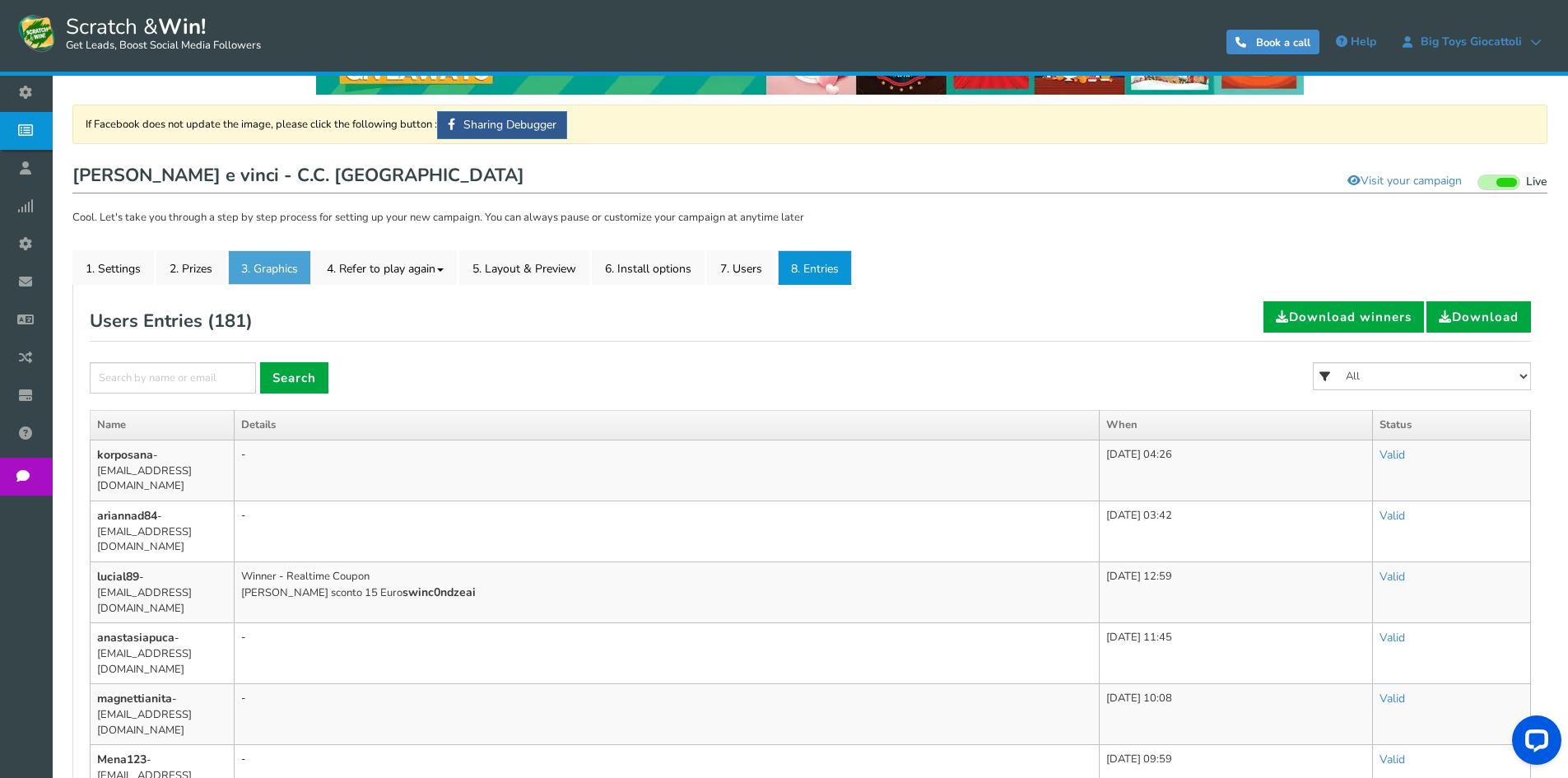
scroll to position [82, 0]
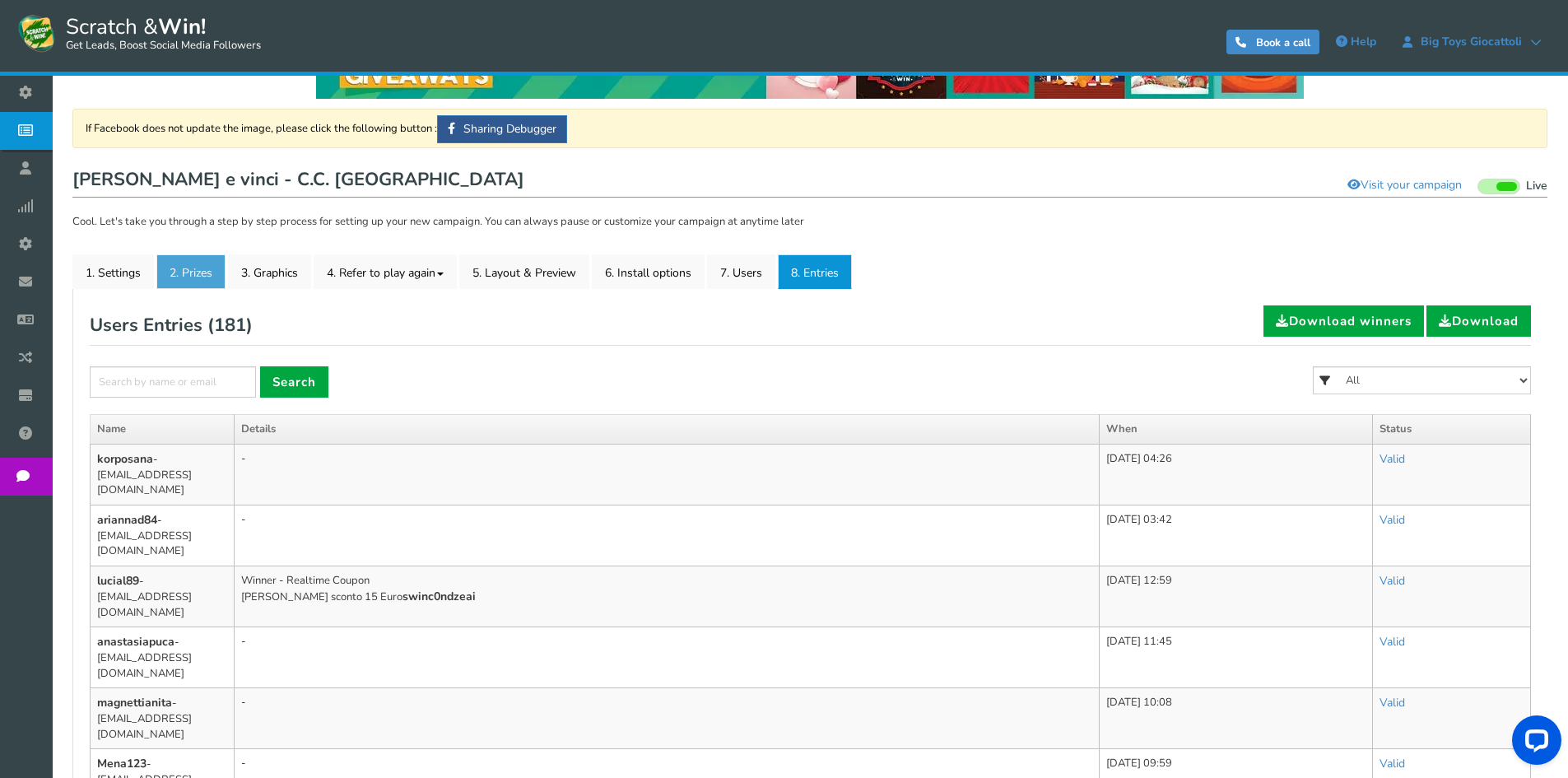
click at [200, 268] on link "2. Prizes" at bounding box center [191, 272] width 69 height 35
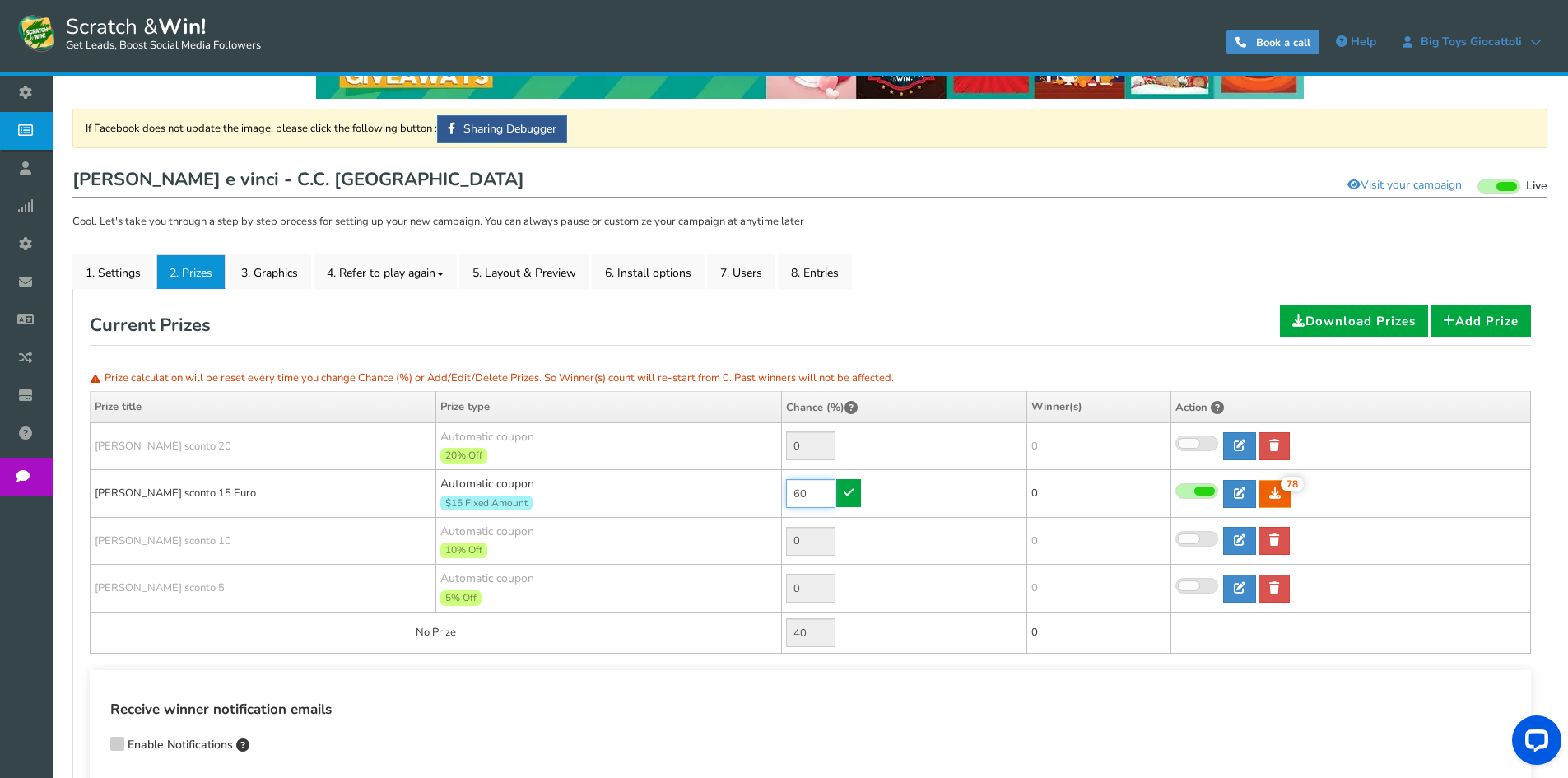
drag, startPoint x: 794, startPoint y: 489, endPoint x: 741, endPoint y: 484, distance: 53.2
click at [745, 486] on tr "[PERSON_NAME] sconto 15 Euro Automatic coupon $15 Fixed Amount Min.order value:…" at bounding box center [811, 493] width 1441 height 47
type input "90"
click at [843, 489] on link at bounding box center [849, 493] width 25 height 28
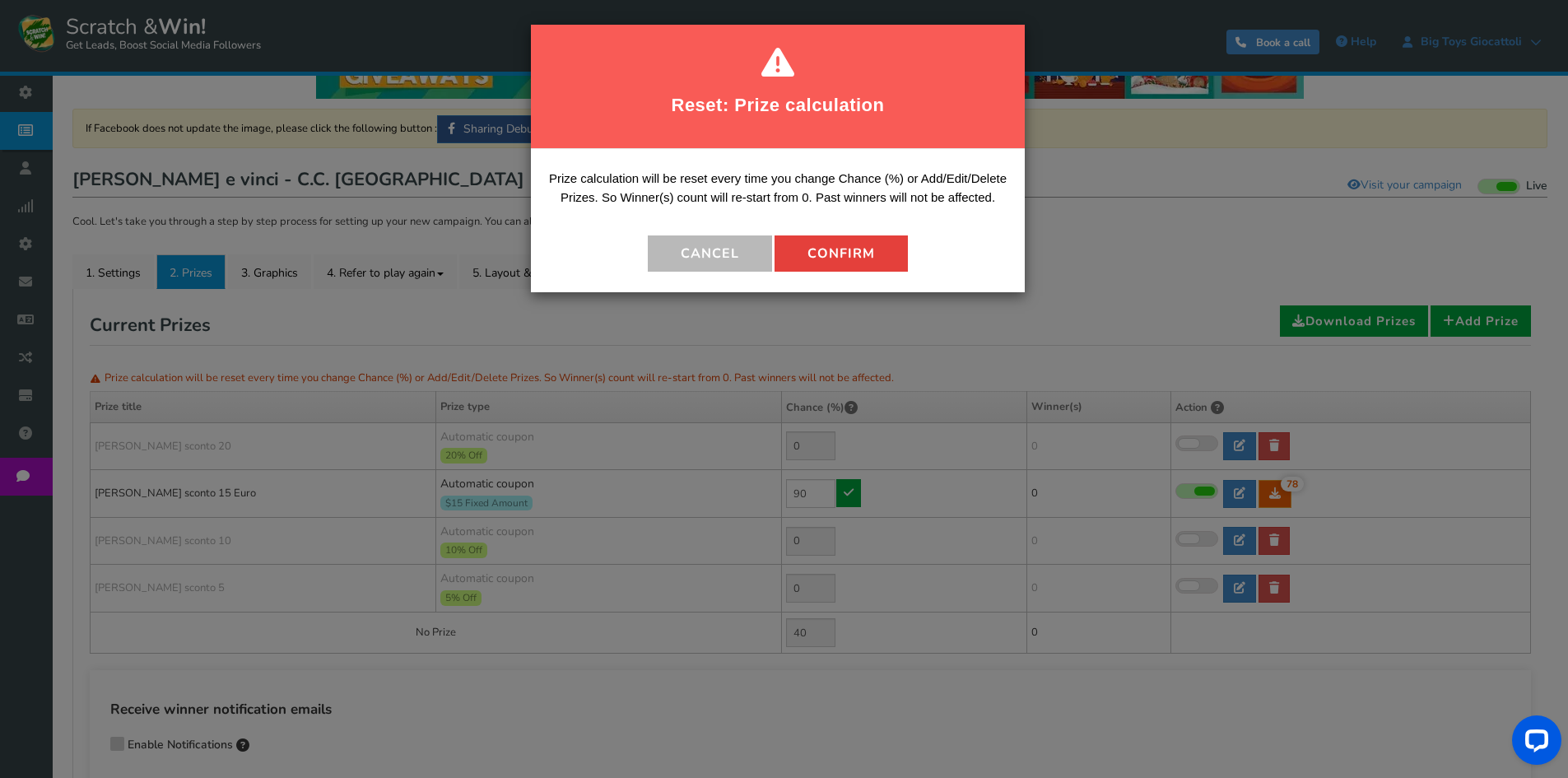
click at [818, 254] on button "Confirm" at bounding box center [841, 253] width 133 height 36
type input "10"
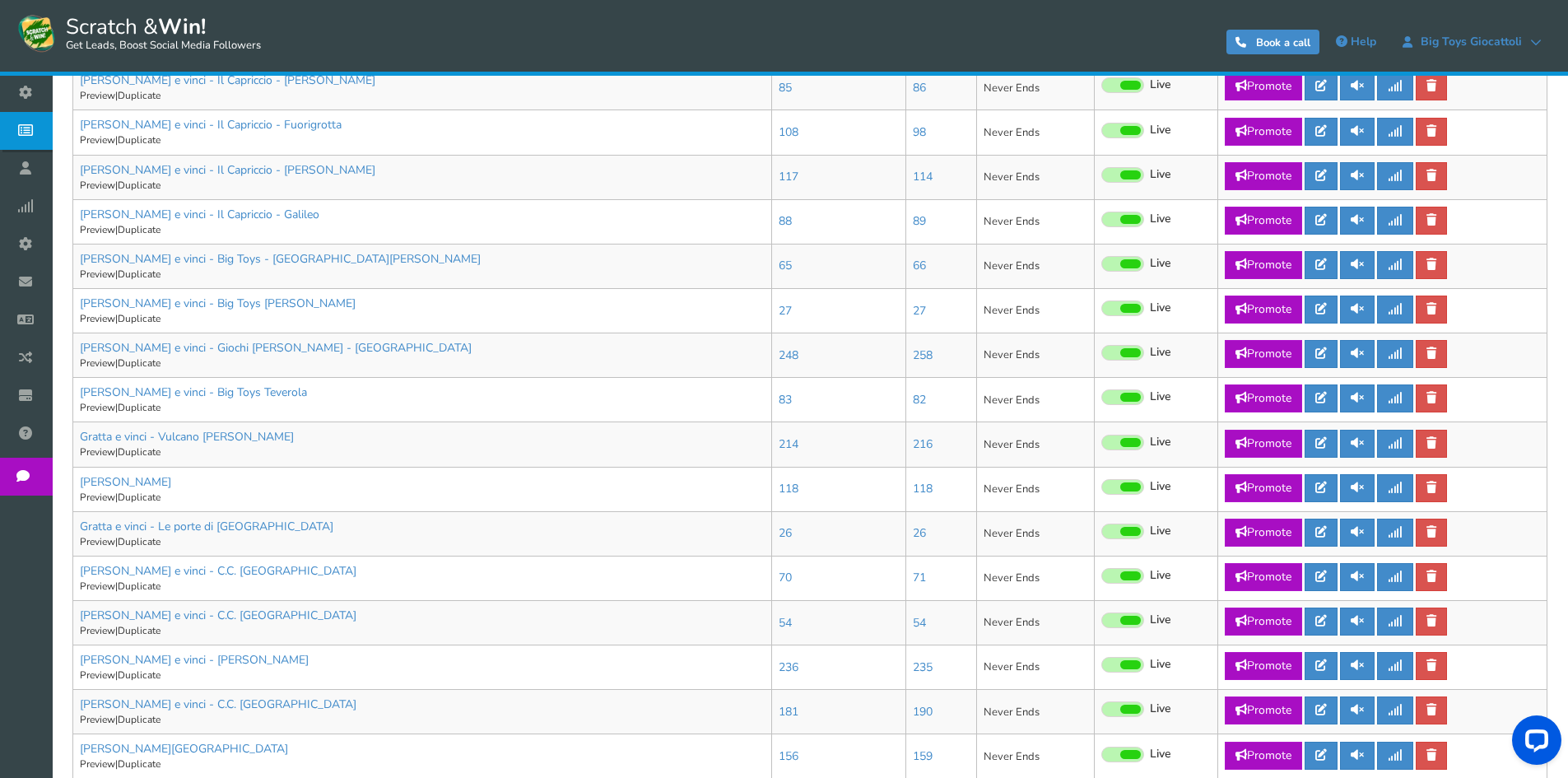
scroll to position [792, 0]
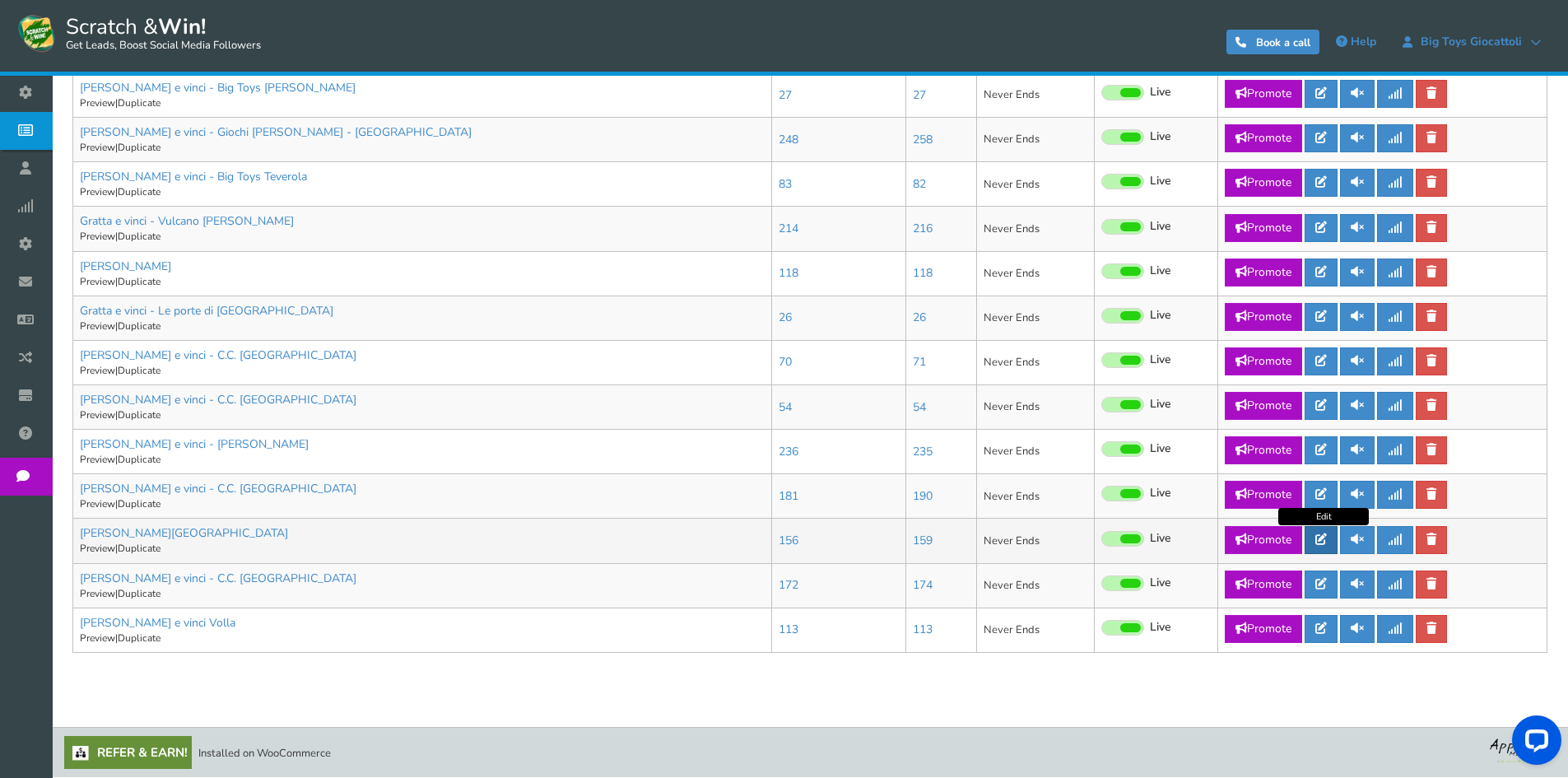
click at [1324, 534] on icon at bounding box center [1321, 539] width 12 height 12
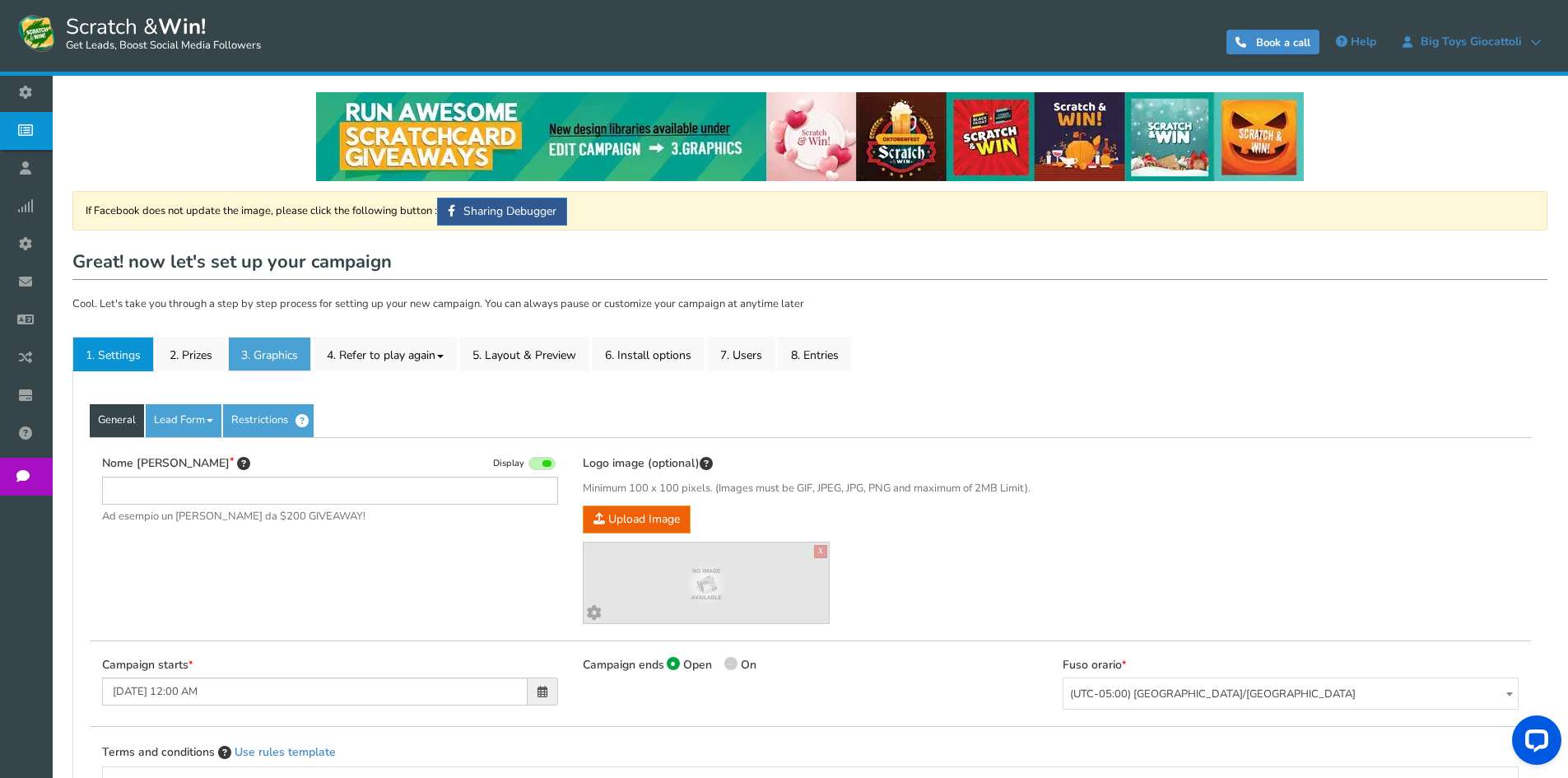
type input "[PERSON_NAME][GEOGRAPHIC_DATA]"
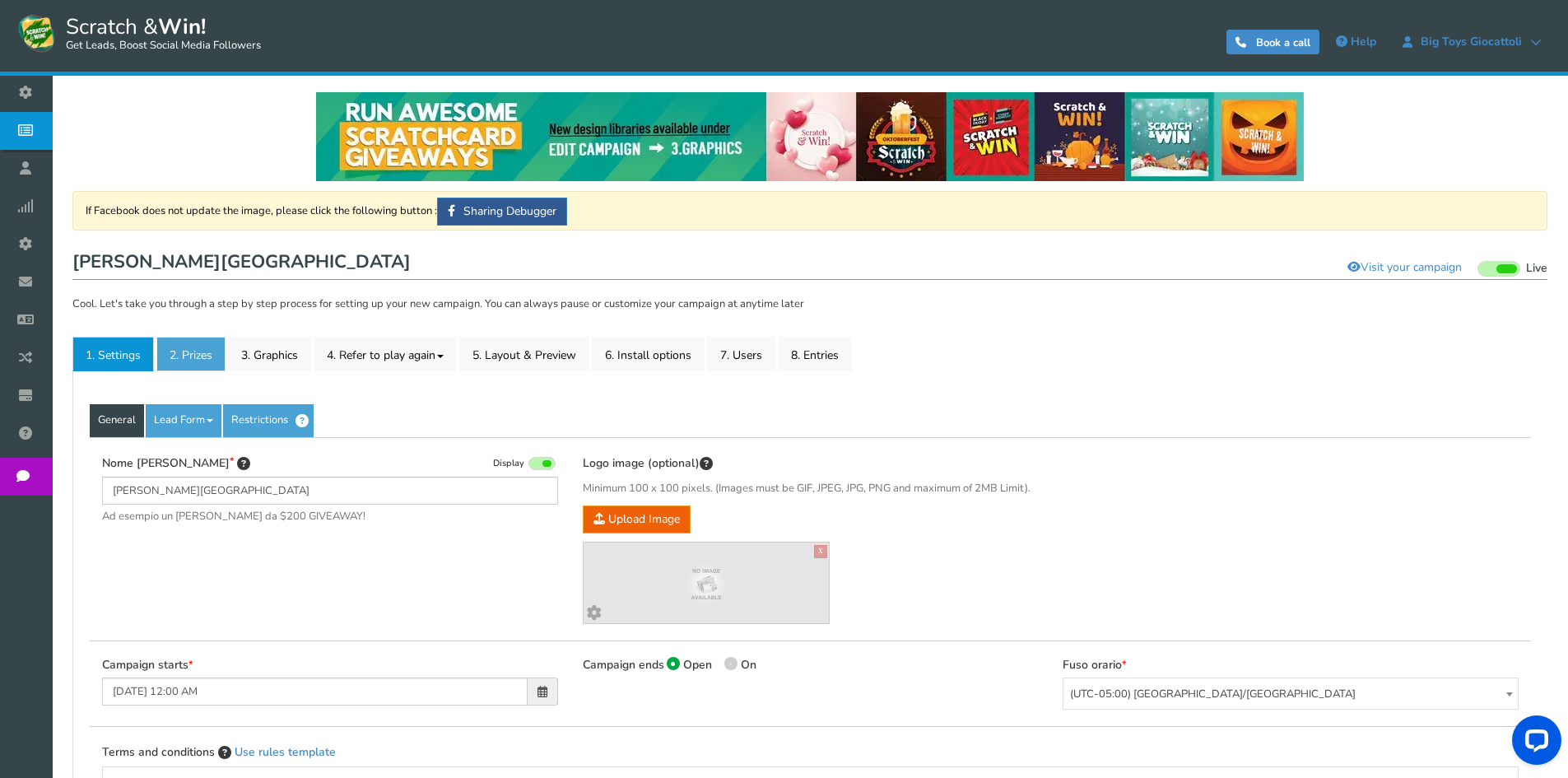
click at [222, 355] on link "2. Prizes" at bounding box center [191, 354] width 69 height 35
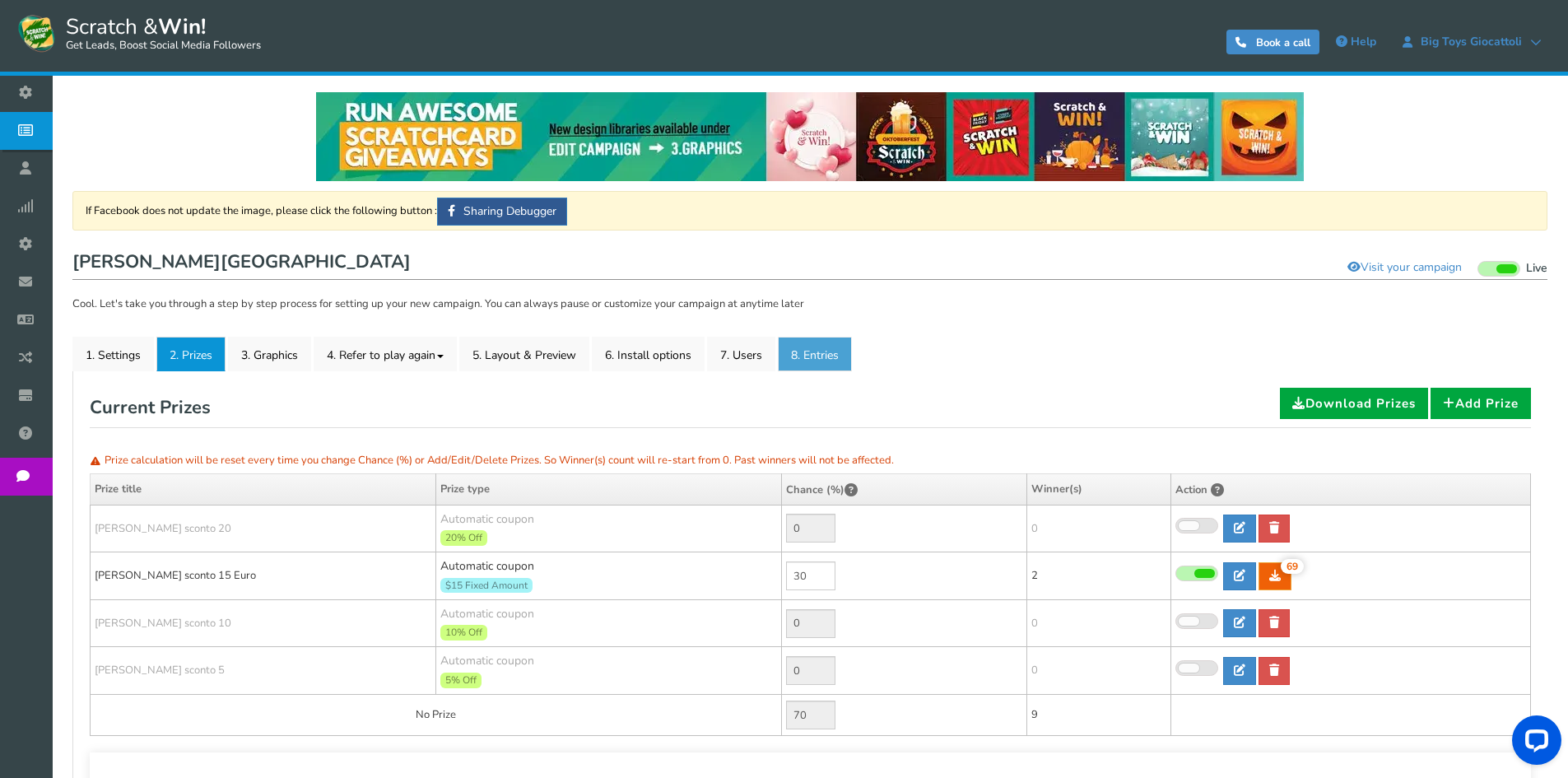
click at [794, 366] on link "8. Entries" at bounding box center [814, 354] width 74 height 35
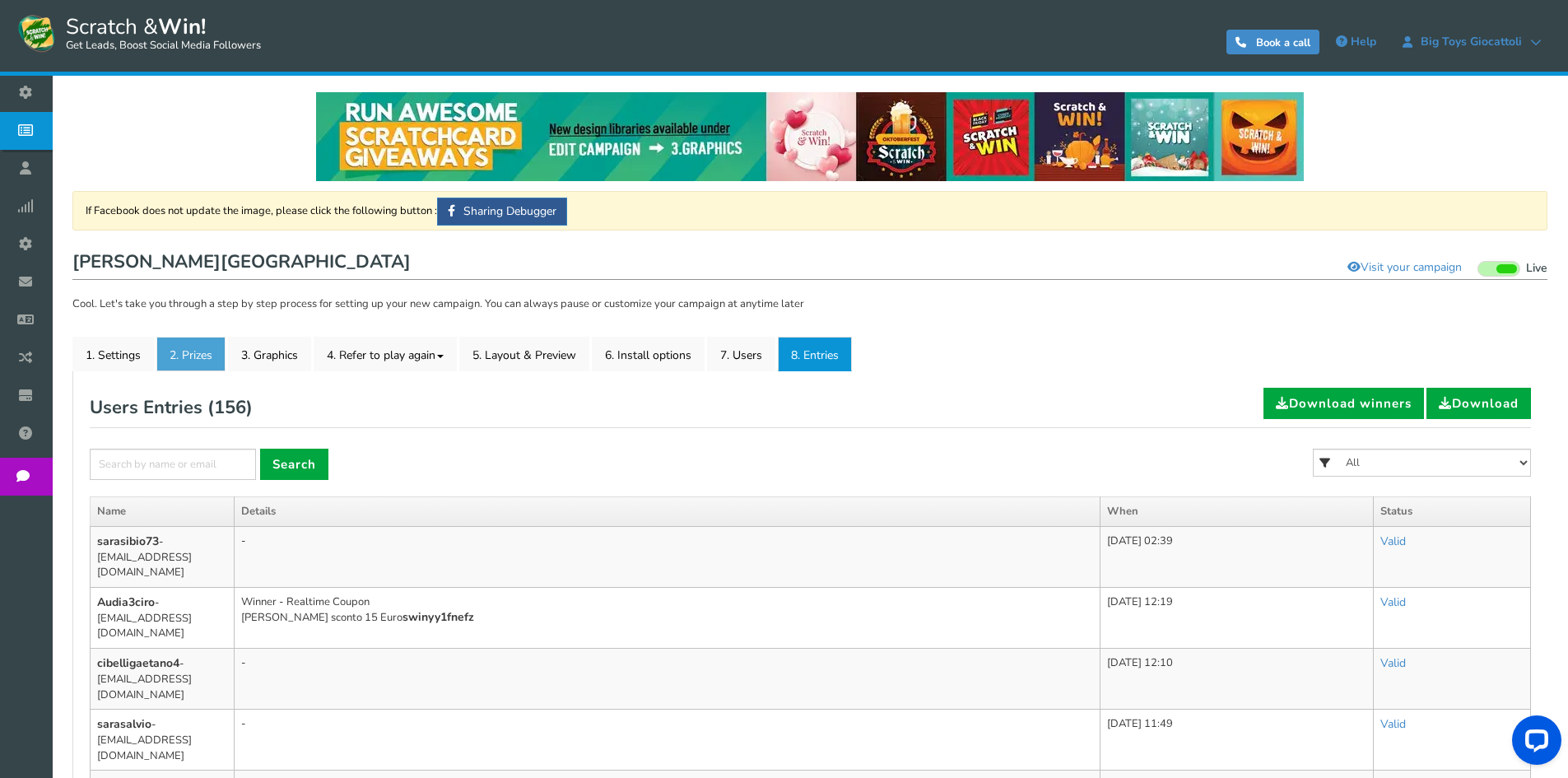
click at [184, 338] on link "2. Prizes" at bounding box center [191, 354] width 69 height 35
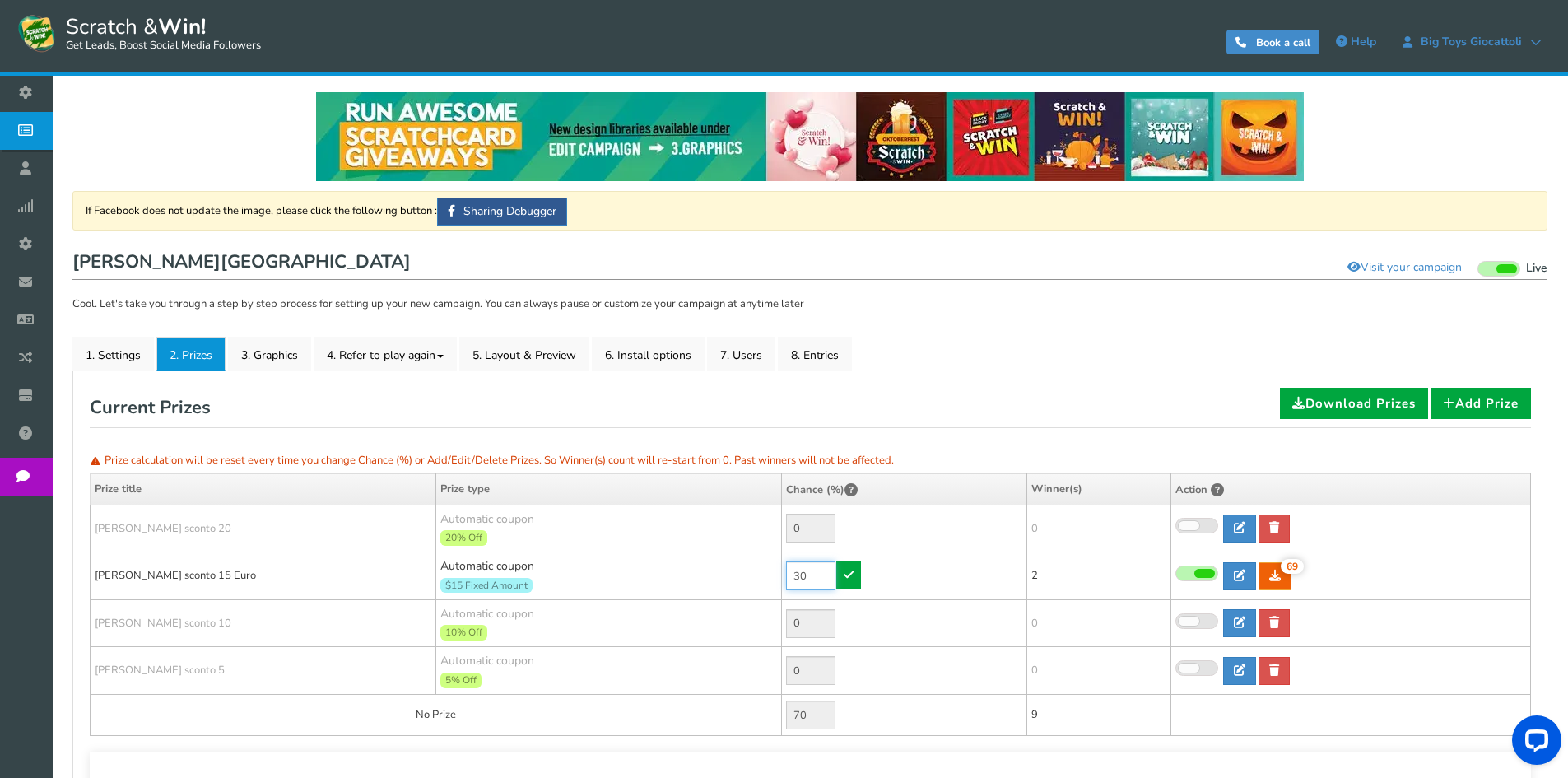
drag, startPoint x: 814, startPoint y: 571, endPoint x: 715, endPoint y: 572, distance: 99.0
click at [715, 572] on tr "[PERSON_NAME] sconto 15 Euro Automatic coupon $15 Fixed Amount Min.order value:…" at bounding box center [811, 576] width 1441 height 47
type input "0"
type input "90"
click at [854, 582] on link at bounding box center [849, 576] width 25 height 28
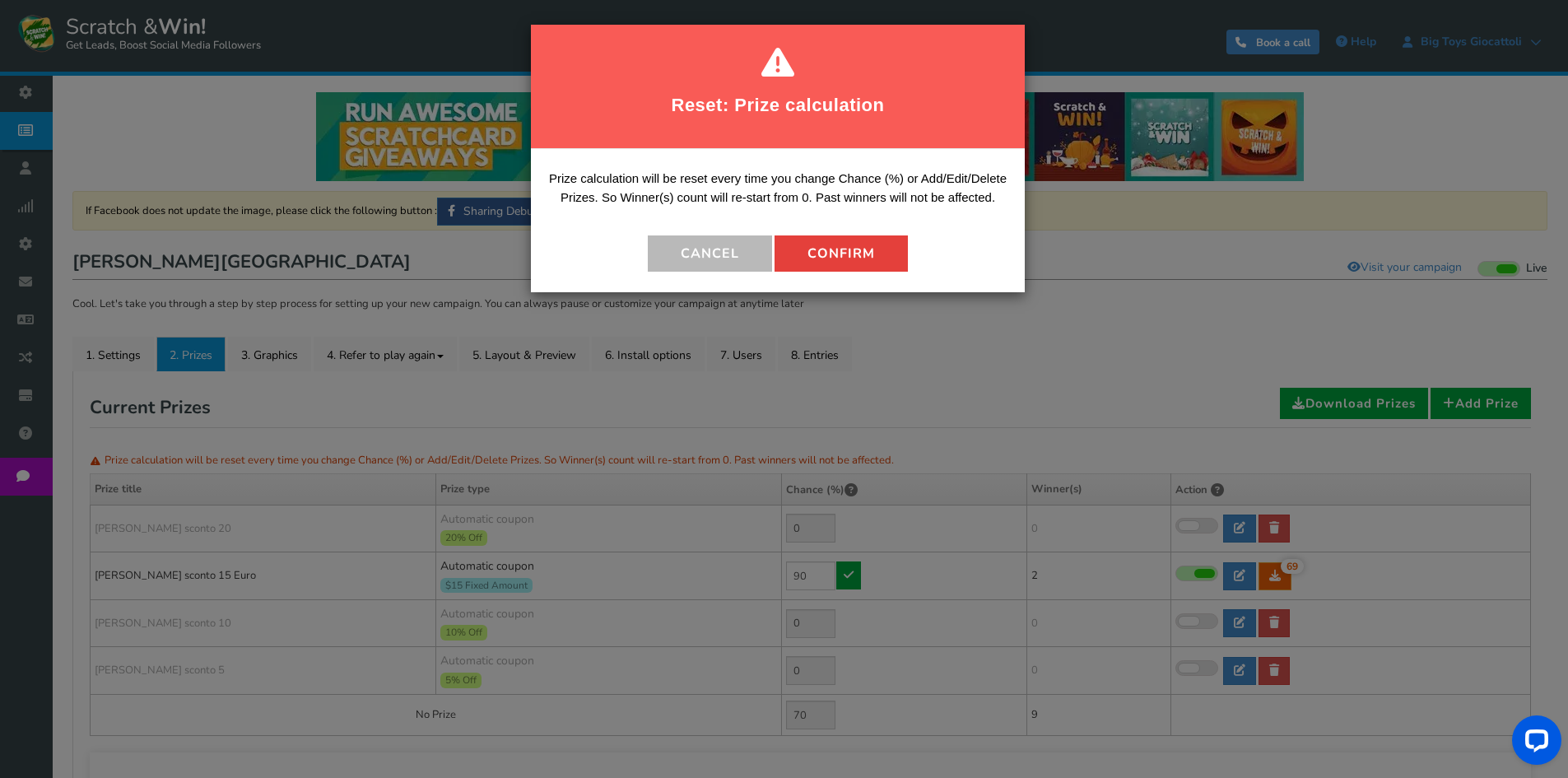
click at [824, 262] on button "Confirm" at bounding box center [841, 253] width 133 height 36
type input "10"
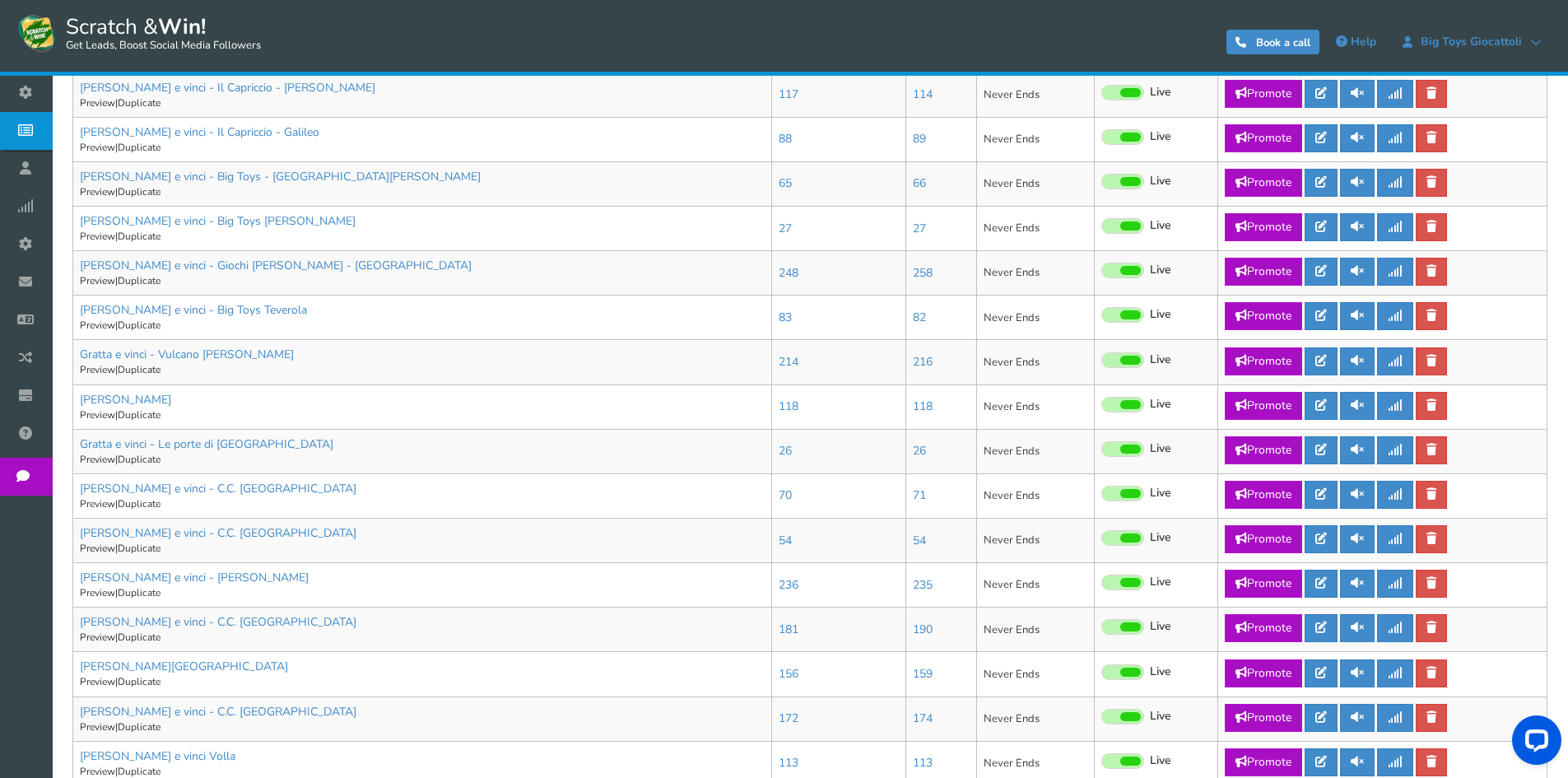
scroll to position [792, 0]
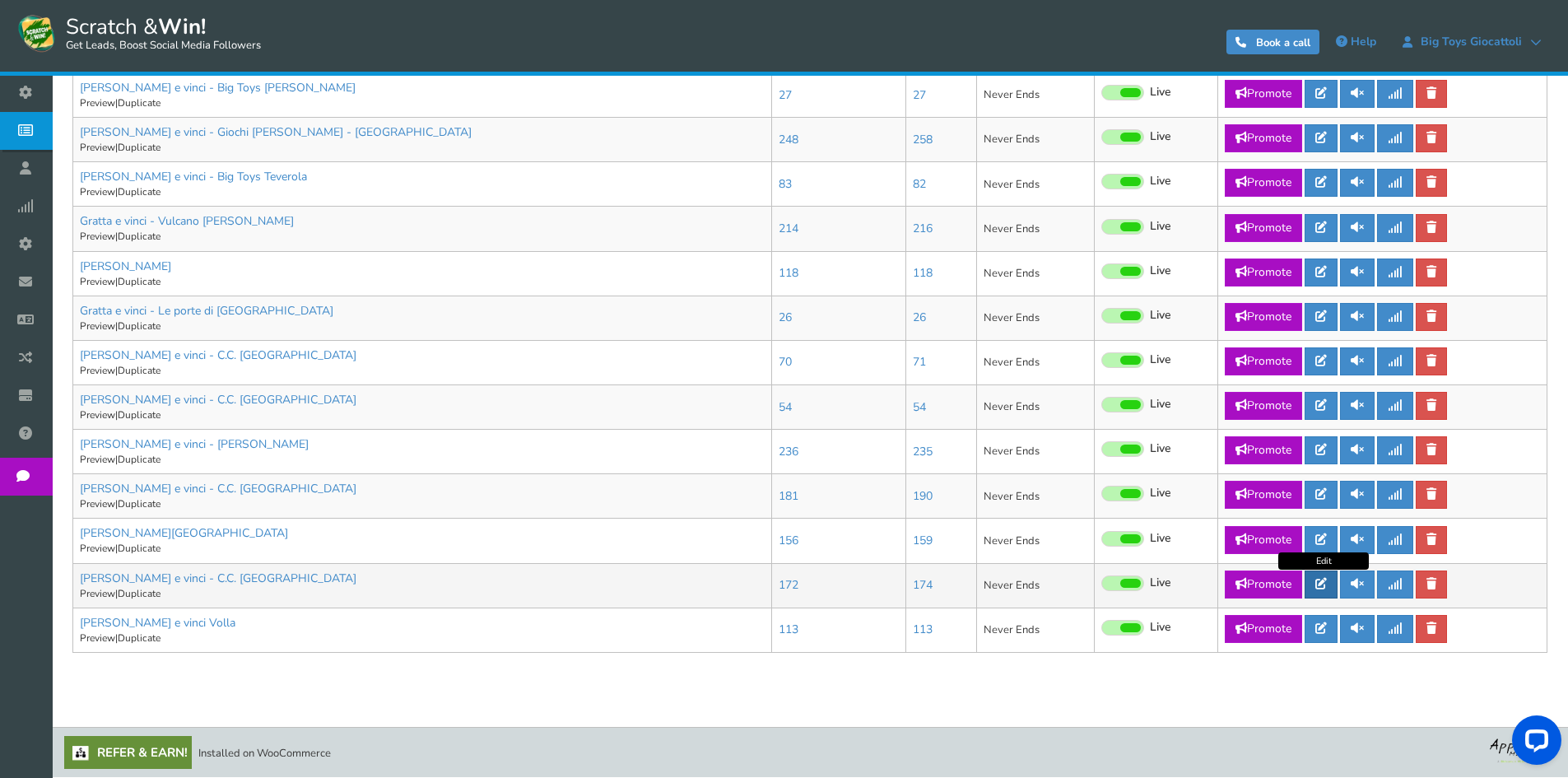
click at [1326, 583] on icon at bounding box center [1321, 584] width 12 height 12
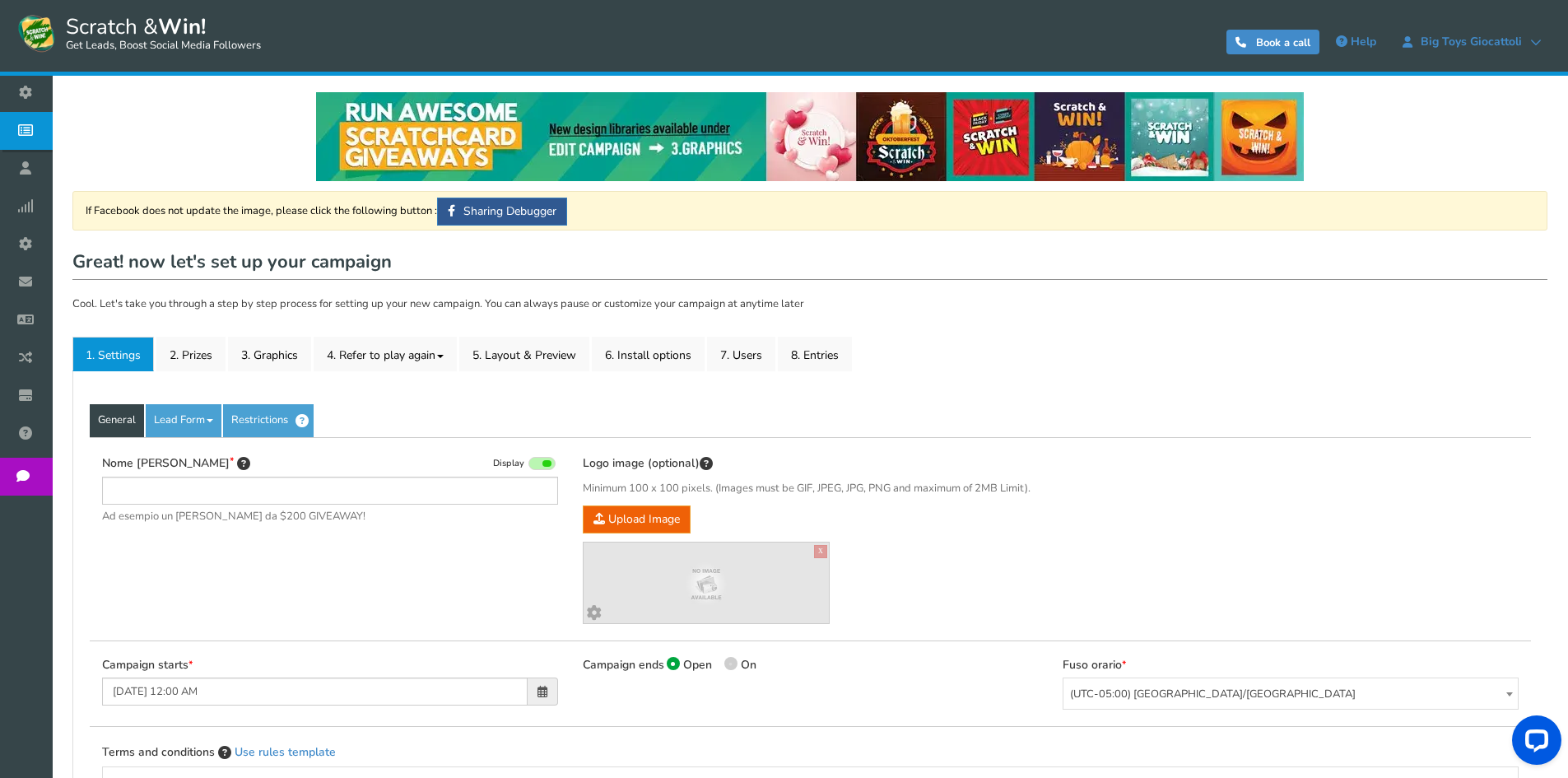
type input "[PERSON_NAME] e vinci - C.C. [GEOGRAPHIC_DATA]"
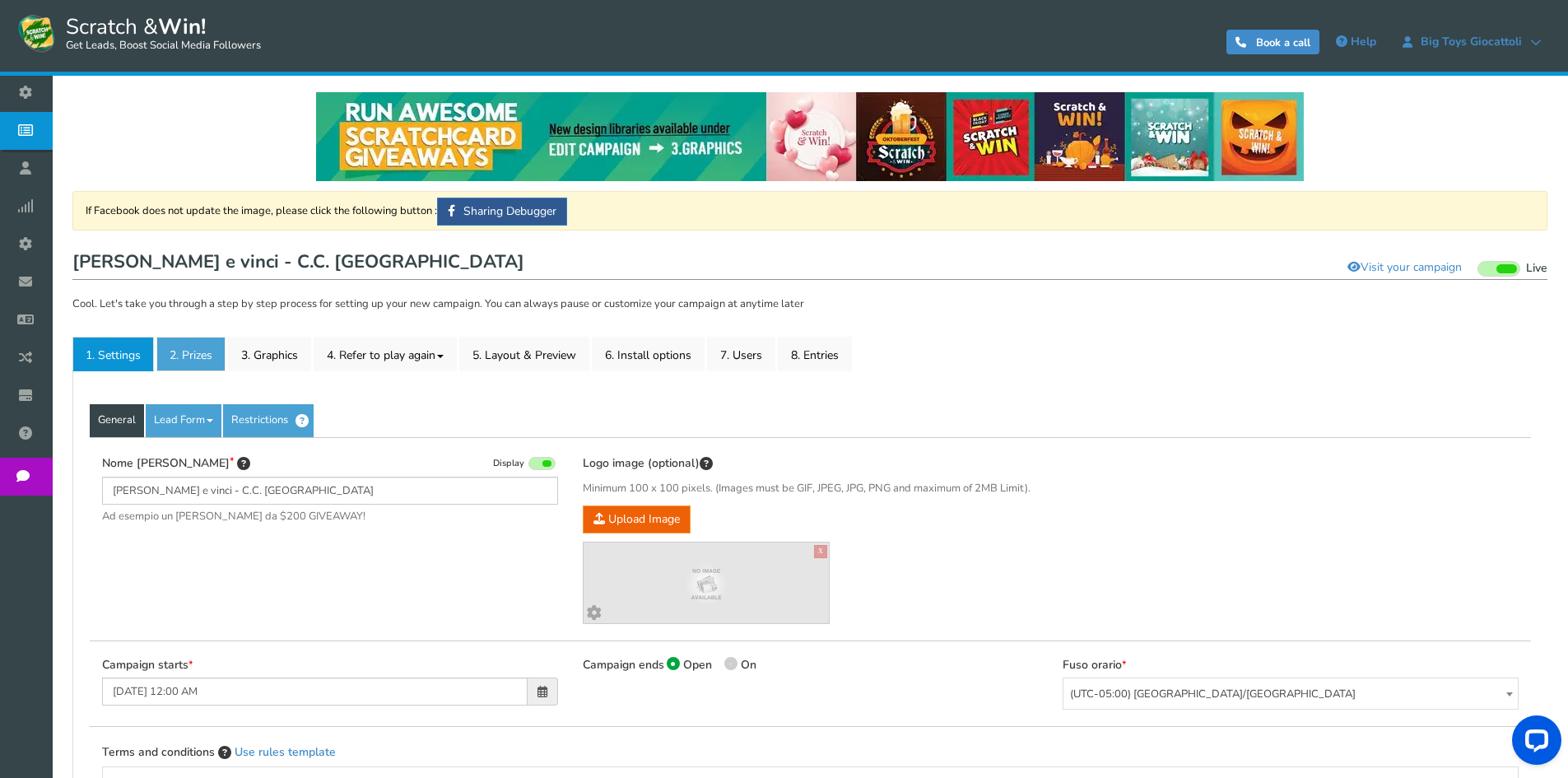
click at [187, 347] on link "2. Prizes" at bounding box center [191, 354] width 69 height 35
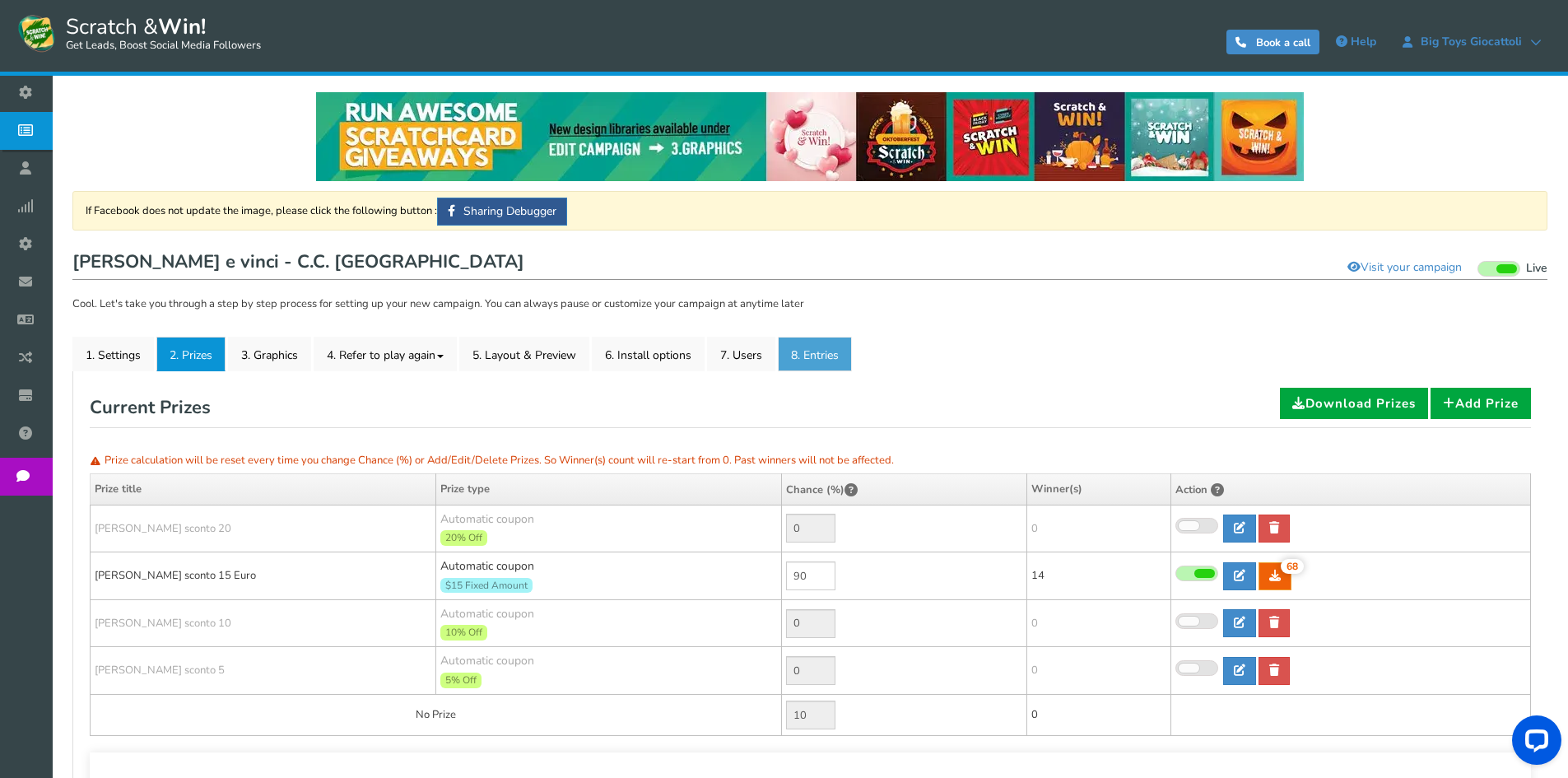
click at [808, 357] on link "8. Entries" at bounding box center [814, 354] width 74 height 35
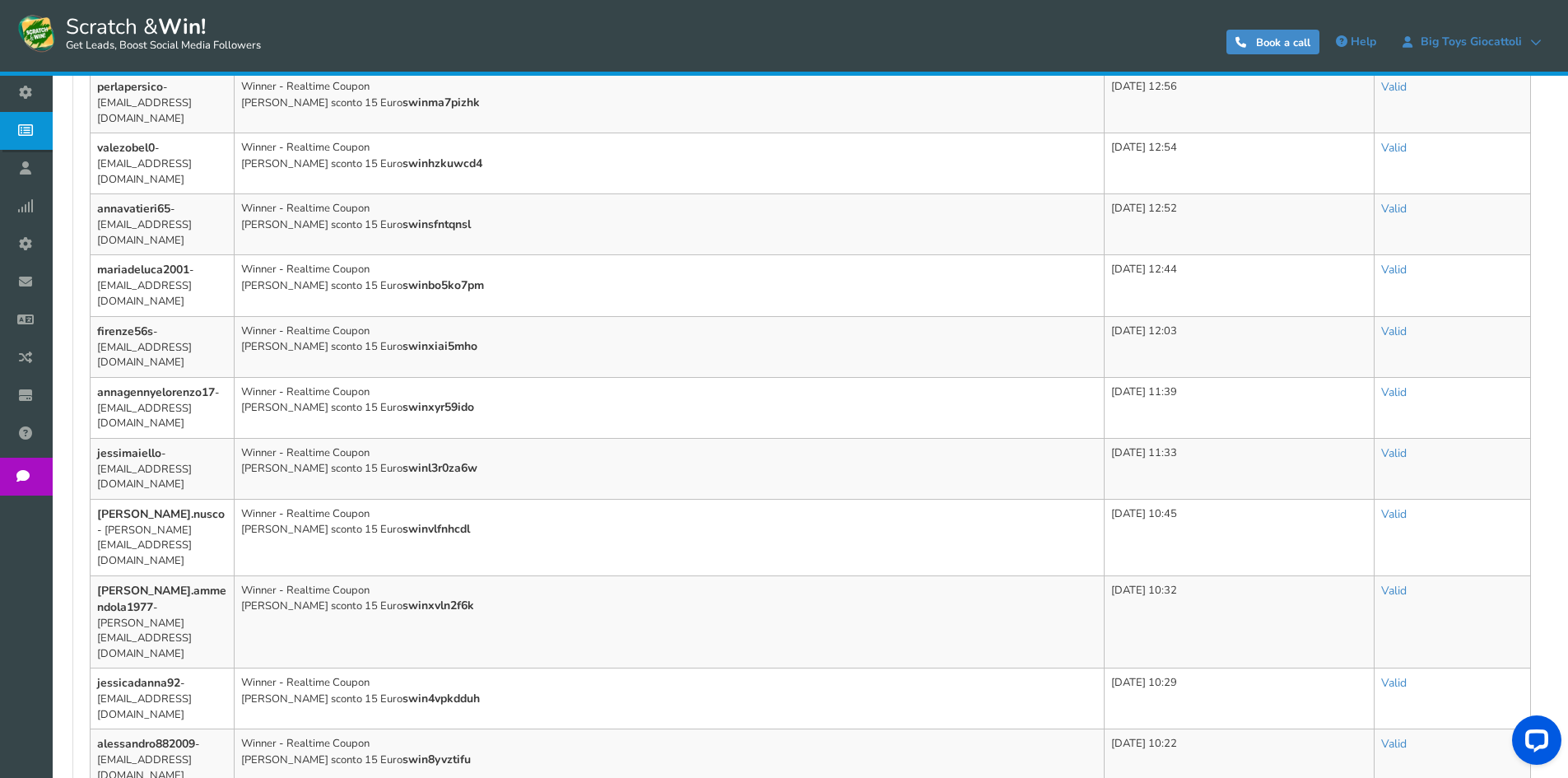
scroll to position [990, 0]
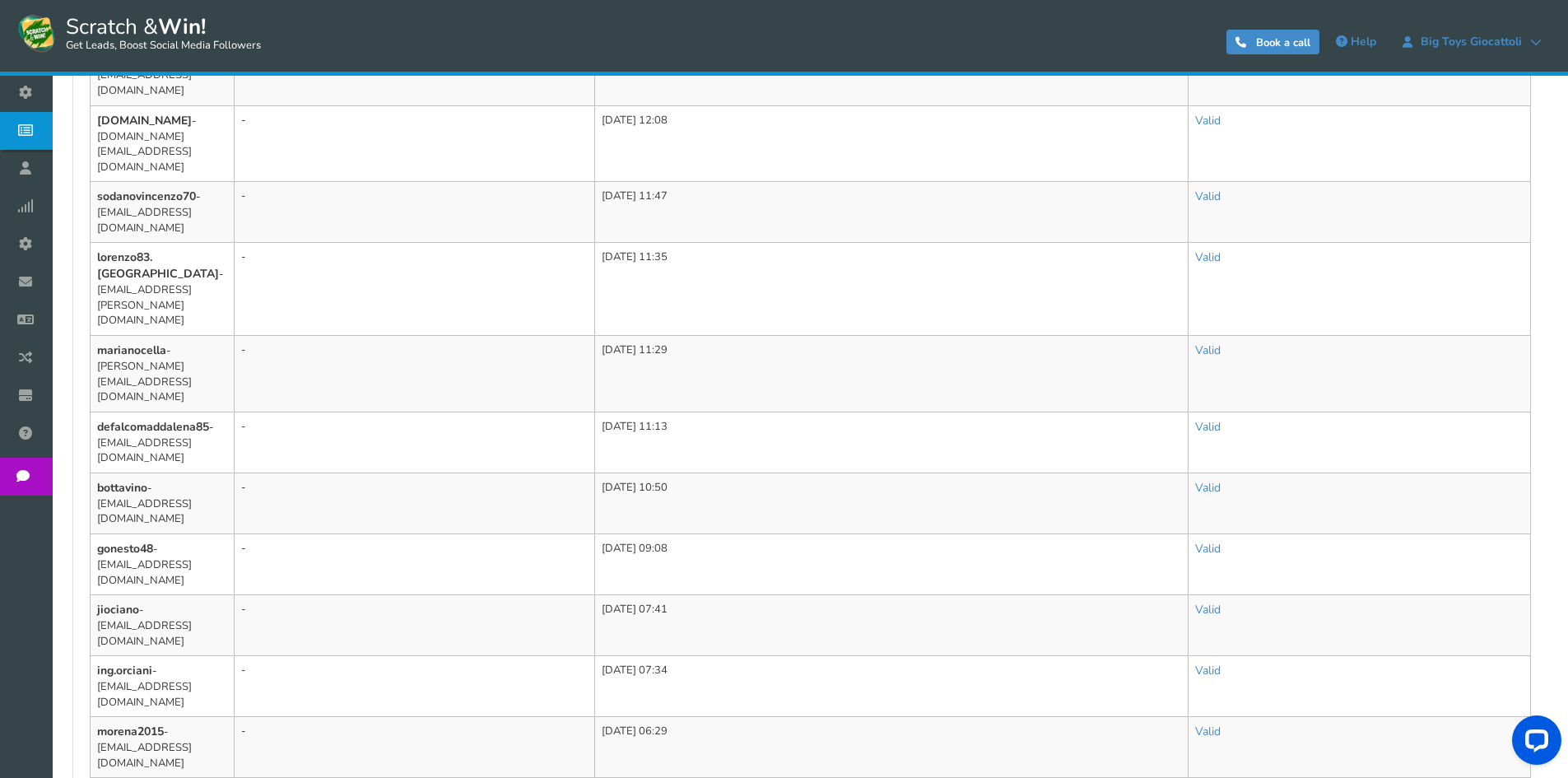
scroll to position [945, 0]
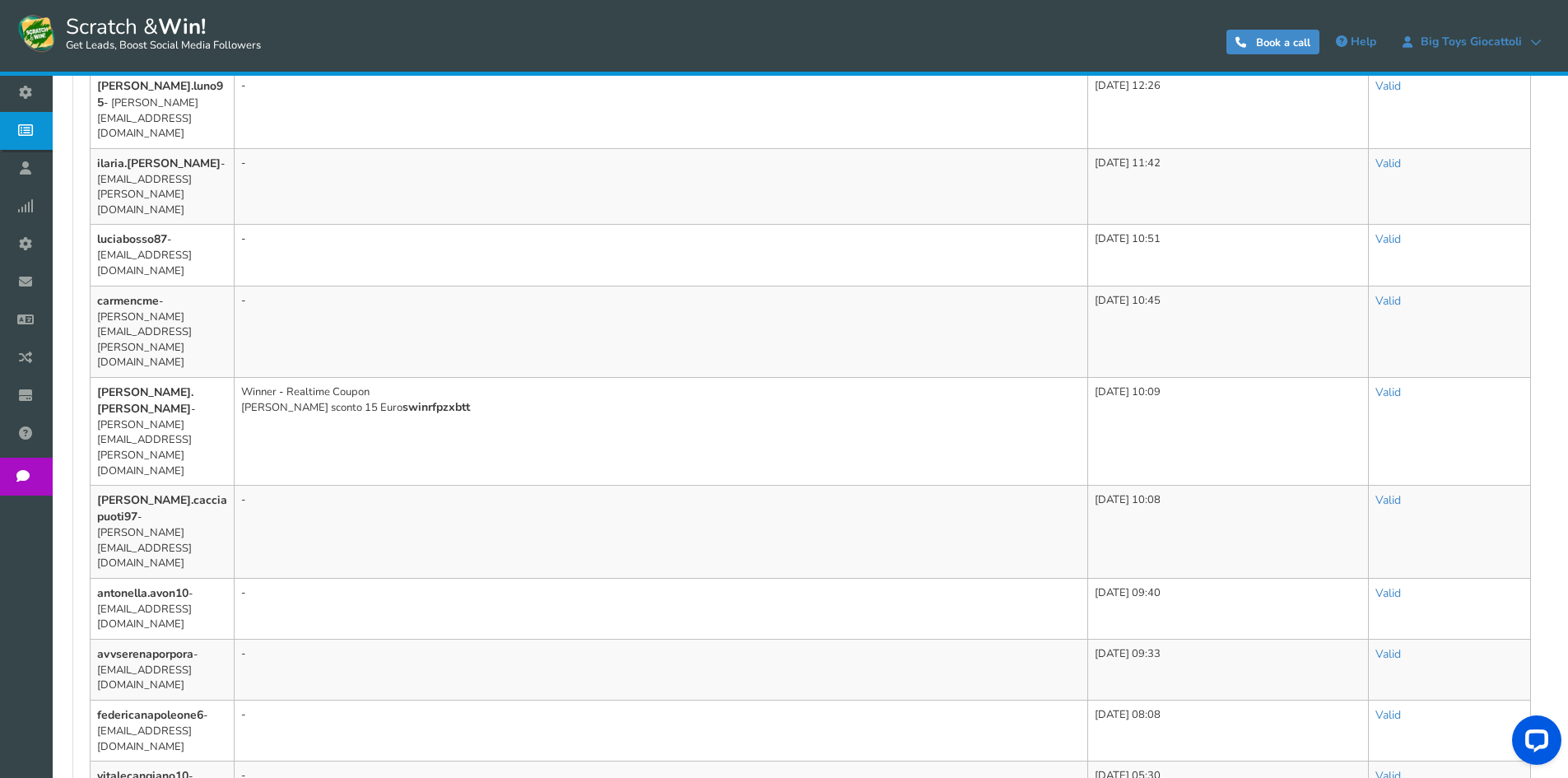
scroll to position [1051, 0]
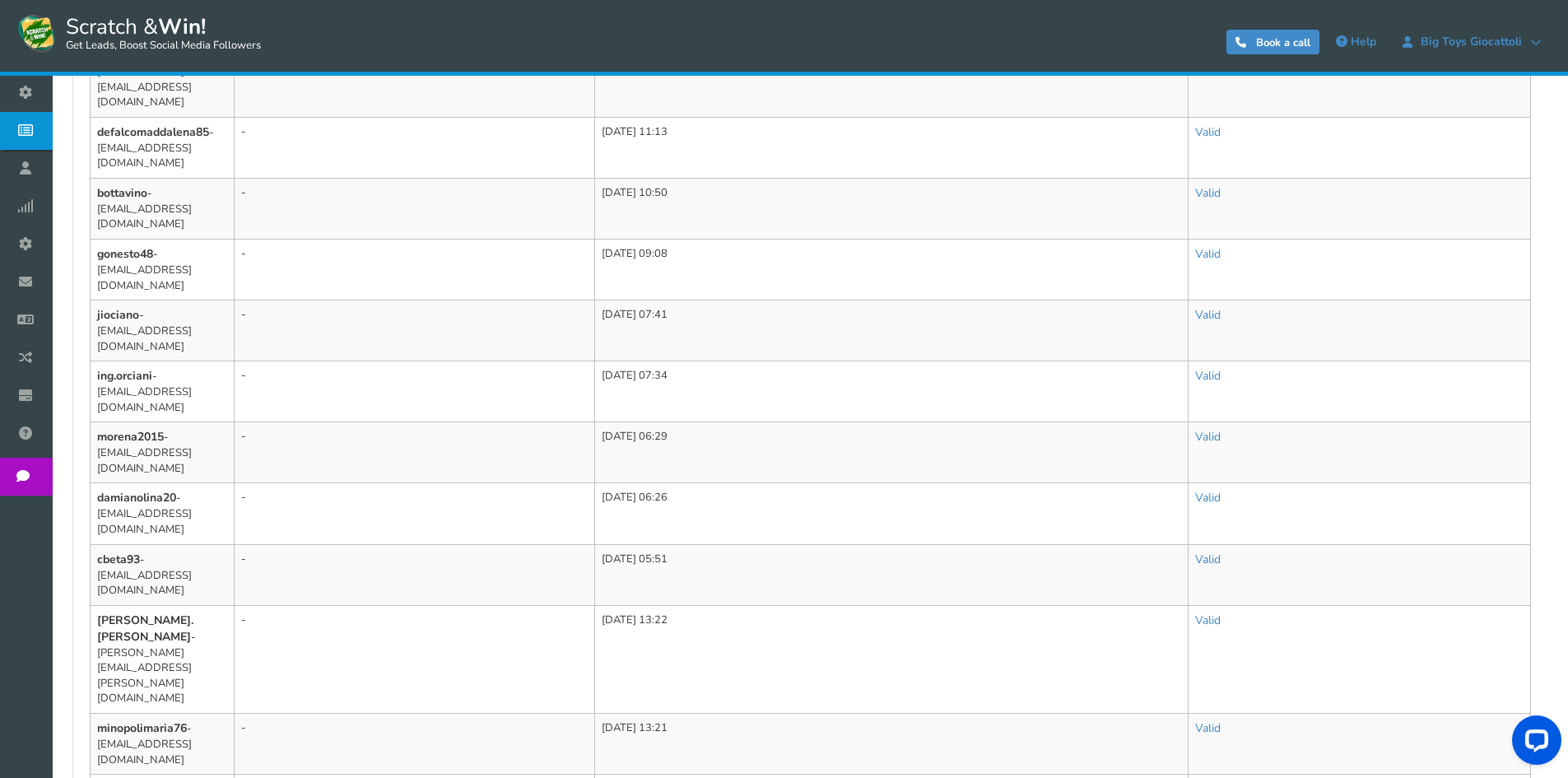
scroll to position [945, 0]
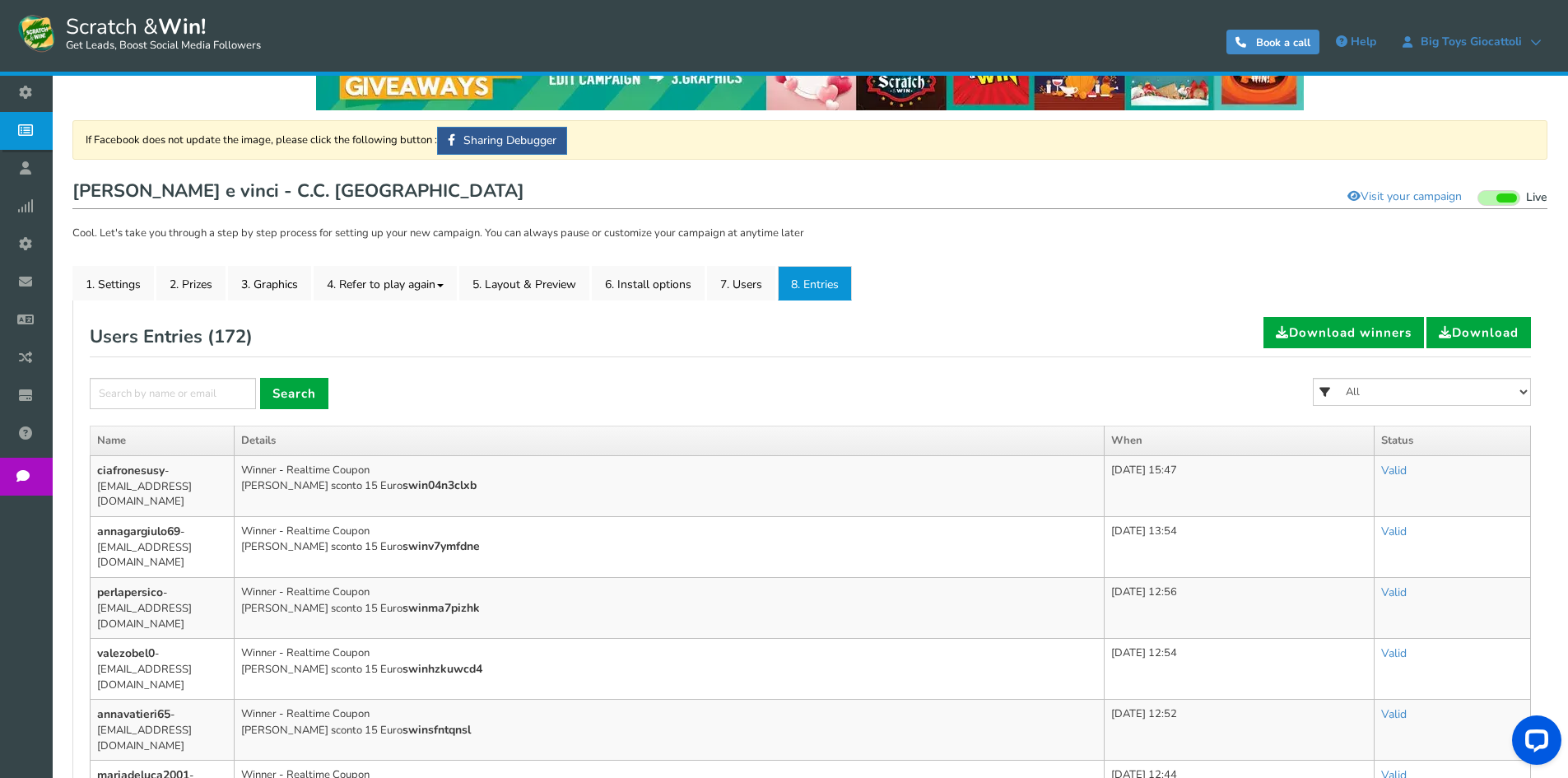
scroll to position [38, 0]
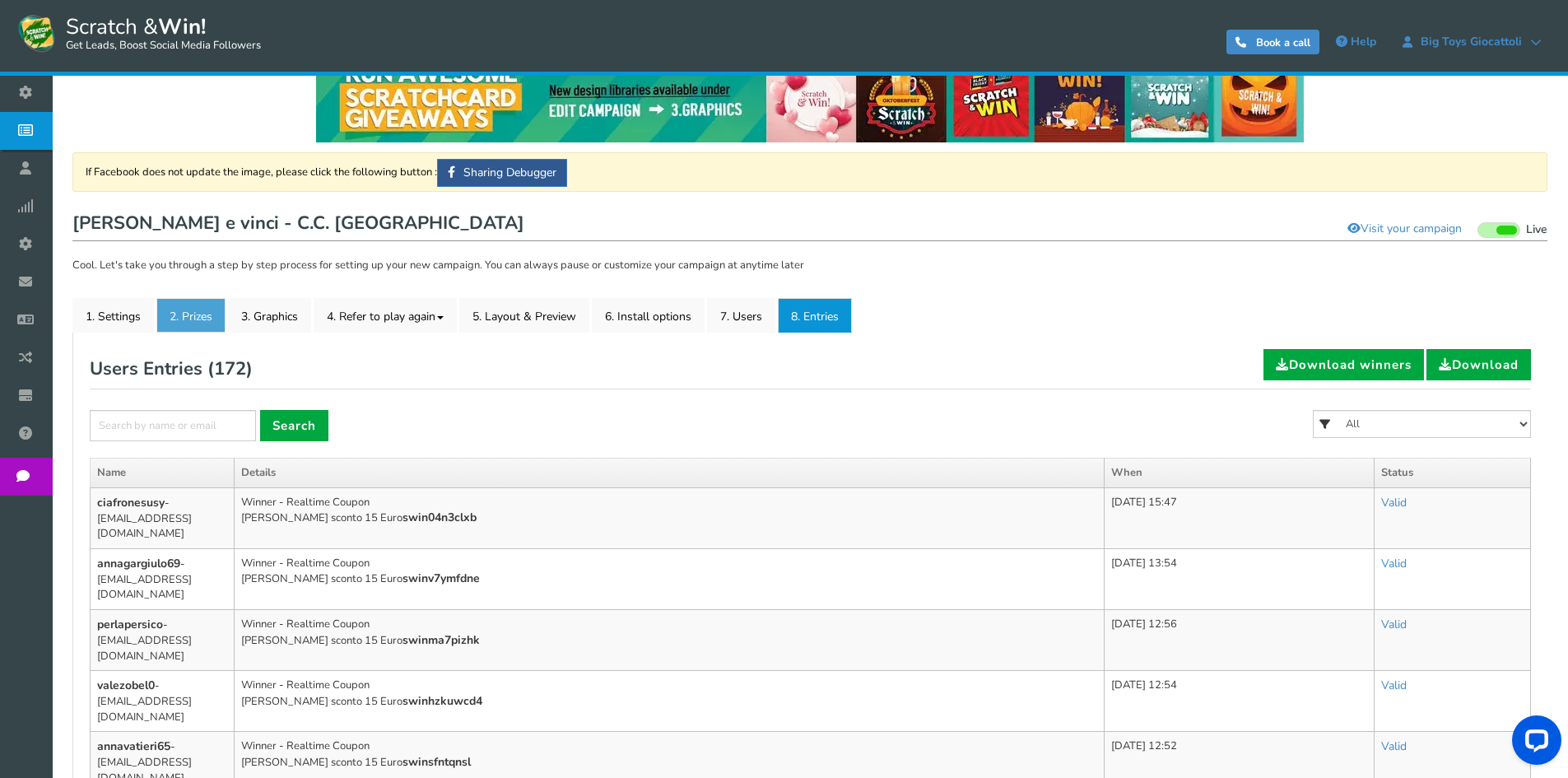
click at [197, 317] on link "2. Prizes" at bounding box center [191, 316] width 69 height 35
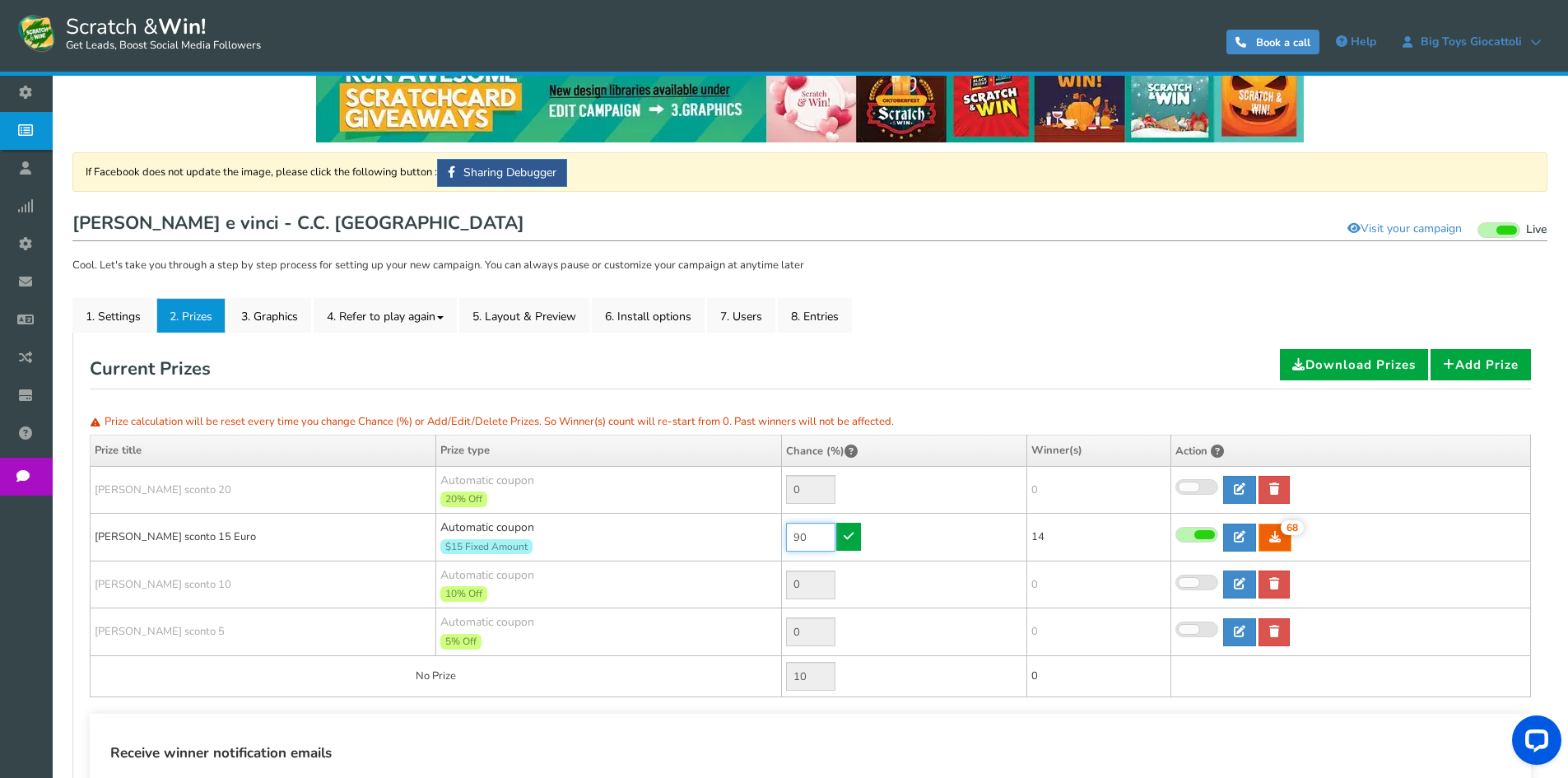
click at [745, 526] on tr "[PERSON_NAME] sconto 15 Euro Automatic coupon $15 Fixed Amount Min.order value:…" at bounding box center [811, 537] width 1441 height 47
click at [854, 539] on td "90" at bounding box center [904, 537] width 246 height 47
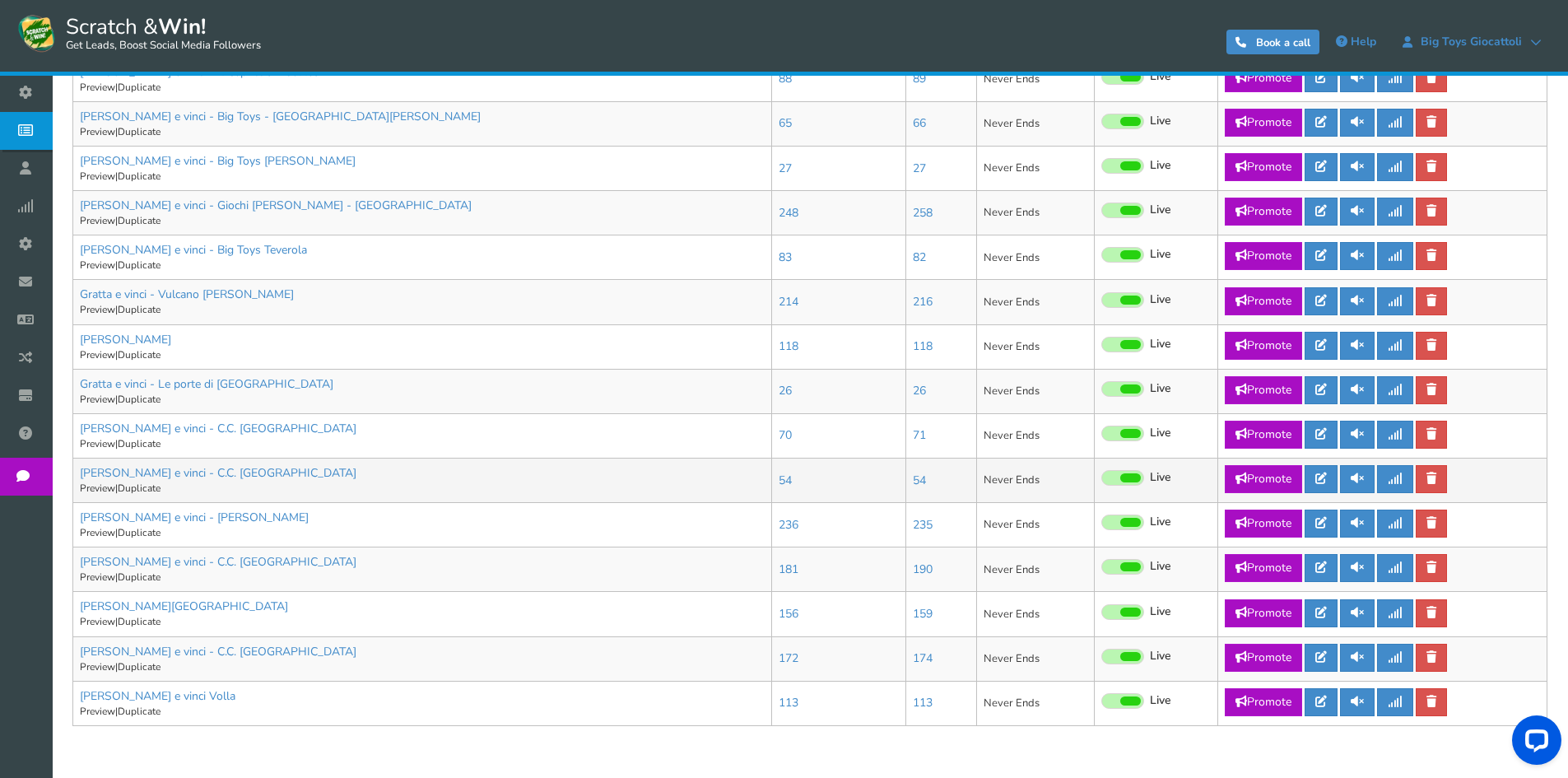
scroll to position [792, 0]
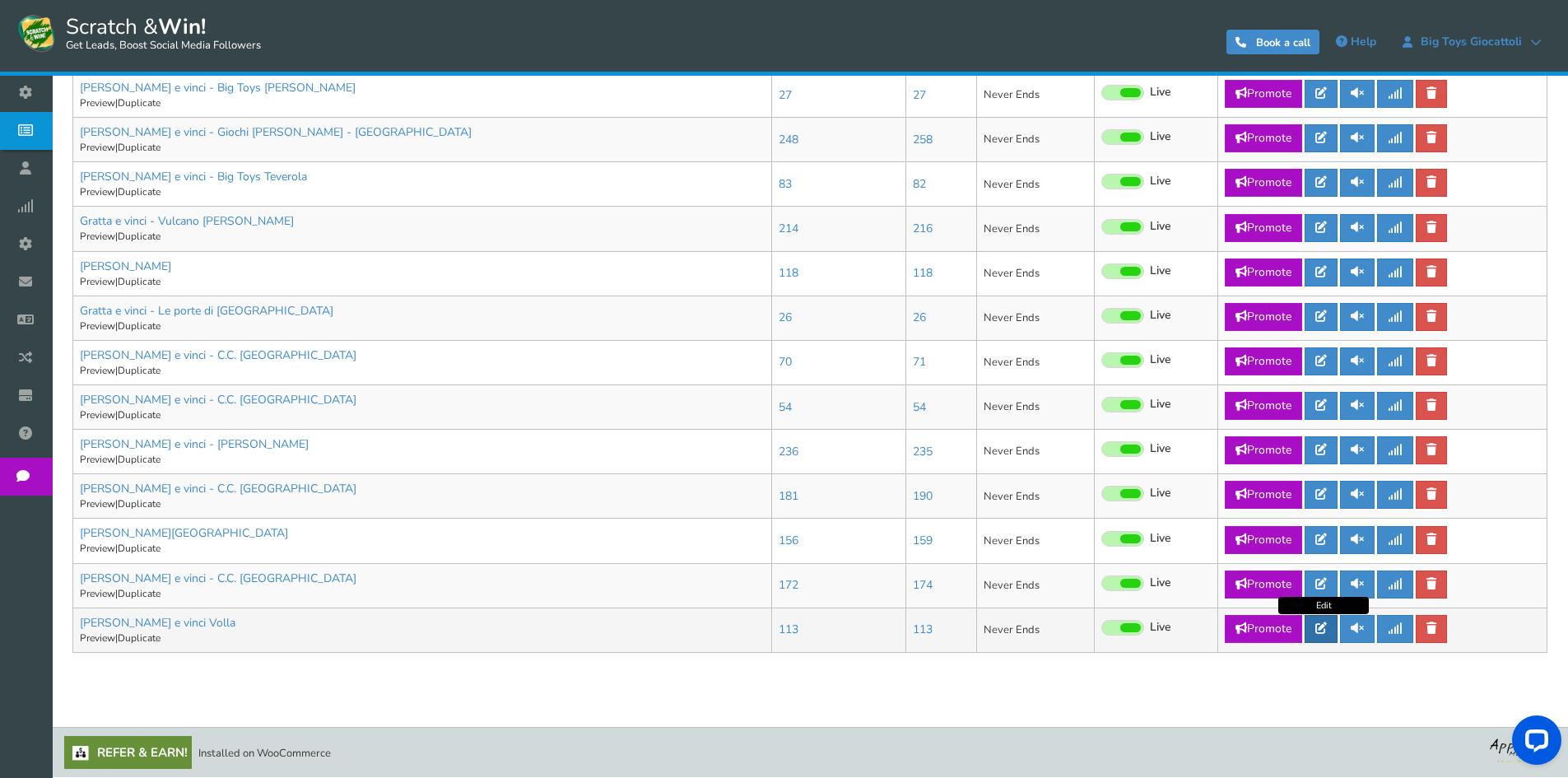
click at [1326, 633] on icon at bounding box center [1321, 628] width 12 height 12
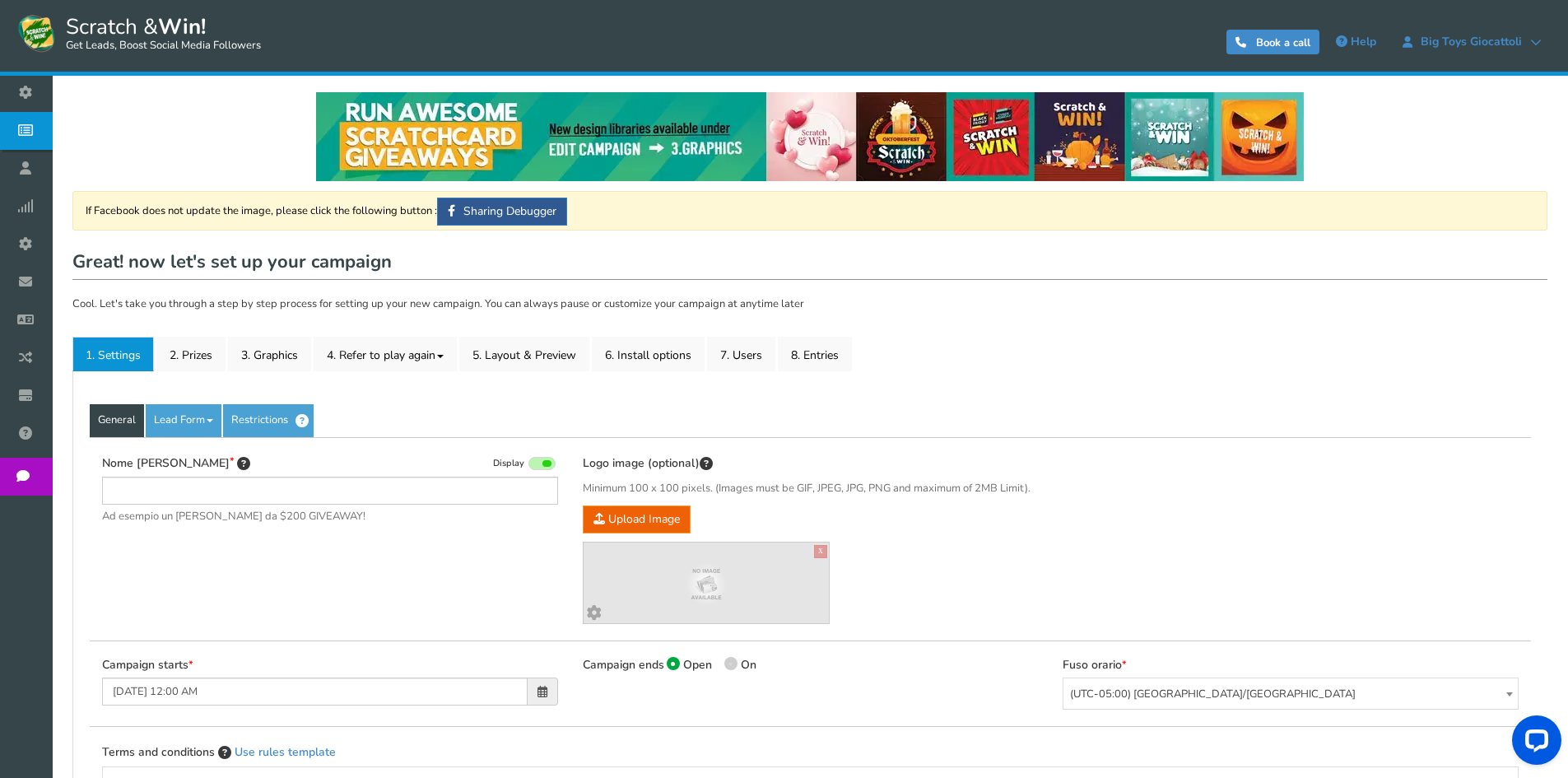
type input "[PERSON_NAME] e vinci Volla"
click at [168, 348] on link "2. Prizes" at bounding box center [191, 354] width 69 height 35
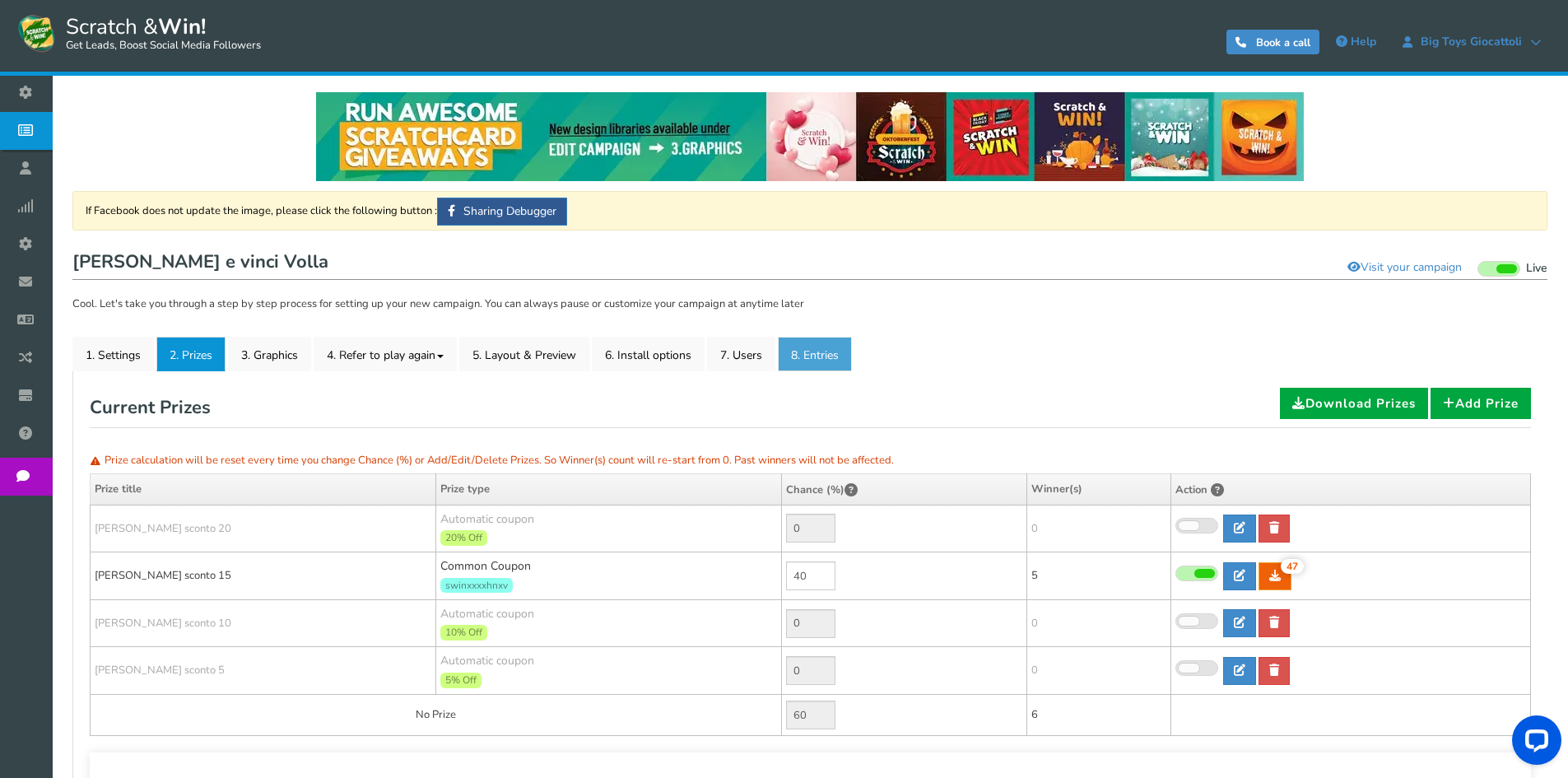
click at [799, 350] on link "8. Entries" at bounding box center [814, 354] width 74 height 35
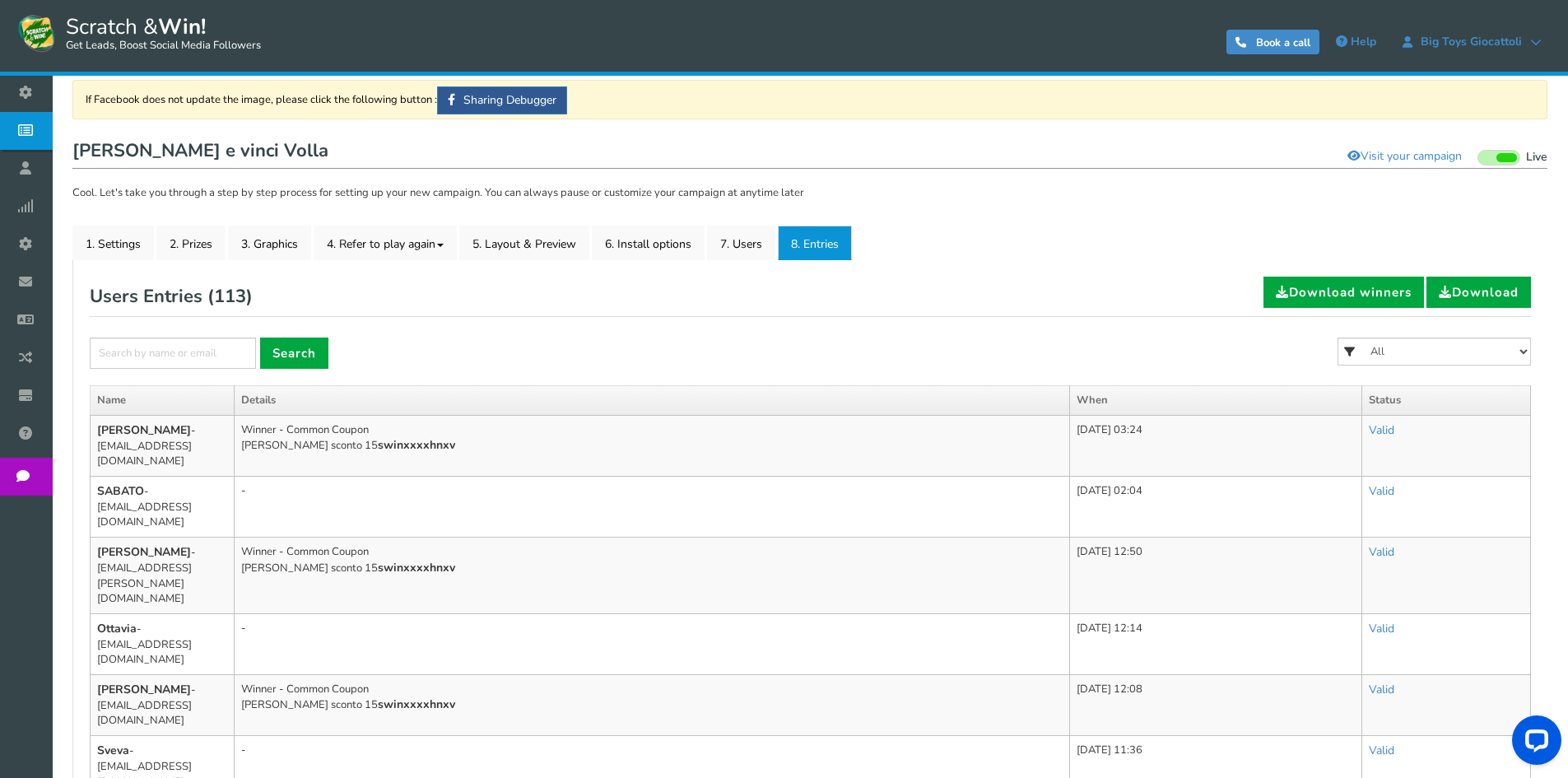
scroll to position [82, 0]
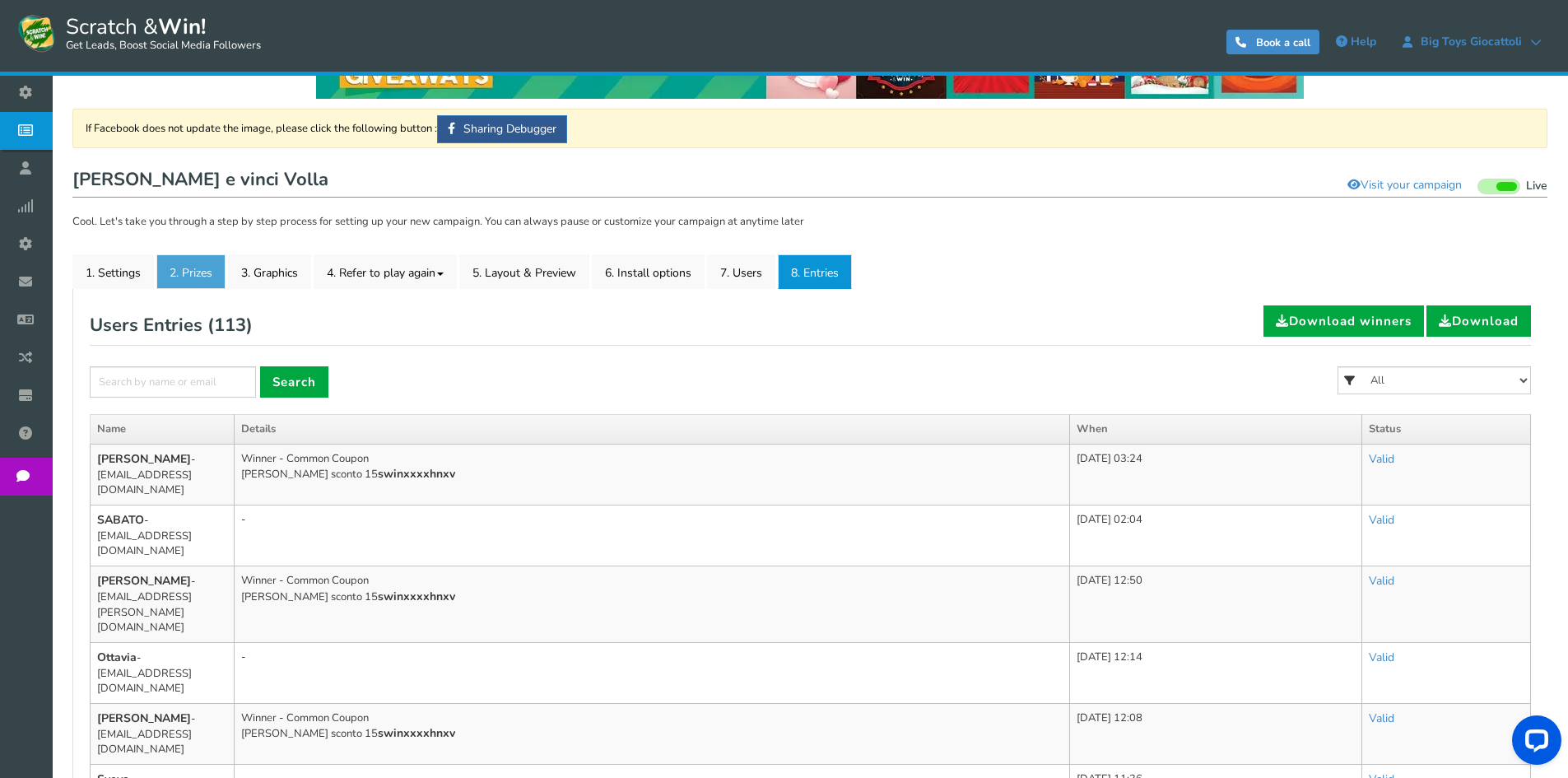
click at [182, 279] on link "2. Prizes" at bounding box center [191, 272] width 69 height 35
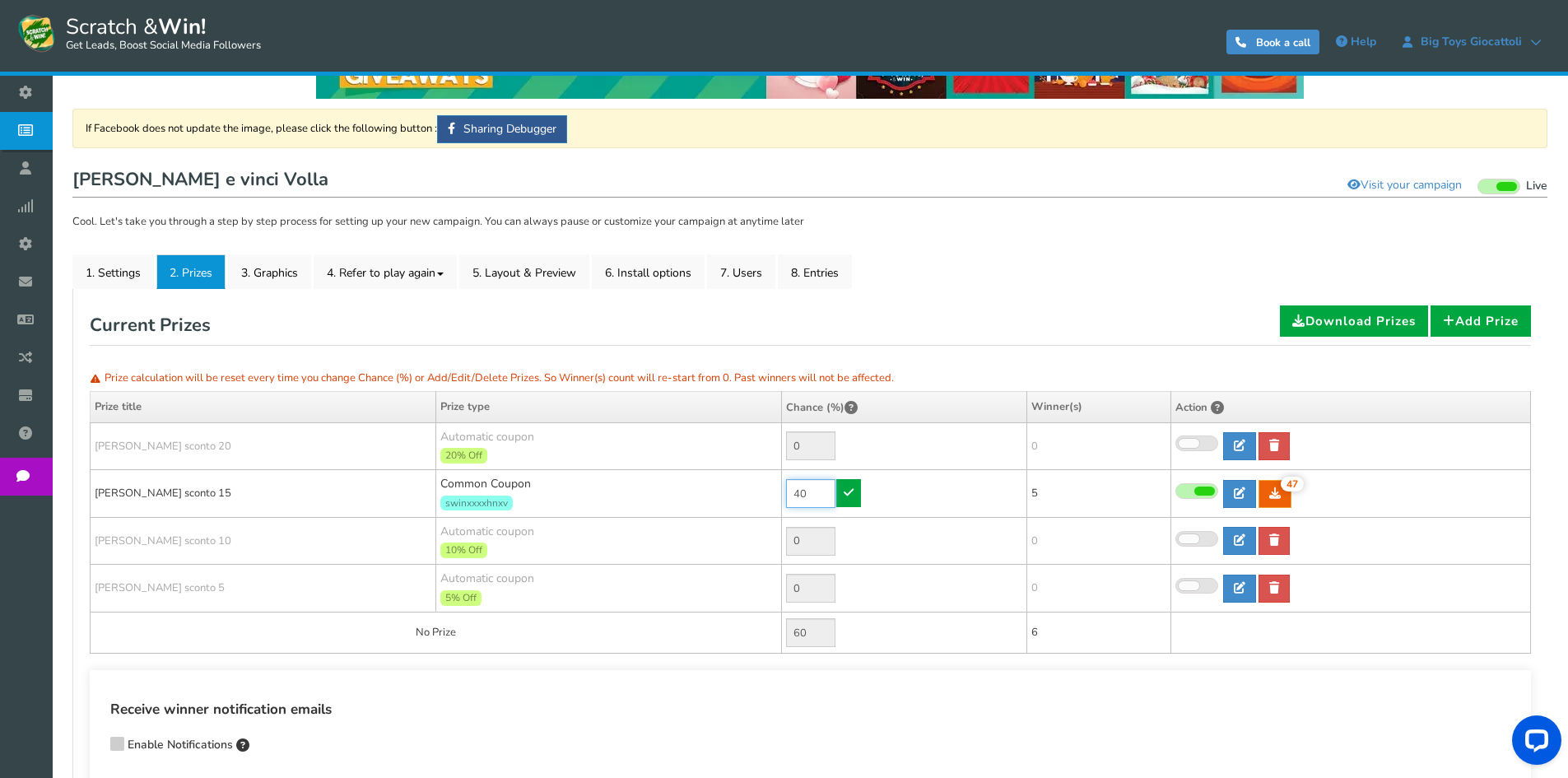
drag, startPoint x: 769, startPoint y: 484, endPoint x: 739, endPoint y: 481, distance: 30.1
click at [741, 483] on tr "[PERSON_NAME] sconto 15 Common Coupon swinxxxxhnxv 40 47 47 5 [GEOGRAPHIC_DATA]…" at bounding box center [811, 493] width 1441 height 47
type input "90"
click at [849, 490] on icon at bounding box center [849, 492] width 10 height 12
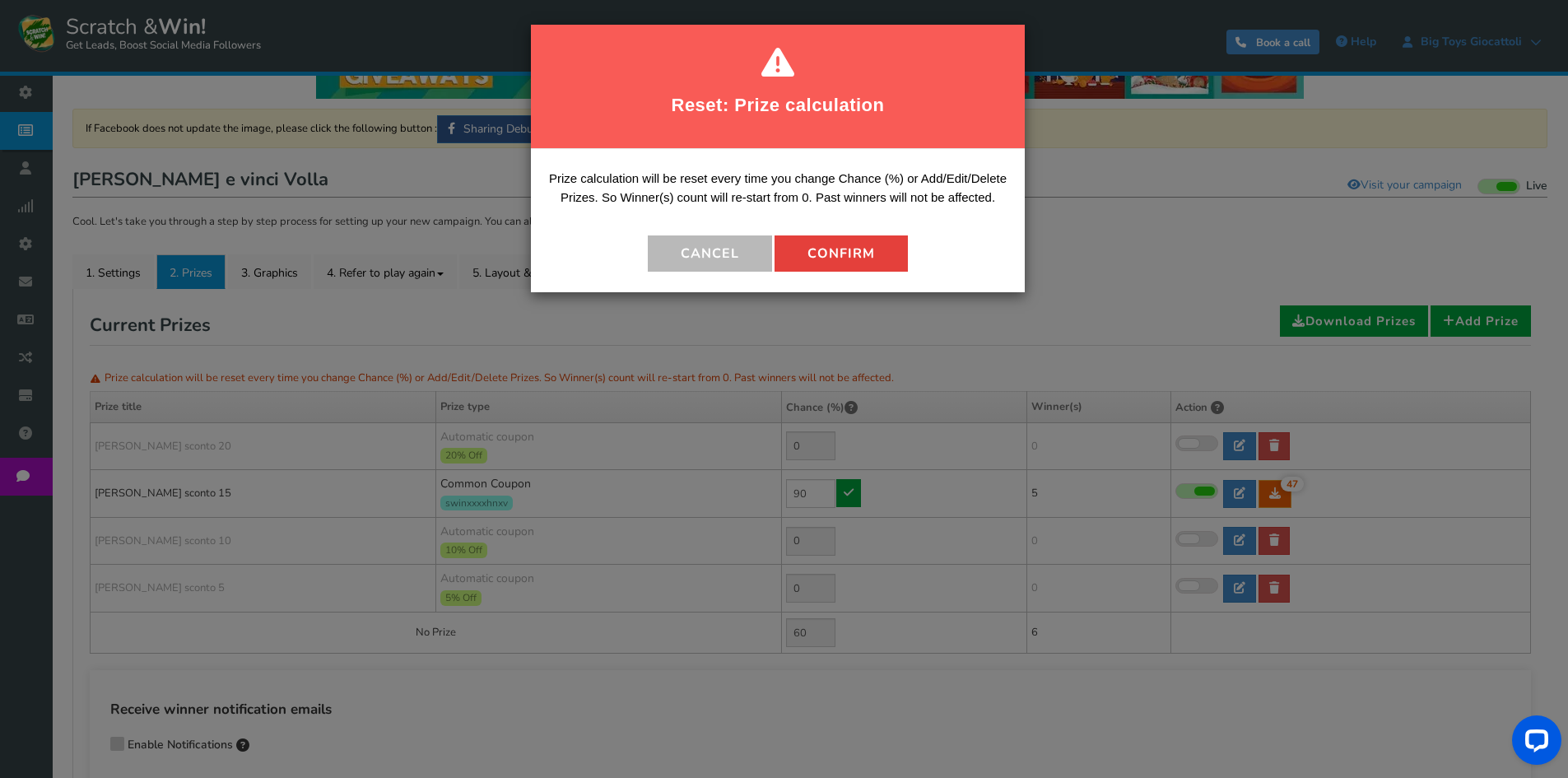
click at [852, 265] on button "Confirm" at bounding box center [841, 253] width 133 height 36
type input "10"
